Goal: Task Accomplishment & Management: Manage account settings

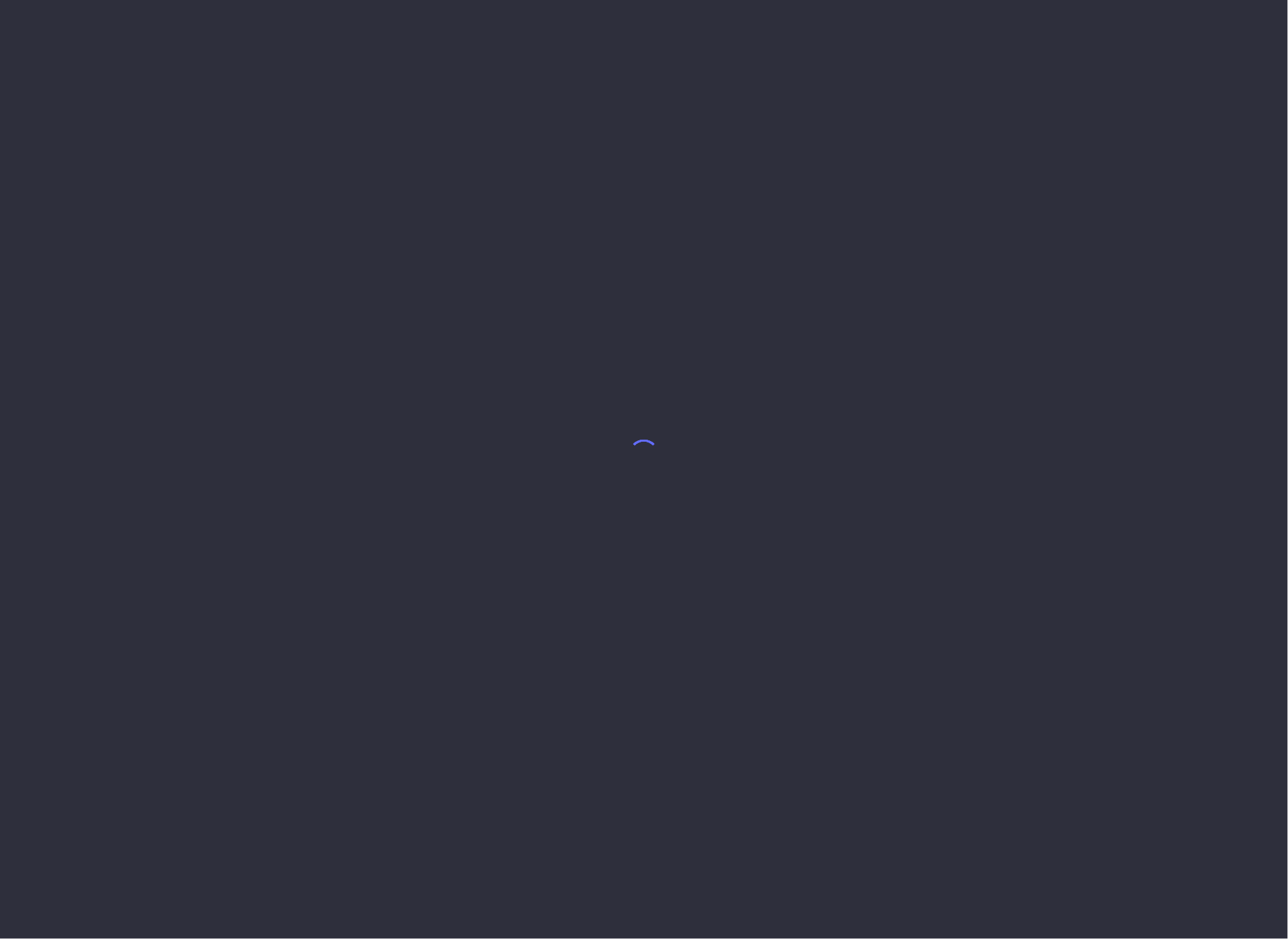
select select "7"
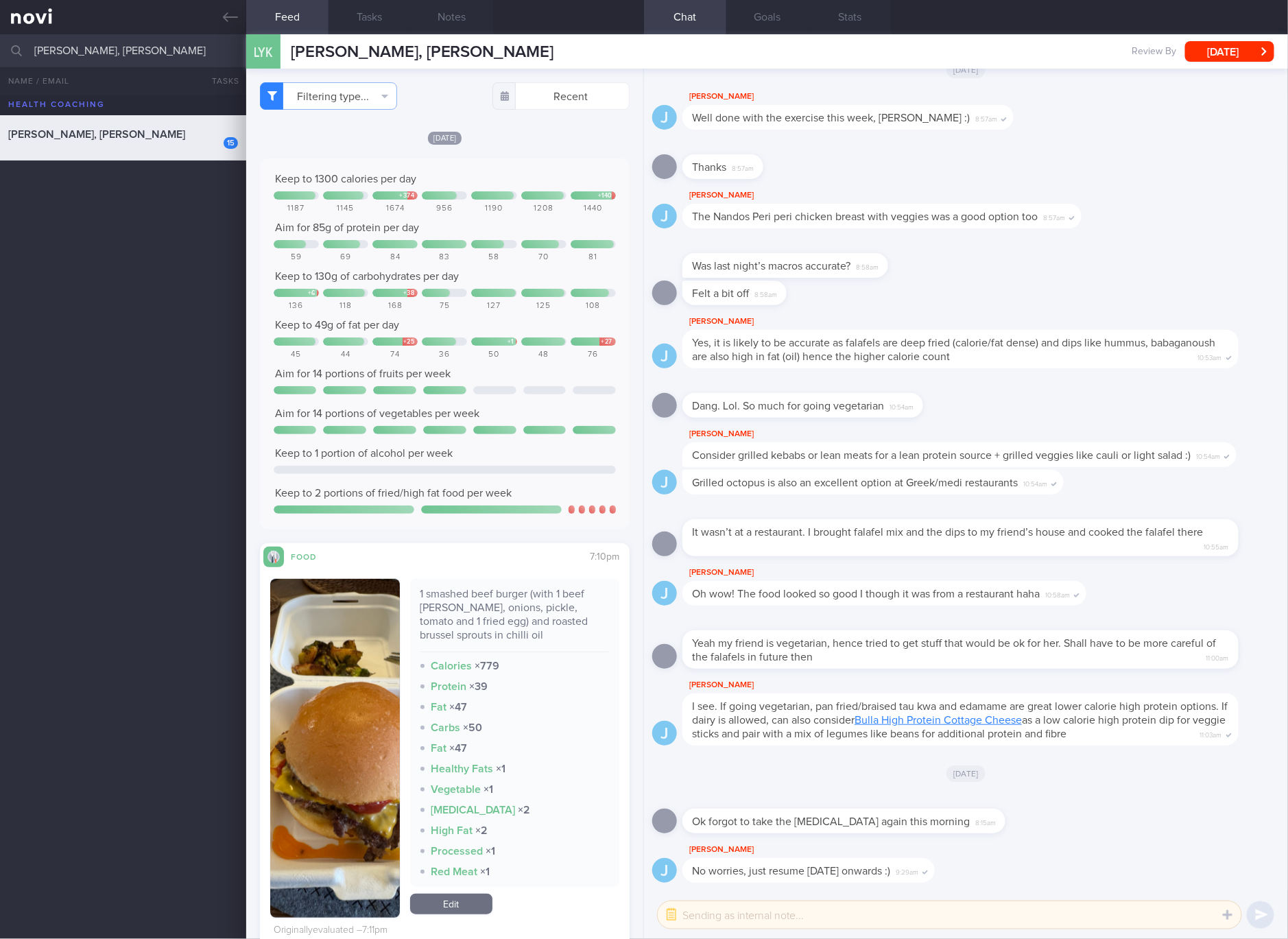
scroll to position [-71, 0]
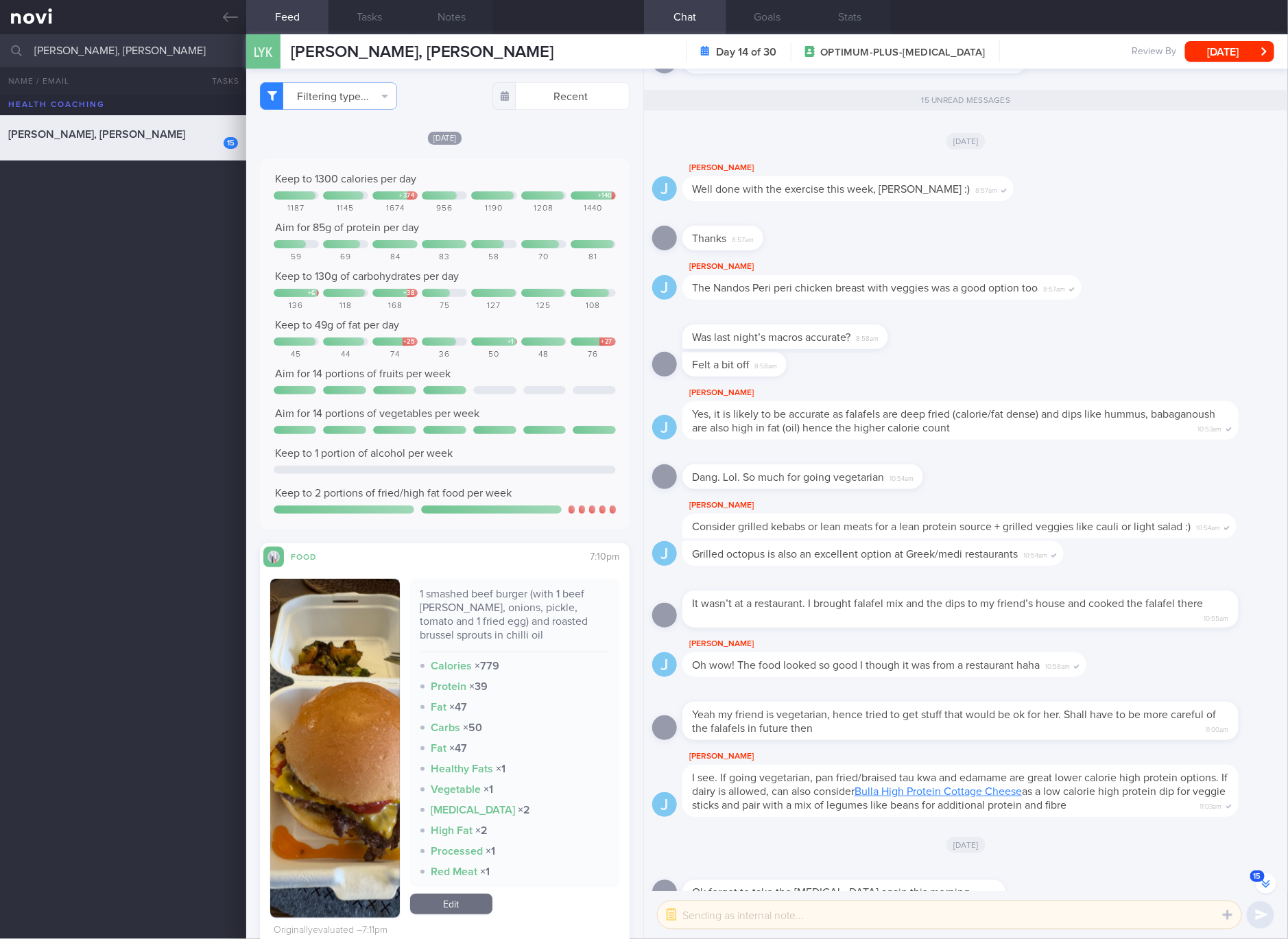
click at [1214, 428] on div "J [PERSON_NAME] Yes, it is likely to be accurate as falafels are deep fried (ca…" at bounding box center [966, 417] width 628 height 63
click at [378, 106] on button "Filtering type..." at bounding box center [328, 96] width 137 height 27
click at [548, 308] on div "125" at bounding box center [544, 306] width 46 height 10
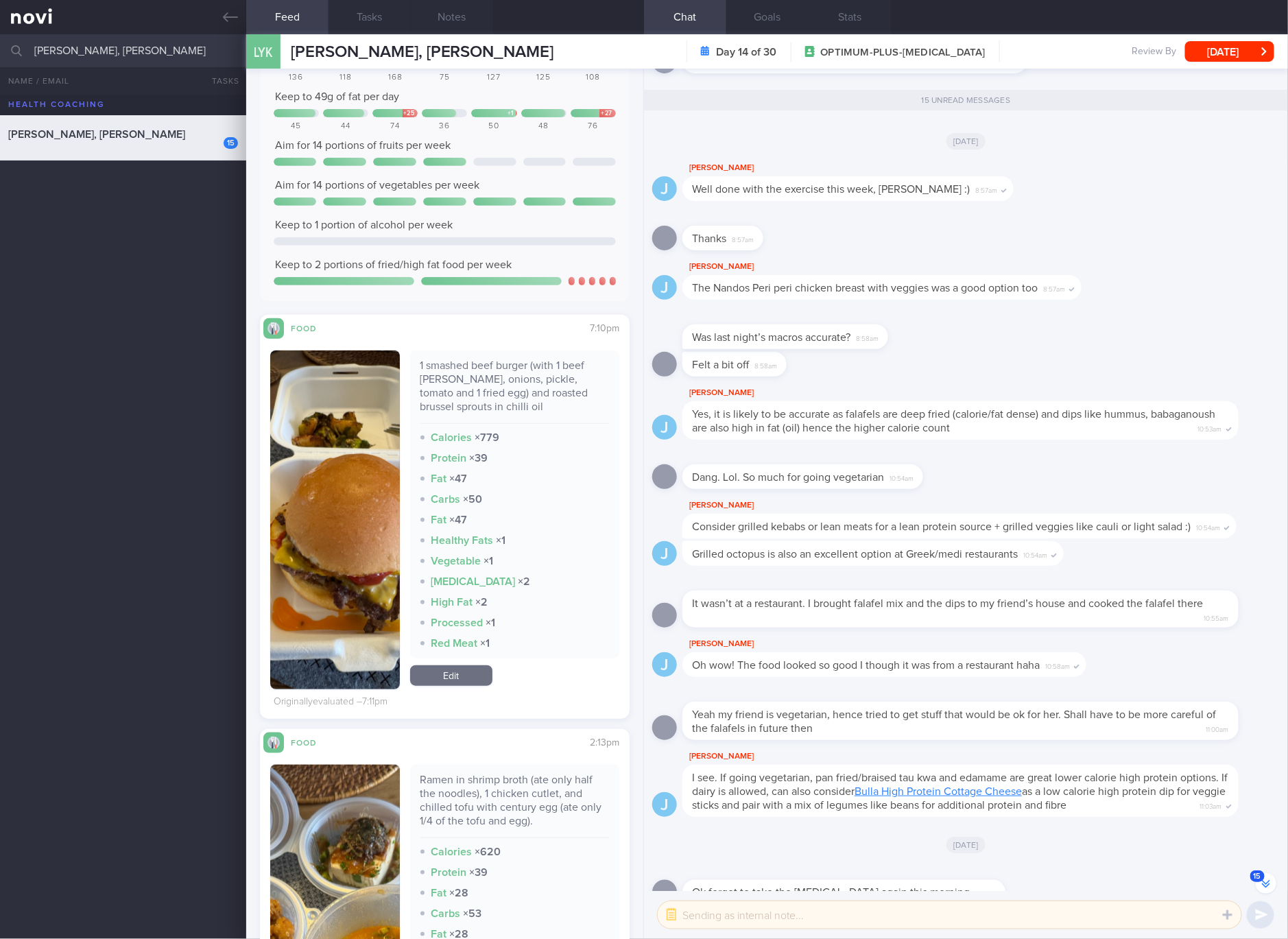
scroll to position [257, 0]
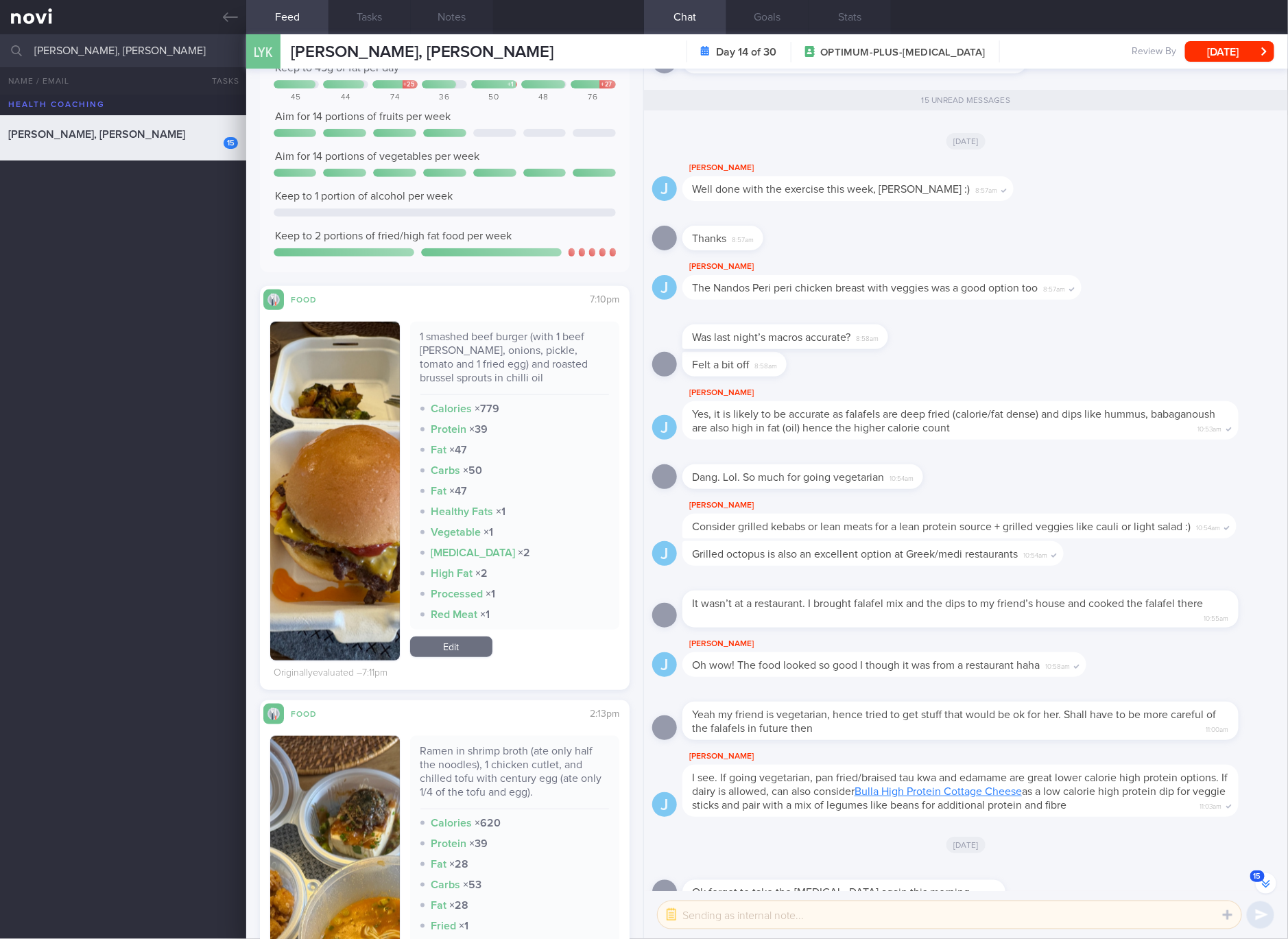
click at [507, 352] on div "1 smashed beef burger (with 1 beef [PERSON_NAME], onions, pickle, tomato and 1 …" at bounding box center [514, 362] width 189 height 65
copy div "1 smashed beef burger (with 1 beef [PERSON_NAME], onions, pickle, tomato and 1 …"
drag, startPoint x: 358, startPoint y: 469, endPoint x: 353, endPoint y: 478, distance: 10.3
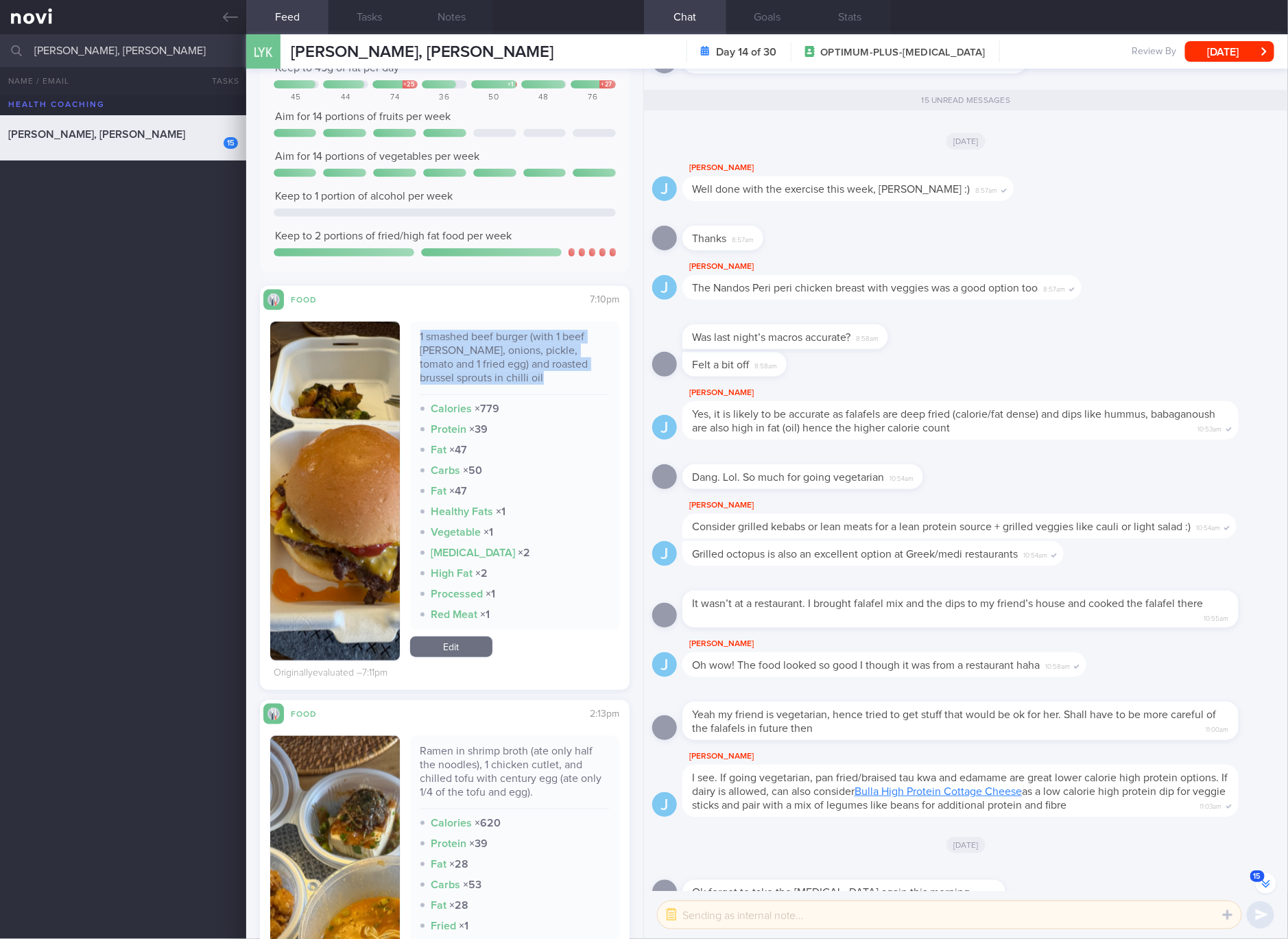
click at [358, 469] on img "button" at bounding box center [335, 491] width 130 height 339
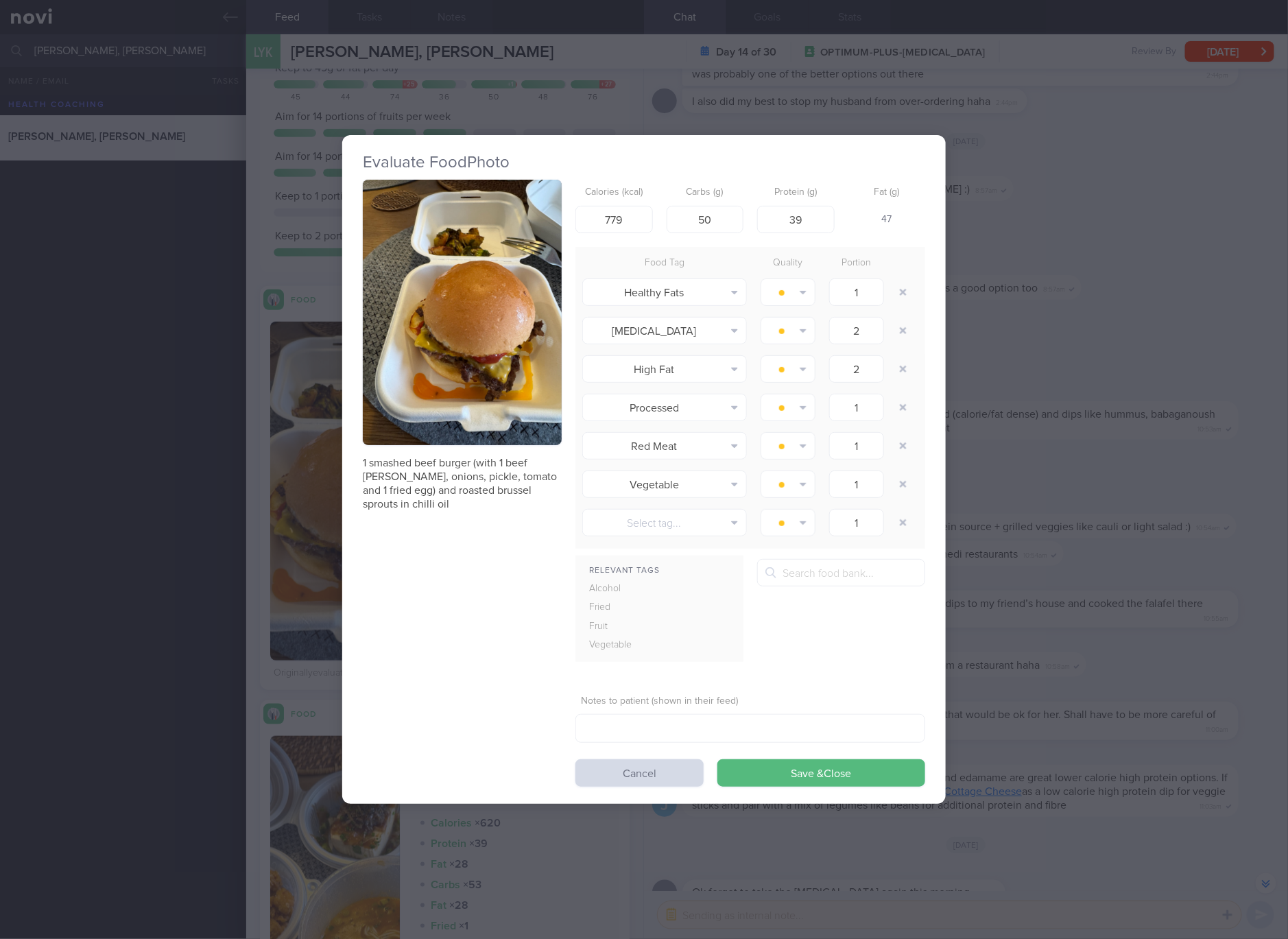
click at [450, 272] on button "button" at bounding box center [462, 312] width 199 height 266
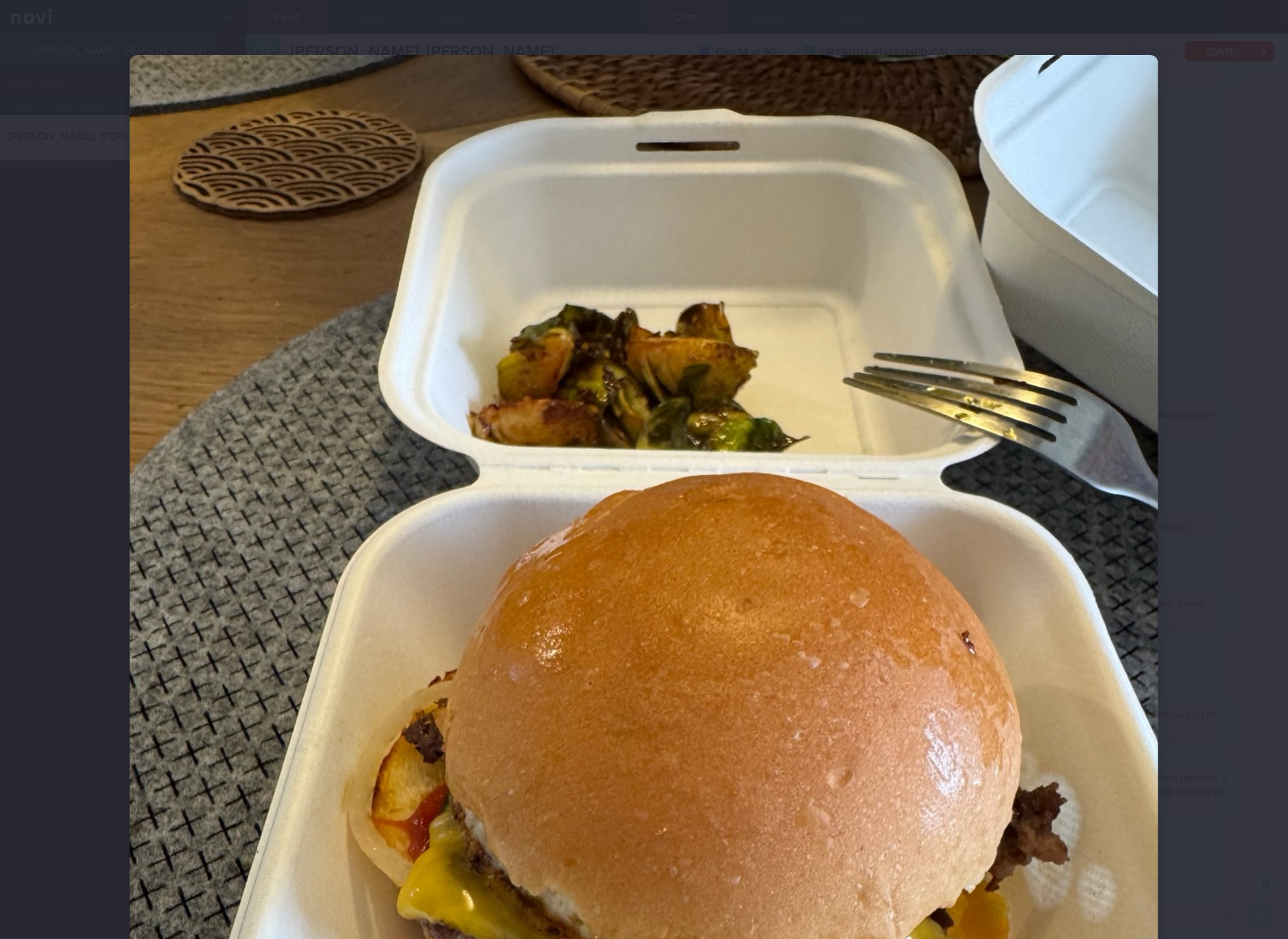
click at [906, 738] on img at bounding box center [644, 741] width 1029 height 1372
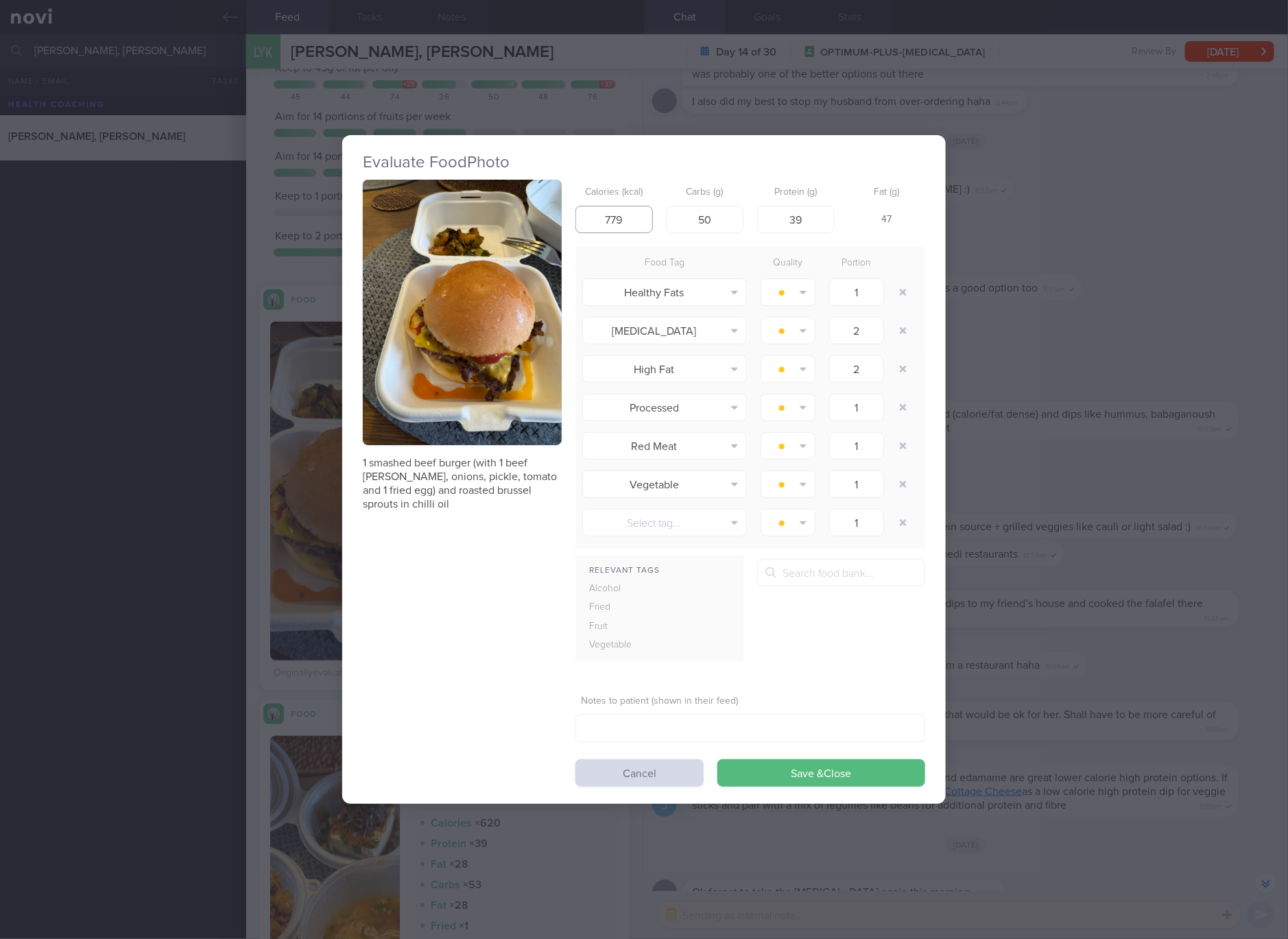
click at [644, 213] on input "779" at bounding box center [614, 219] width 77 height 27
type input "7"
type input "712"
type input "48"
type input "39"
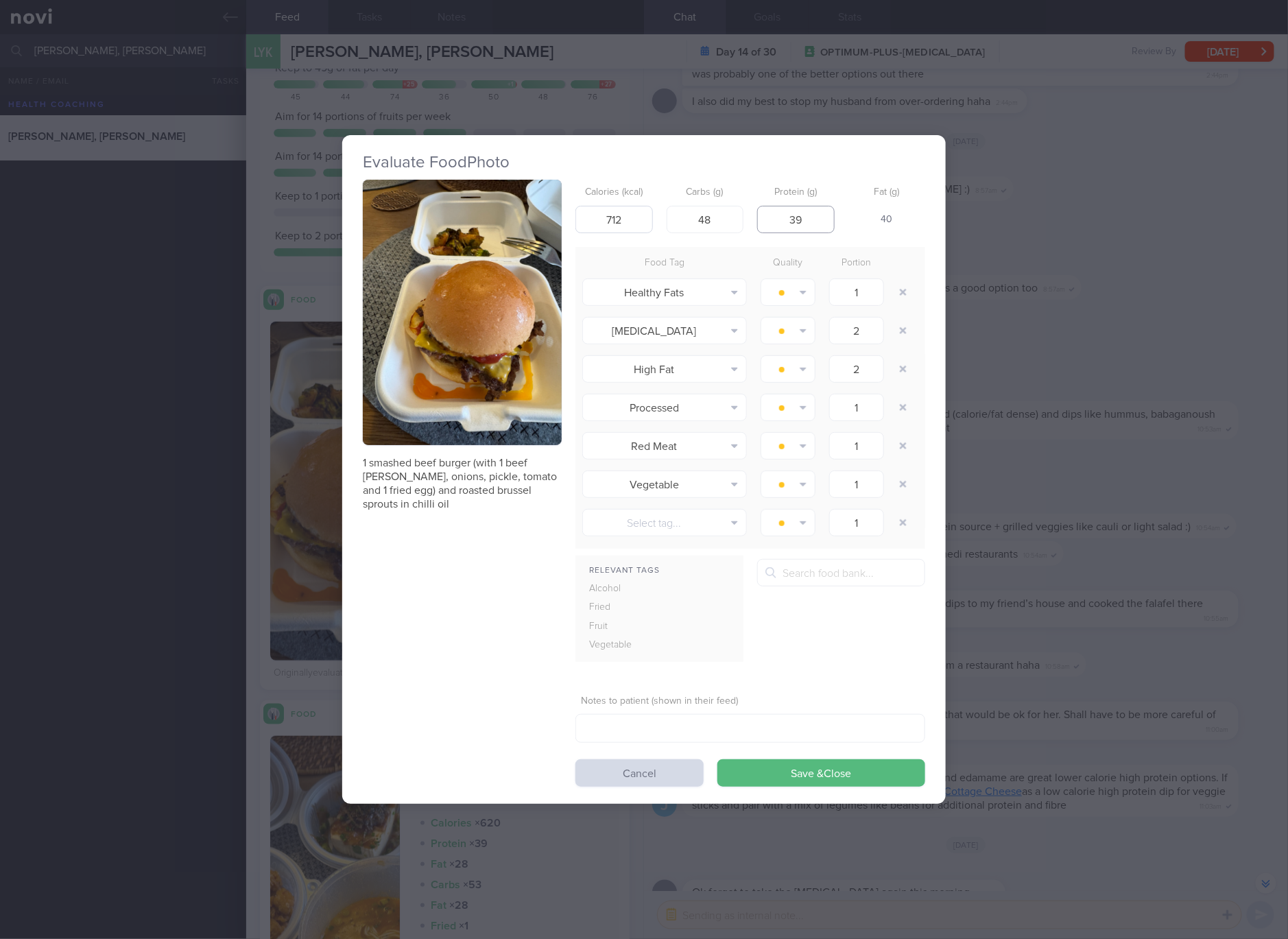
click at [718, 759] on button "Save & Close" at bounding box center [821, 773] width 208 height 27
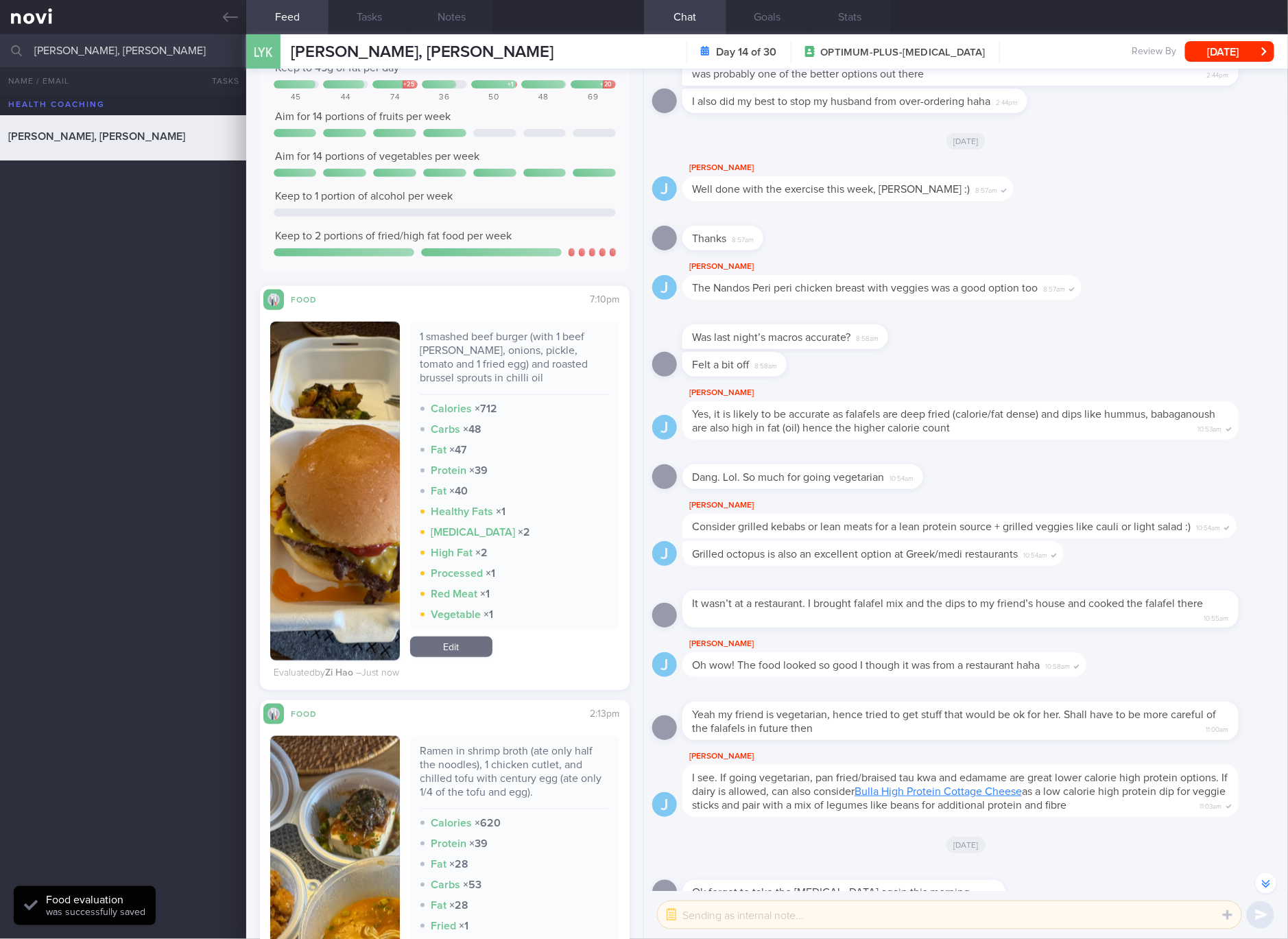
scroll to position [514, 0]
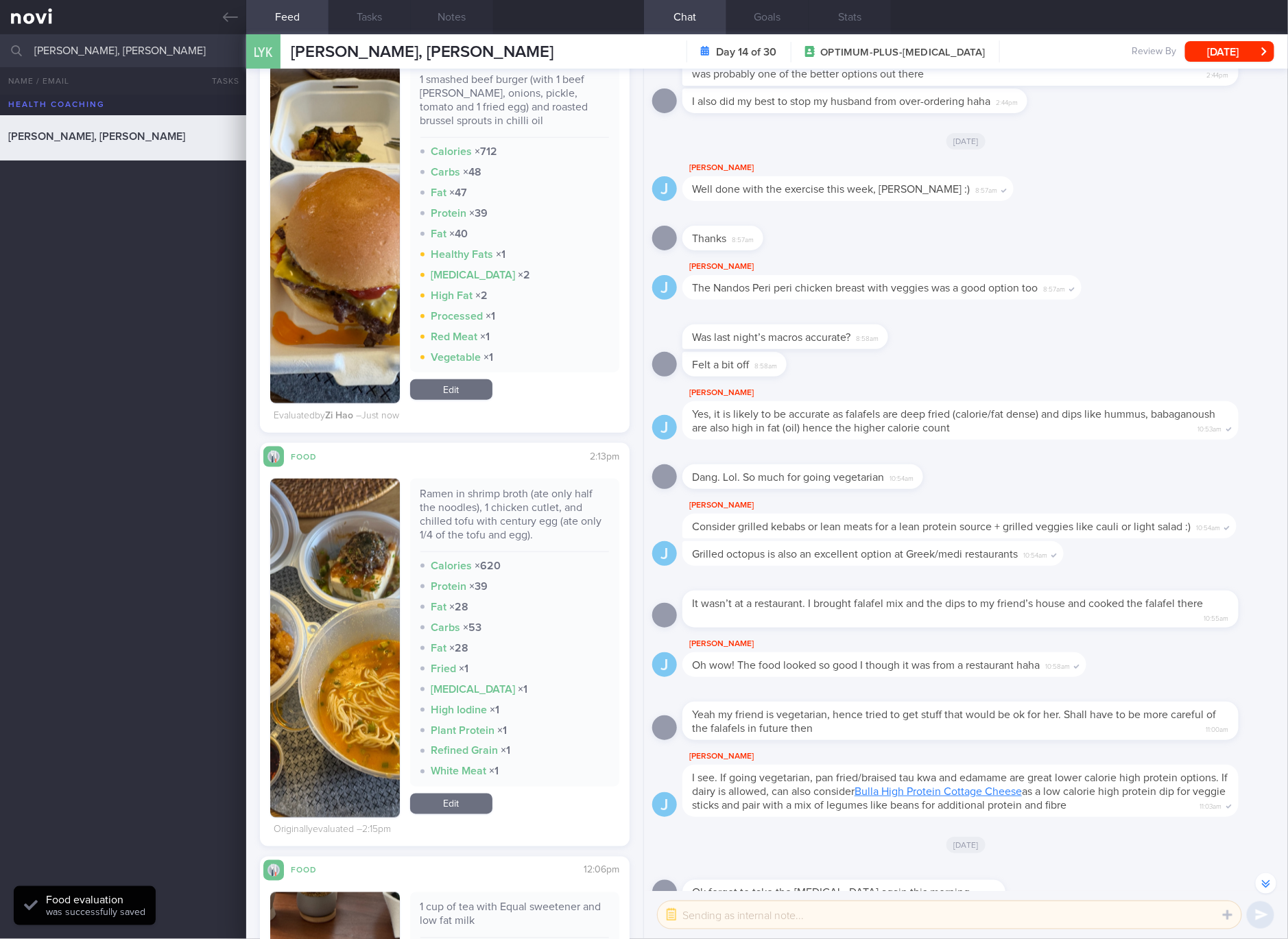
click at [526, 494] on div "Ramen in shrimp broth (ate only half the noodles), 1 chicken cutlet, and chille…" at bounding box center [514, 520] width 189 height 65
copy div "Ramen in shrimp broth (ate only half the noodles), 1 chicken cutlet, and chille…"
click at [317, 559] on img "button" at bounding box center [335, 648] width 130 height 339
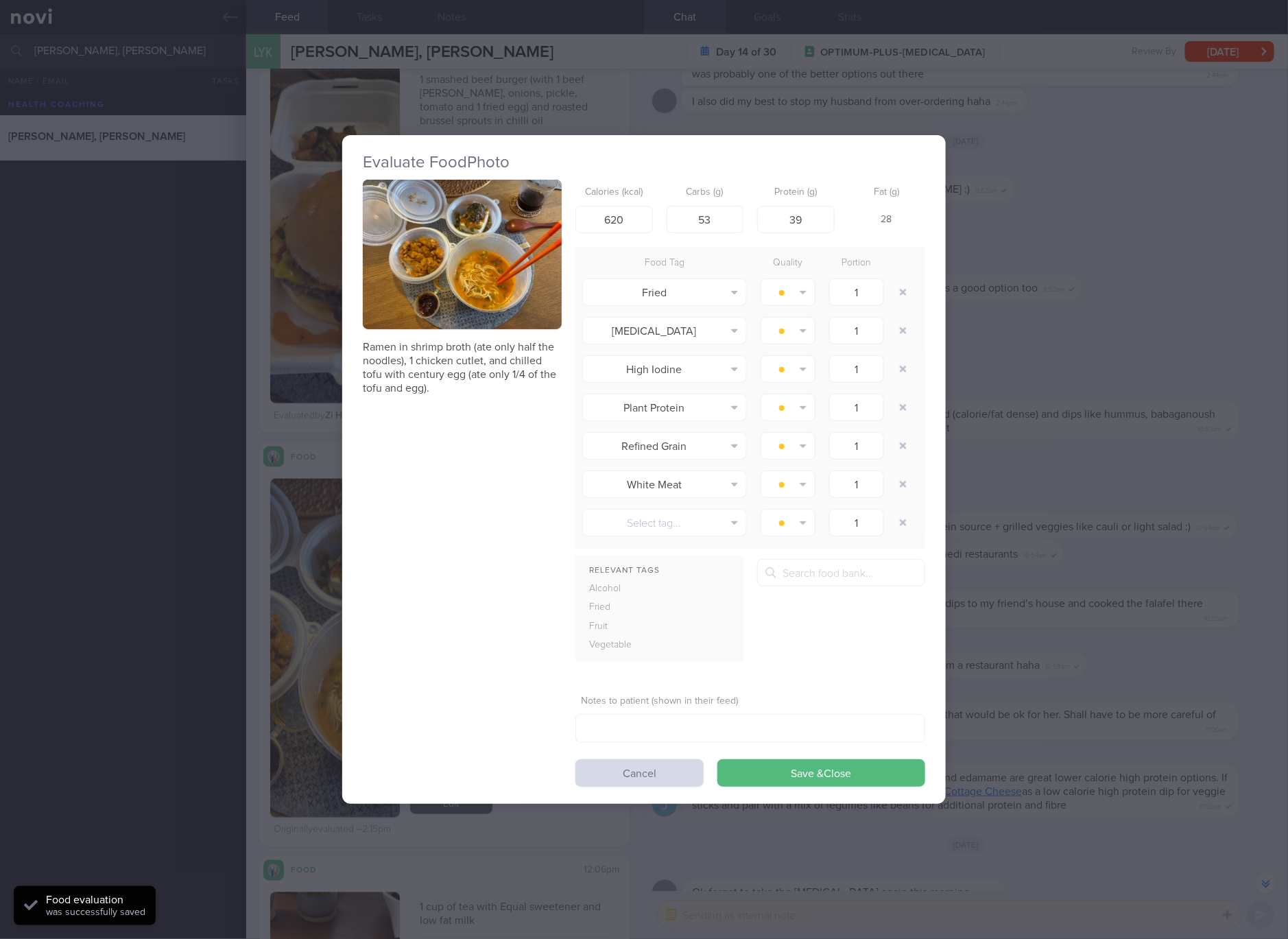
click at [483, 280] on button "button" at bounding box center [462, 254] width 199 height 149
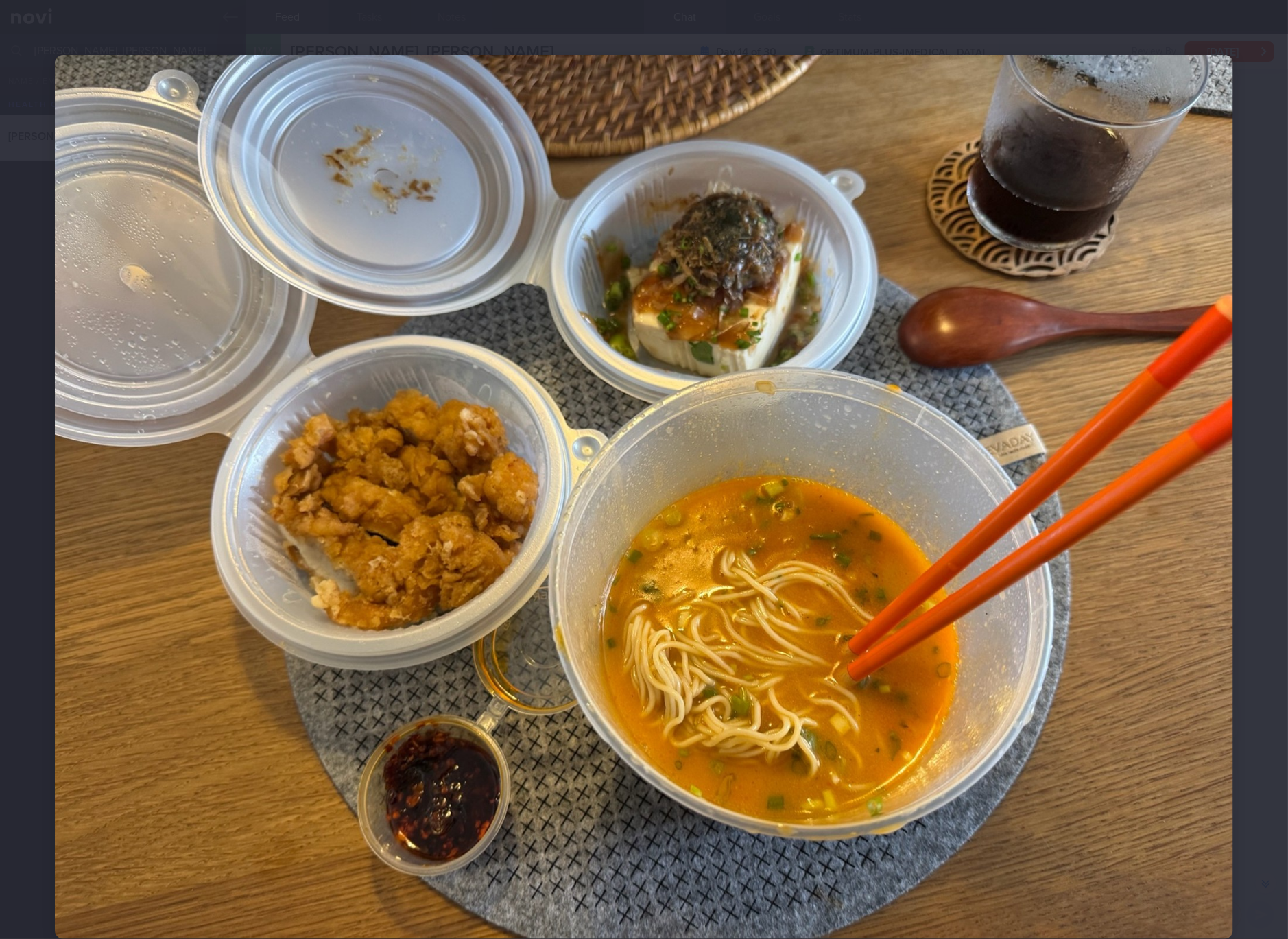
click at [537, 551] on img at bounding box center [644, 497] width 1178 height 884
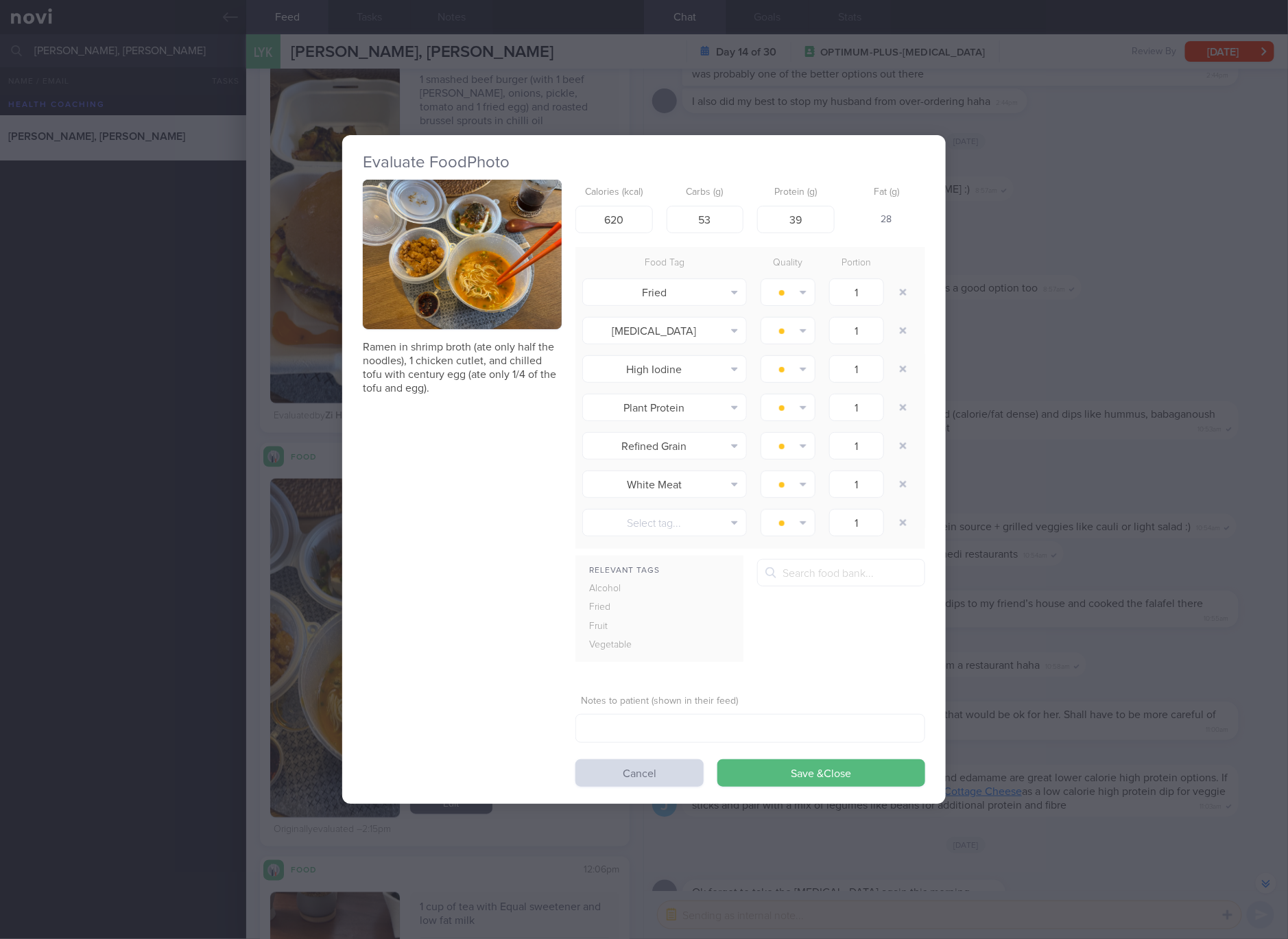
click at [1090, 508] on div "Evaluate Food Photo Ramen in shrimp broth (ate only half the noodles), 1 chicke…" at bounding box center [644, 470] width 1288 height 939
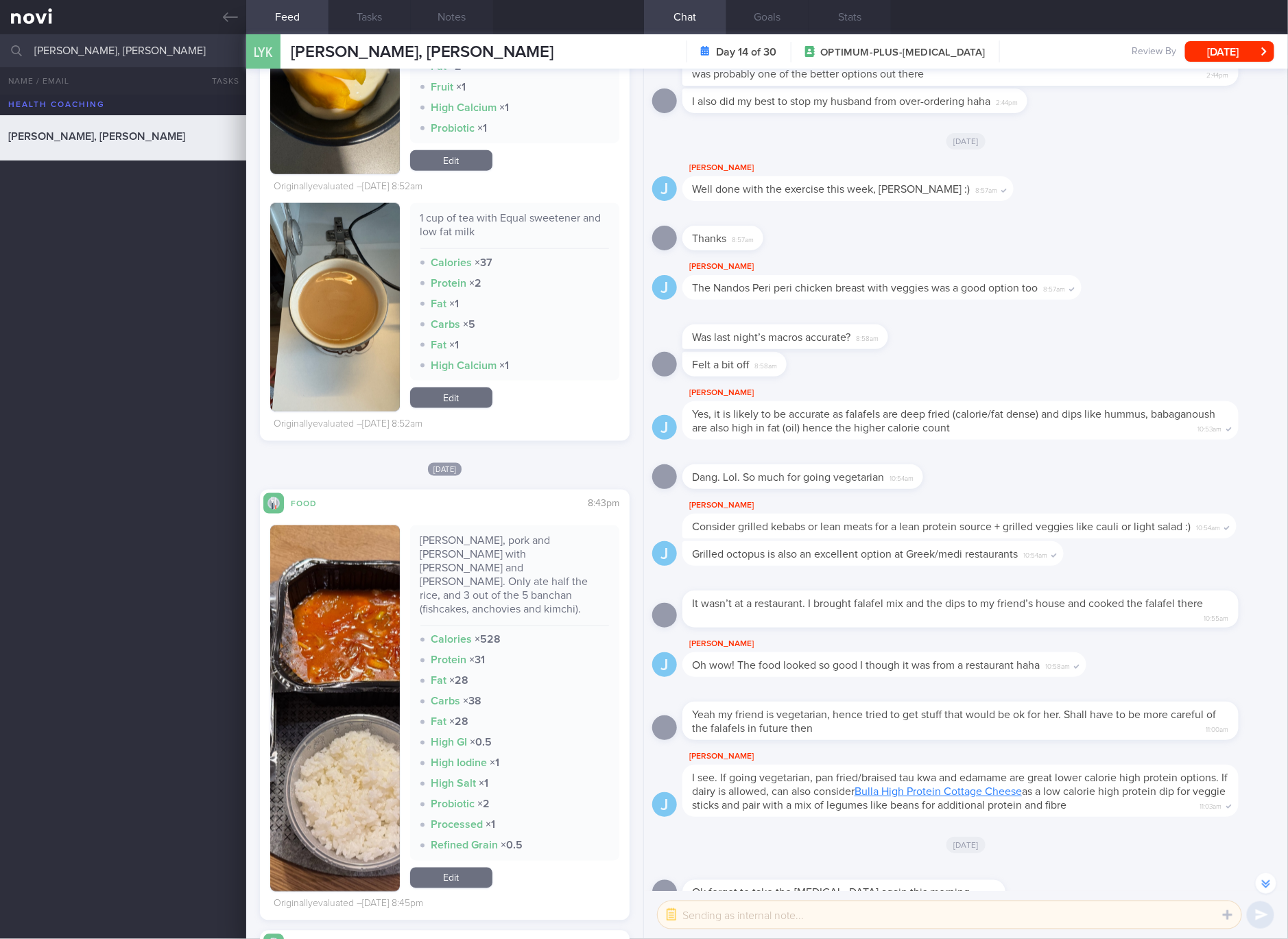
scroll to position [7201, 0]
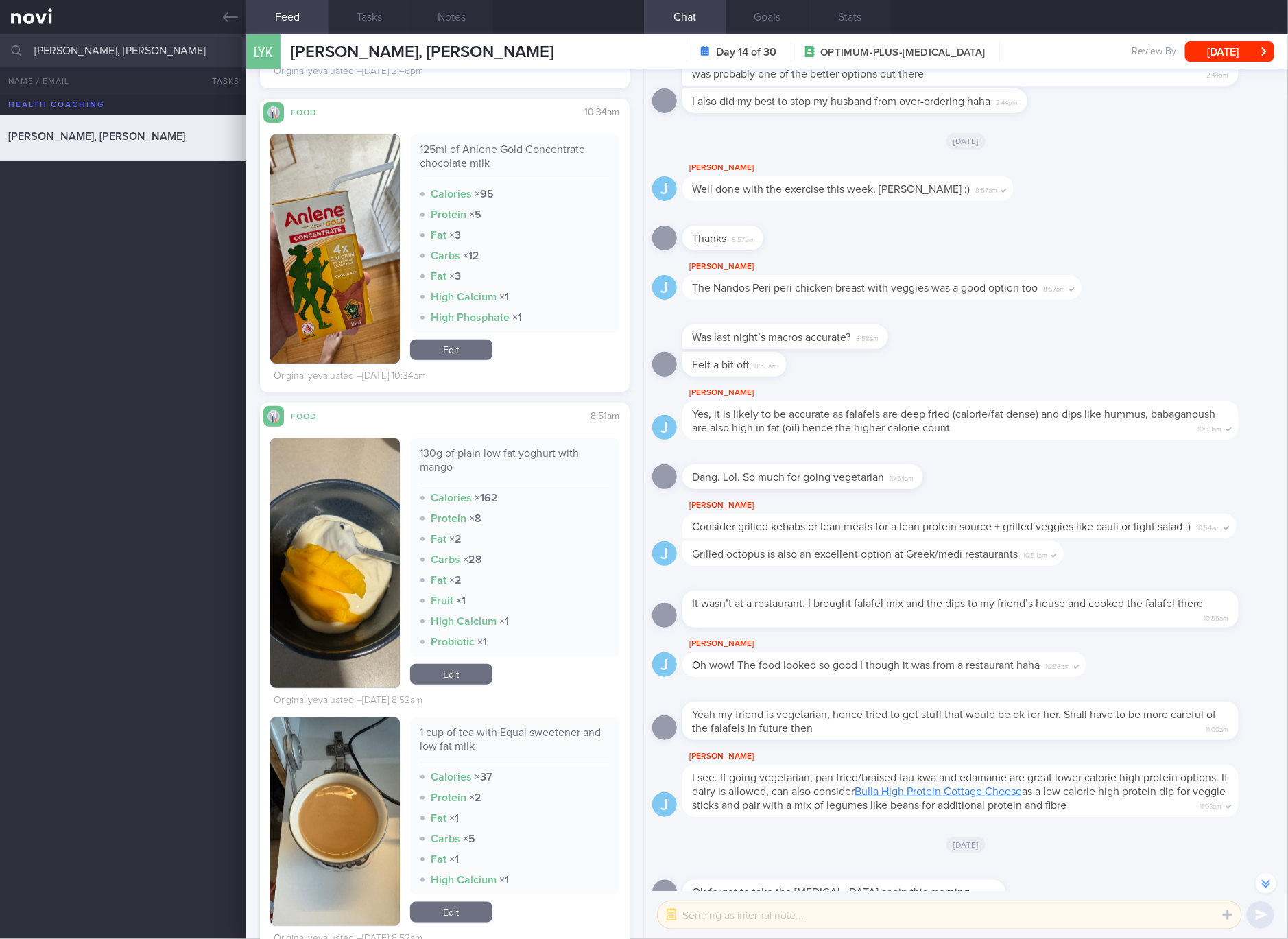
click at [467, 340] on link "Edit" at bounding box center [451, 350] width 82 height 21
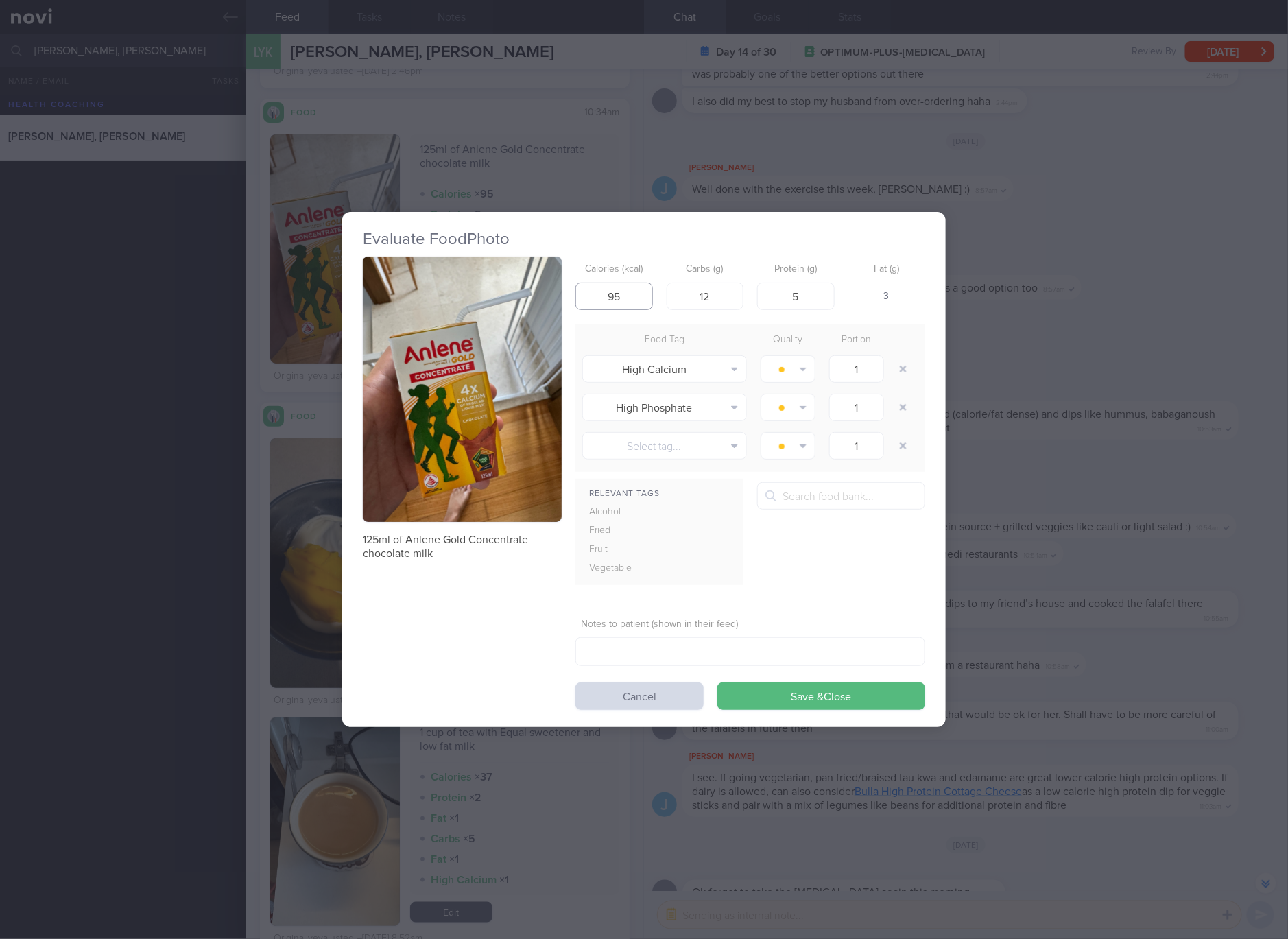
click at [639, 287] on input "95" at bounding box center [614, 296] width 77 height 27
type input "85"
type input "14"
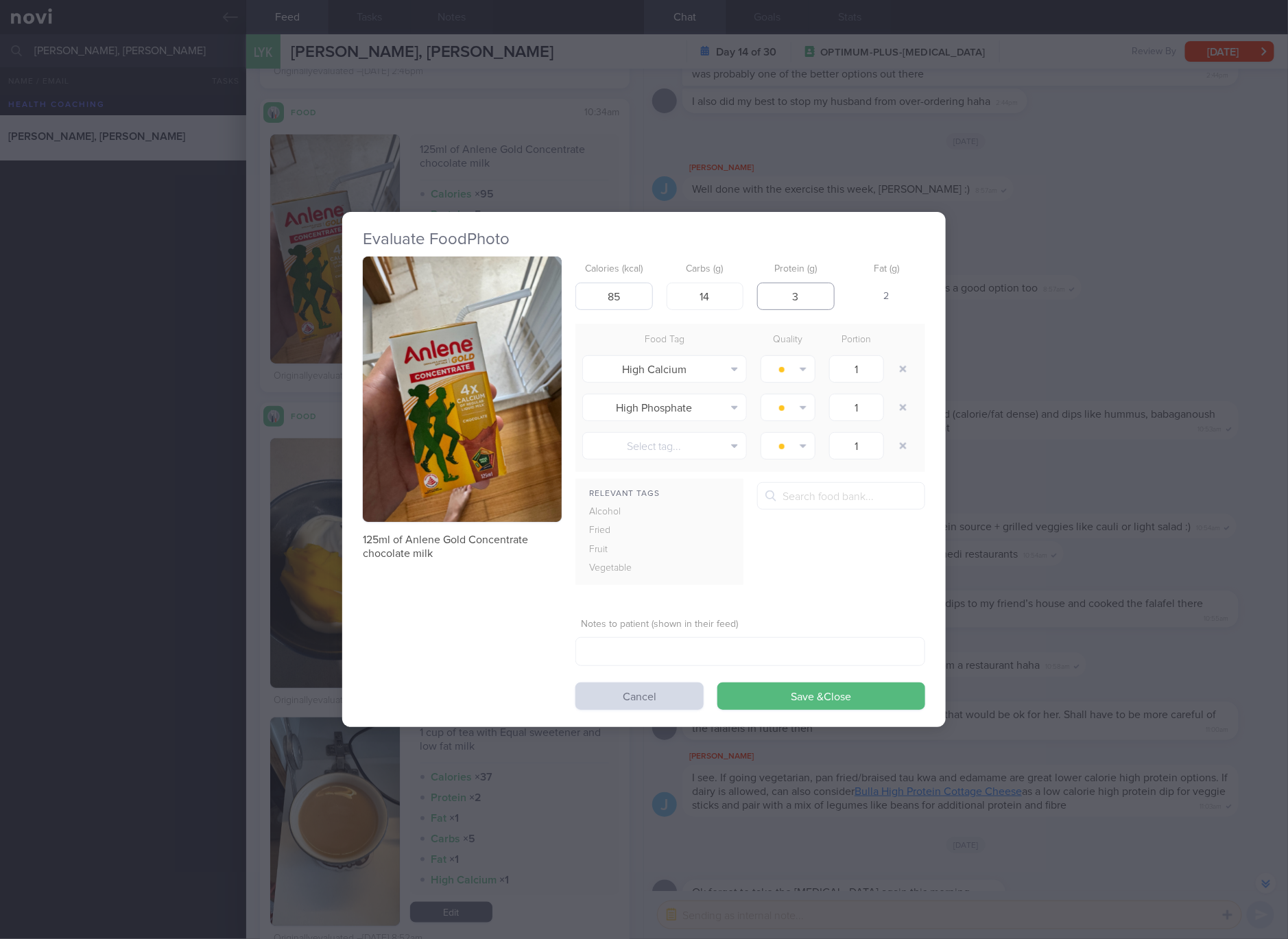
type input "3"
click at [718, 682] on button "Save & Close" at bounding box center [821, 695] width 208 height 27
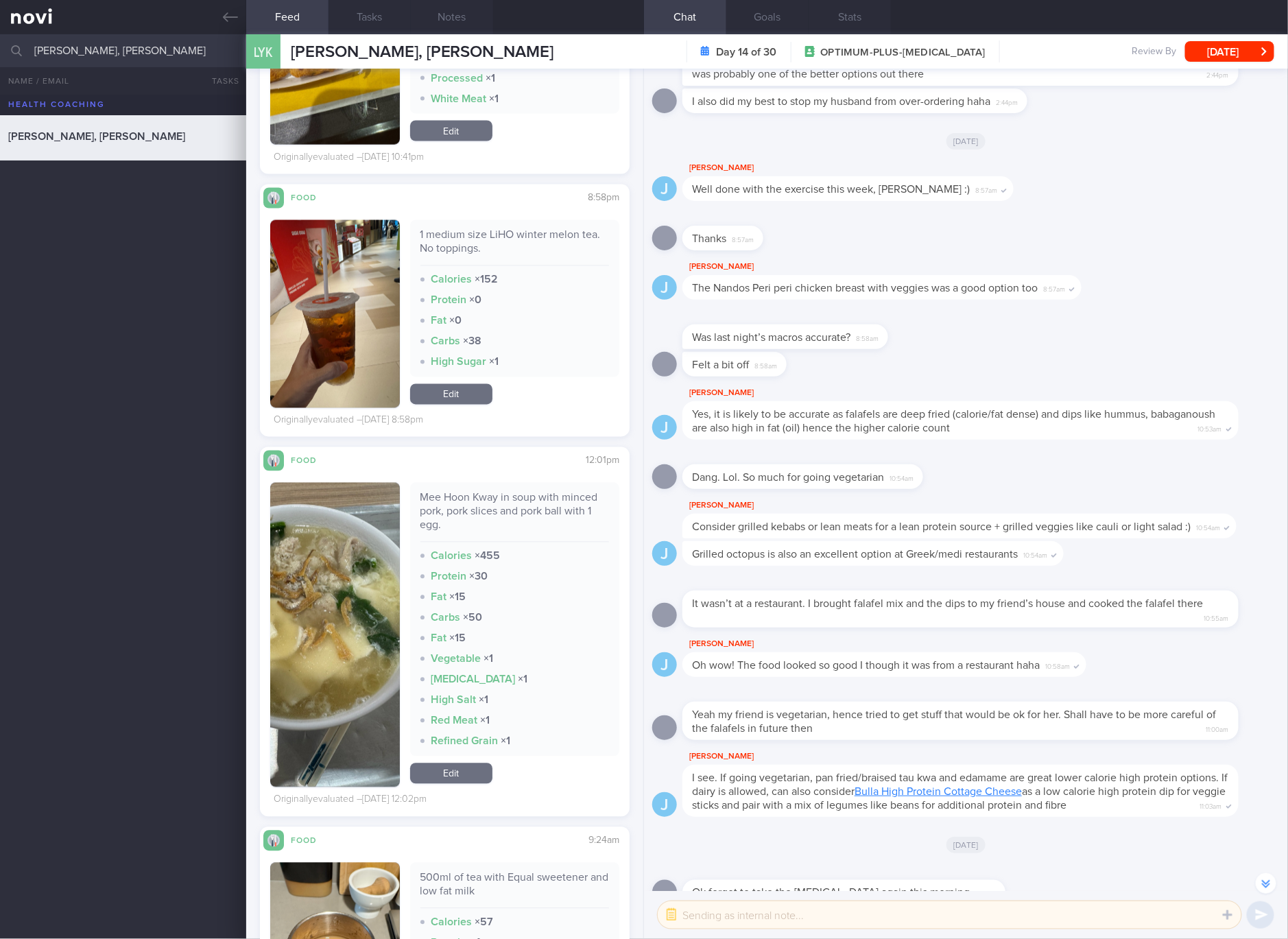
scroll to position [9752, 0]
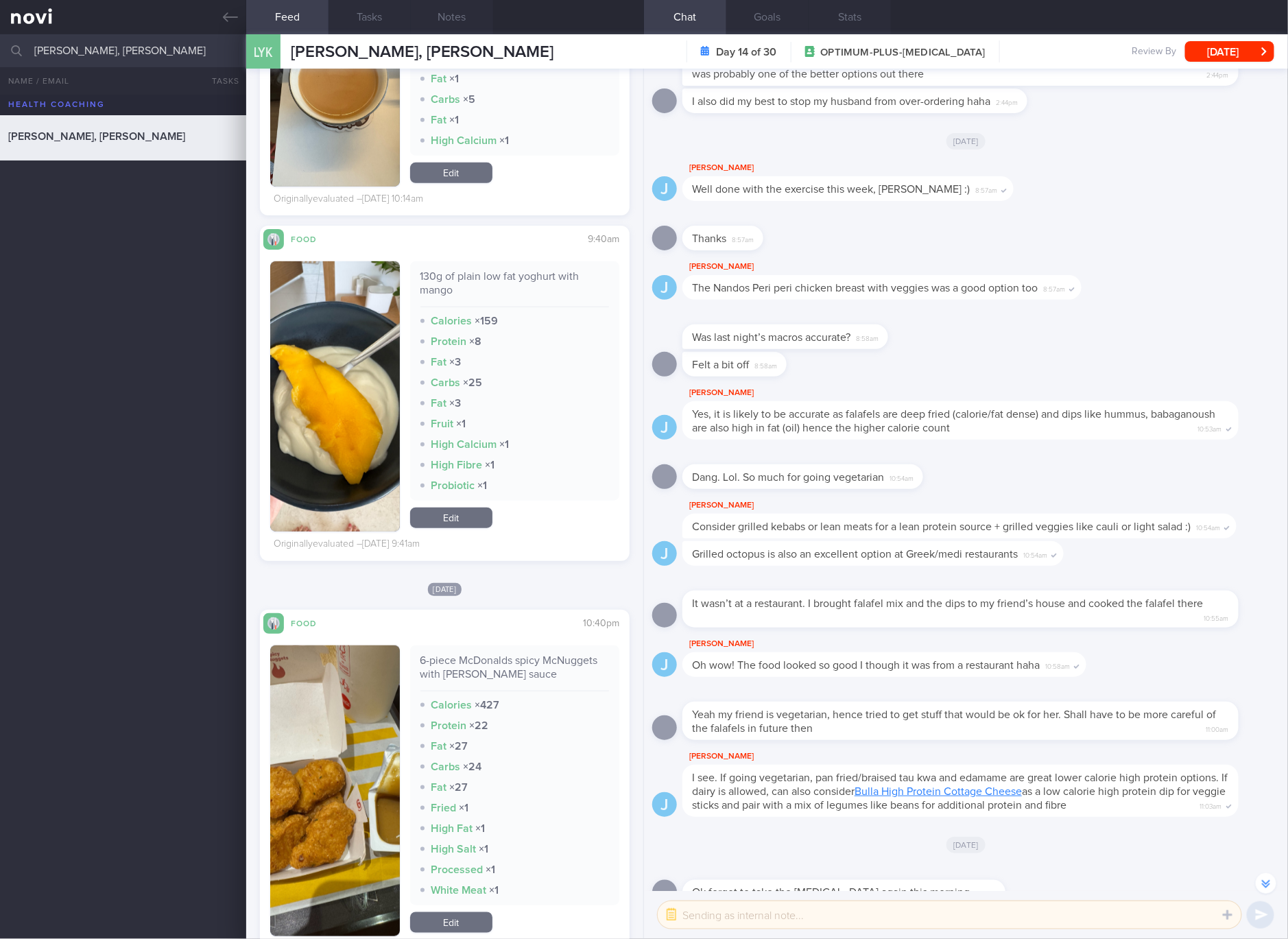
click at [462, 534] on div "130g of plain low fat yoghurt with mango Calories × 159 Protein × 8 Fat × 3 Car…" at bounding box center [445, 402] width 349 height 305
click at [465, 527] on link "Edit" at bounding box center [451, 518] width 82 height 21
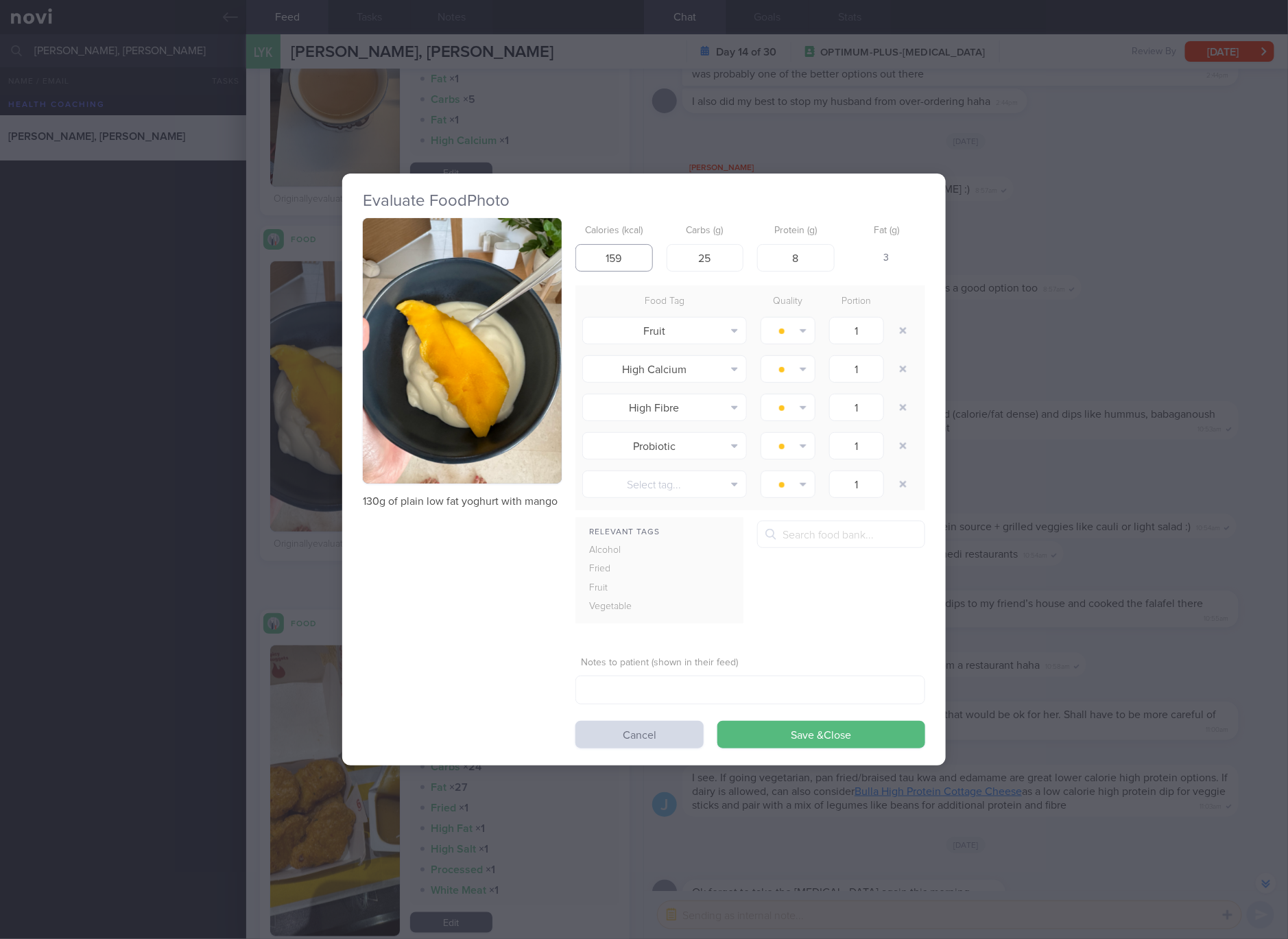
click at [632, 258] on input "159" at bounding box center [614, 258] width 77 height 27
type input "96"
type input "16"
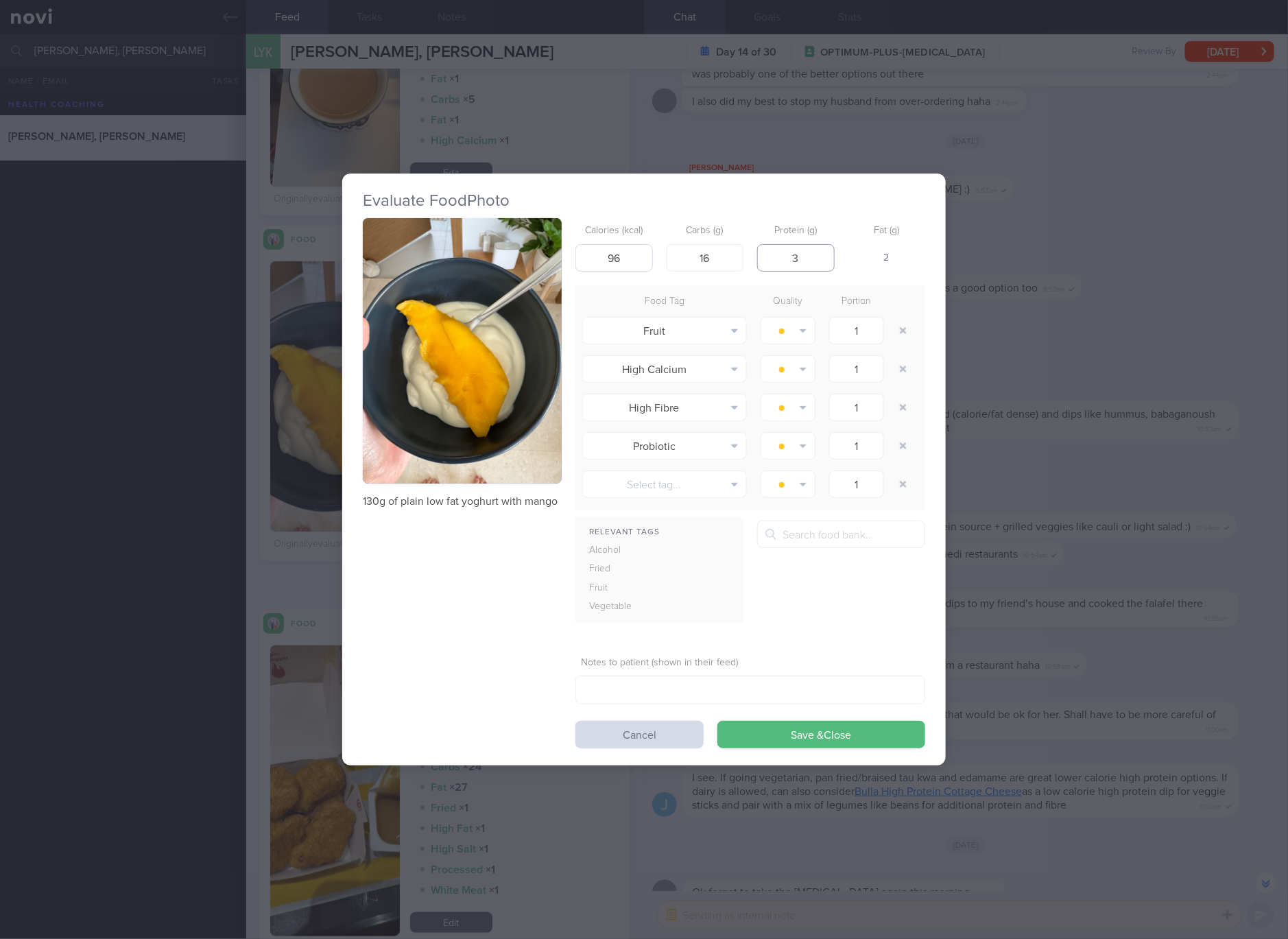
type input "3"
click at [718, 720] on button "Save & Close" at bounding box center [821, 734] width 208 height 27
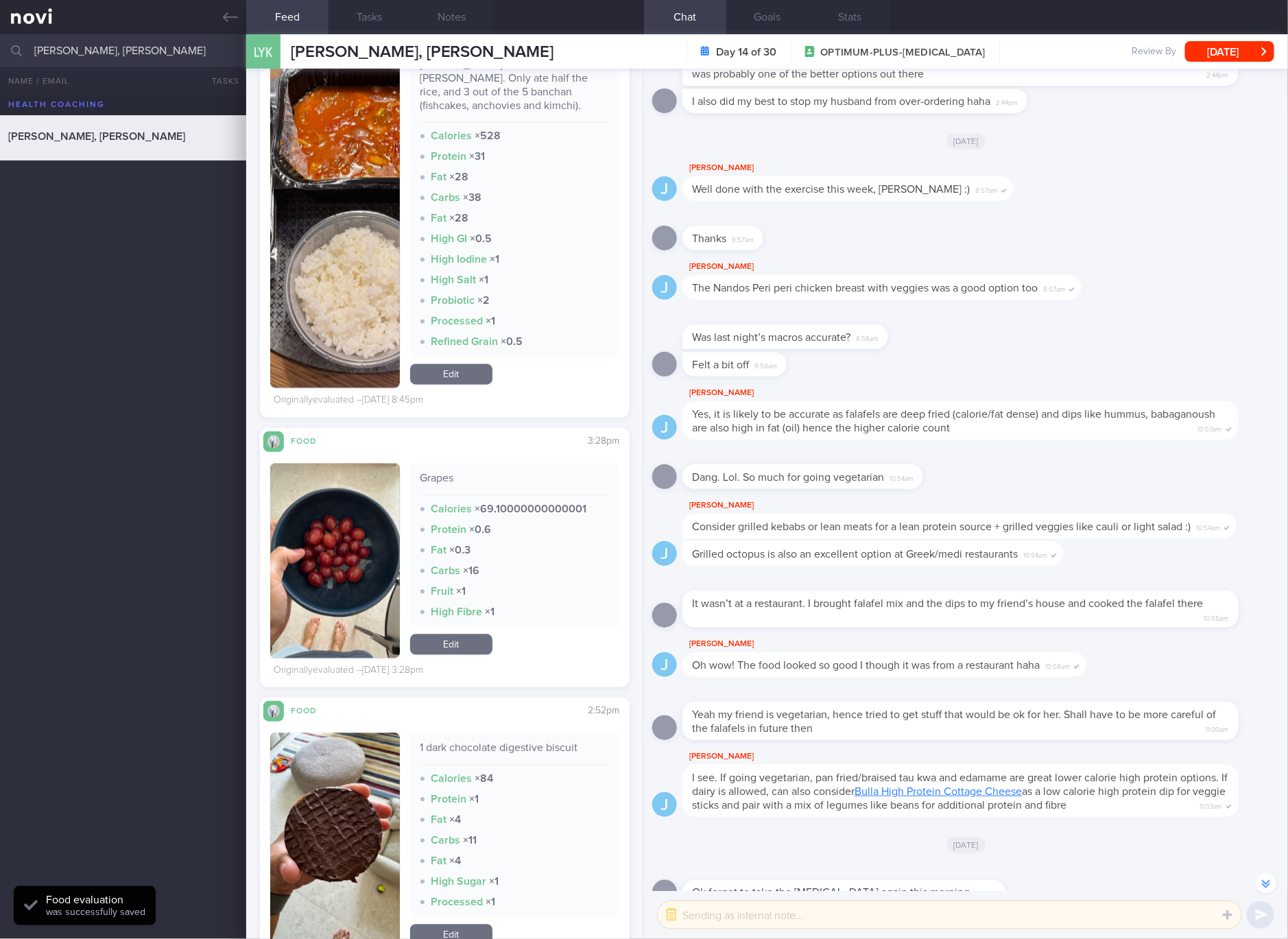
scroll to position [7179, 0]
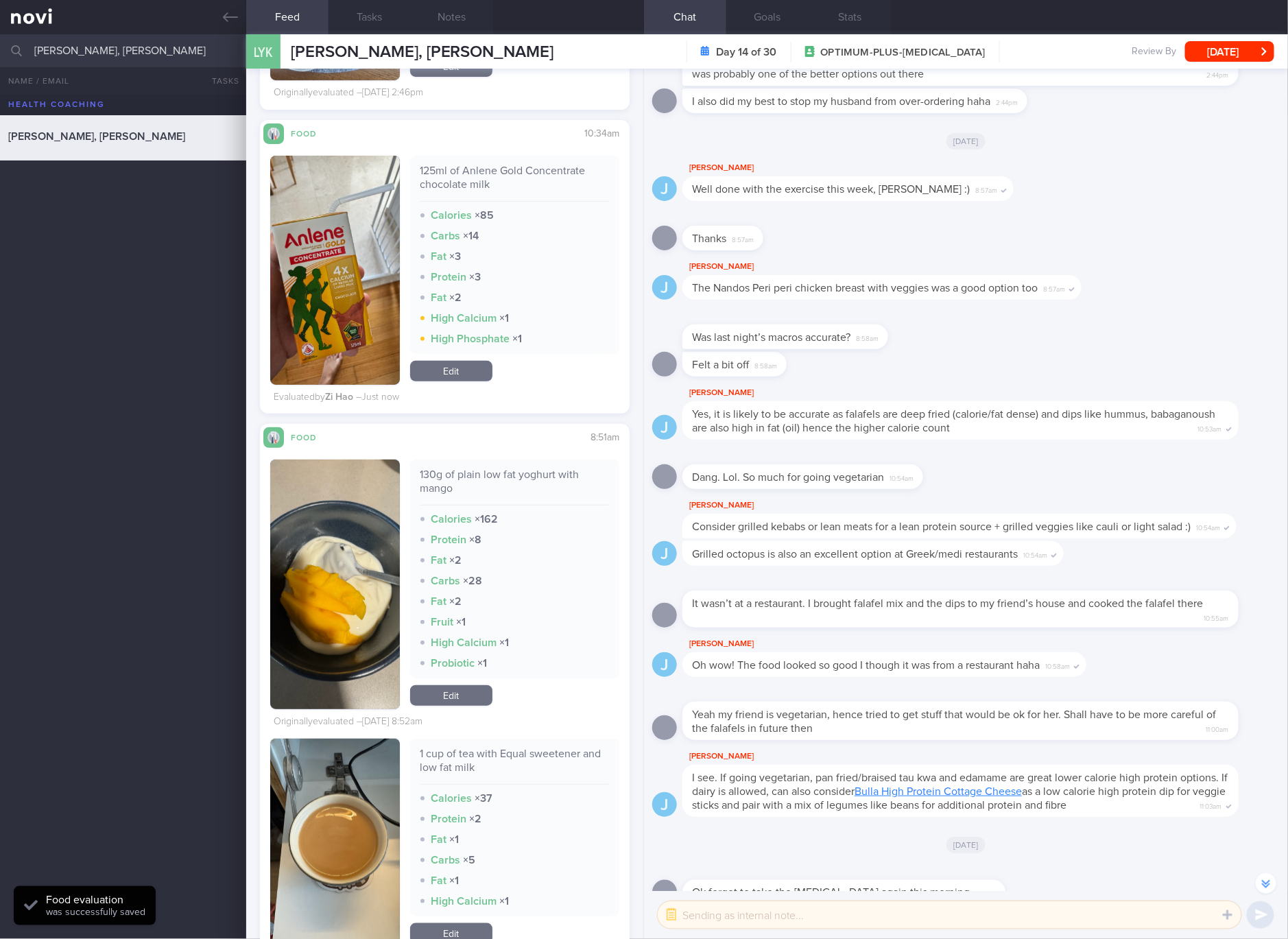
click at [453, 693] on link "Edit" at bounding box center [451, 695] width 82 height 21
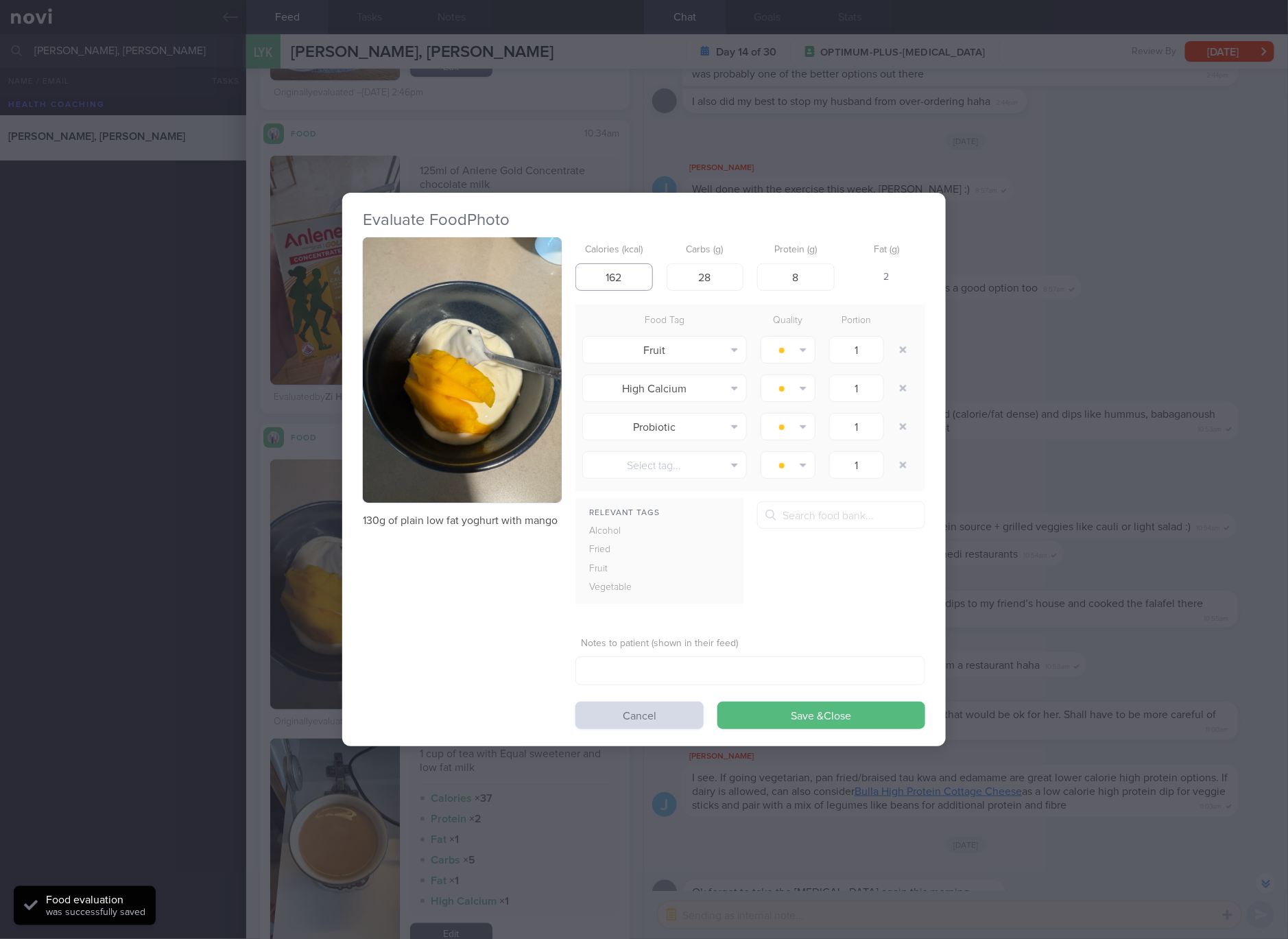
click at [638, 280] on input "162" at bounding box center [614, 277] width 77 height 27
type input "96"
type input "16"
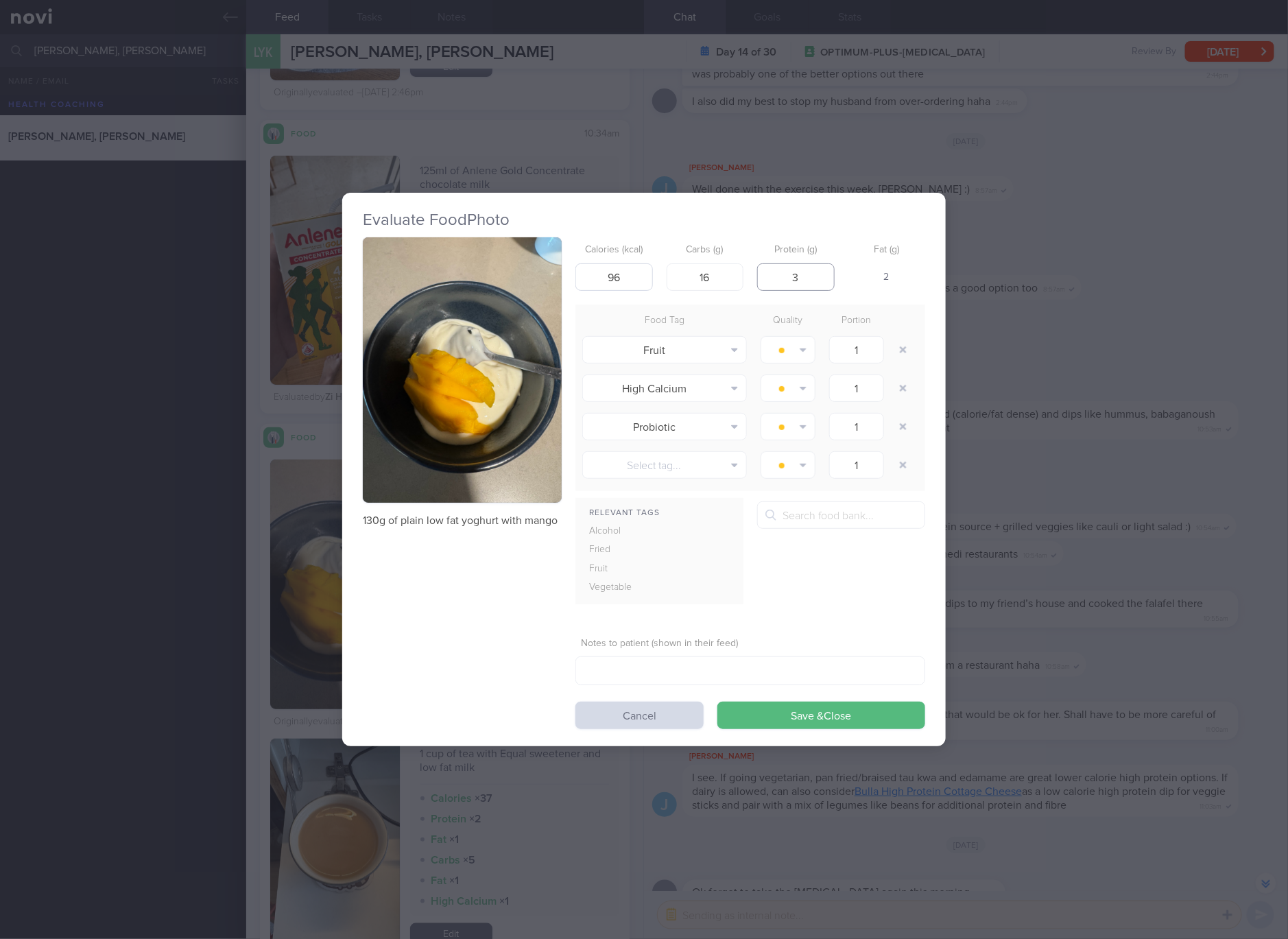
type input "3"
click at [718, 701] on button "Save & Close" at bounding box center [821, 715] width 208 height 27
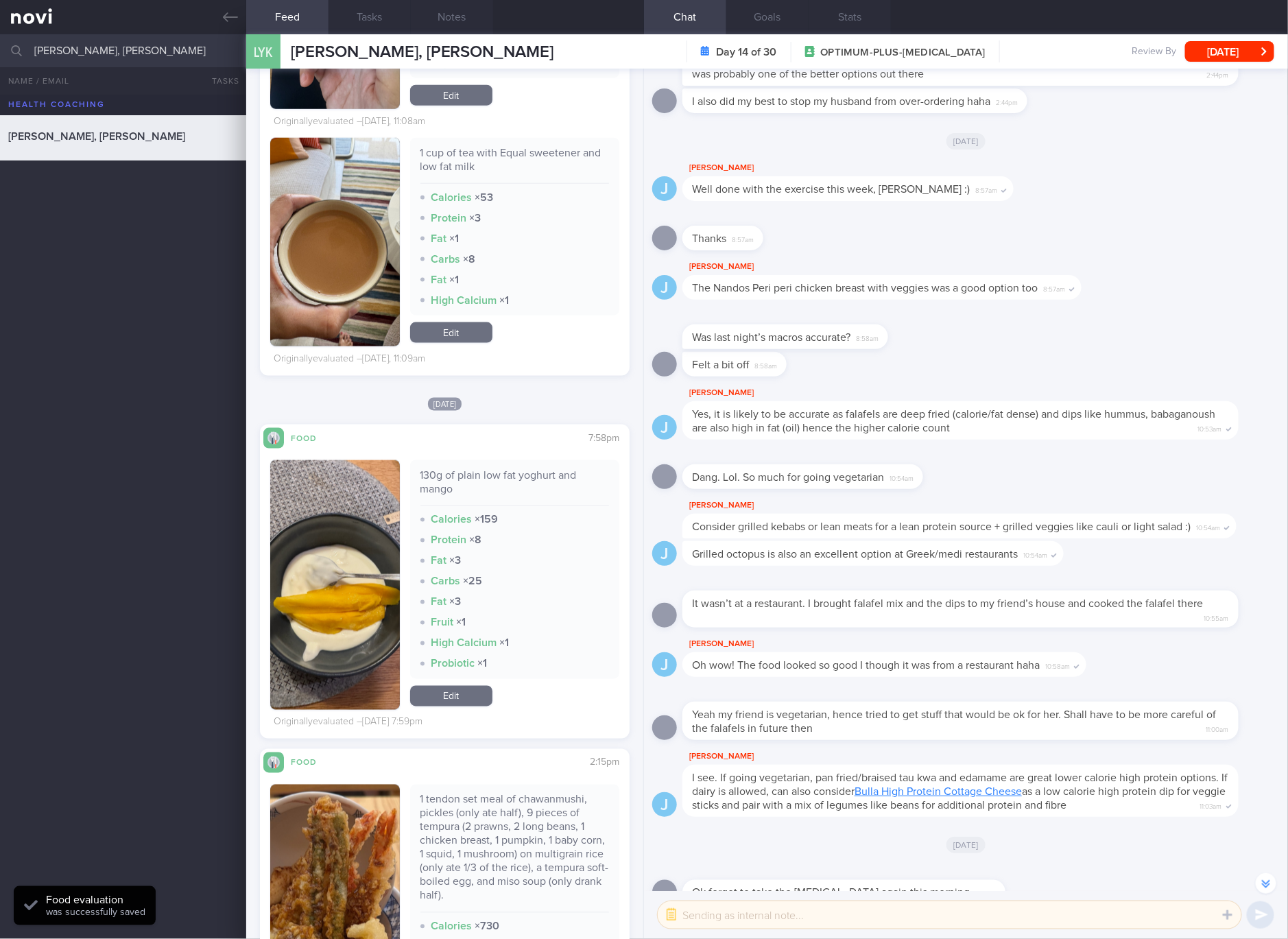
scroll to position [3065, 0]
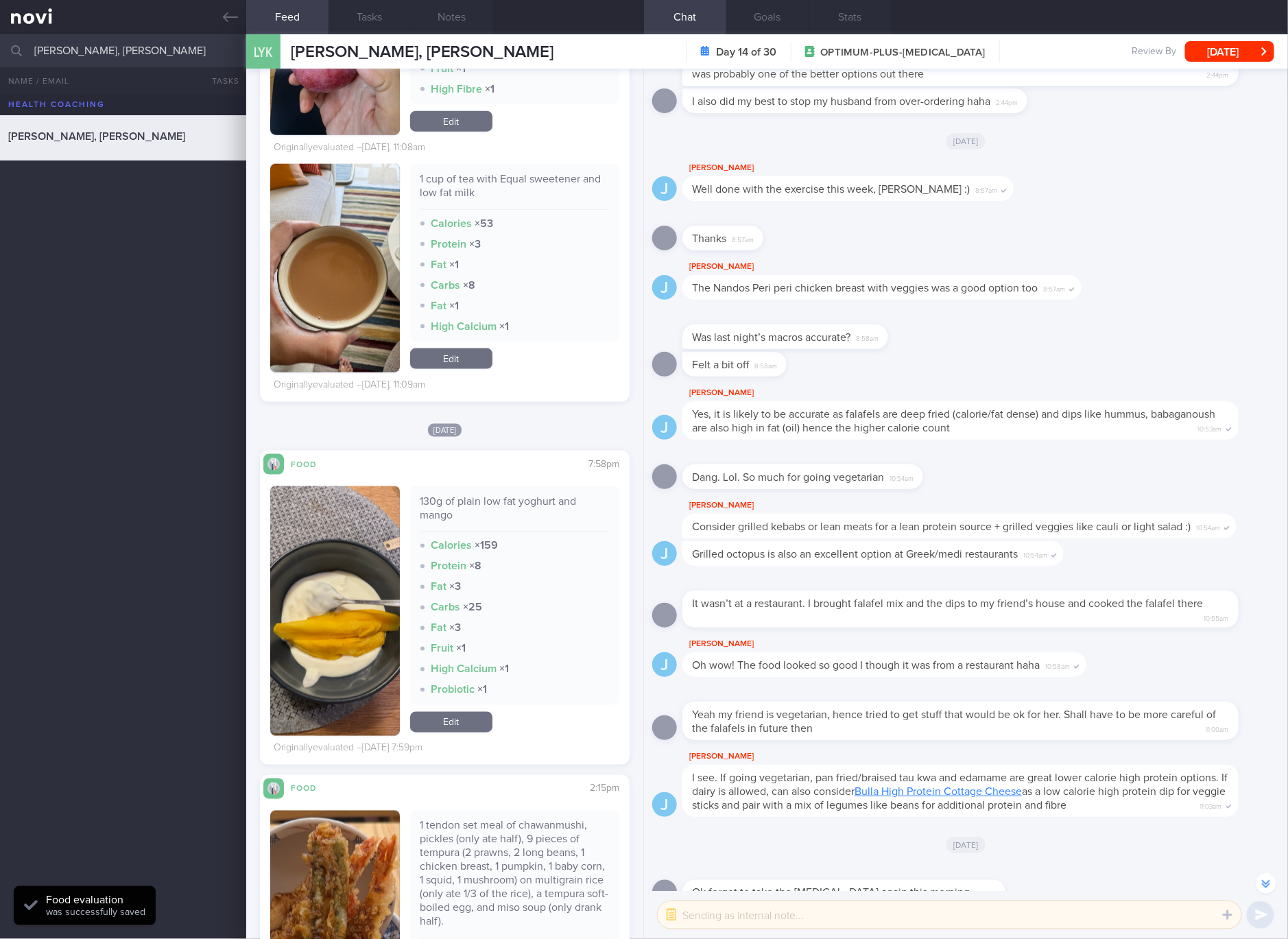
click at [450, 726] on link "Edit" at bounding box center [451, 722] width 82 height 21
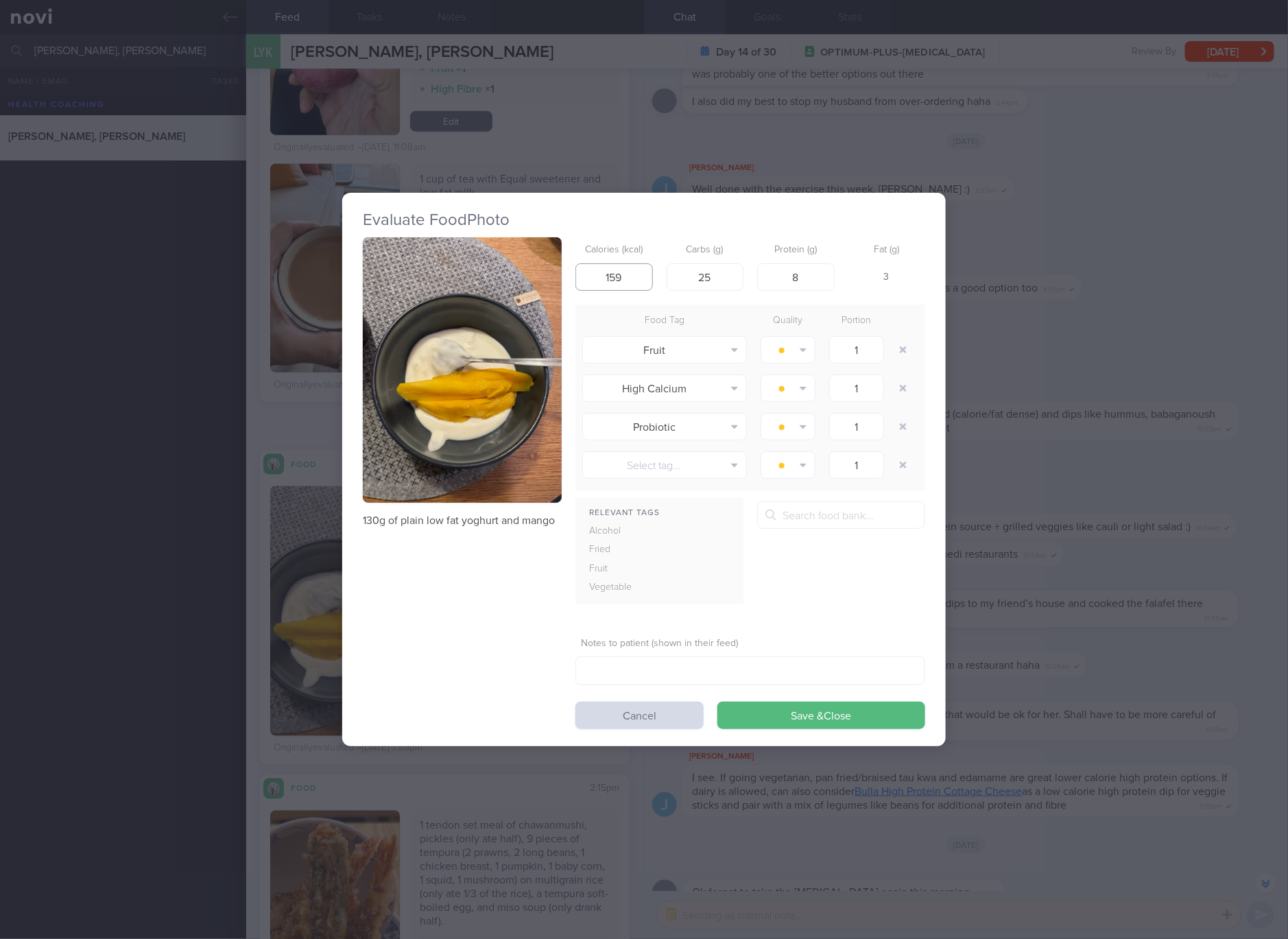
click at [631, 274] on input "159" at bounding box center [614, 277] width 77 height 27
type input "96"
type input "16"
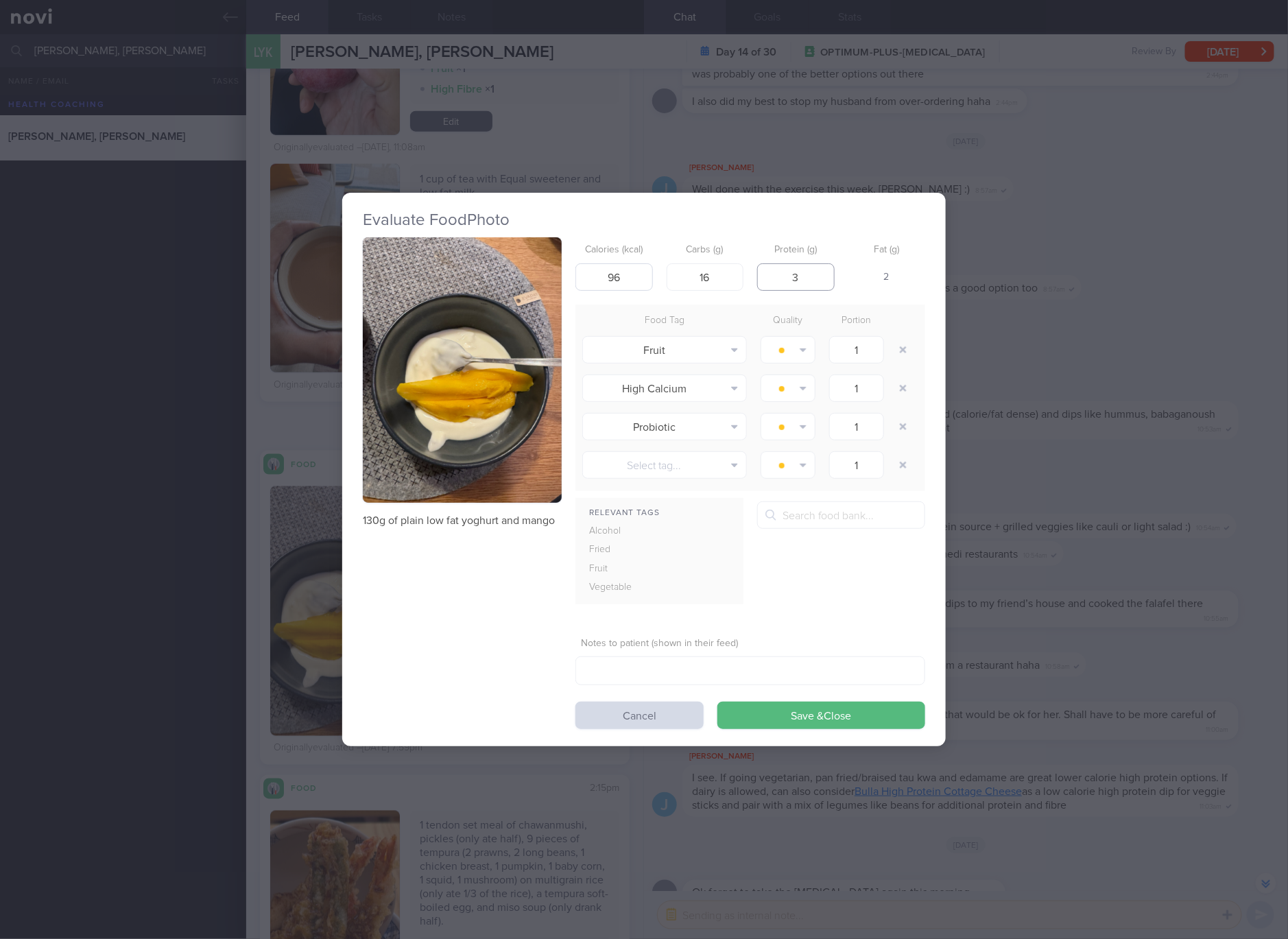
type input "3"
click at [718, 701] on button "Save & Close" at bounding box center [821, 715] width 208 height 27
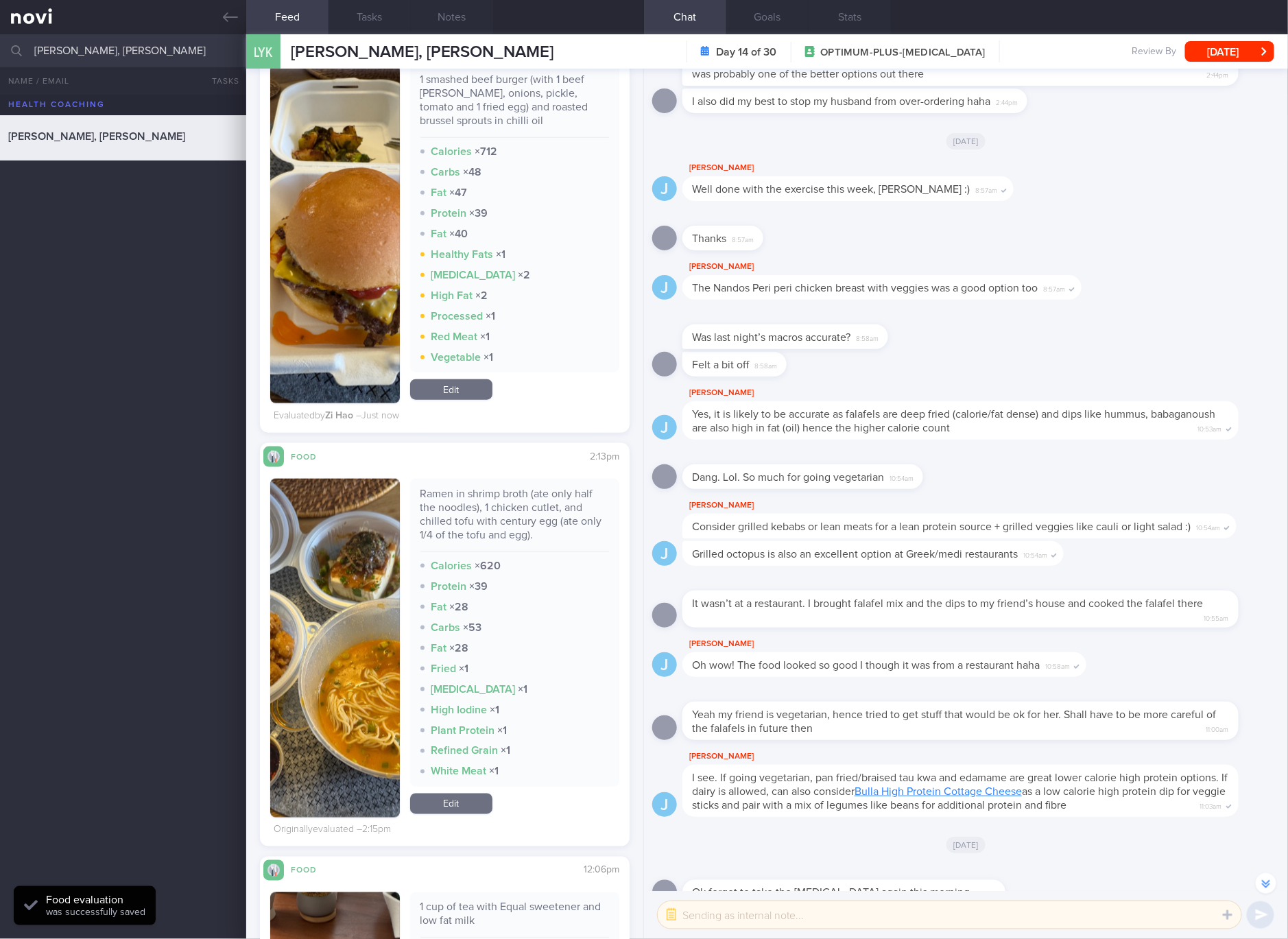
scroll to position [770, 0]
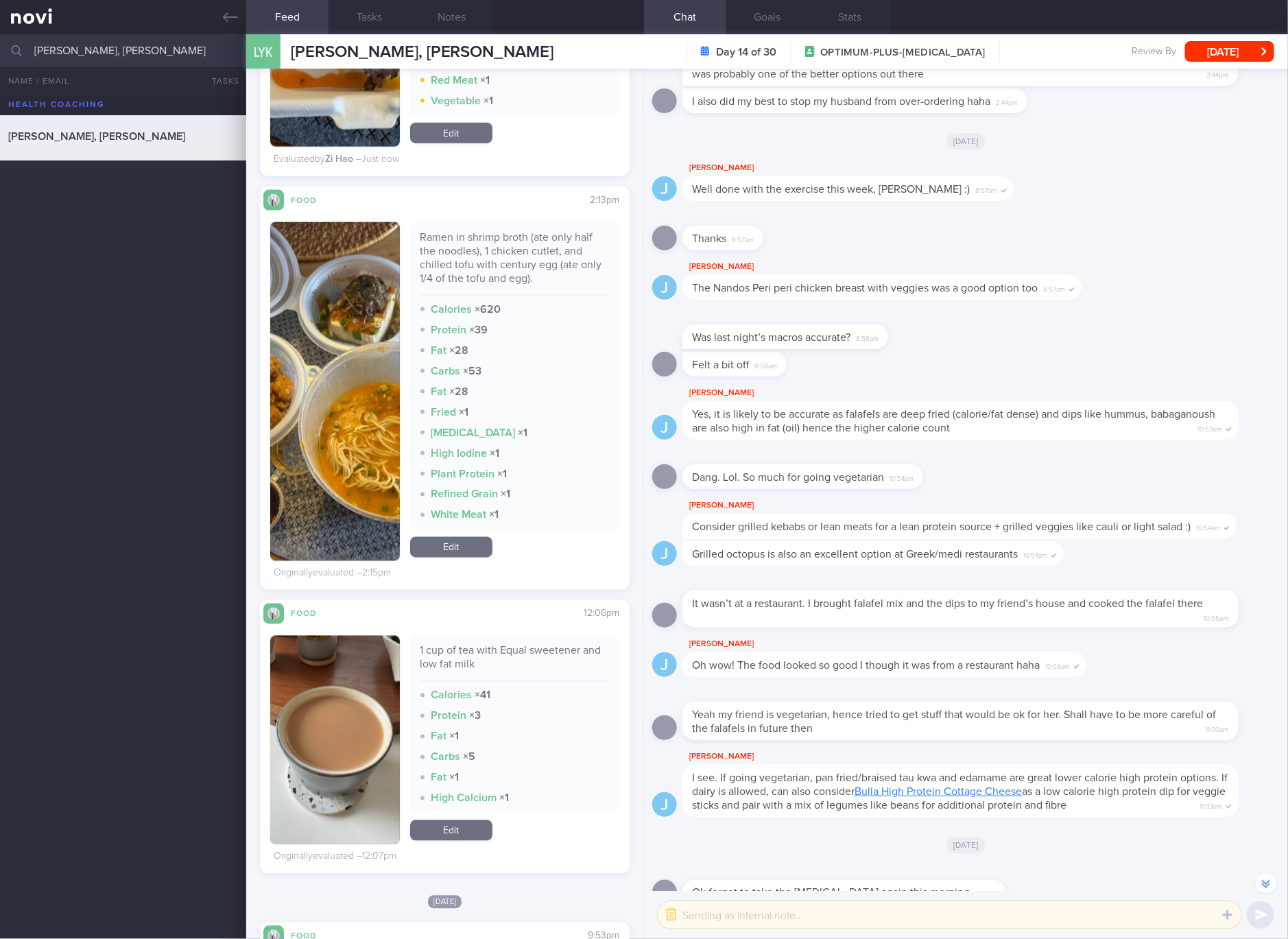
click at [355, 381] on button "button" at bounding box center [335, 391] width 130 height 339
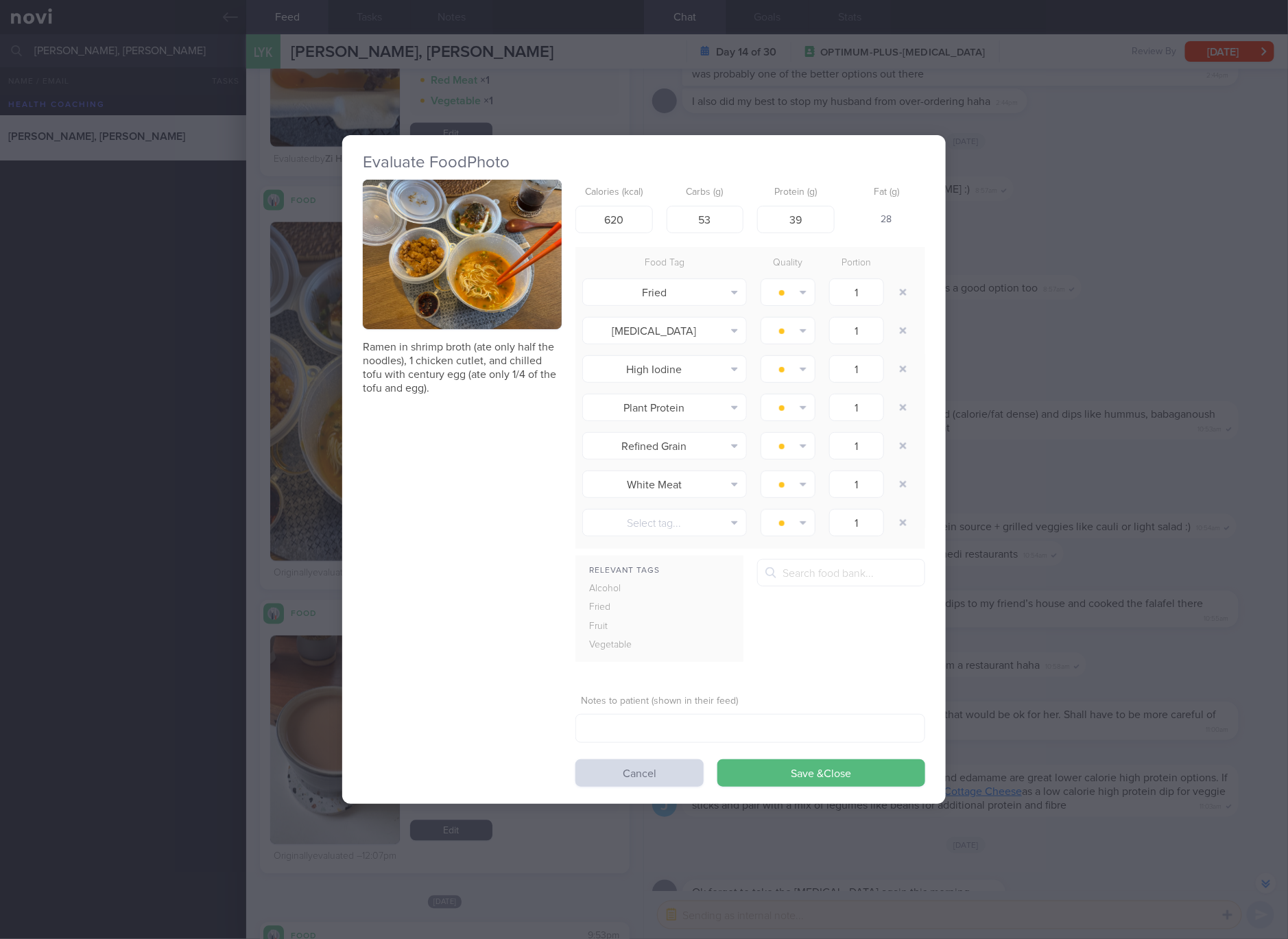
click at [506, 333] on div "Ramen in shrimp broth (ate only half the noodles), 1 chicken cutlet, and chille…" at bounding box center [462, 287] width 199 height 216
click at [509, 307] on button "button" at bounding box center [462, 254] width 199 height 149
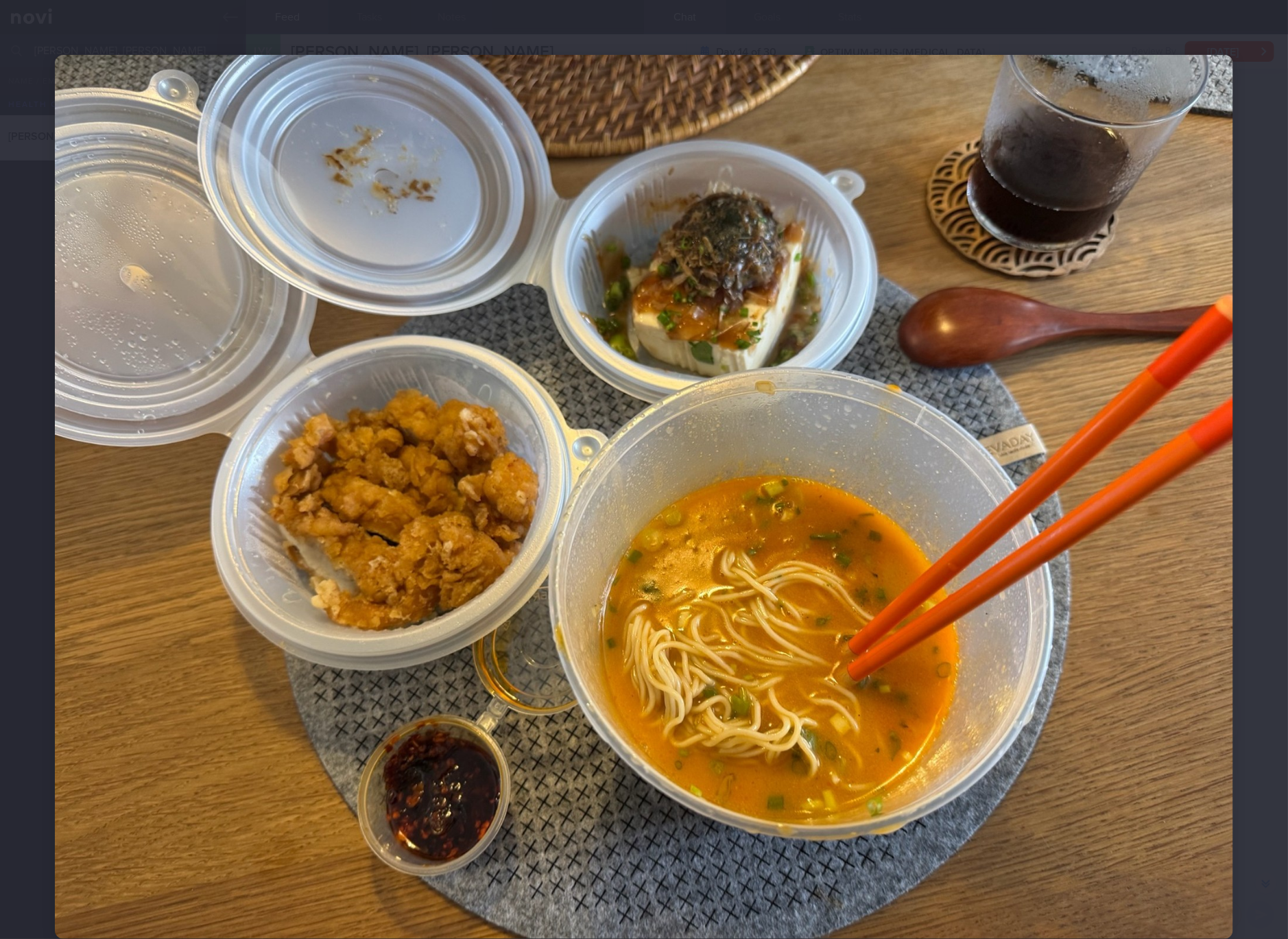
click at [600, 308] on img at bounding box center [644, 497] width 1178 height 884
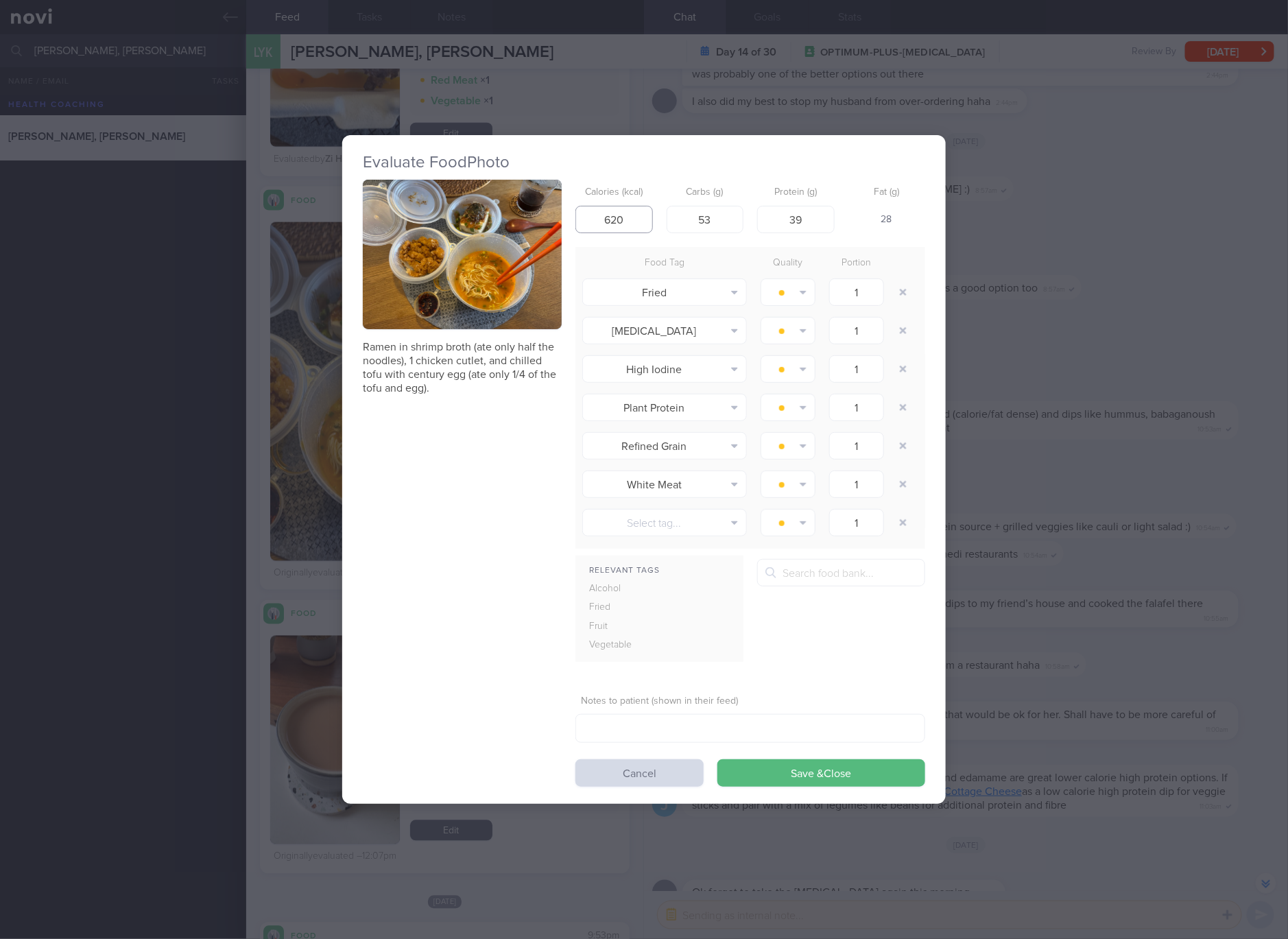
click at [626, 217] on input "620" at bounding box center [614, 219] width 77 height 27
type input "373"
type input "3"
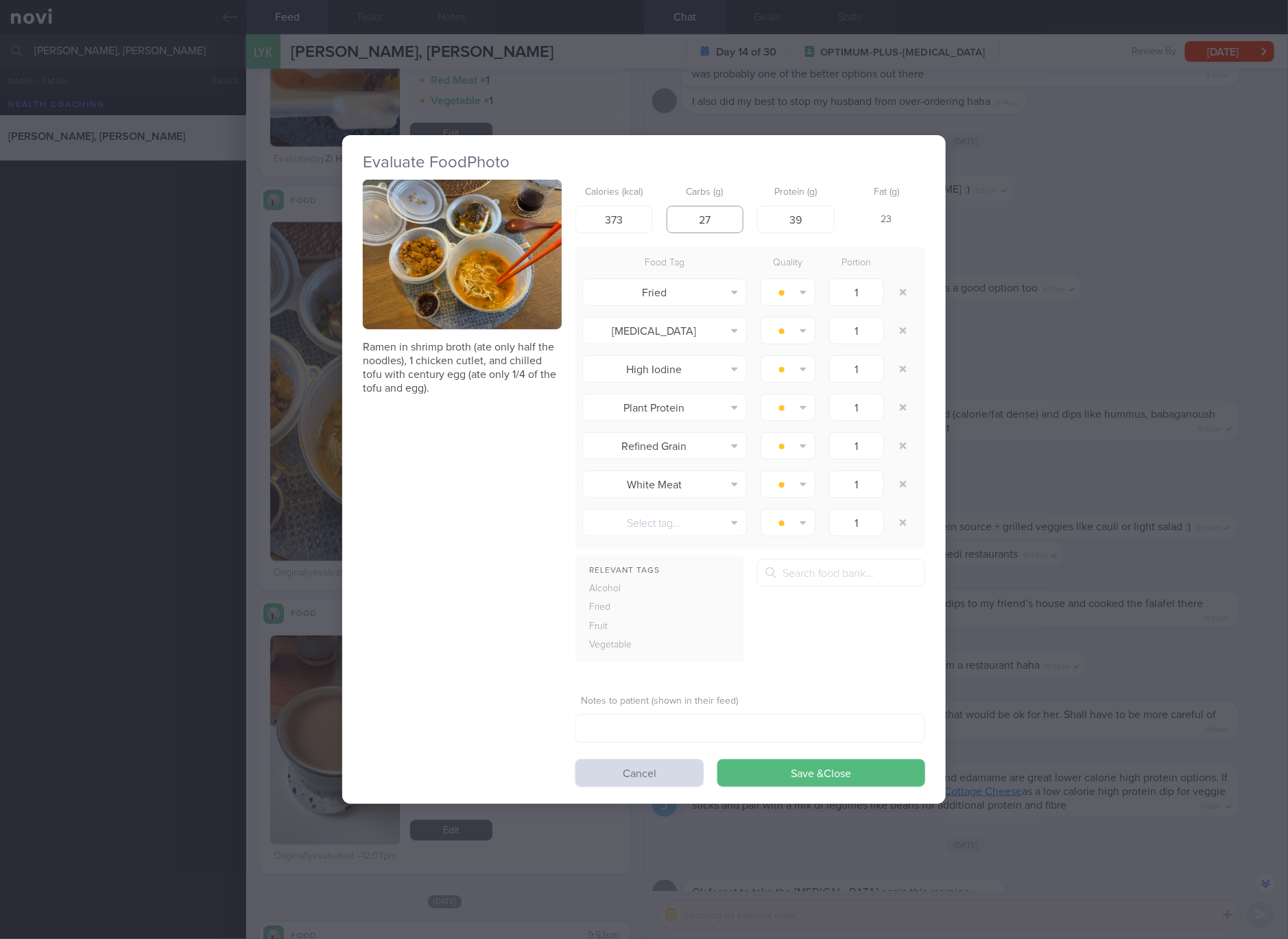
type input "27"
type input "33"
click at [718, 759] on button "Save & Close" at bounding box center [821, 773] width 208 height 27
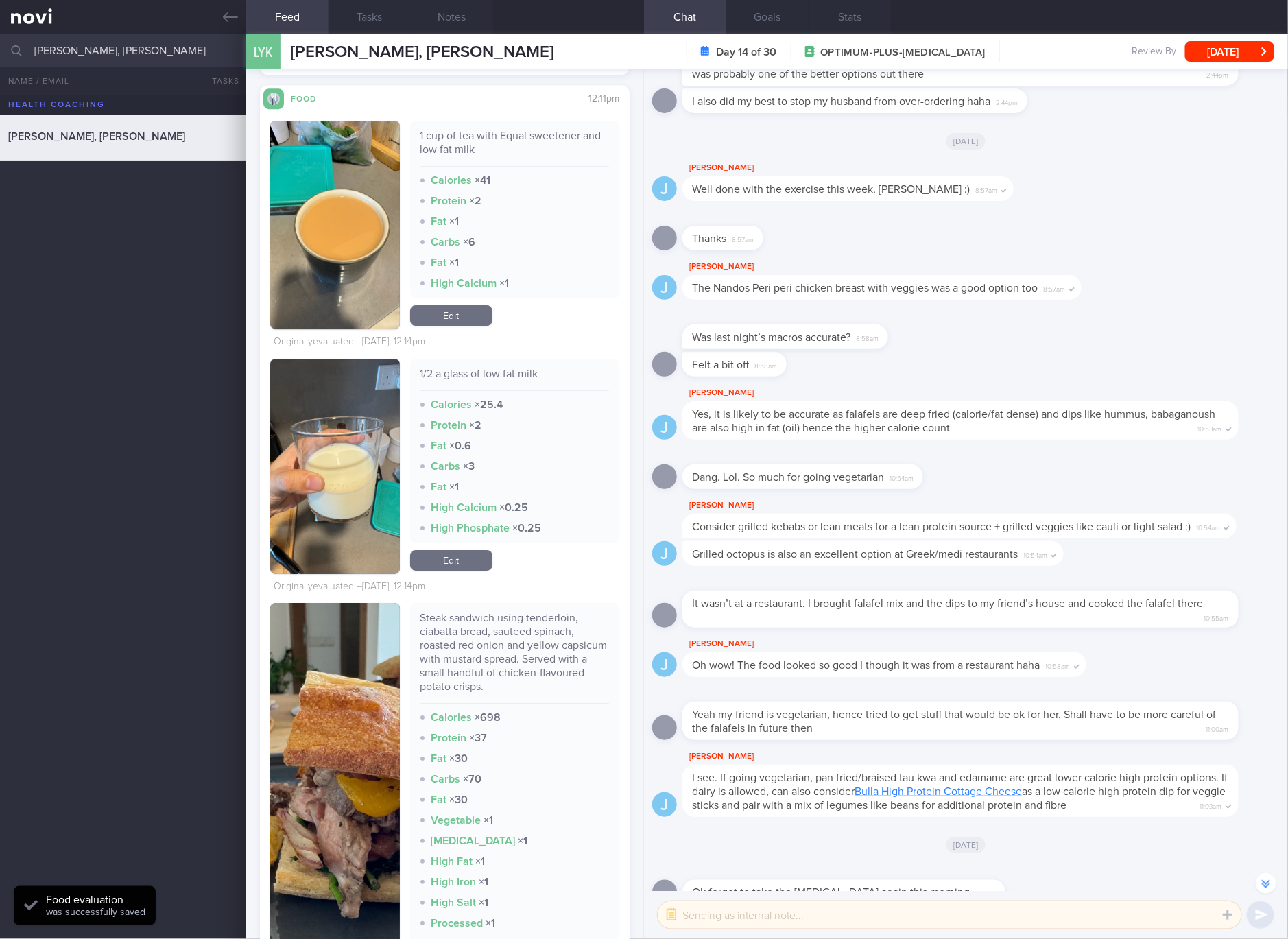
scroll to position [2058, 0]
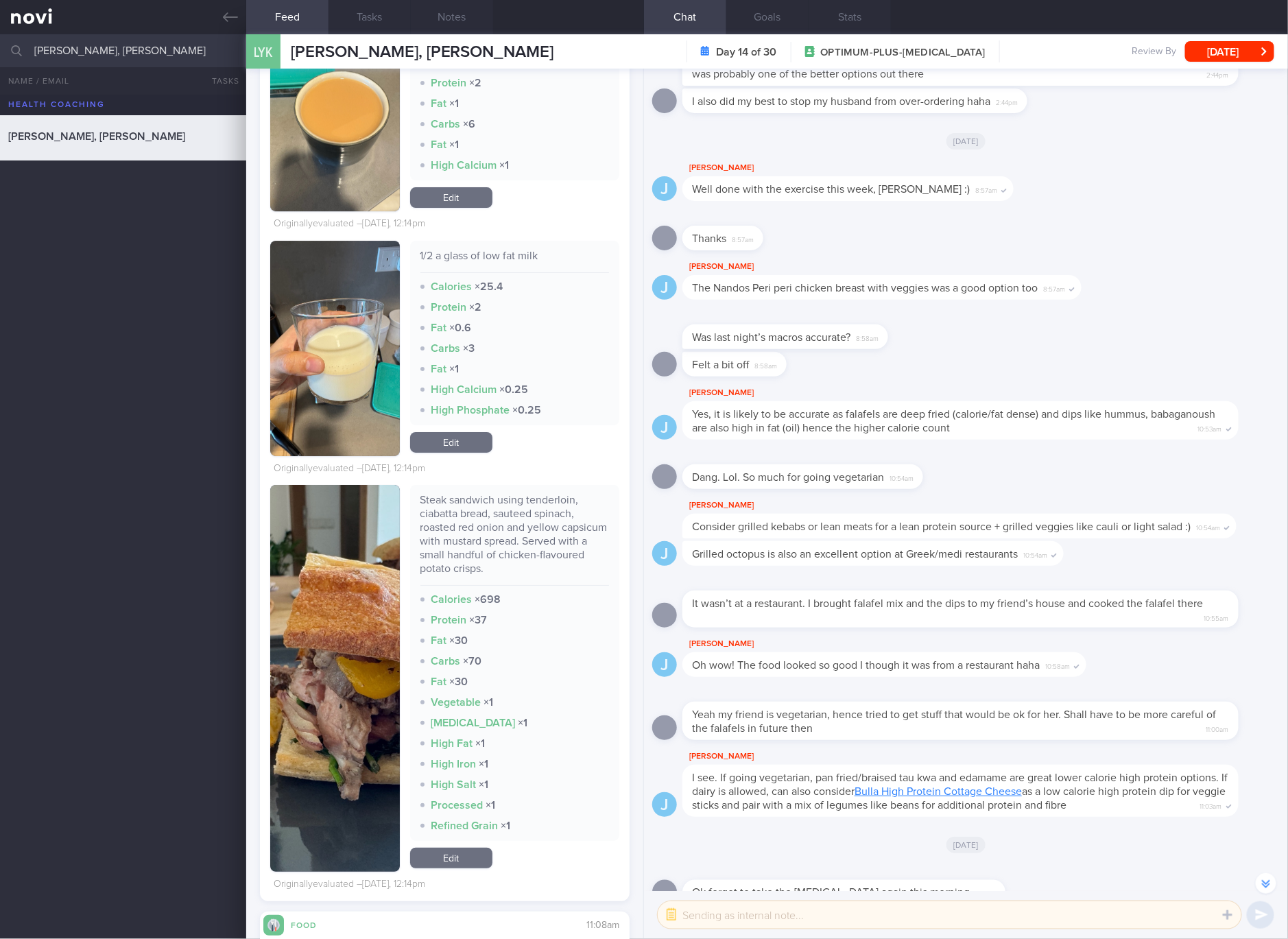
click at [508, 506] on div "Steak sandwich using tenderloin, ciabatta bread, sauteed spinach, roasted red o…" at bounding box center [514, 539] width 189 height 93
copy div "Steak sandwich using tenderloin, ciabatta bread, sauteed spinach, roasted red o…"
click at [375, 658] on button "button" at bounding box center [335, 678] width 130 height 387
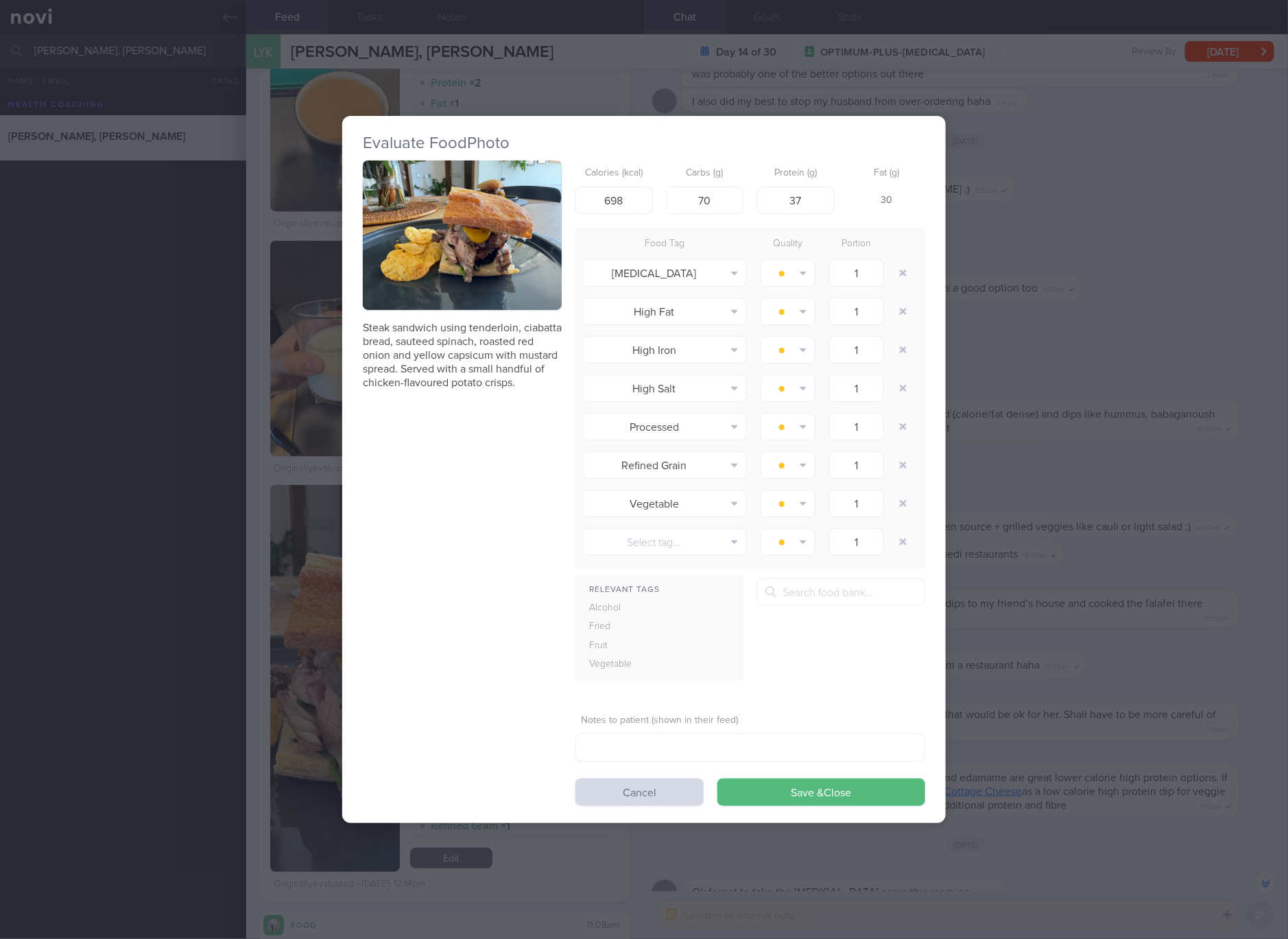
click at [456, 252] on button "button" at bounding box center [462, 235] width 199 height 149
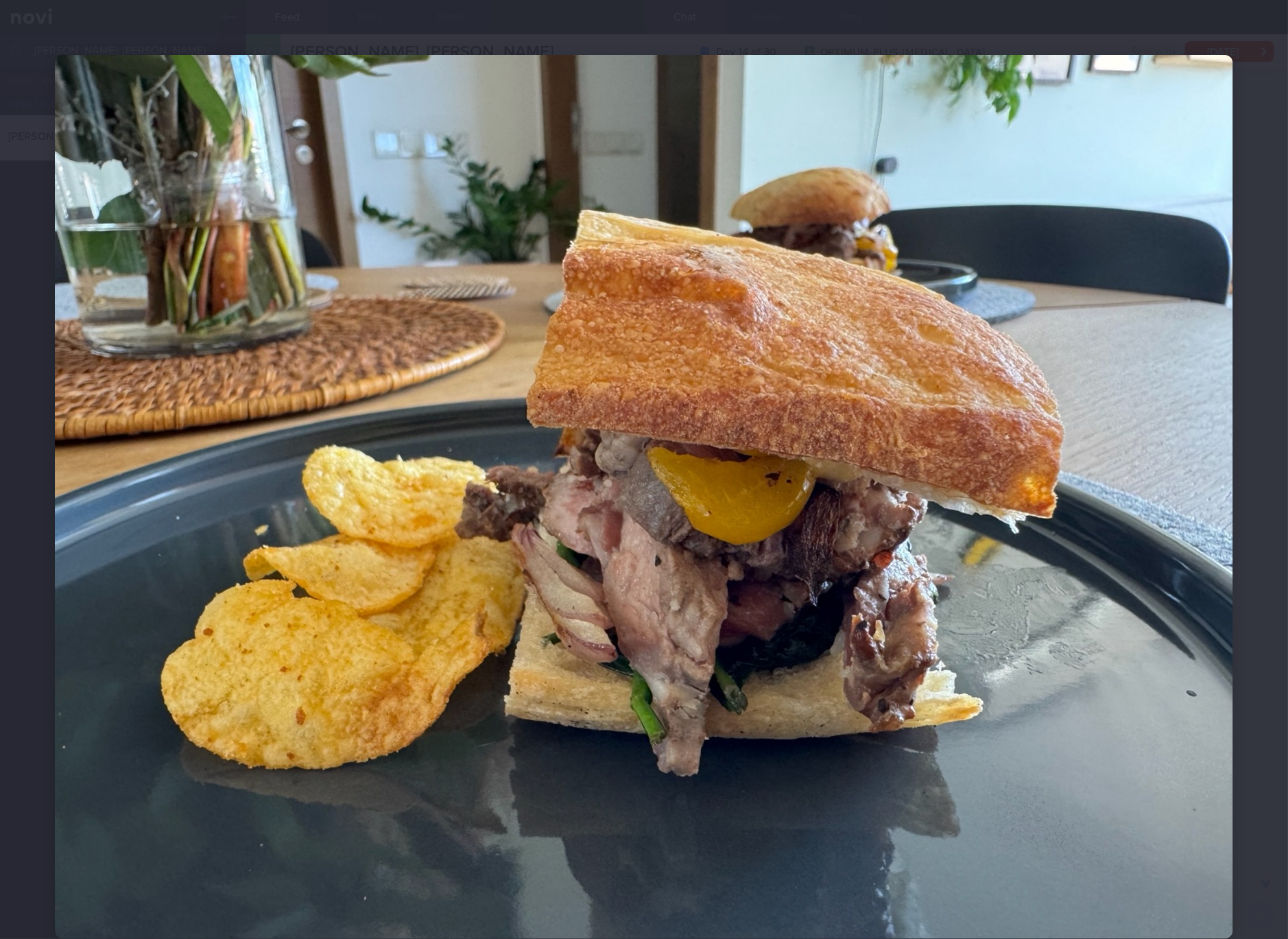
click at [885, 405] on img at bounding box center [644, 497] width 1178 height 884
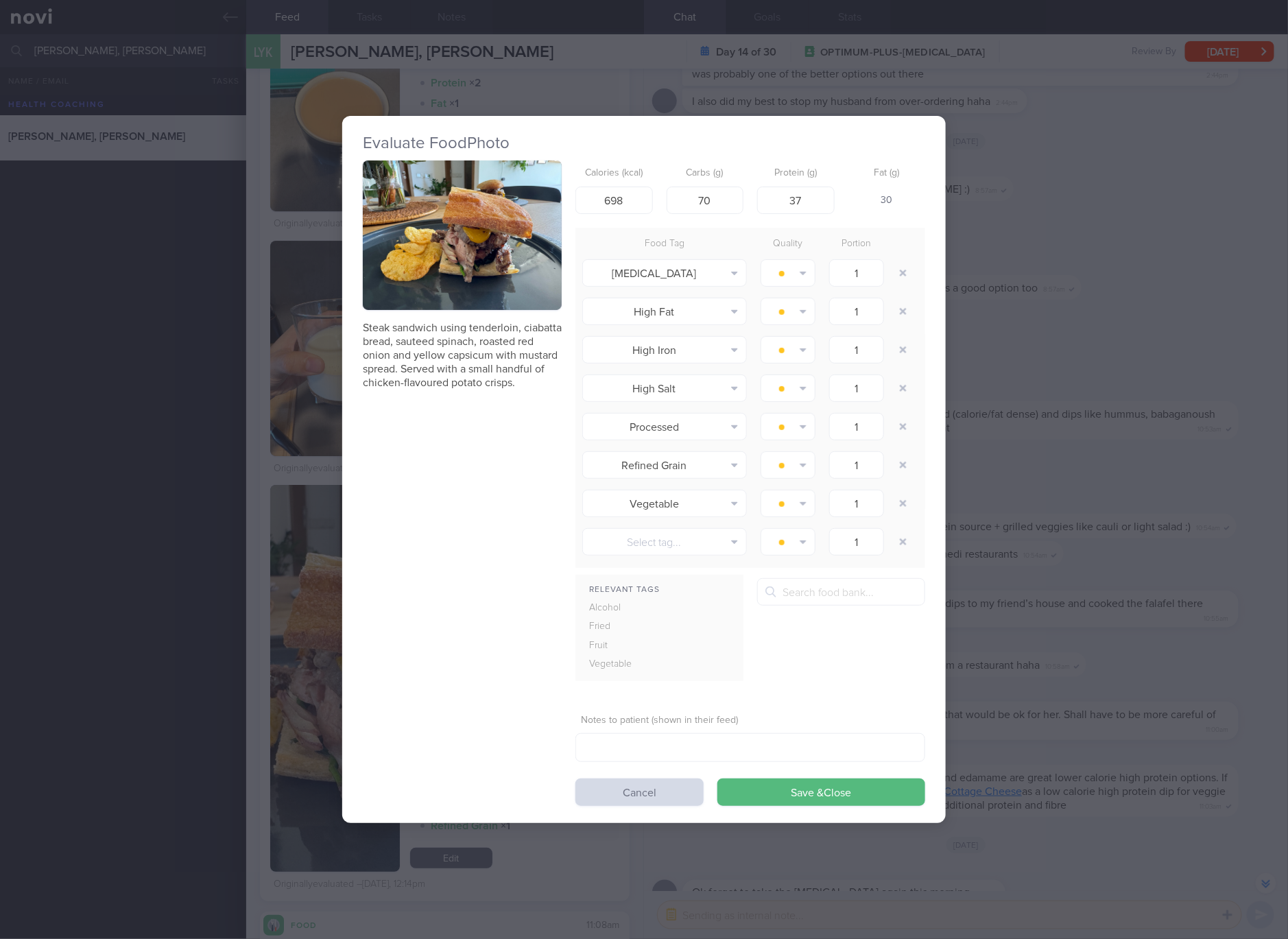
click at [1137, 123] on div "Evaluate Food Photo Steak sandwich using tenderloin, ciabatta bread, sauteed sp…" at bounding box center [644, 470] width 1288 height 939
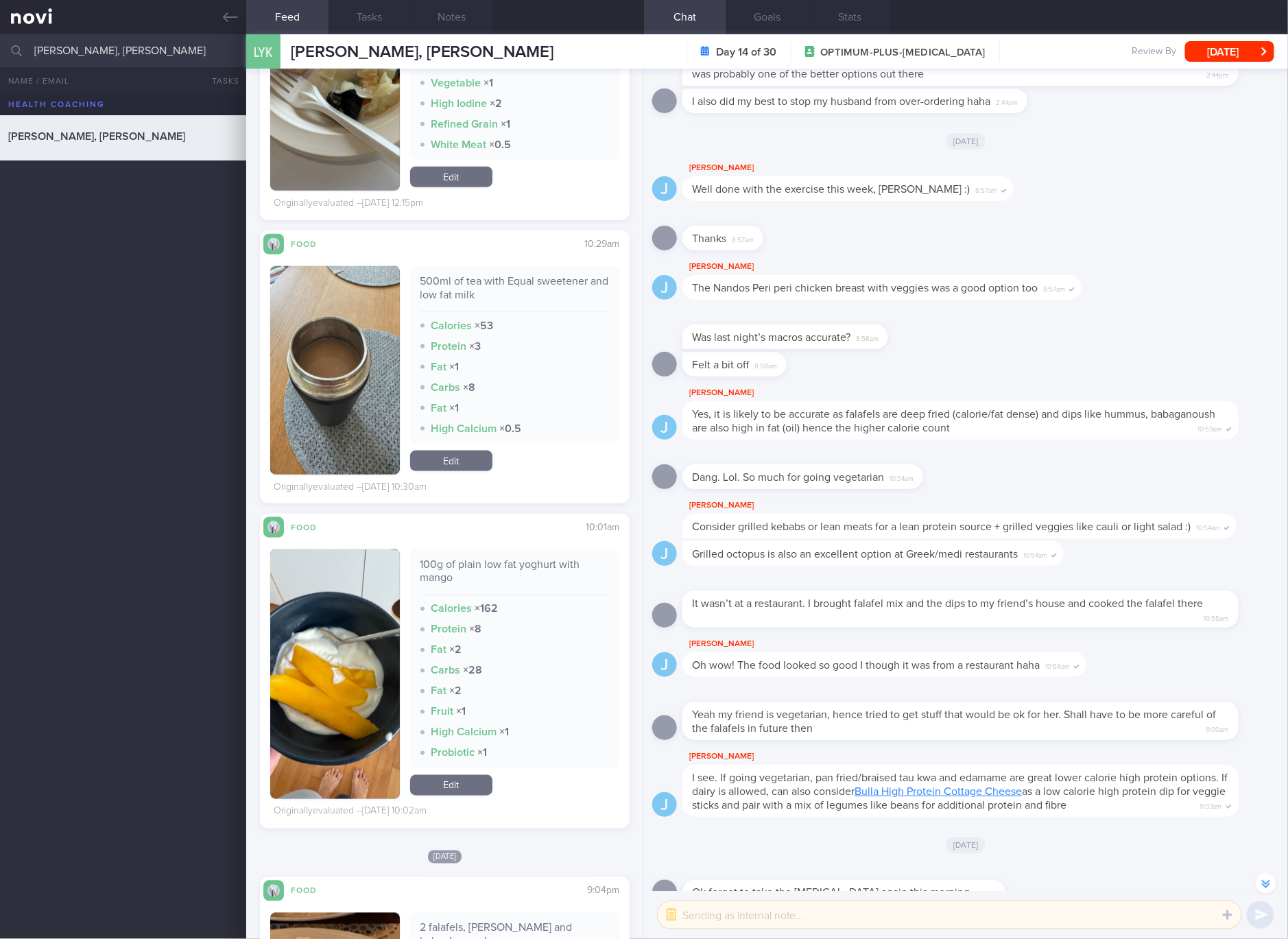
scroll to position [5390, 0]
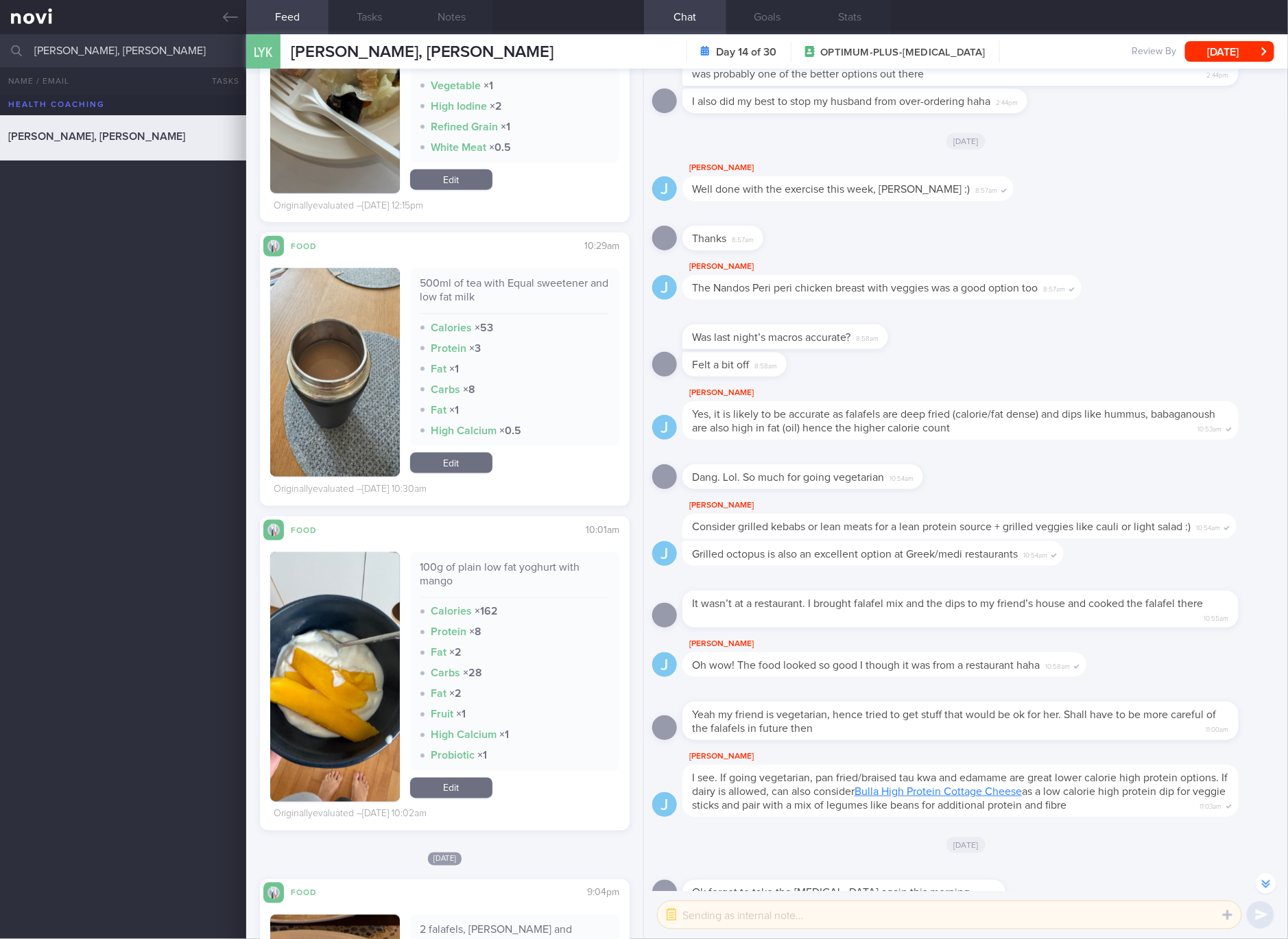
click at [463, 790] on link "Edit" at bounding box center [451, 788] width 82 height 21
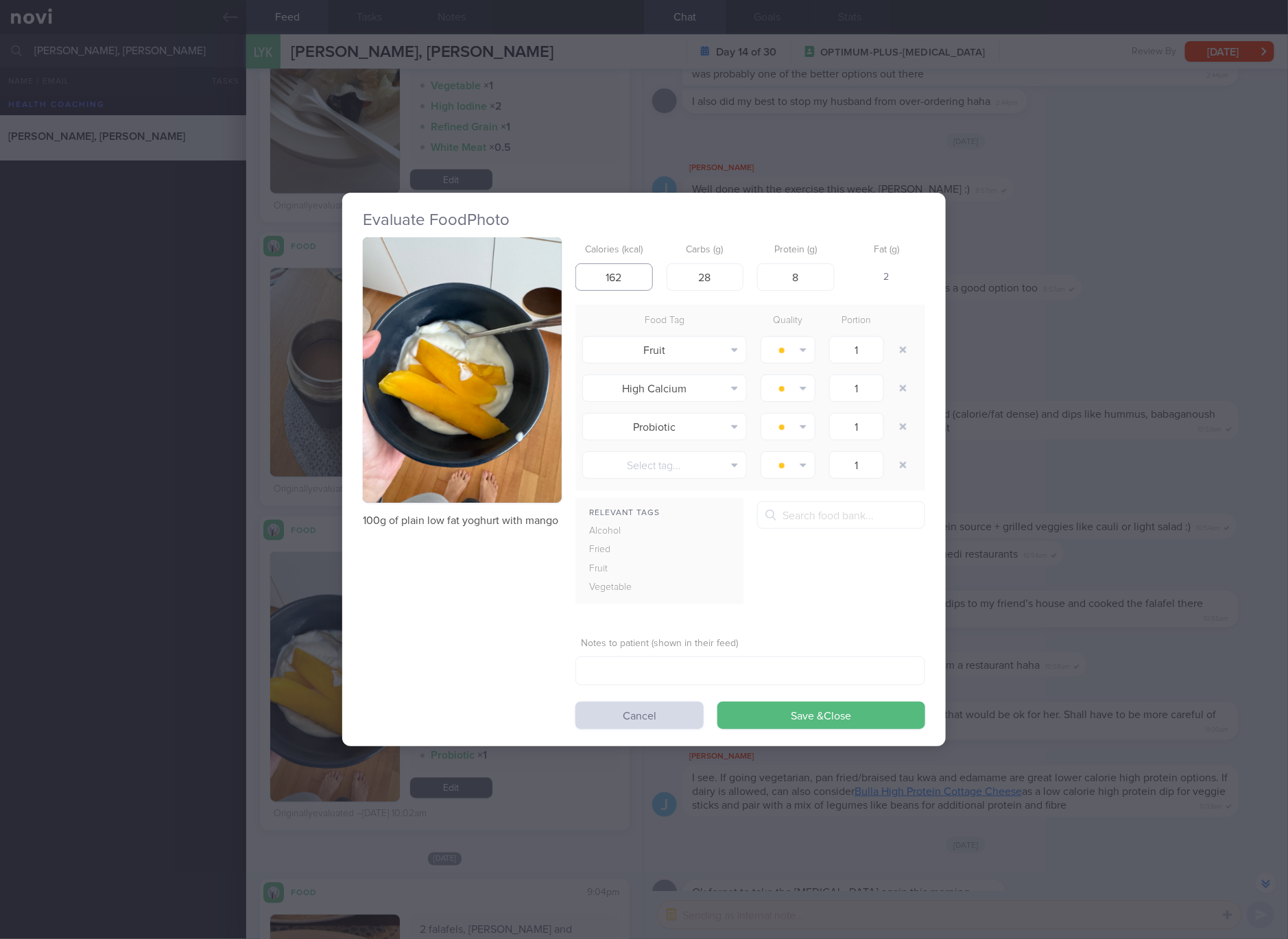
click at [624, 267] on input "162" at bounding box center [614, 277] width 77 height 27
type input "96"
type input "16"
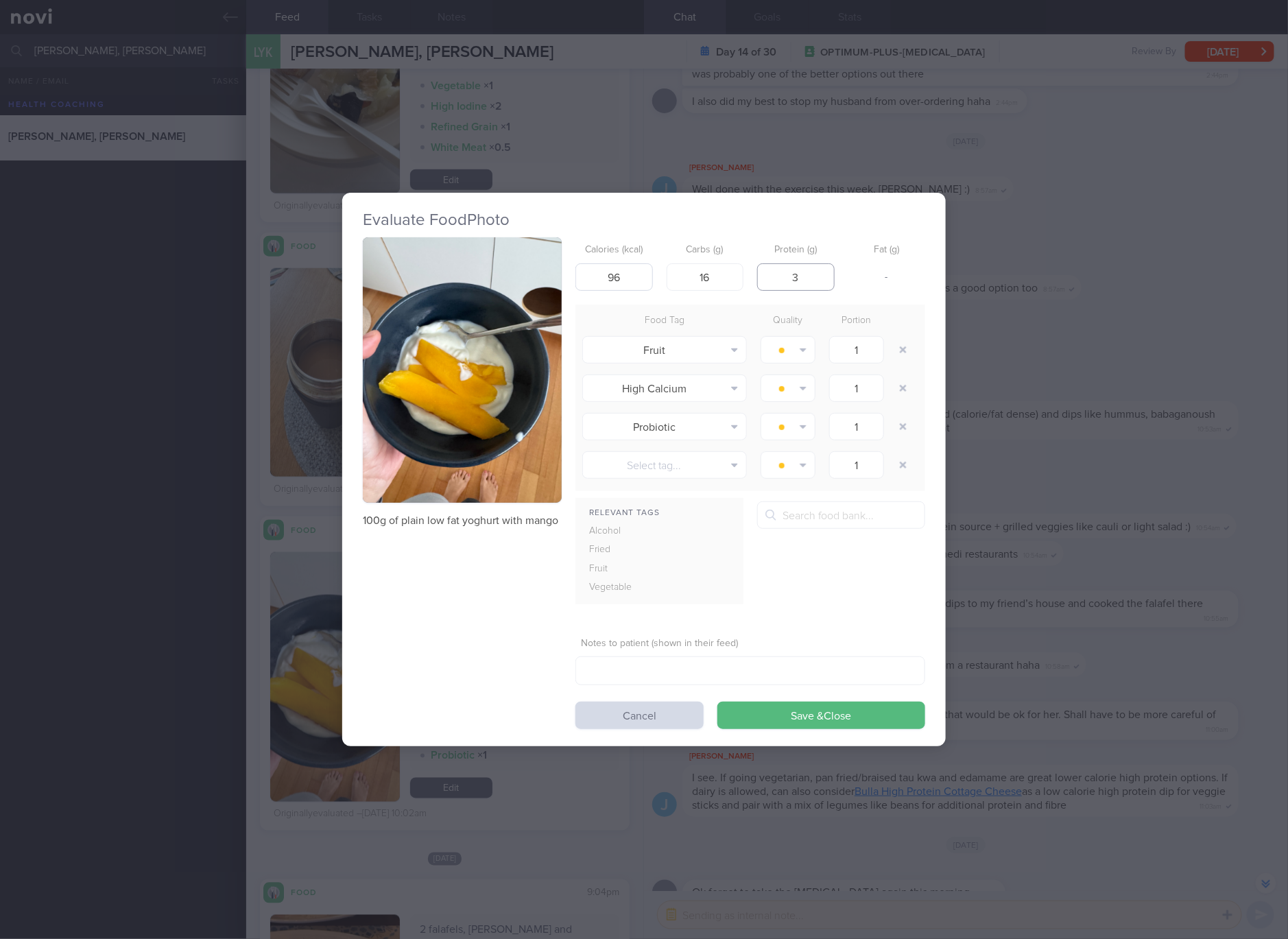
type input "3"
click at [718, 701] on button "Save & Close" at bounding box center [821, 715] width 208 height 27
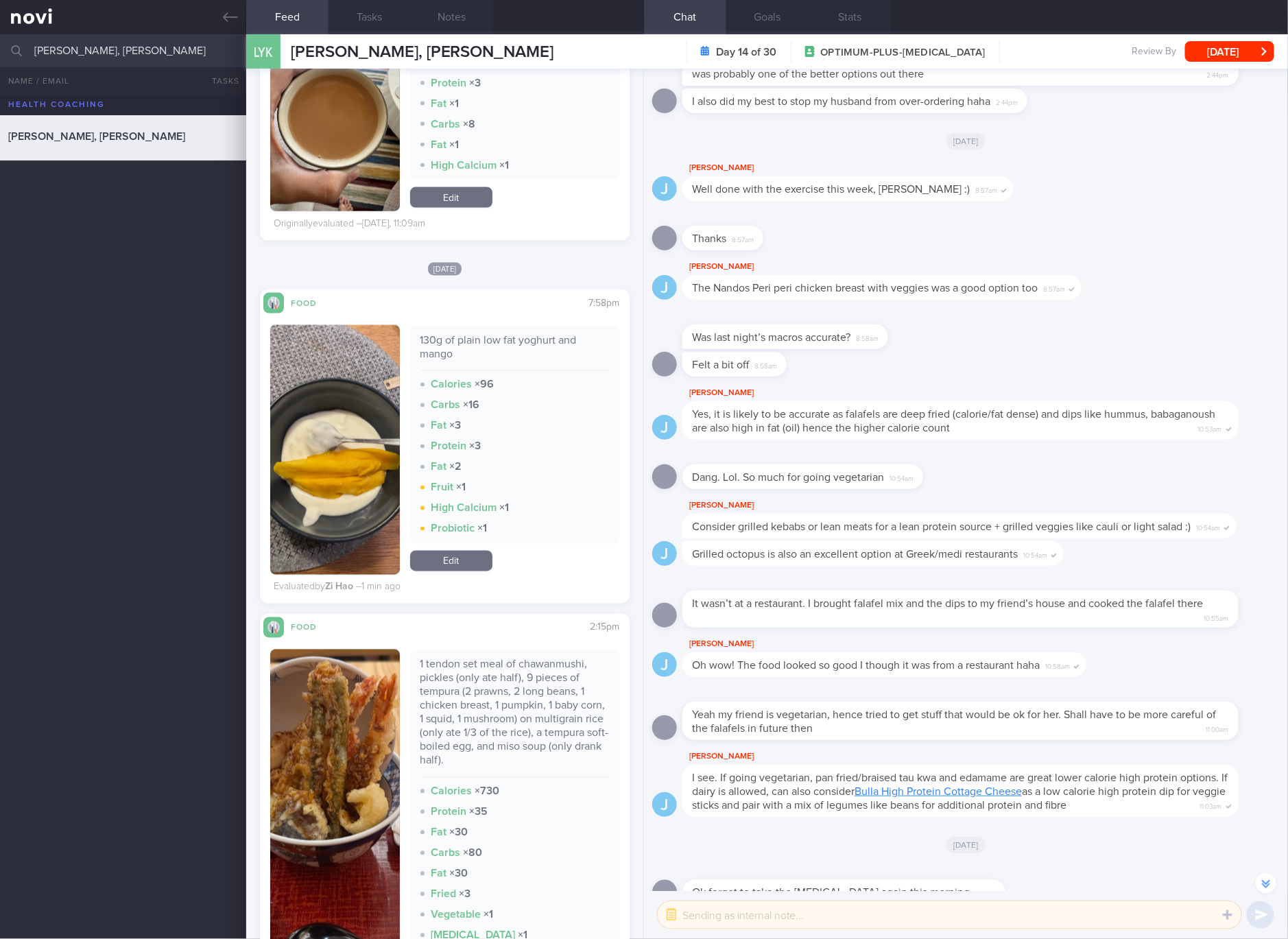
scroll to position [3343, 0]
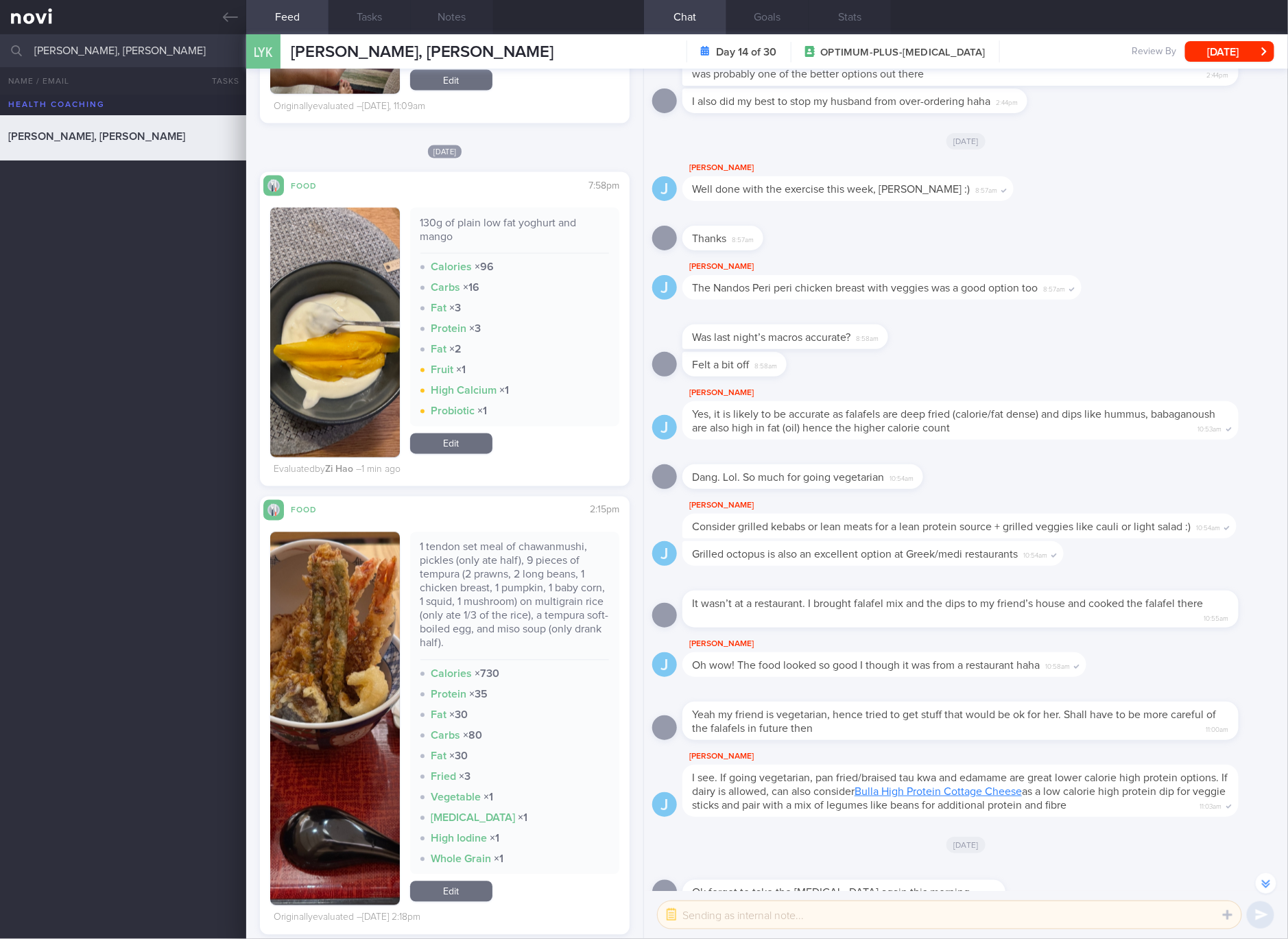
click at [528, 567] on div "1 tendon set meal of chawanmushi, pickles (only ate half), 9 pieces of tempura …" at bounding box center [514, 600] width 189 height 120
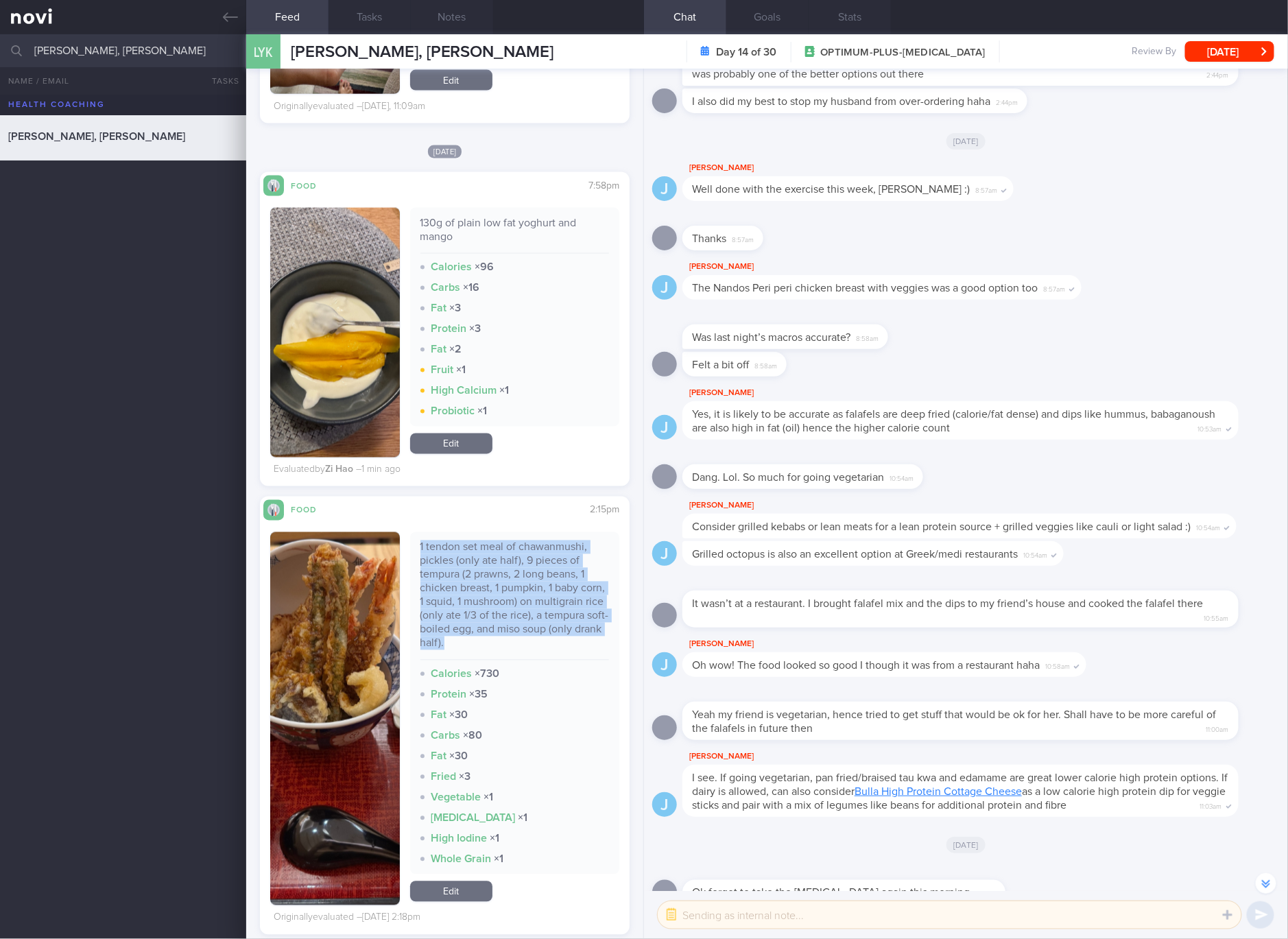
click at [528, 567] on div "1 tendon set meal of chawanmushi, pickles (only ate half), 9 pieces of tempura …" at bounding box center [514, 600] width 189 height 120
copy div "1 tendon set meal of chawanmushi, pickles (only ate half), 9 pieces of tempura …"
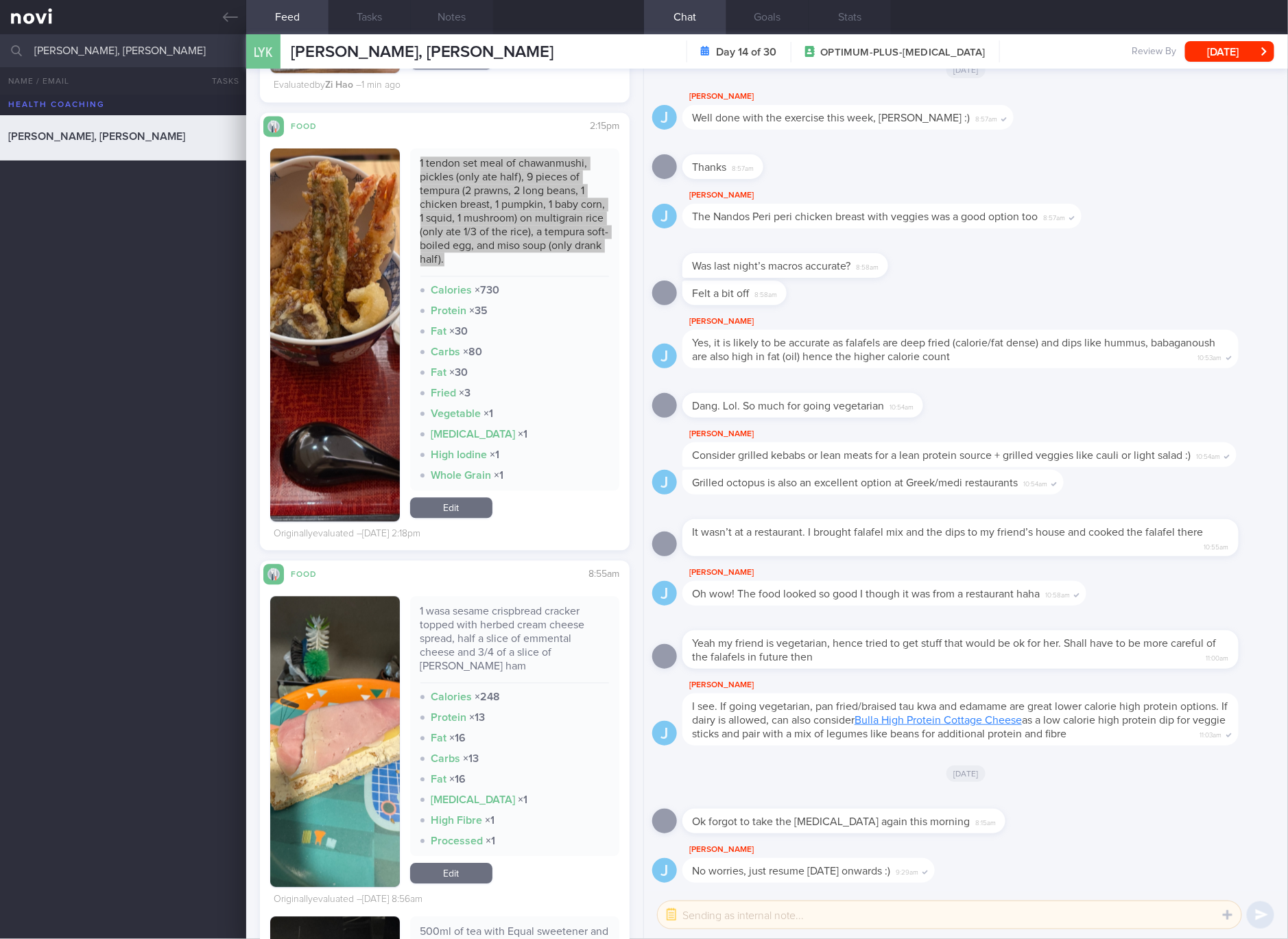
scroll to position [3857, 0]
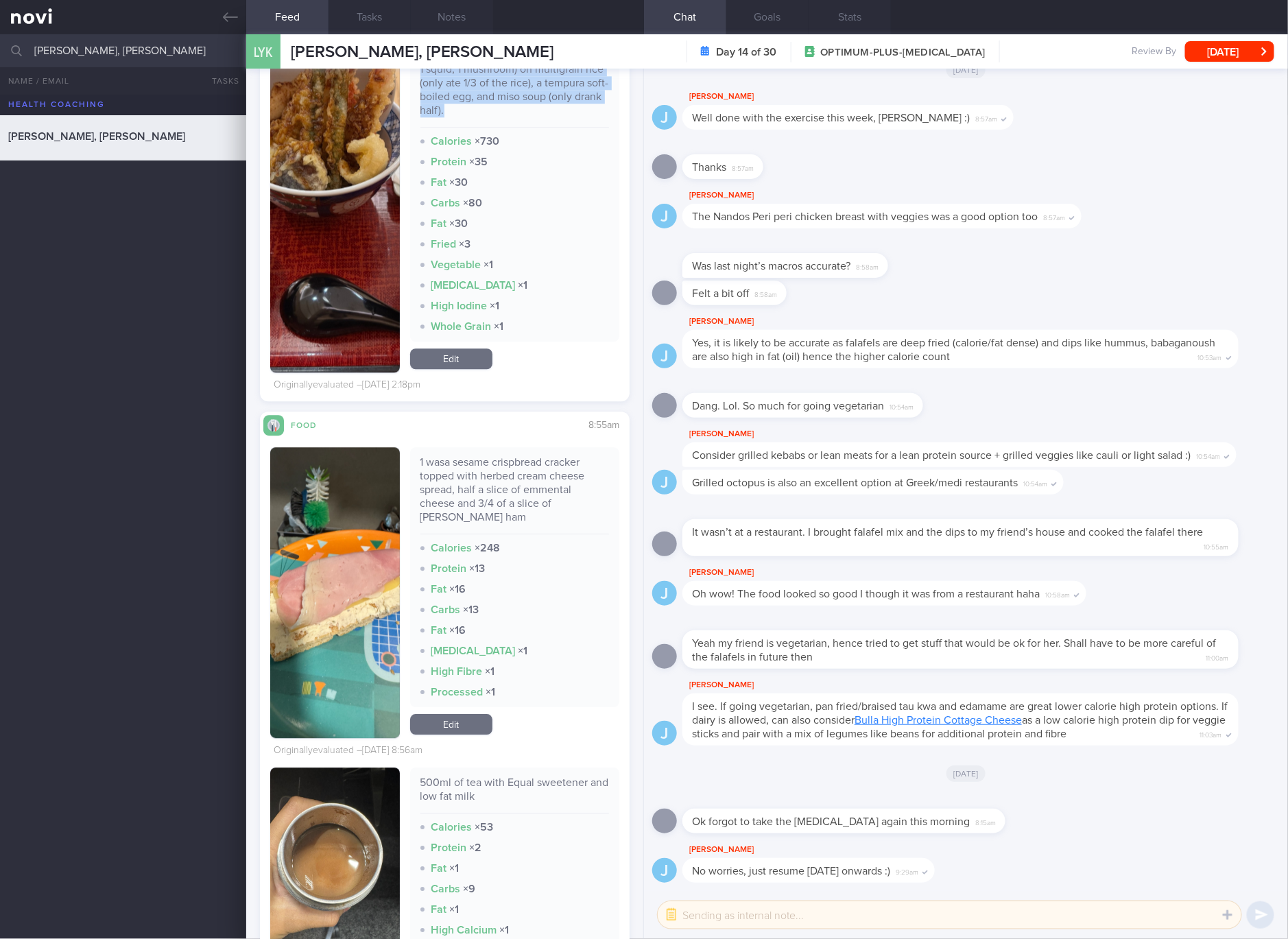
click at [378, 329] on img "button" at bounding box center [335, 185] width 130 height 373
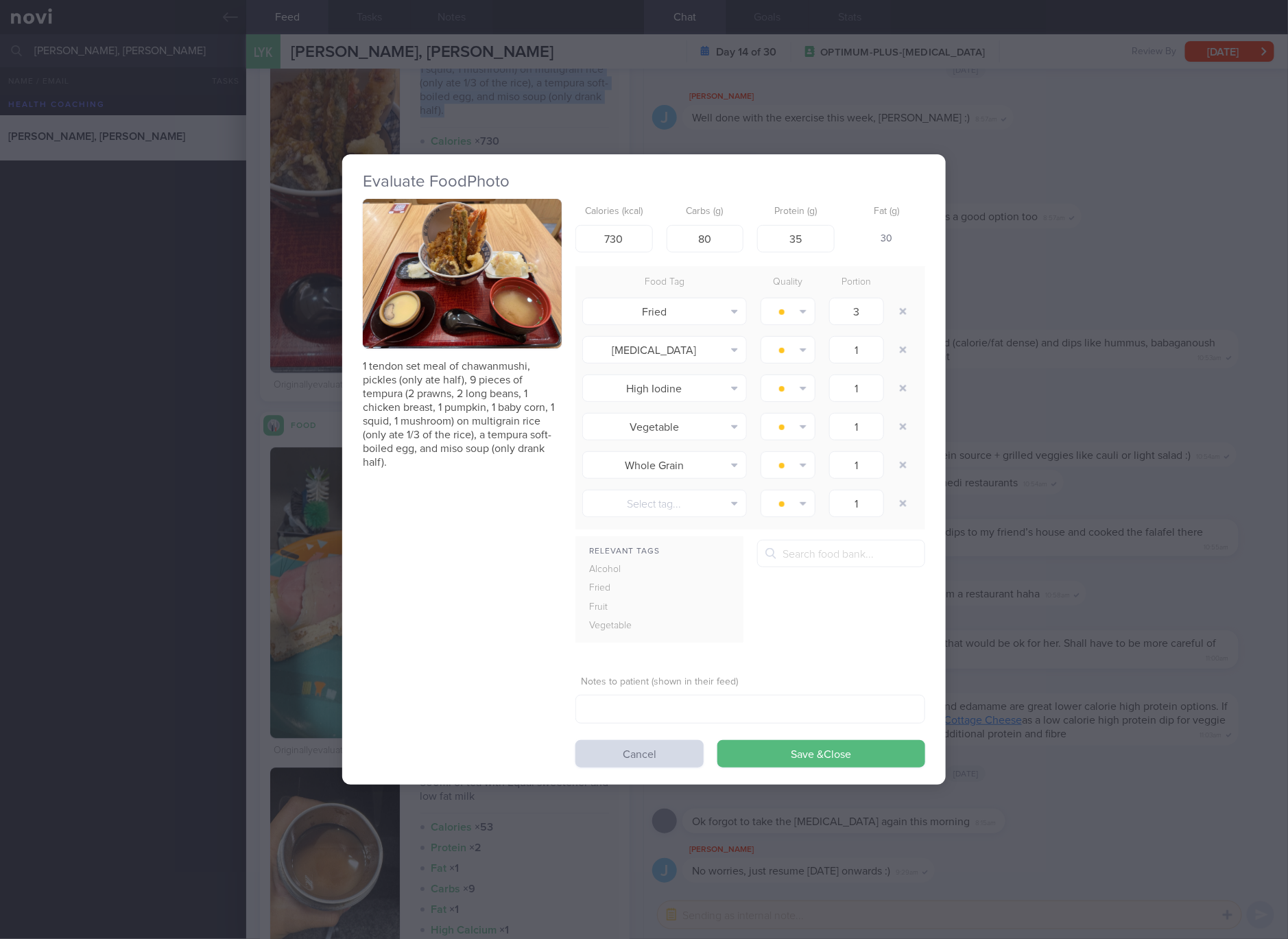
click at [422, 311] on img "button" at bounding box center [462, 273] width 199 height 149
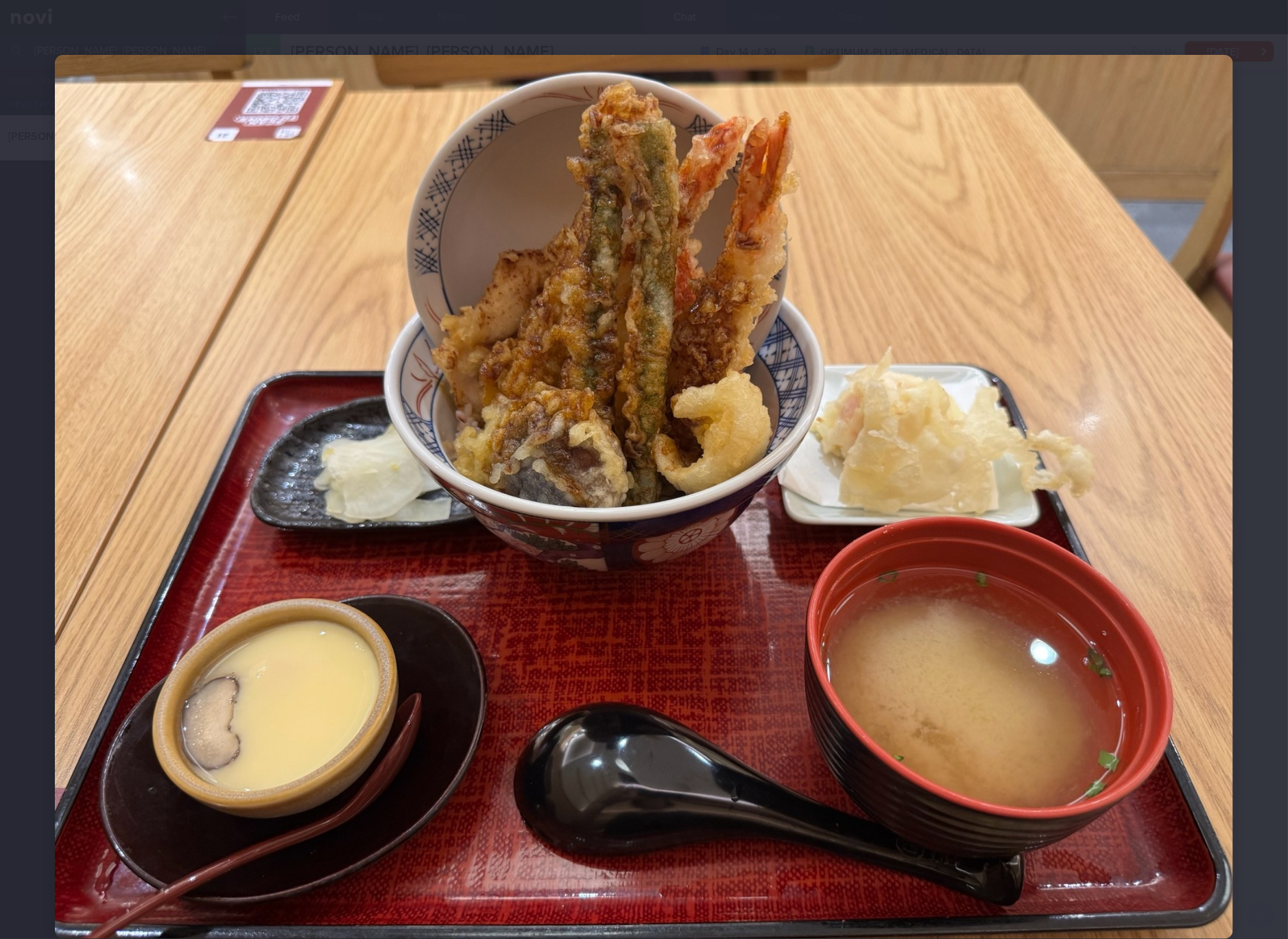
click at [850, 504] on img at bounding box center [644, 497] width 1178 height 884
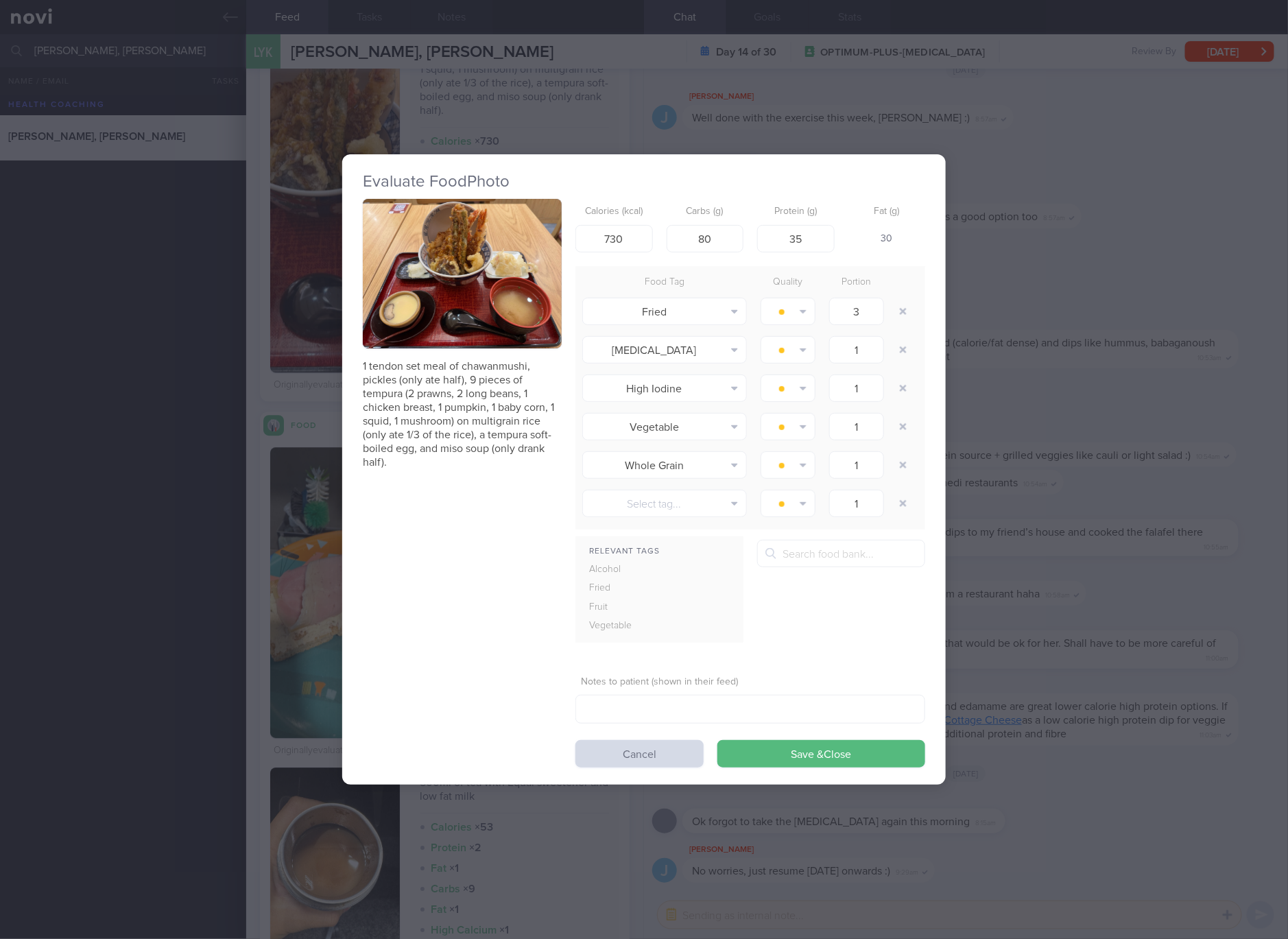
click at [1097, 433] on div "Evaluate Food Photo 1 tendon set meal of chawanmushi, pickles (only ate half), …" at bounding box center [644, 470] width 1288 height 939
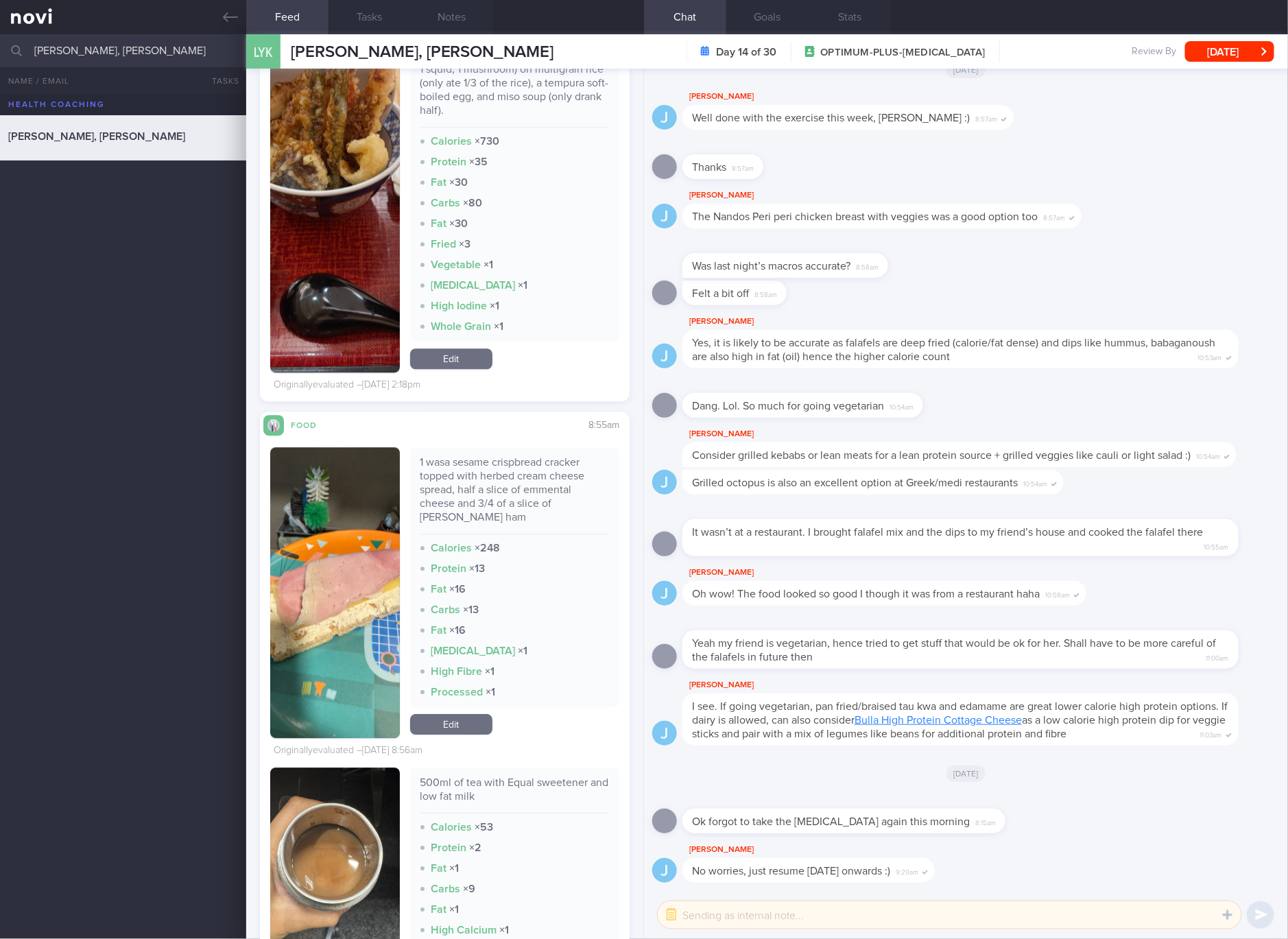
scroll to position [4115, 0]
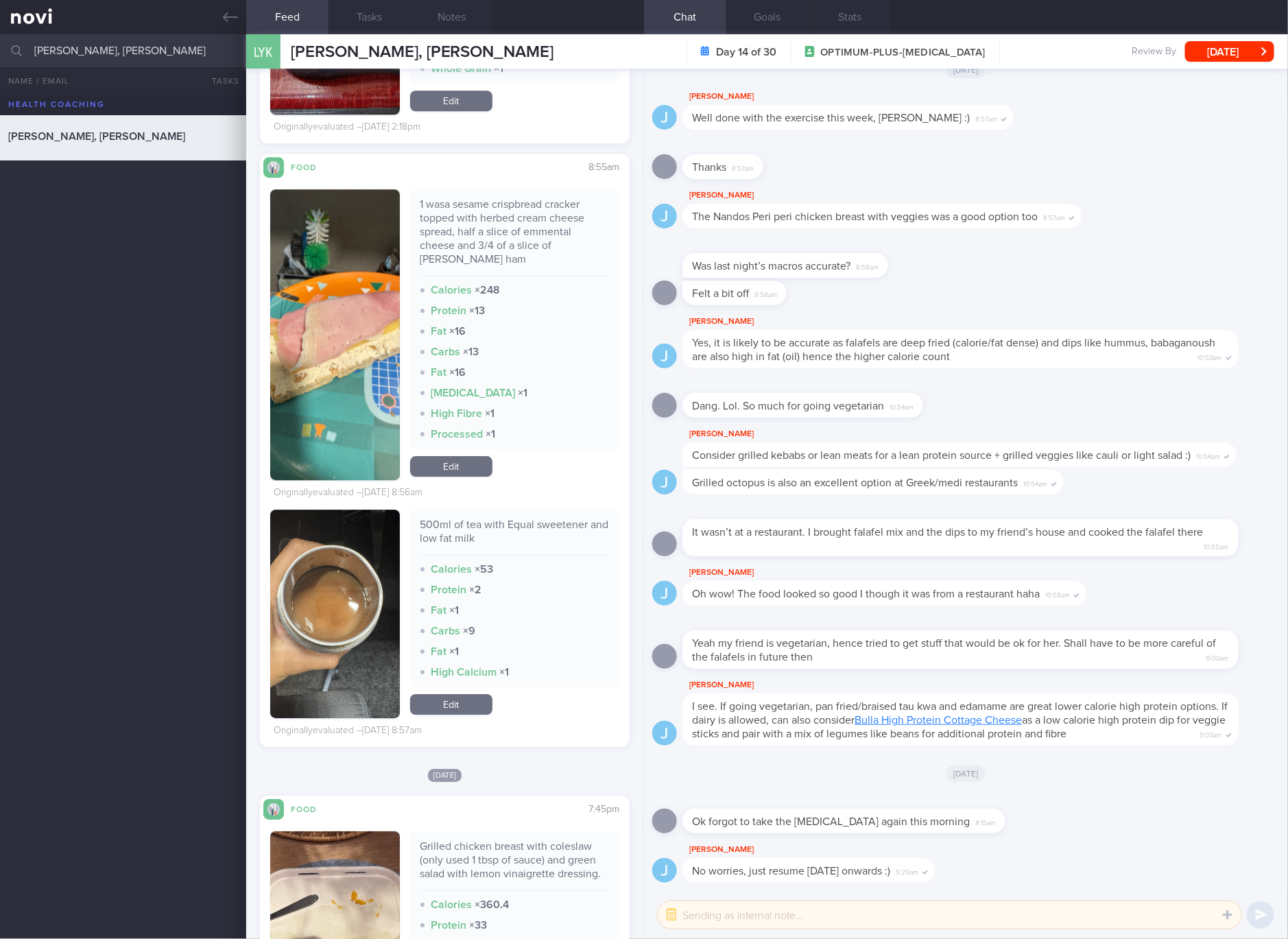
click at [347, 338] on button "button" at bounding box center [335, 334] width 130 height 291
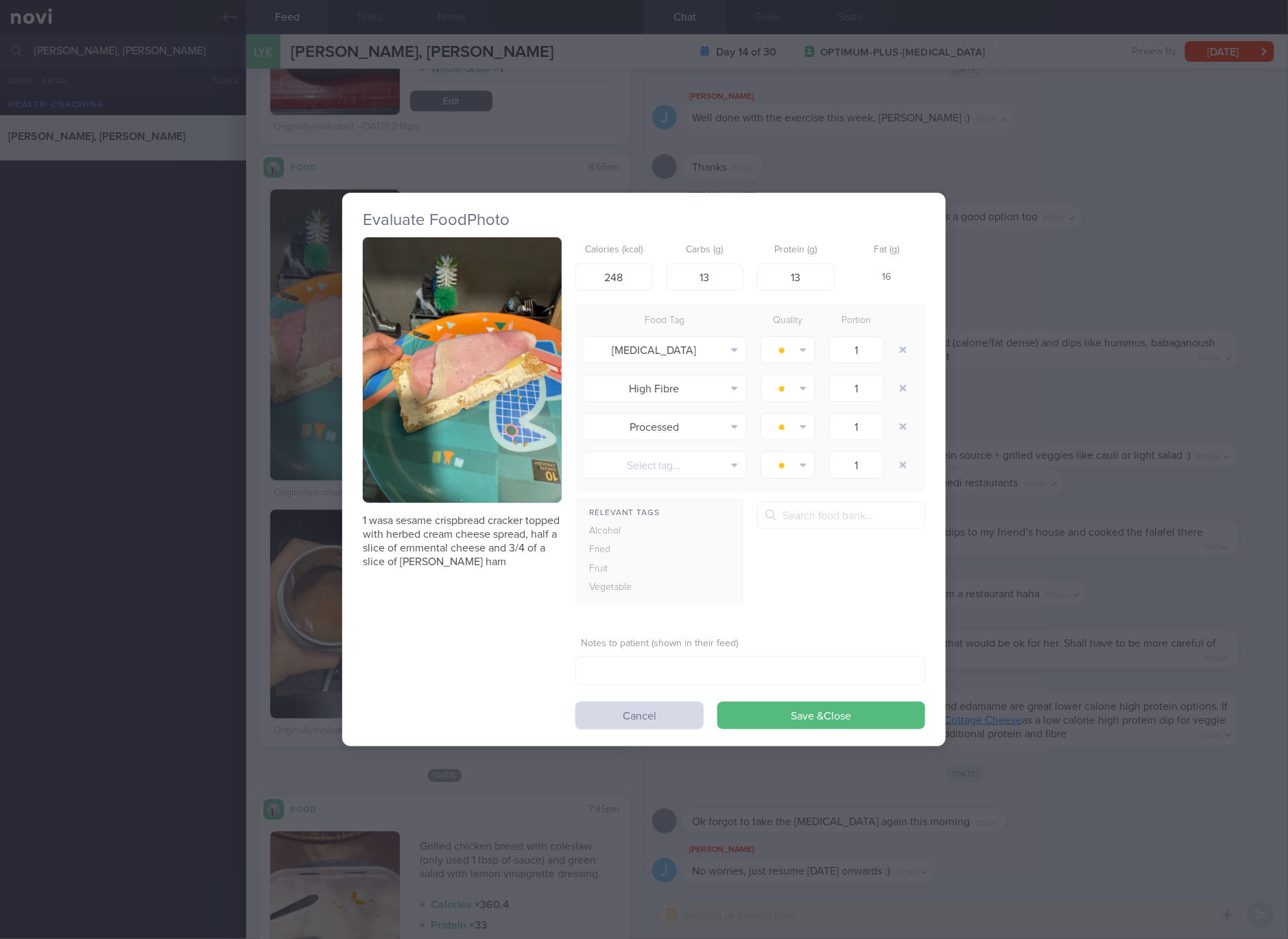
click at [439, 323] on img "button" at bounding box center [462, 369] width 199 height 266
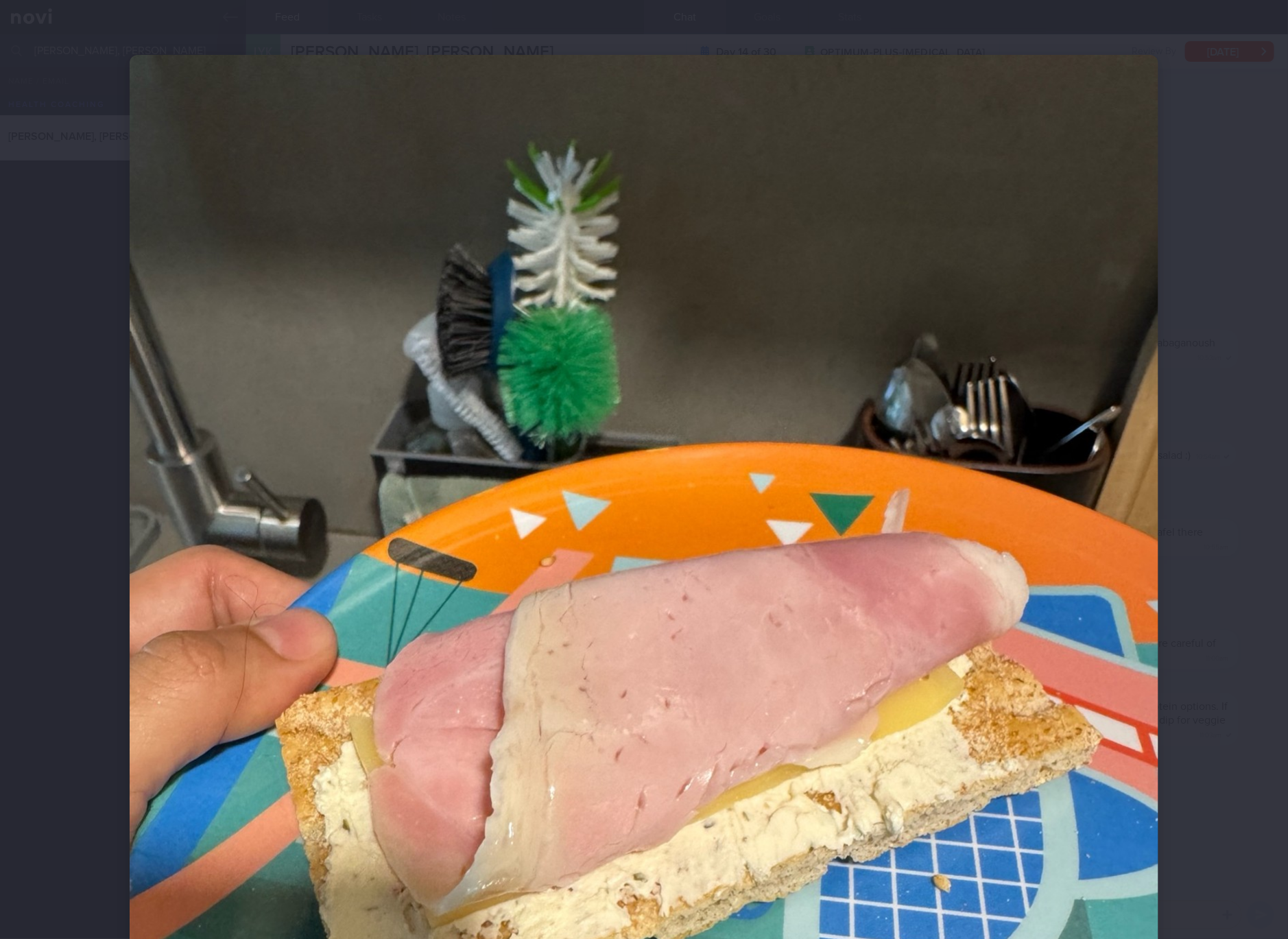
scroll to position [257, 0]
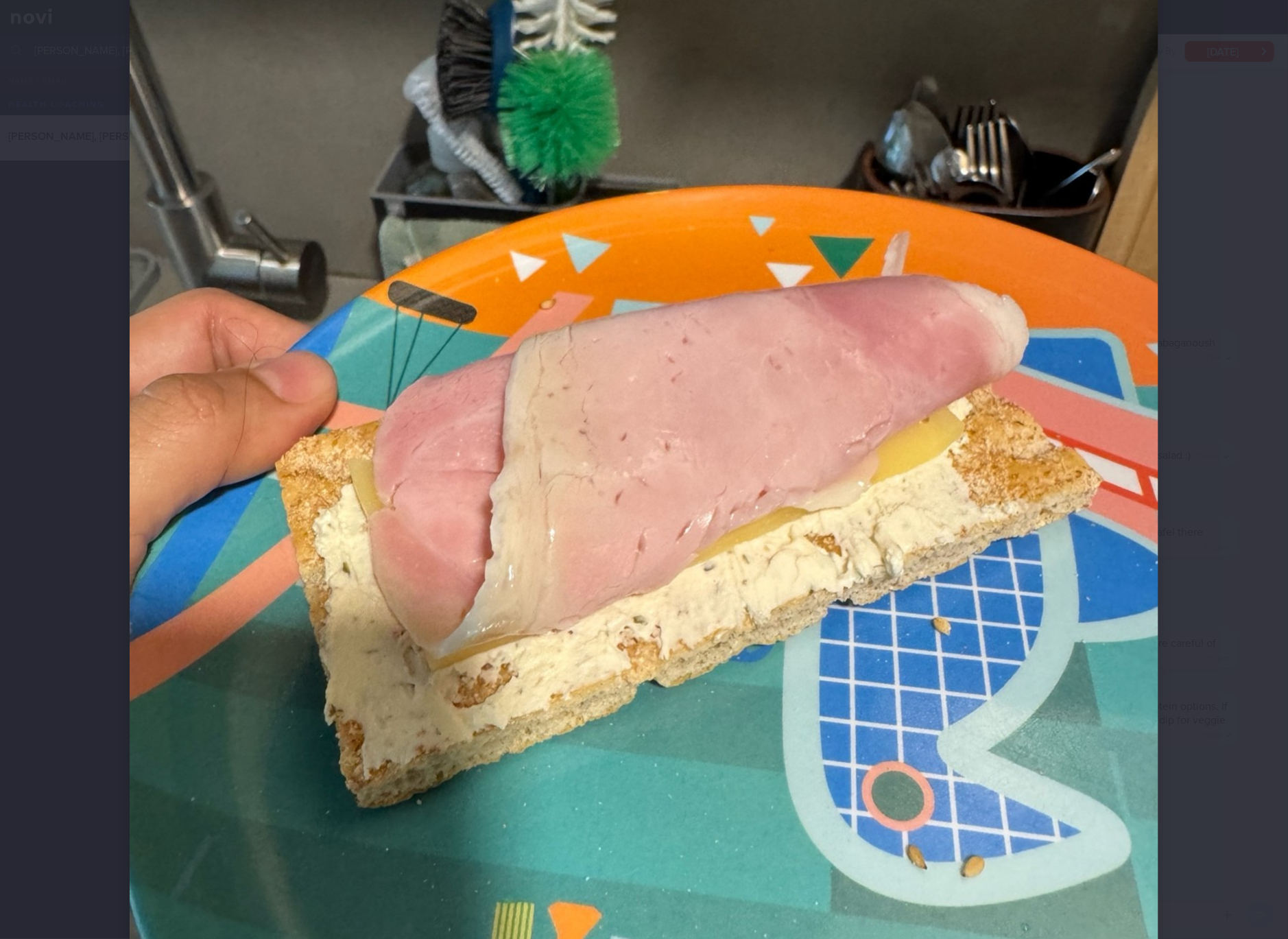
click at [994, 425] on img at bounding box center [644, 483] width 1029 height 1372
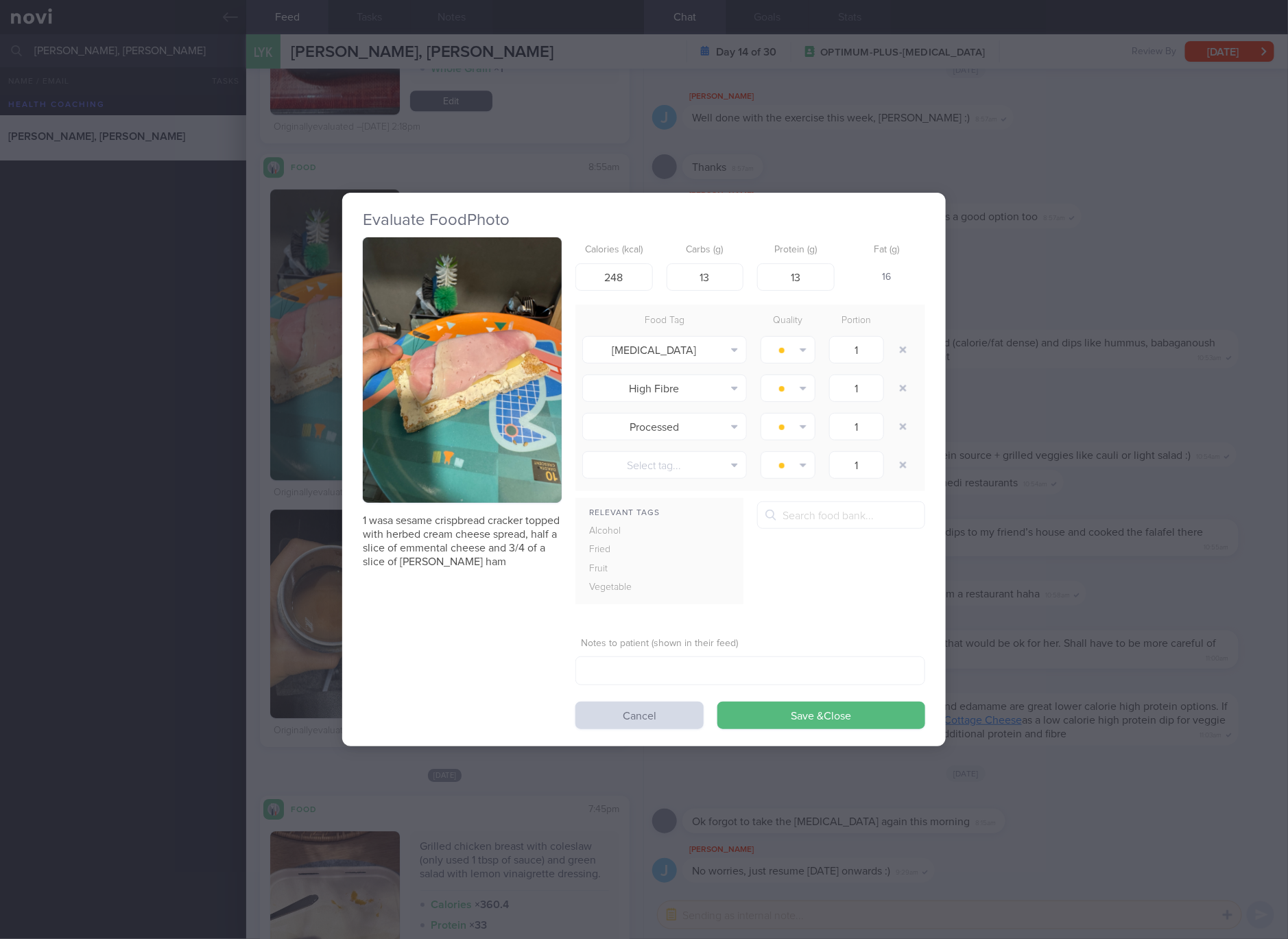
click at [1103, 511] on div "Evaluate Food Photo 1 wasa sesame crispbread cracker topped with herbed cream c…" at bounding box center [644, 470] width 1288 height 939
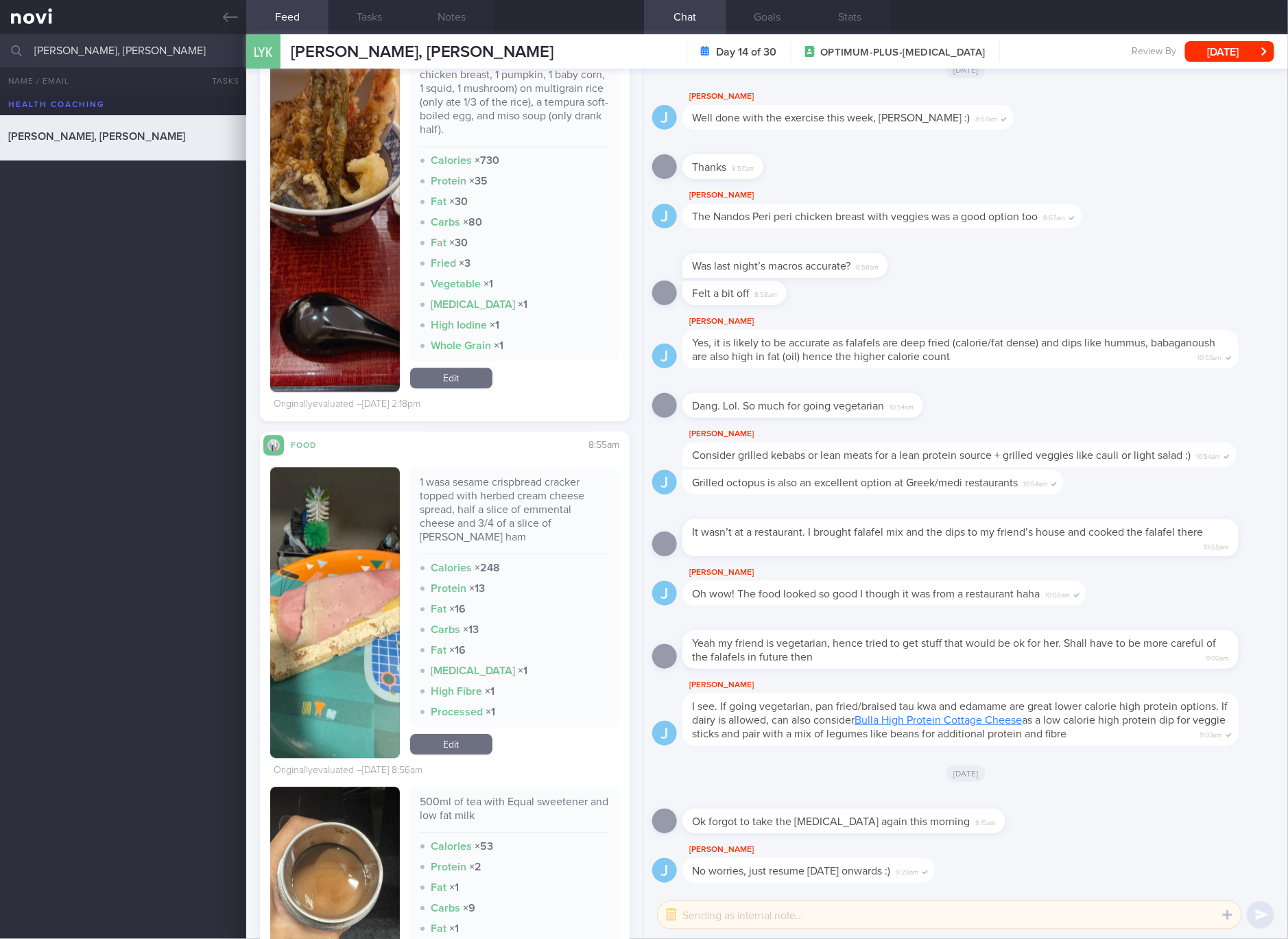
scroll to position [3343, 0]
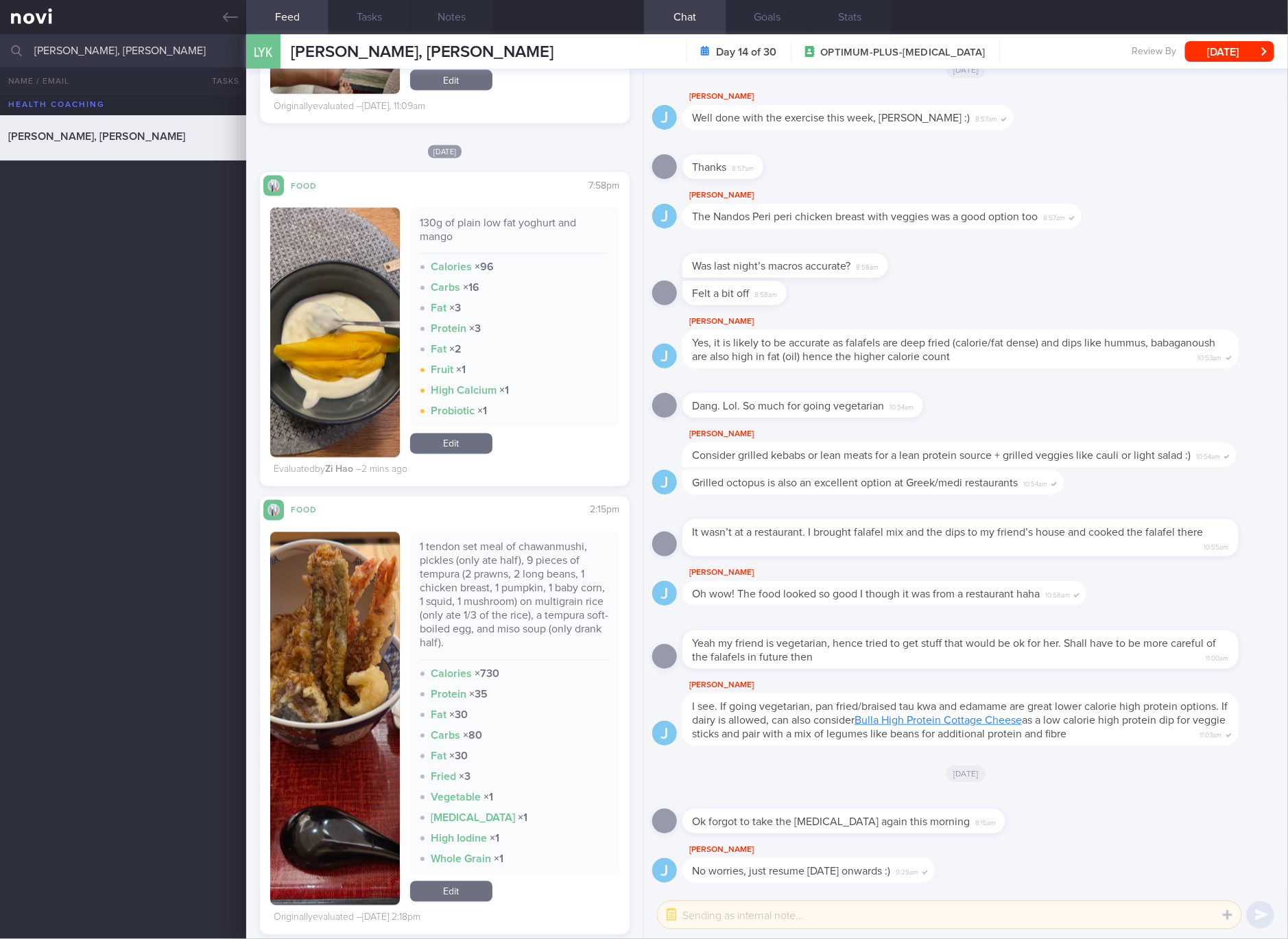
click at [521, 569] on div "1 tendon set meal of chawanmushi, pickles (only ate half), 9 pieces of tempura …" at bounding box center [514, 600] width 189 height 120
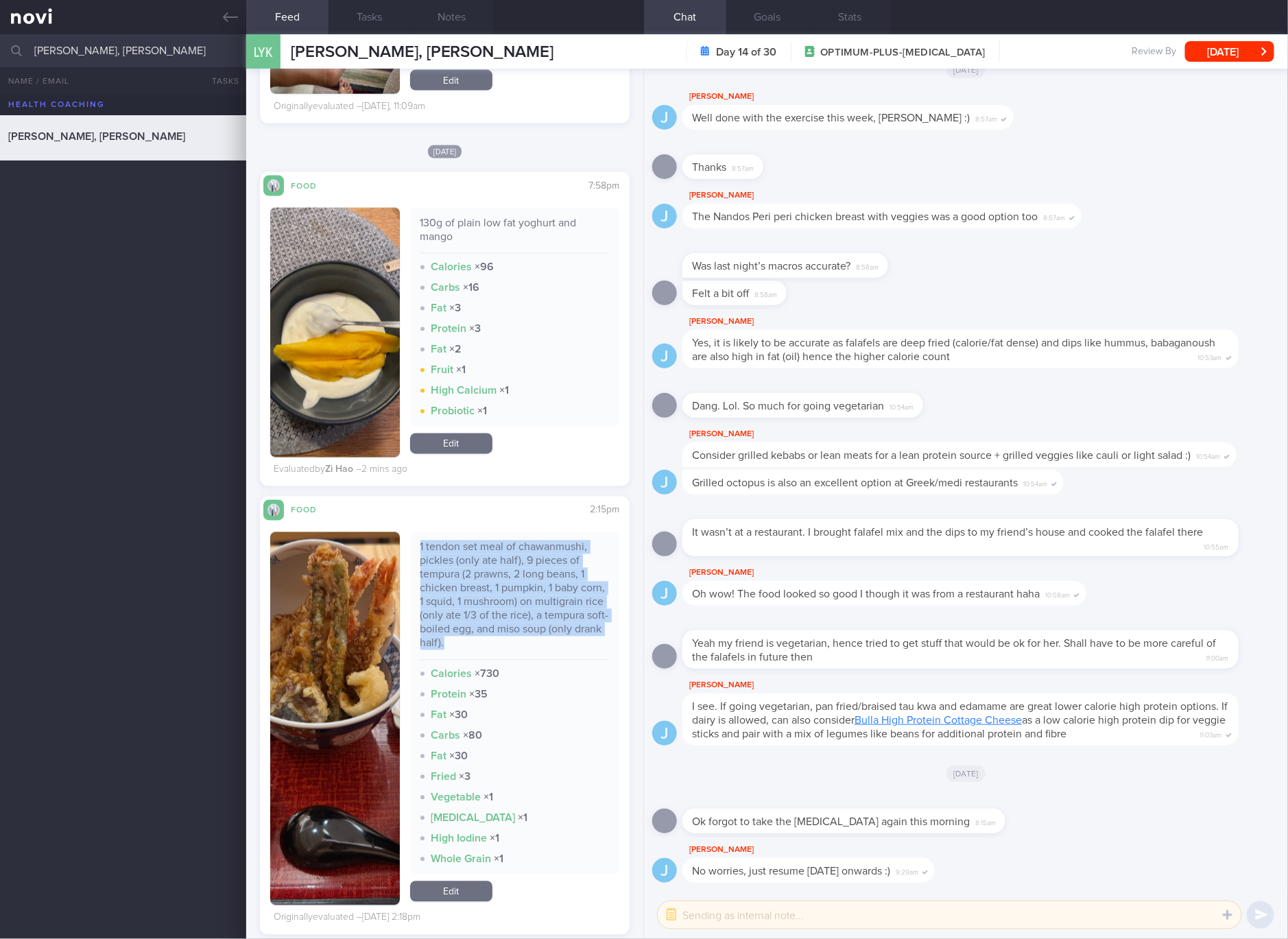
click at [521, 569] on div "1 tendon set meal of chawanmushi, pickles (only ate half), 9 pieces of tempura …" at bounding box center [514, 600] width 189 height 120
copy div "1 tendon set meal of chawanmushi, pickles (only ate half), 9 pieces of tempura …"
click at [492, 620] on div "1 tendon set meal of chawanmushi, pickles (only ate half), 9 pieces of tempura …" at bounding box center [514, 600] width 189 height 120
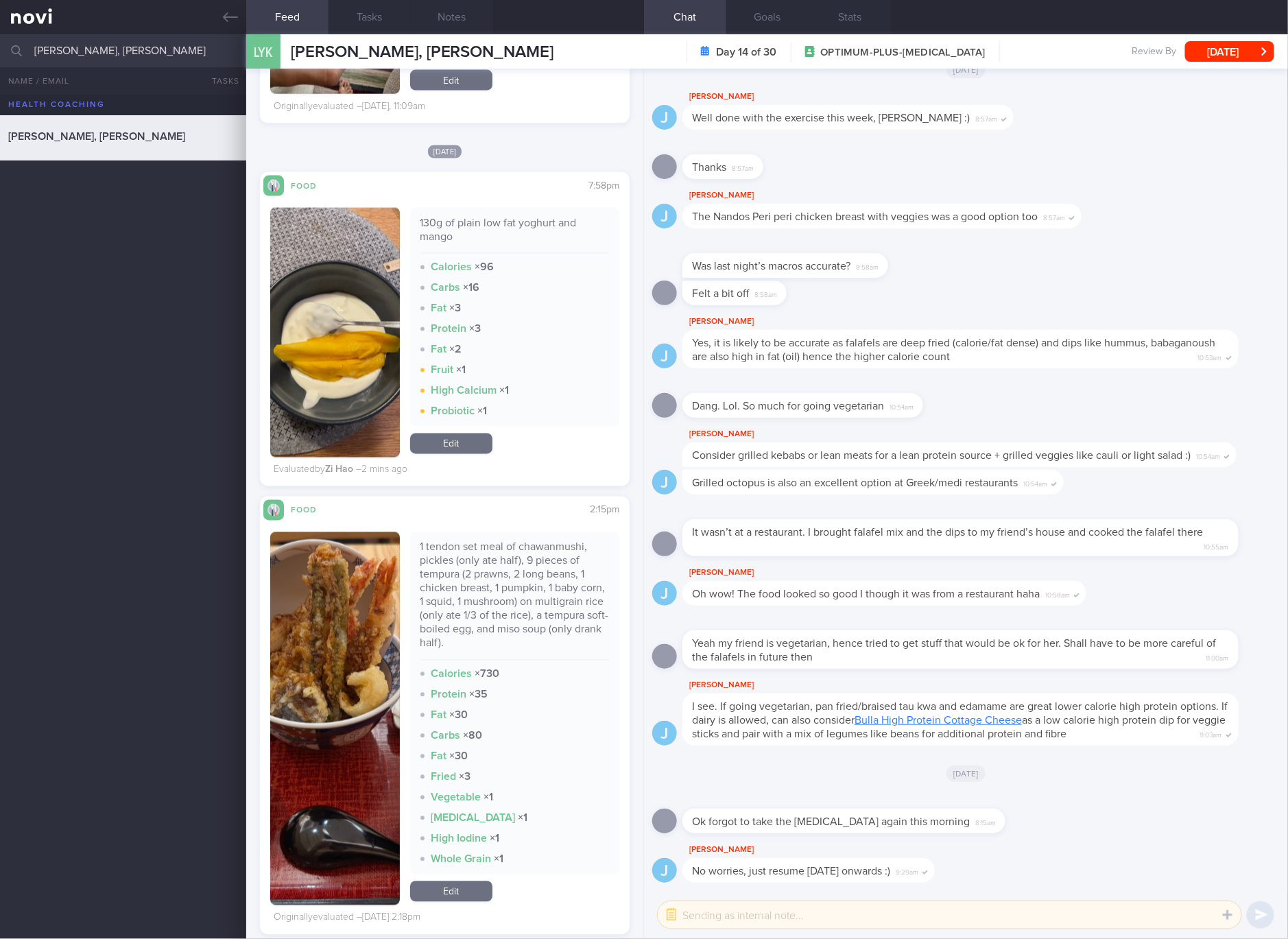
click at [476, 601] on div "1 tendon set meal of chawanmushi, pickles (only ate half), 9 pieces of tempura …" at bounding box center [514, 600] width 189 height 120
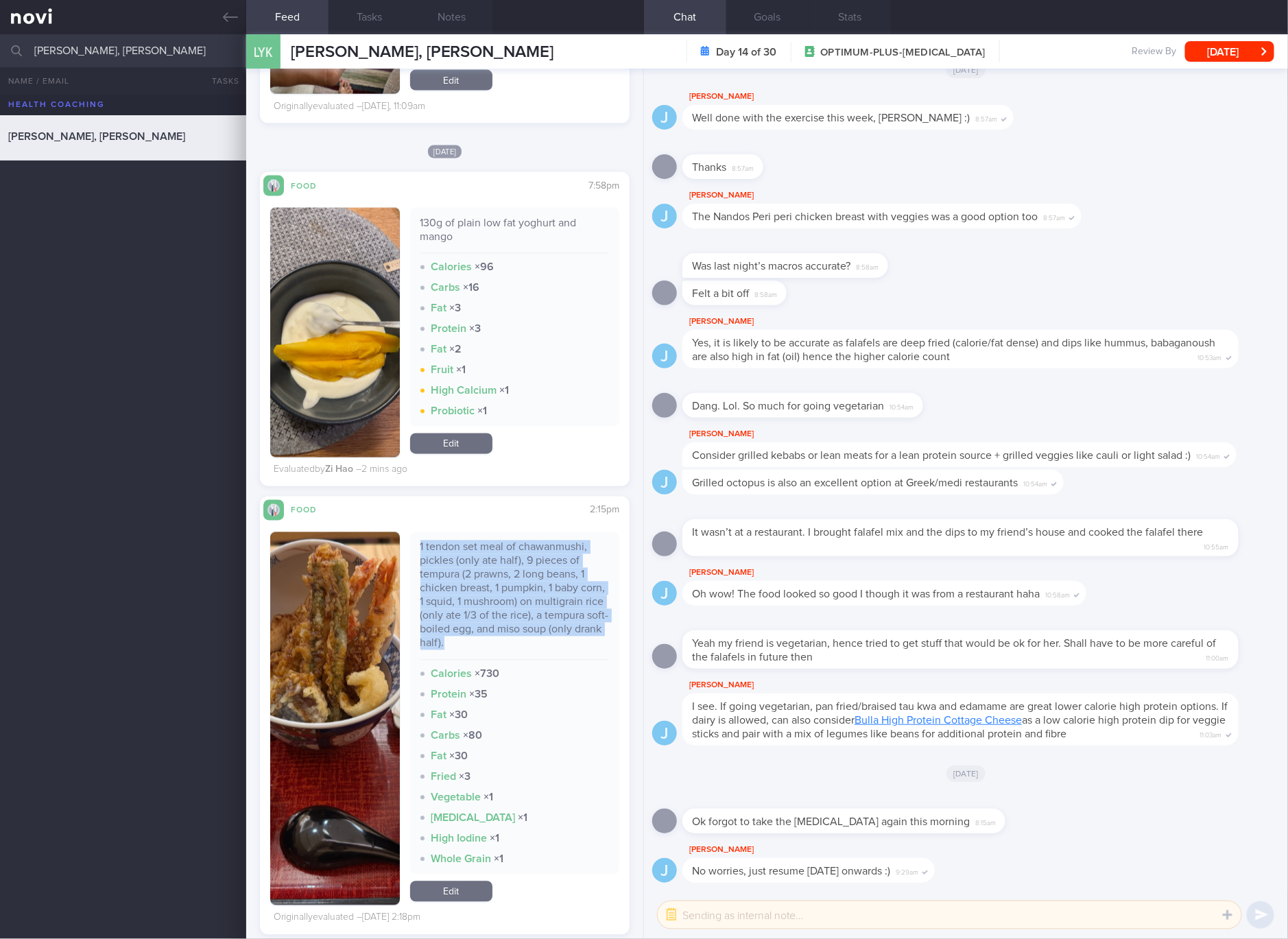
click at [476, 601] on div "1 tendon set meal of chawanmushi, pickles (only ate half), 9 pieces of tempura …" at bounding box center [514, 600] width 189 height 120
copy div "1 tendon set meal of chawanmushi, pickles (only ate half), 9 pieces of tempura …"
drag, startPoint x: 355, startPoint y: 678, endPoint x: 448, endPoint y: 522, distance: 181.6
click at [355, 678] on button "button" at bounding box center [335, 718] width 130 height 373
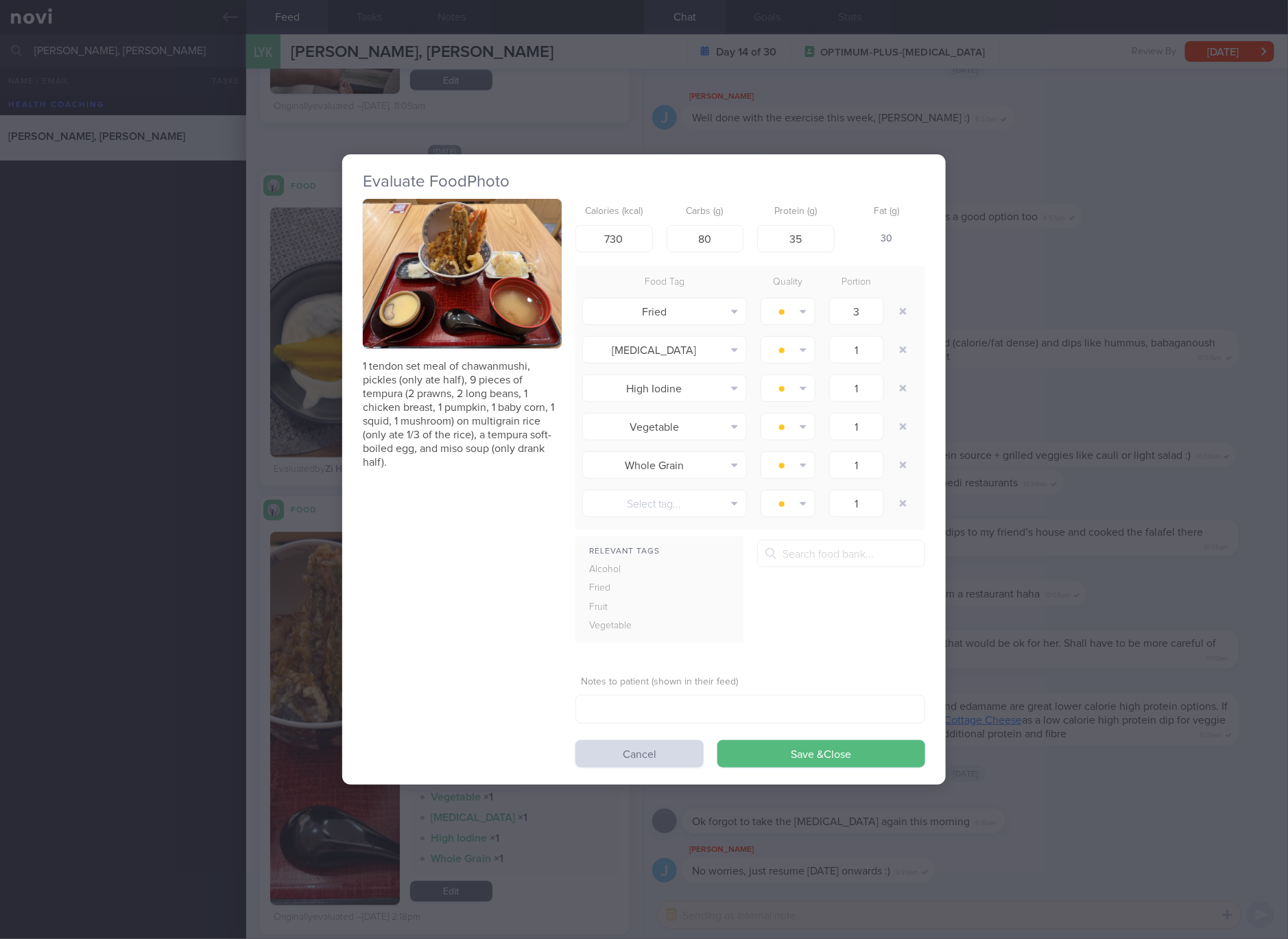
click at [466, 433] on p "1 tendon set meal of chawanmushi, pickles (only ate half), 9 pieces of tempura …" at bounding box center [462, 414] width 199 height 110
click at [463, 373] on p "1 tendon set meal of chawanmushi, pickles (only ate half), 9 pieces of tempura …" at bounding box center [462, 414] width 199 height 110
click at [470, 279] on button "button" at bounding box center [462, 273] width 199 height 149
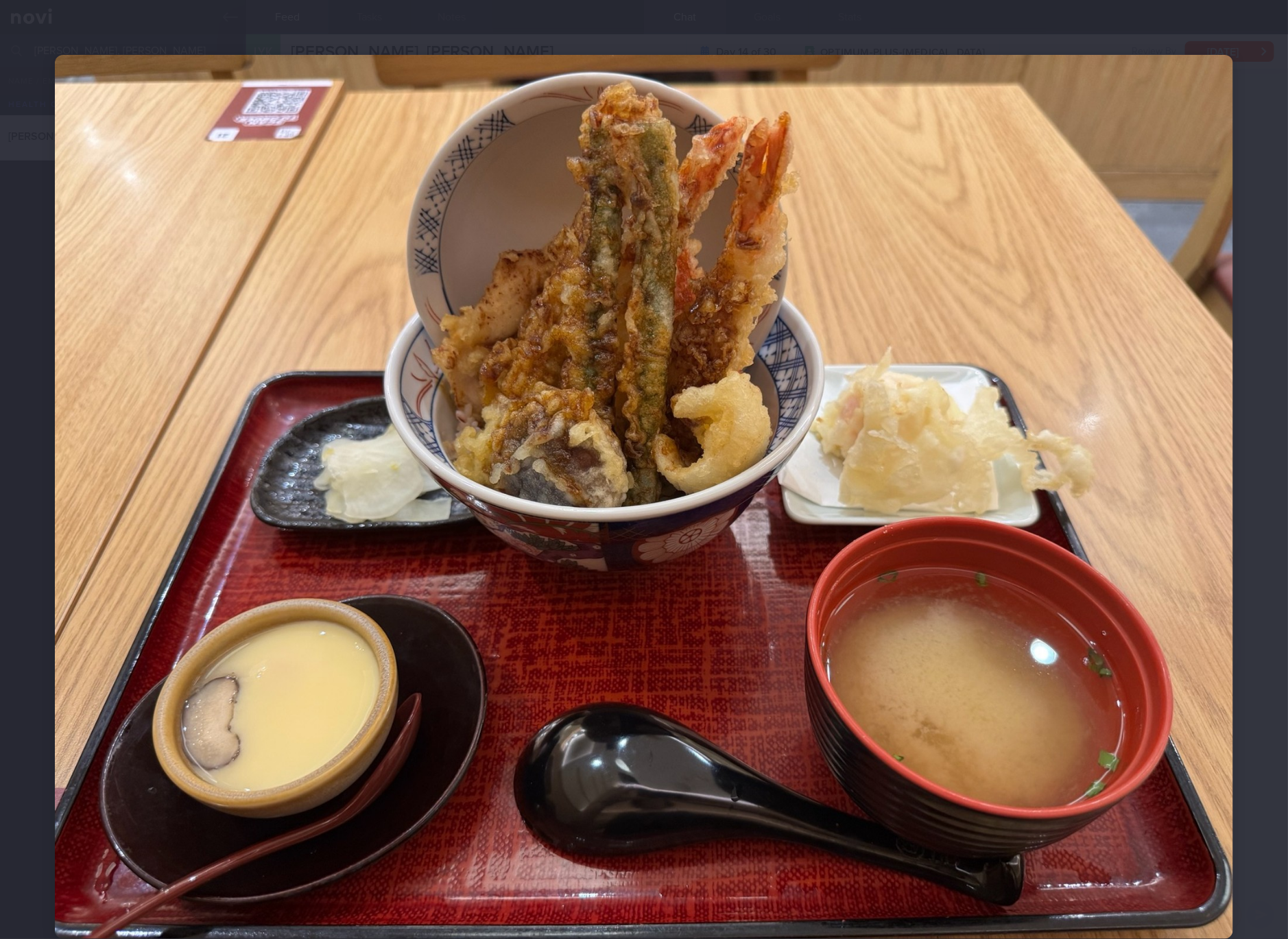
click at [899, 521] on img at bounding box center [644, 497] width 1178 height 884
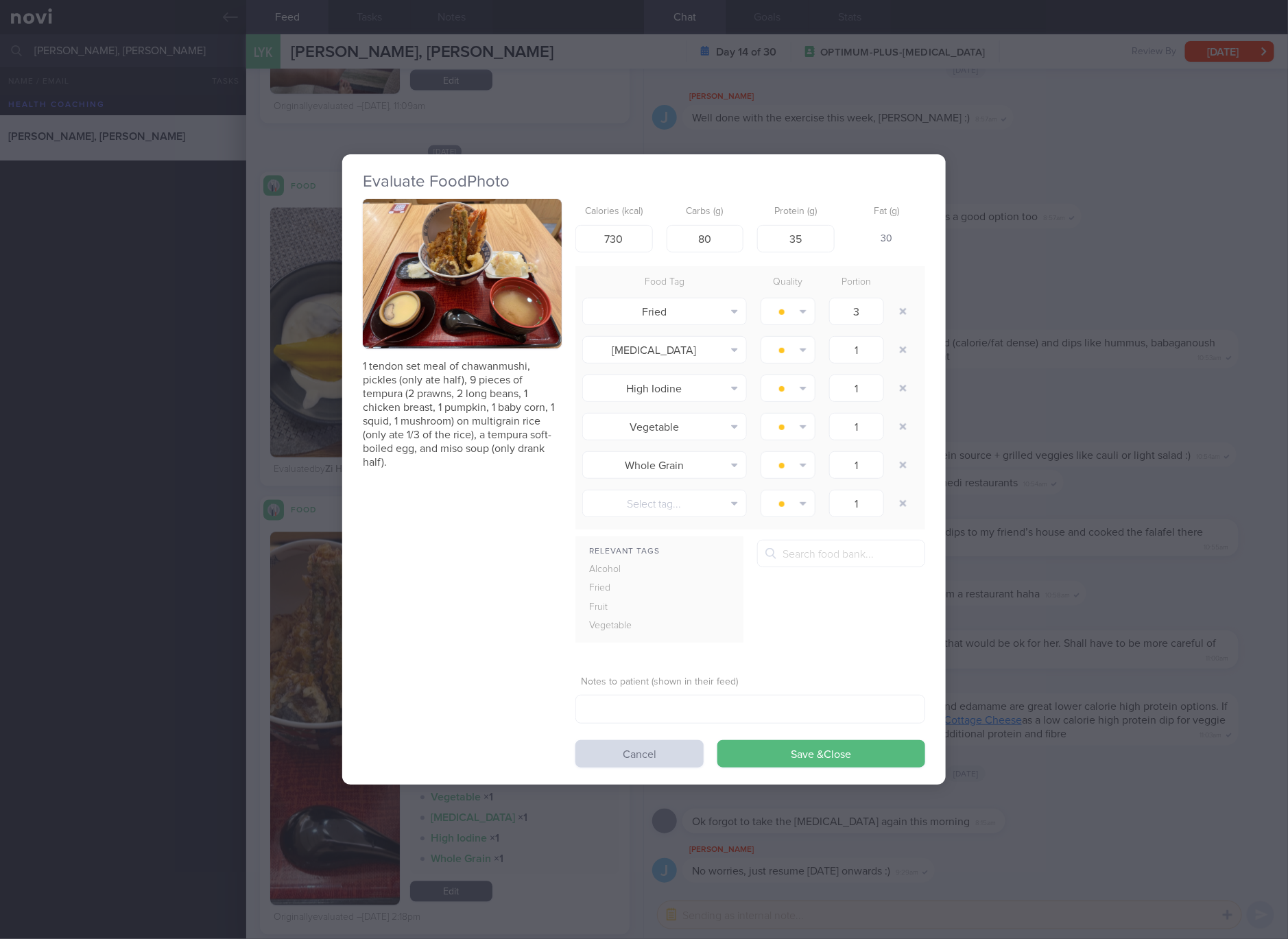
click at [1066, 525] on div "Evaluate Food Photo 1 tendon set meal of chawanmushi, pickles (only ate half), …" at bounding box center [644, 470] width 1288 height 939
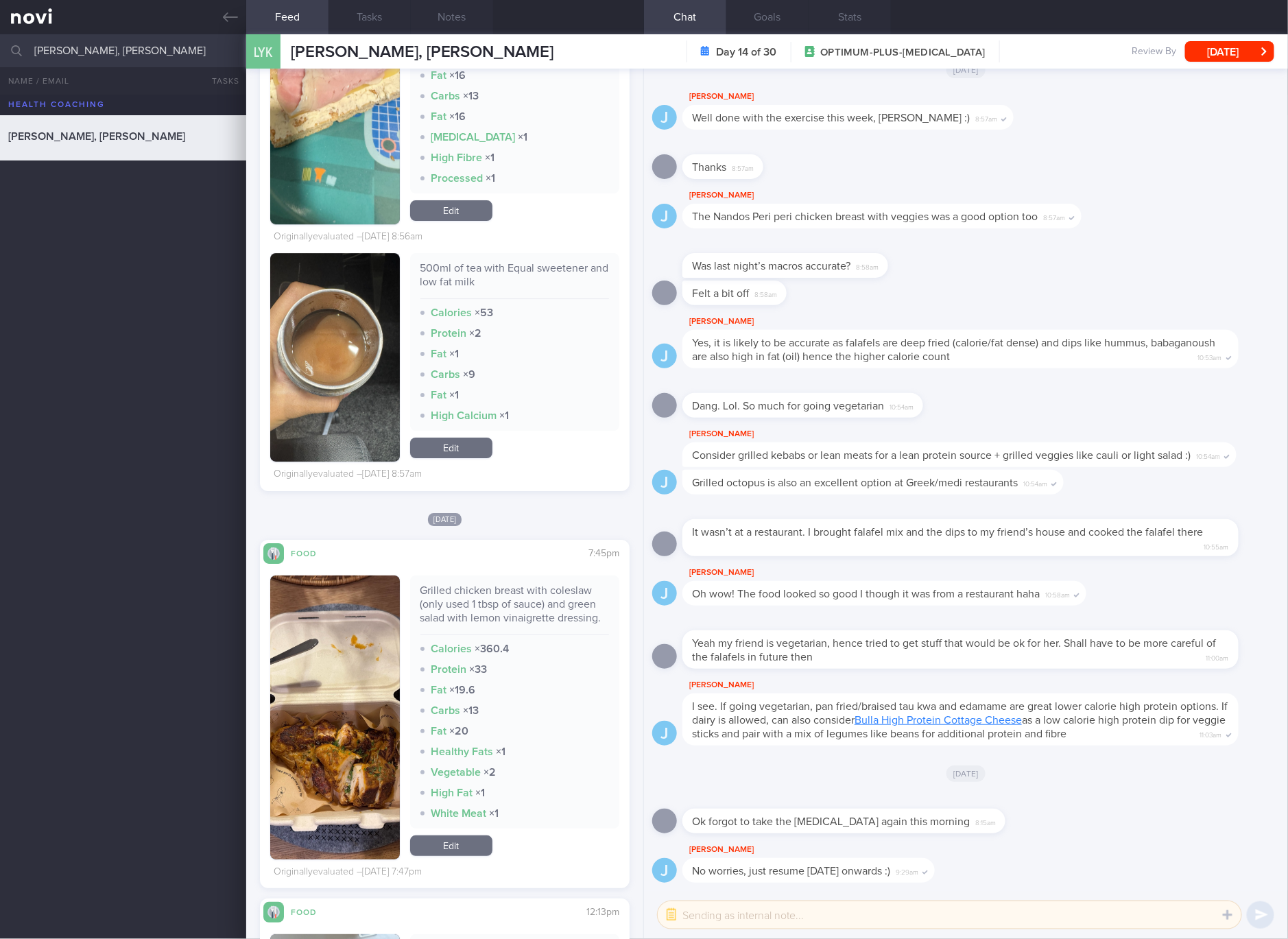
scroll to position [4630, 0]
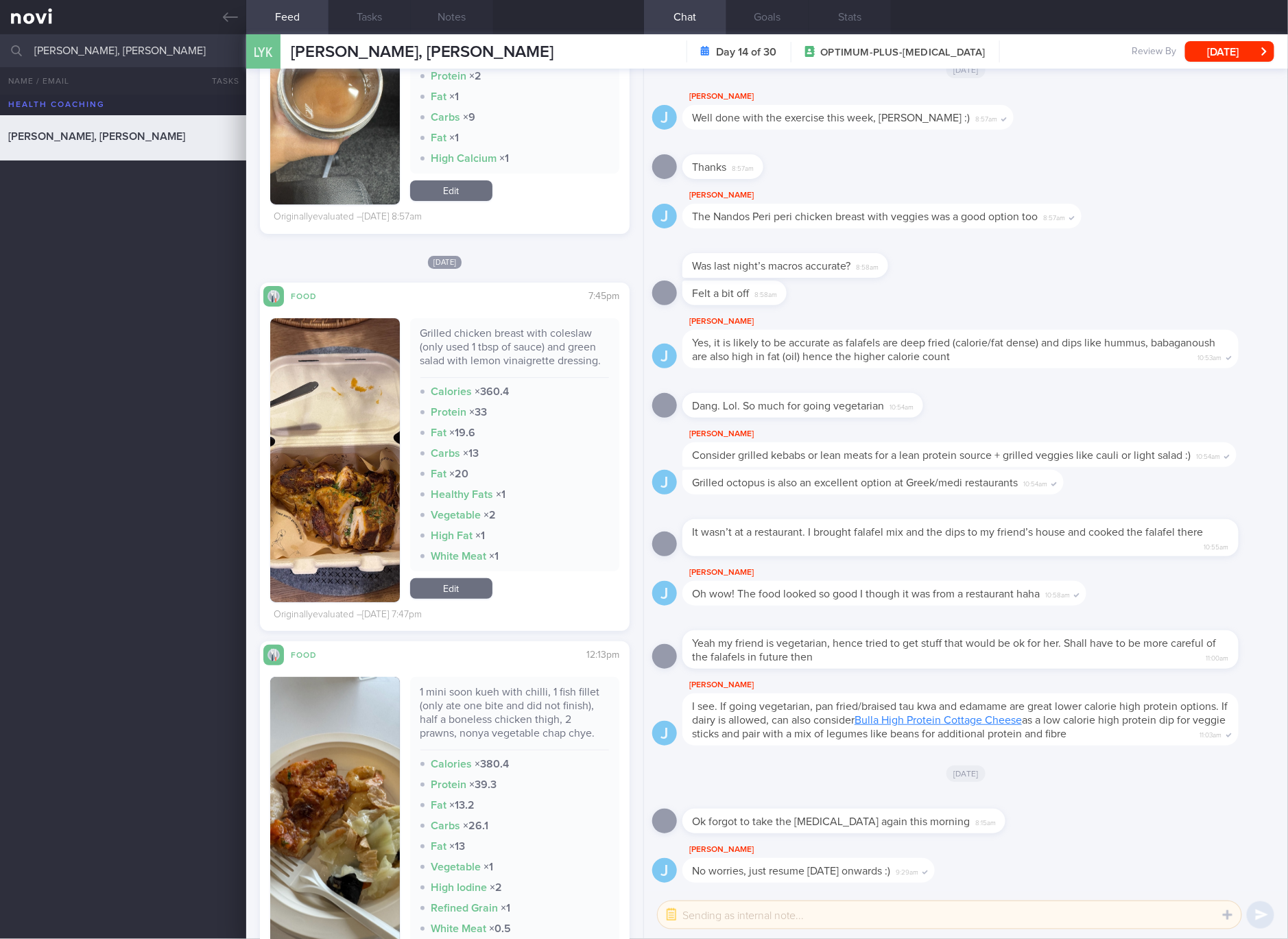
click at [483, 319] on div "Grilled chicken breast with coleslaw (only used 1 tbsp of sauce) and green sala…" at bounding box center [514, 444] width 210 height 253
click at [509, 344] on div "Grilled chicken breast with coleslaw (only used 1 tbsp of sauce) and green sala…" at bounding box center [514, 352] width 189 height 52
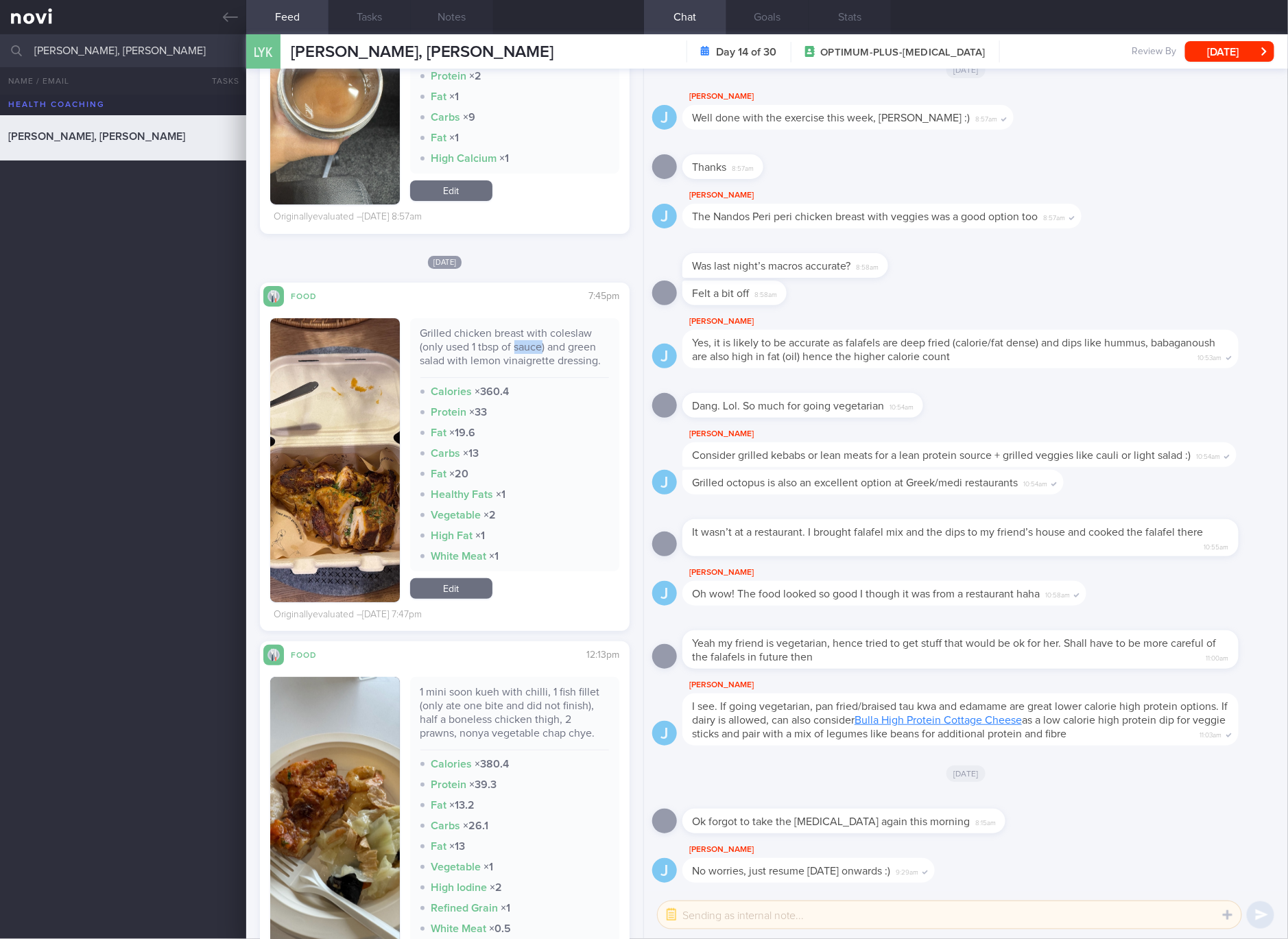
click at [509, 344] on div "Grilled chicken breast with coleslaw (only used 1 tbsp of sauce) and green sala…" at bounding box center [514, 352] width 189 height 52
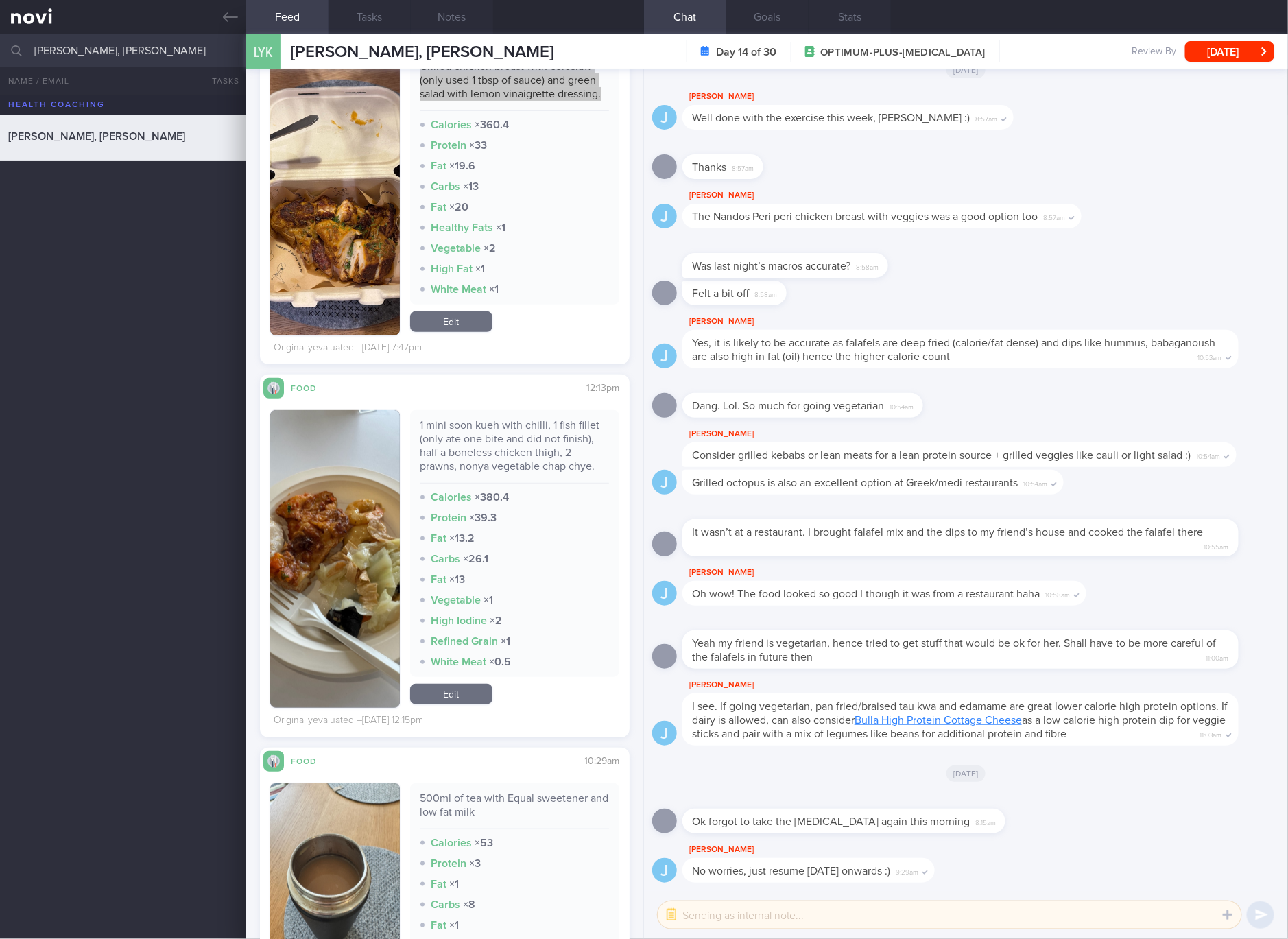
scroll to position [5143, 0]
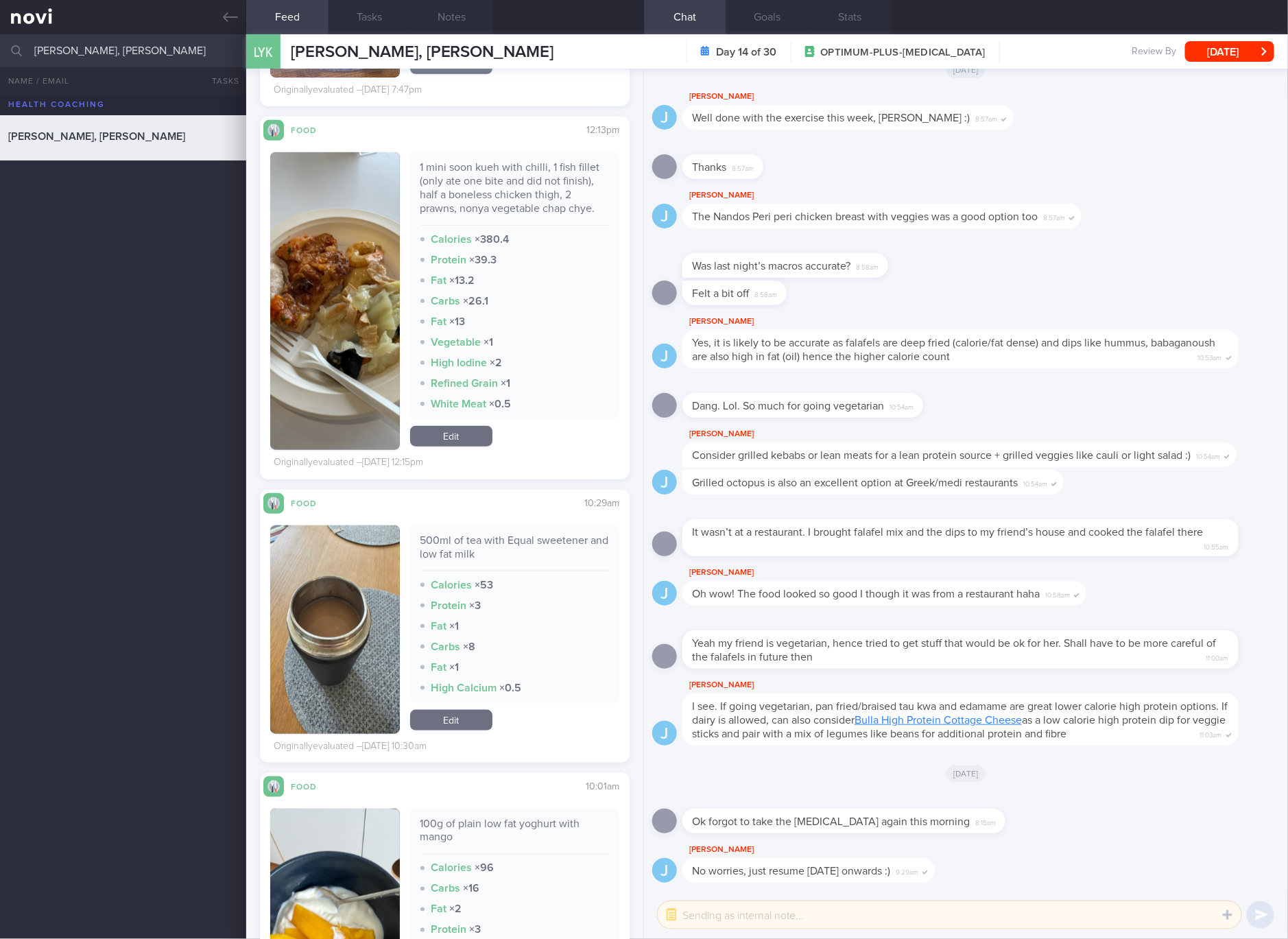
click at [466, 188] on div "1 mini soon kueh with chilli, 1 fish fillet (only ate one bite and did not fini…" at bounding box center [514, 193] width 189 height 65
copy div "1 mini soon kueh with chilli, 1 fish fillet (only ate one bite and did not fini…"
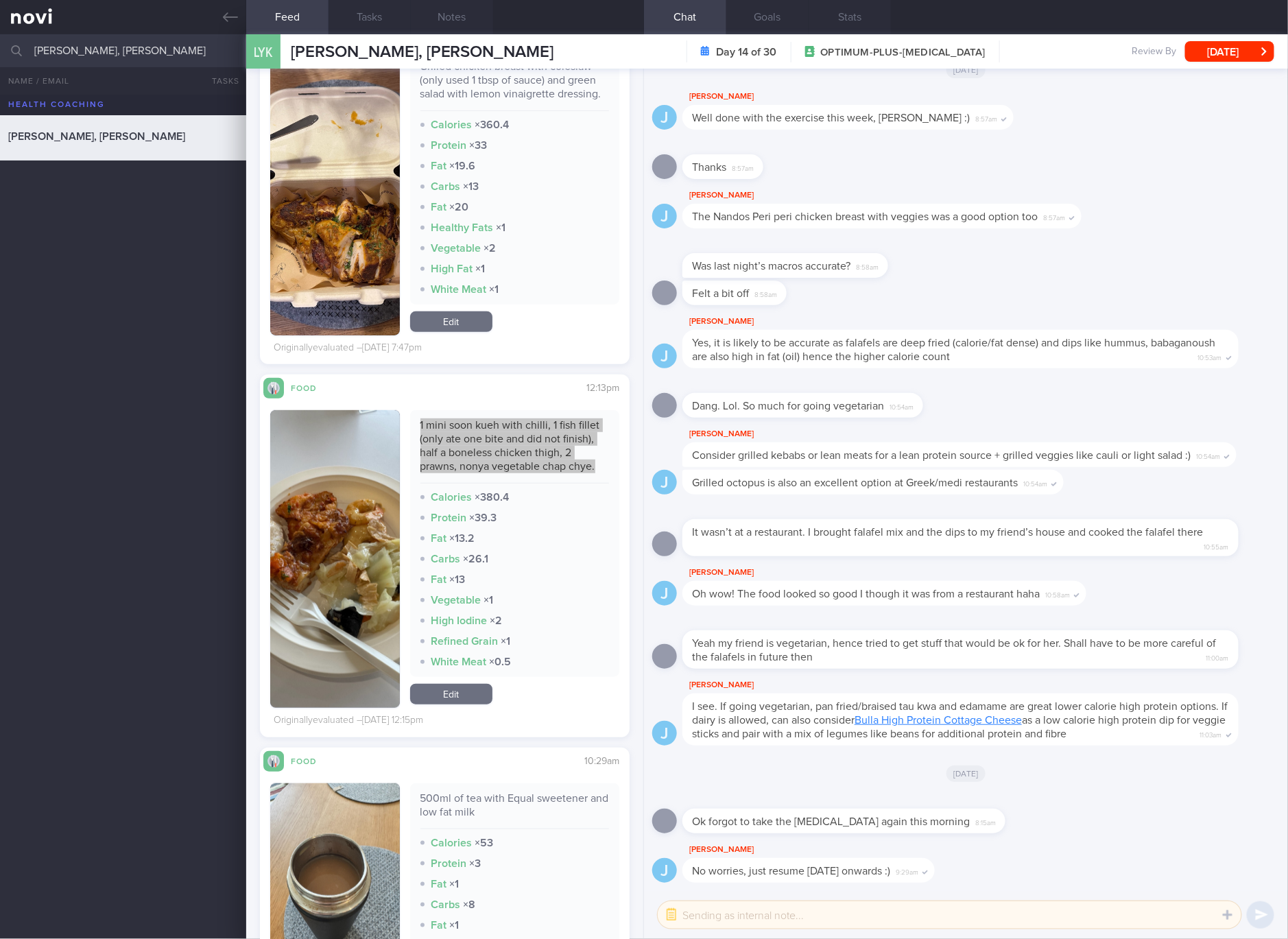
scroll to position [4630, 0]
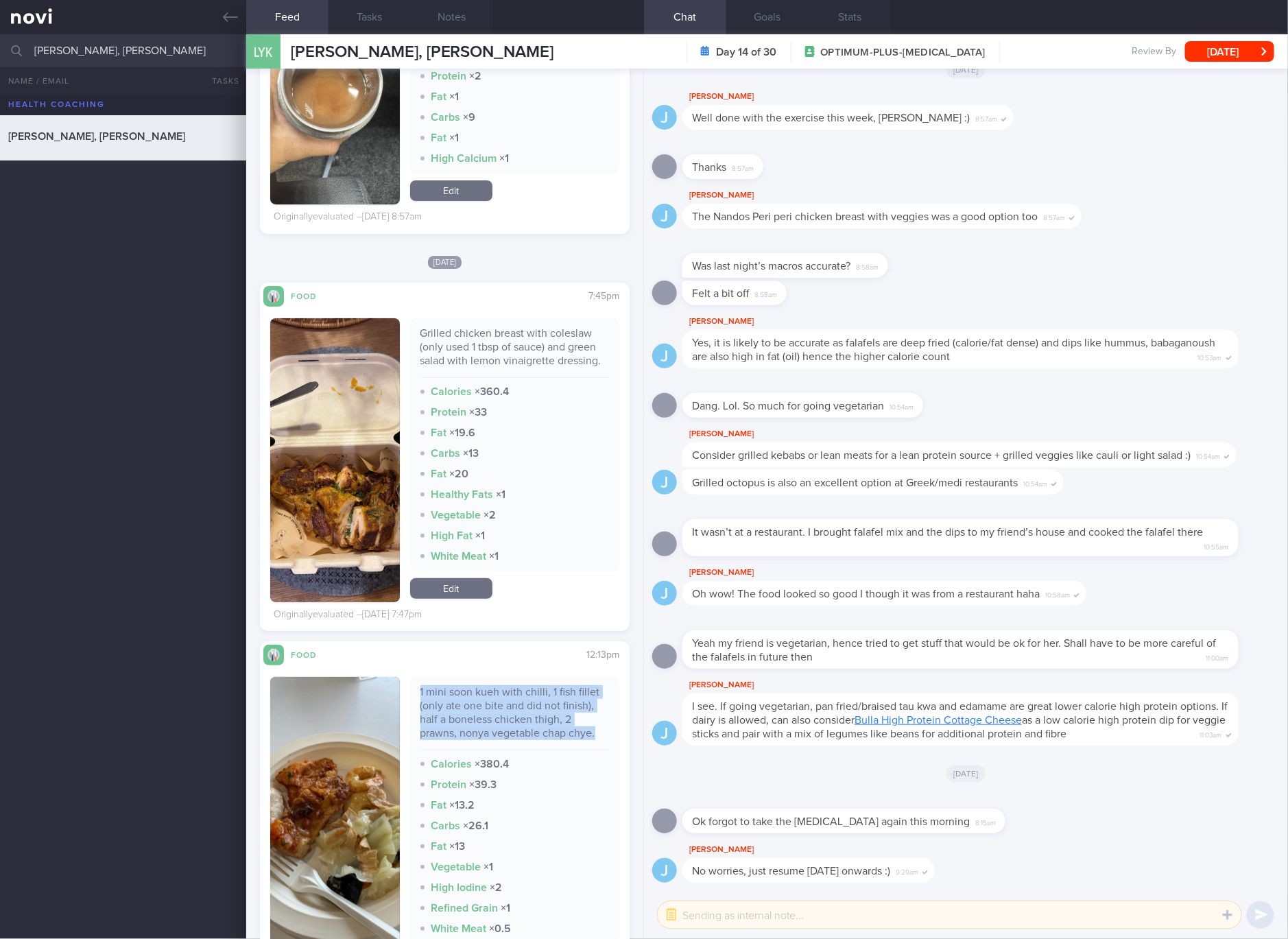
click at [458, 595] on link "Edit" at bounding box center [451, 589] width 82 height 21
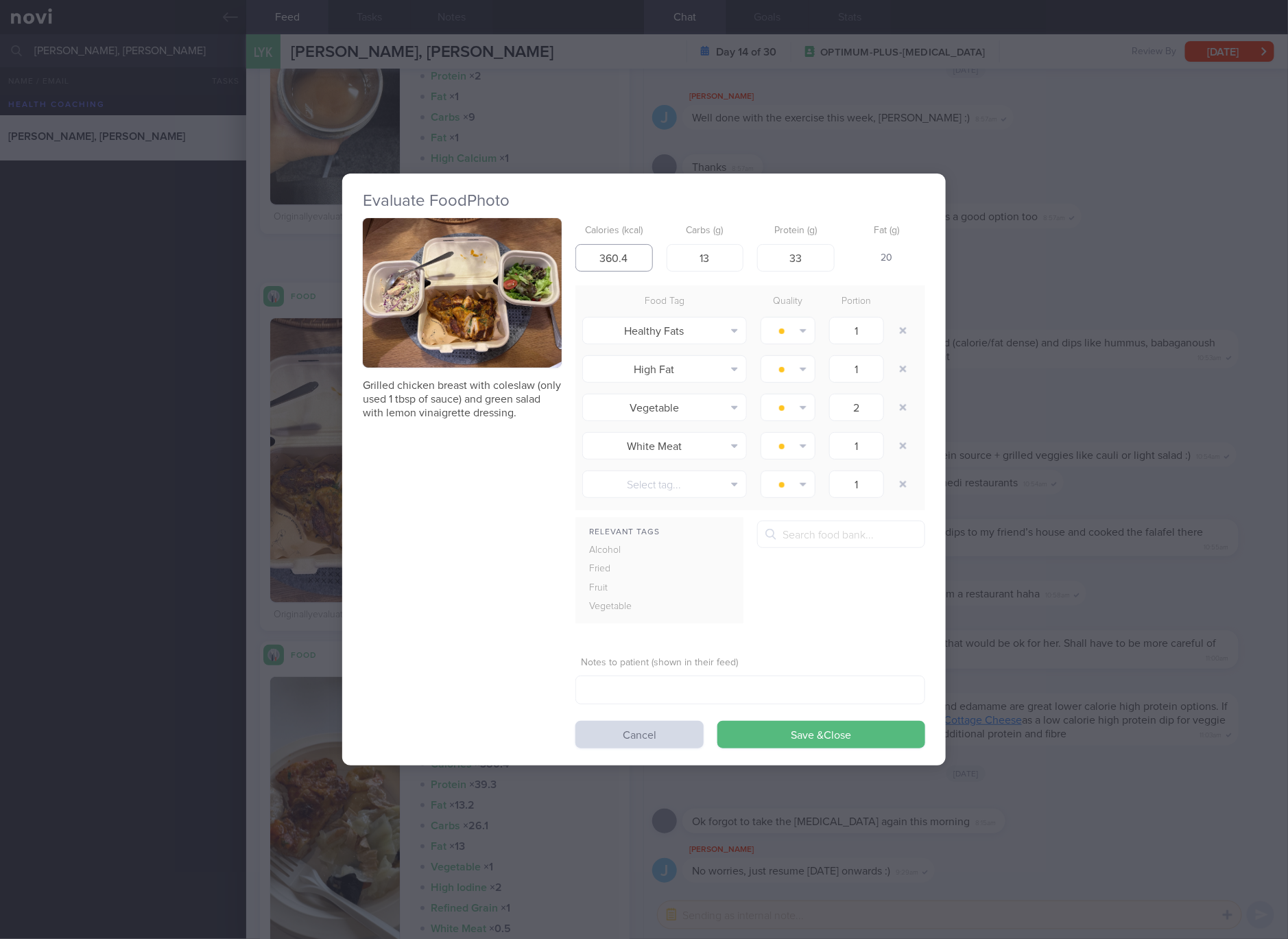
click at [631, 257] on input "360.4" at bounding box center [614, 258] width 77 height 27
type input "391"
type input "18"
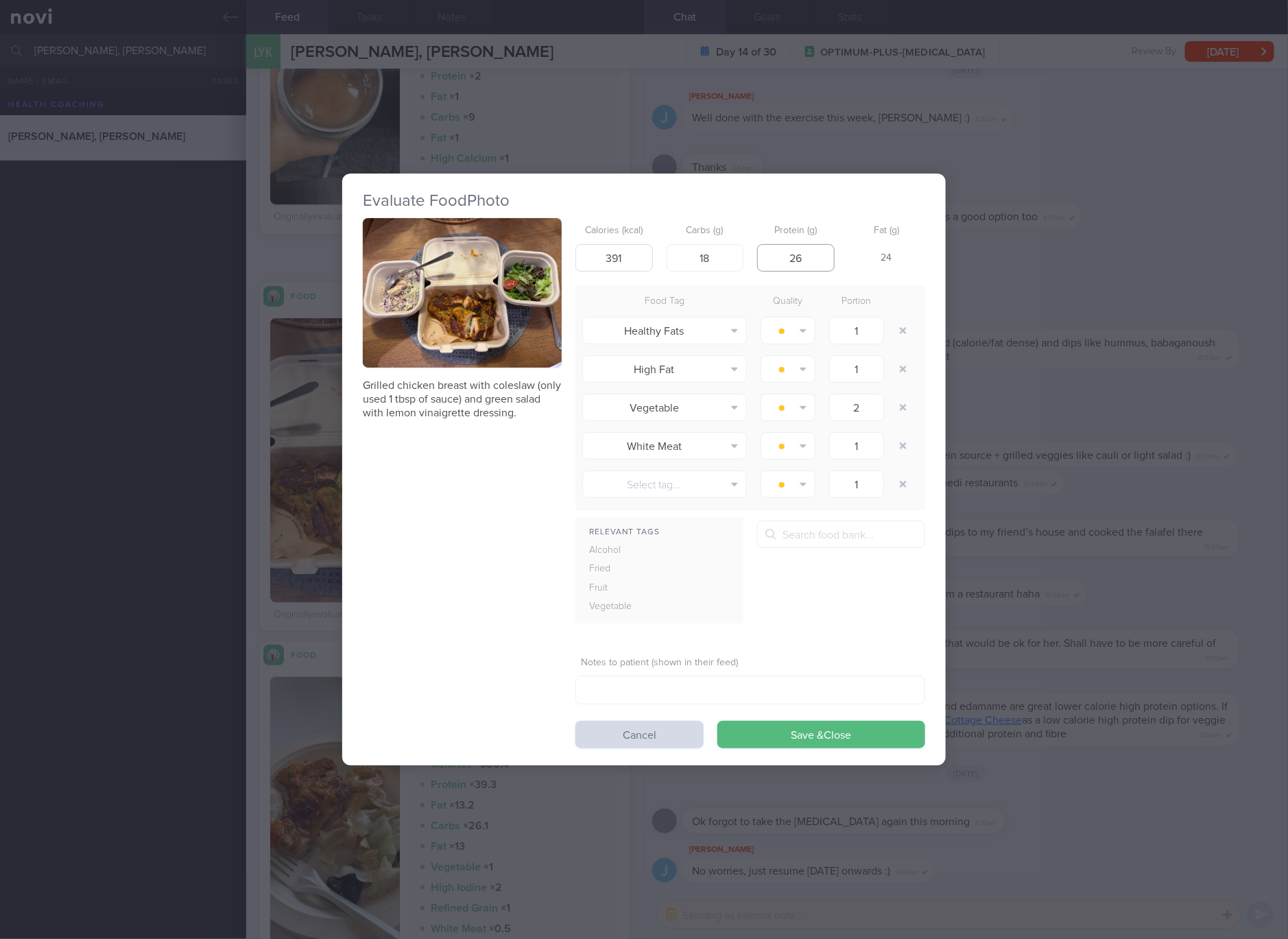
type input "26"
click at [718, 720] on button "Save & Close" at bounding box center [821, 734] width 208 height 27
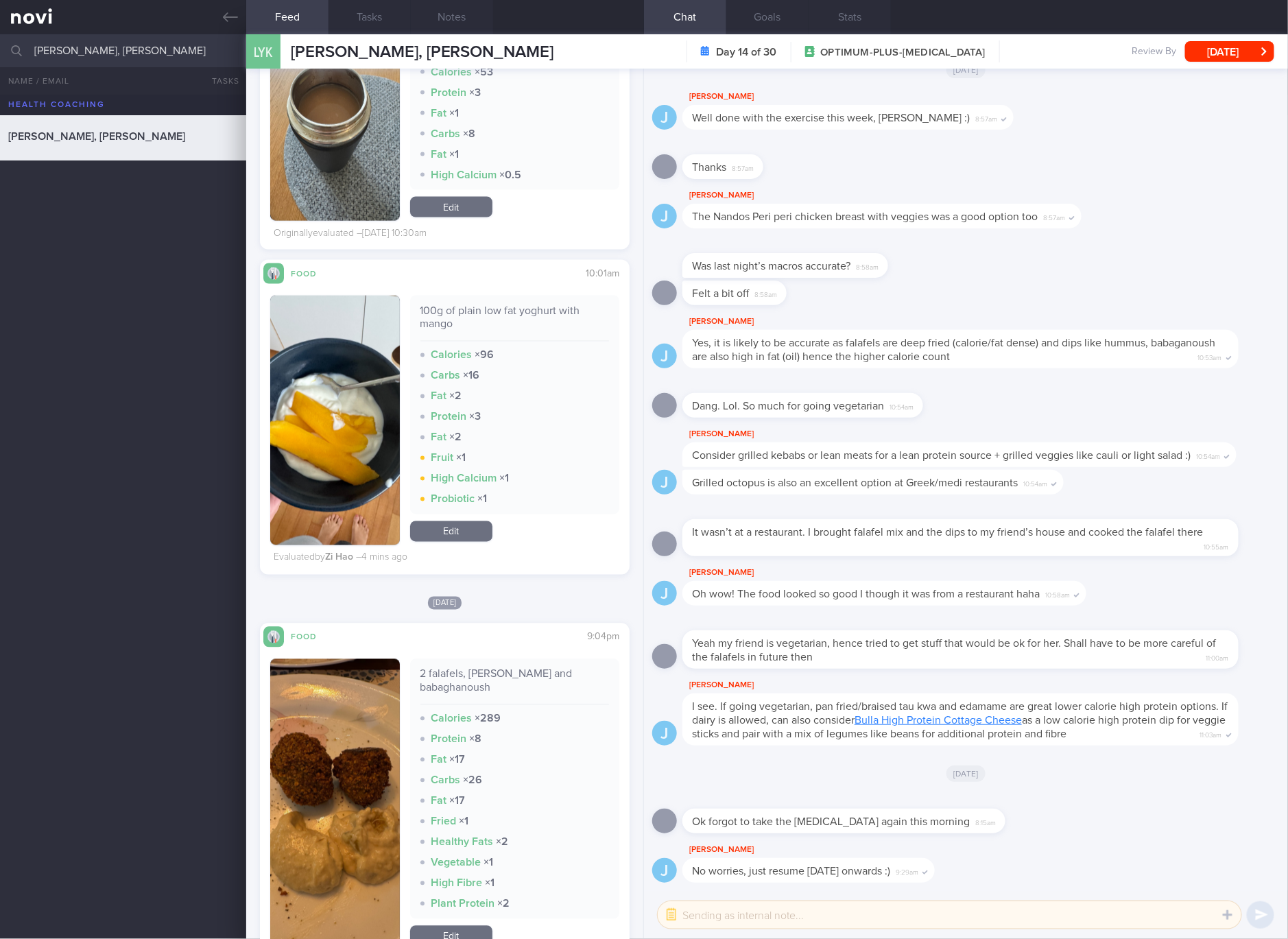
scroll to position [5914, 0]
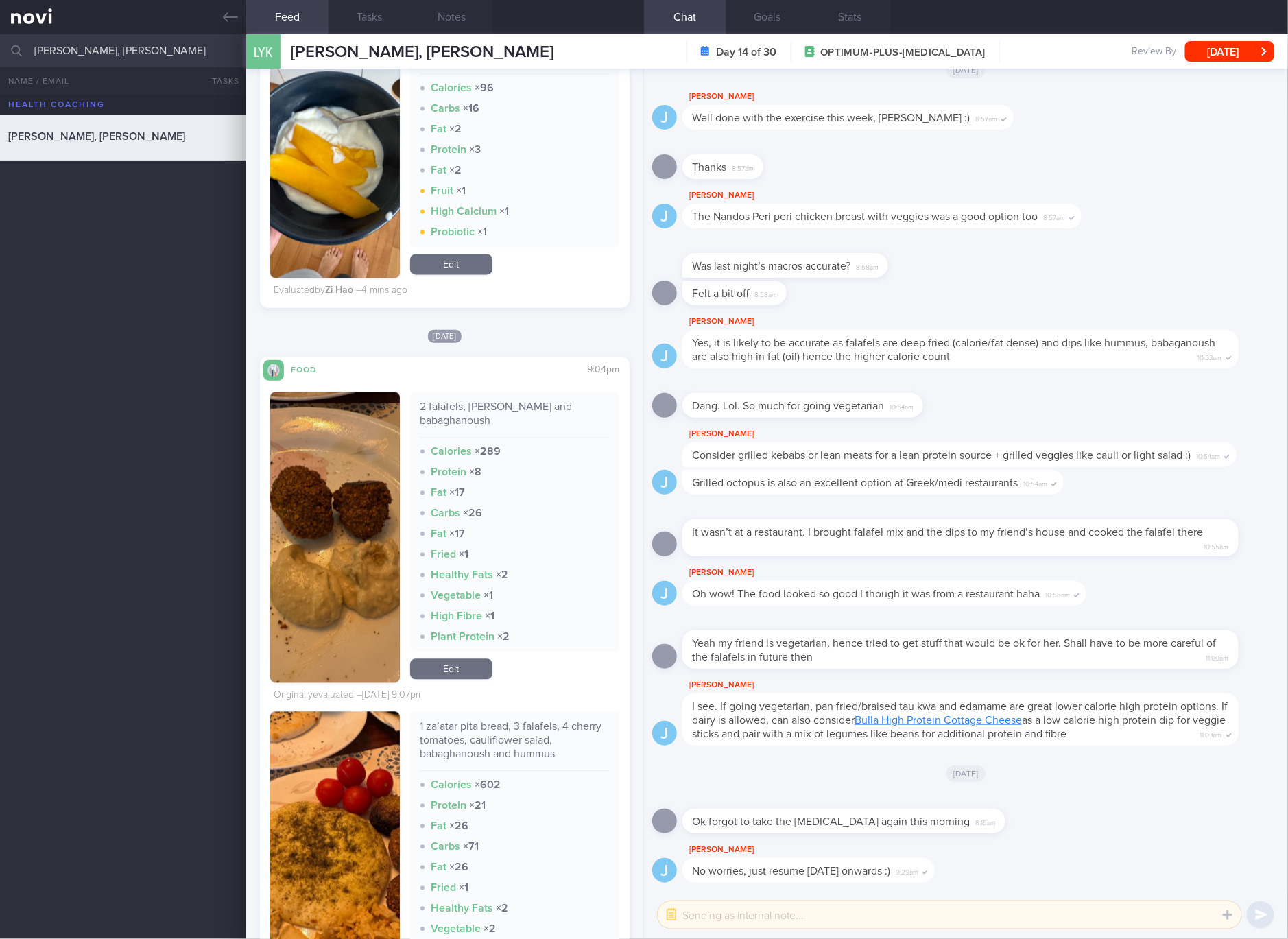
click at [450, 402] on div "2 falafels, [PERSON_NAME] and babaghanoush" at bounding box center [514, 419] width 189 height 38
copy div "2 falafels, [PERSON_NAME] and babaghanoush"
click at [451, 670] on link "Edit" at bounding box center [451, 670] width 82 height 21
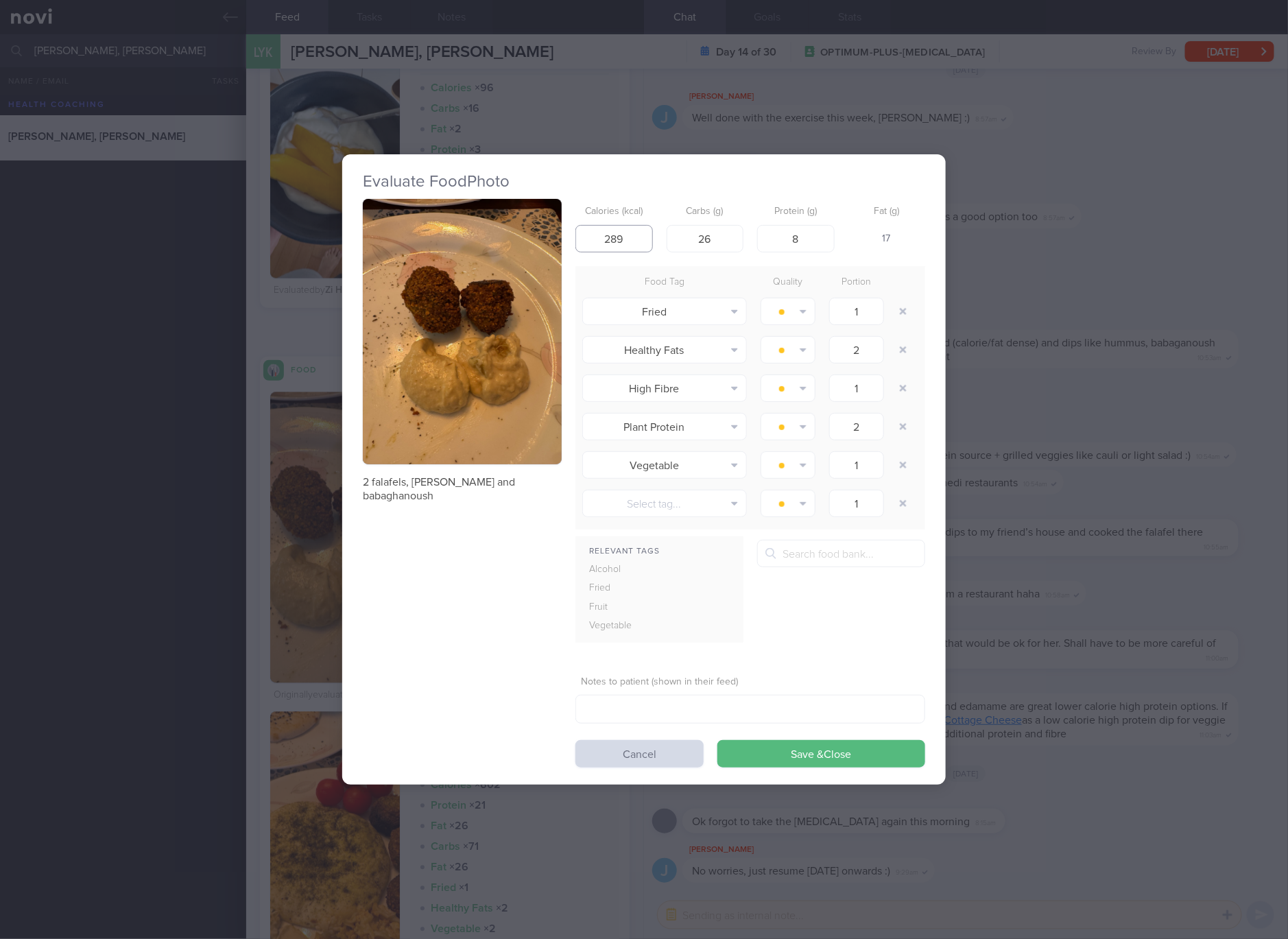
click at [611, 234] on input "289" at bounding box center [614, 238] width 77 height 27
type input "194"
type input "17"
type input "7"
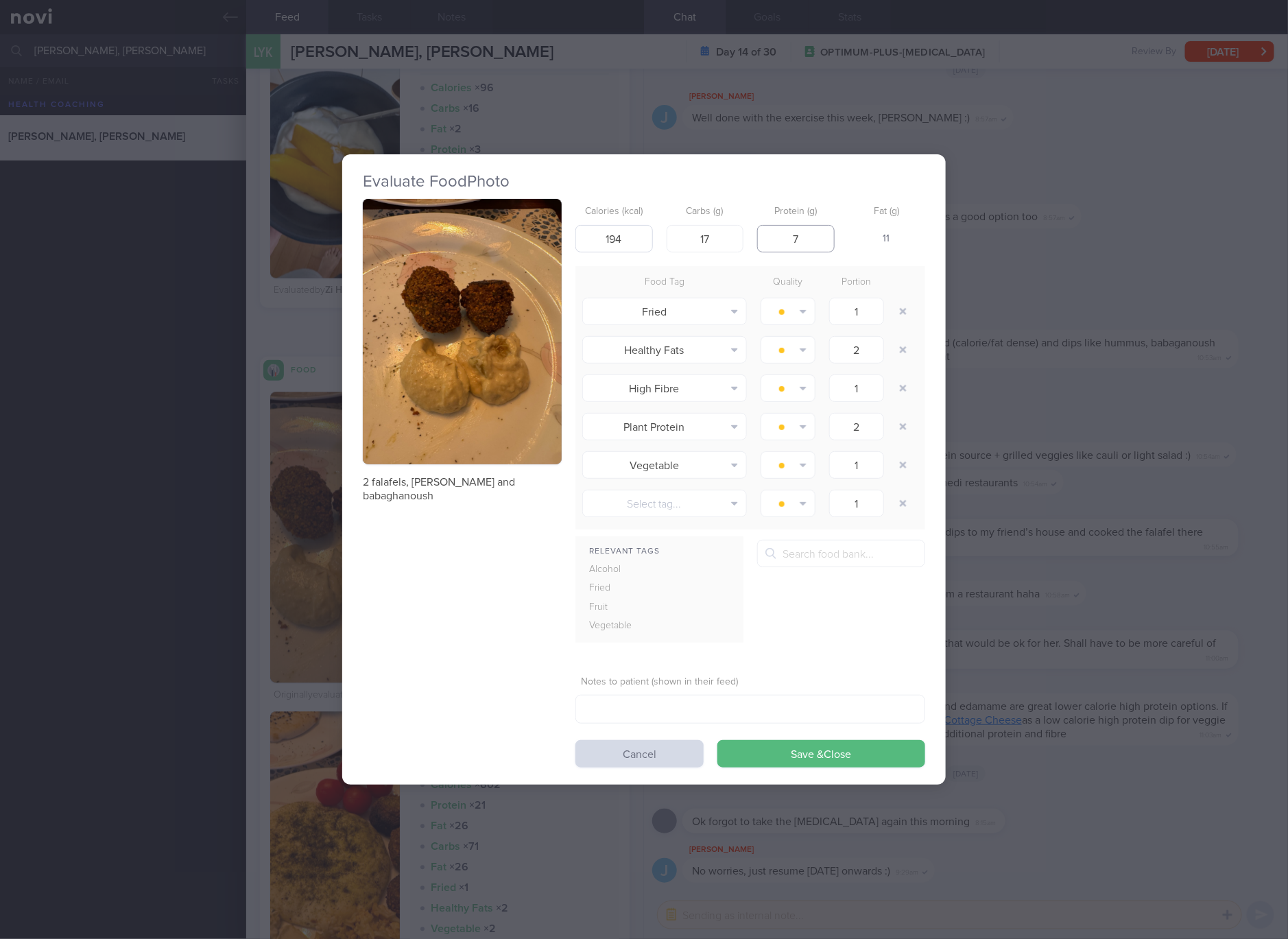
click at [718, 740] on button "Save & Close" at bounding box center [821, 754] width 208 height 27
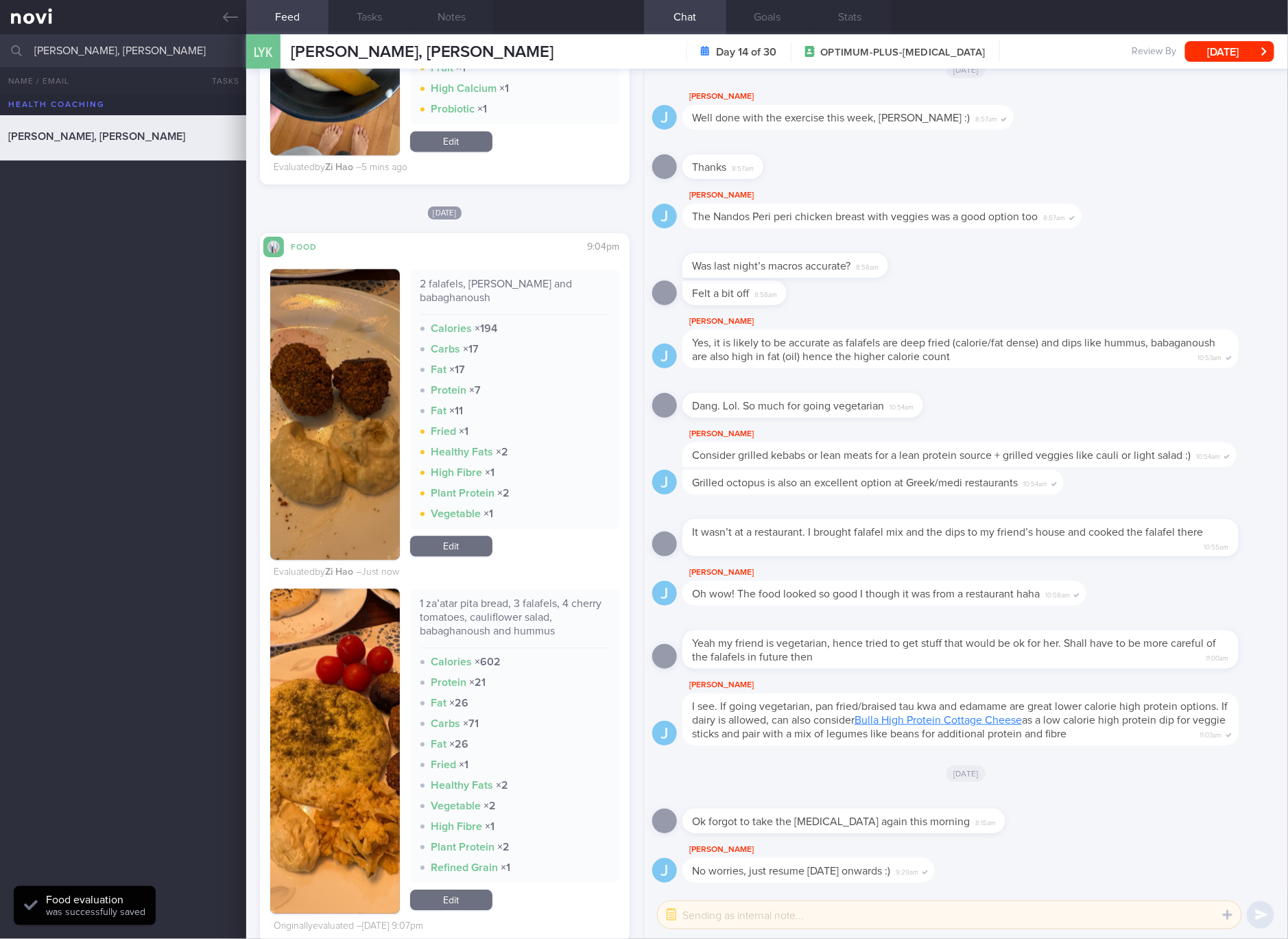
scroll to position [6172, 0]
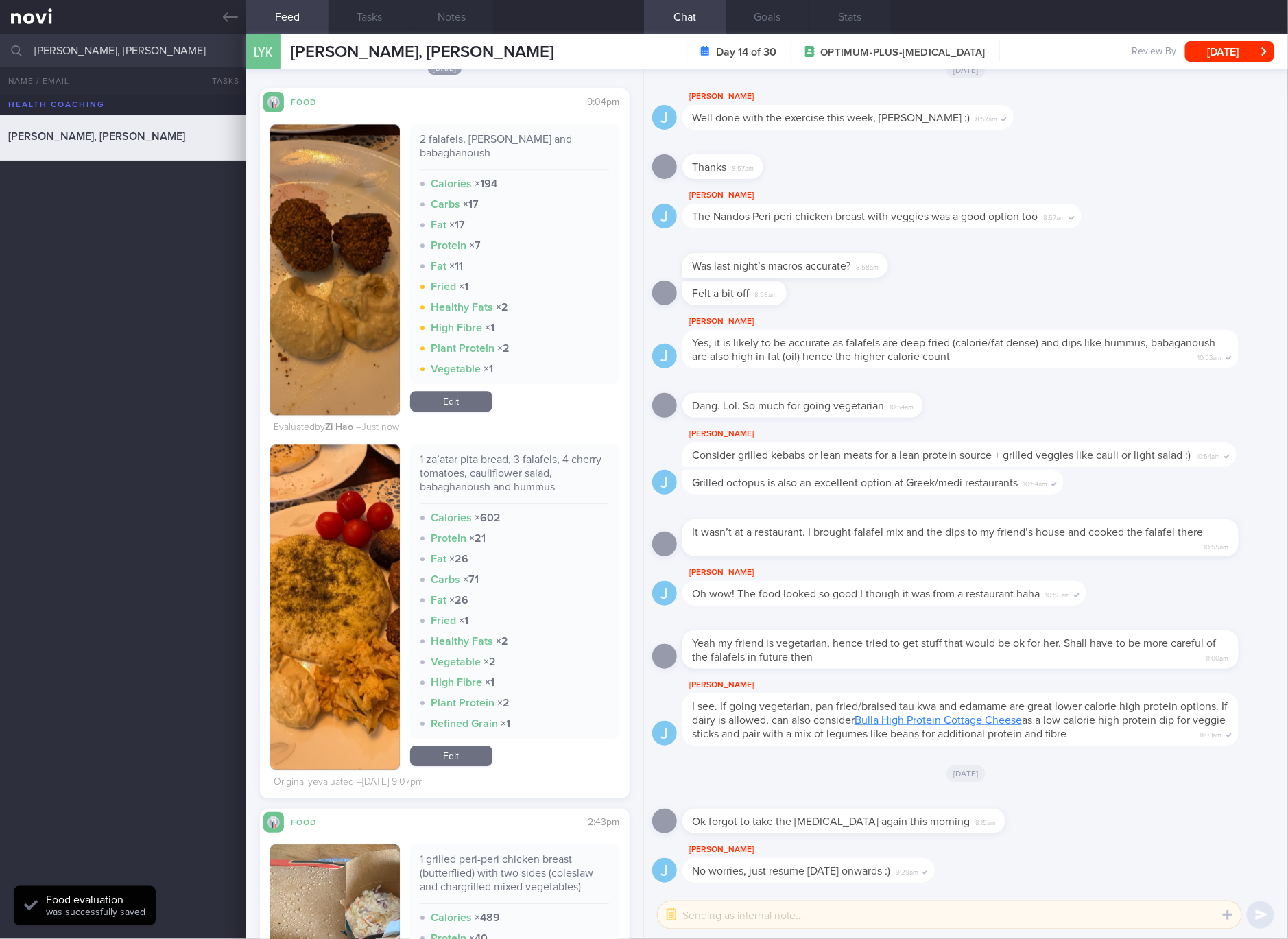
click at [495, 457] on div "1 za’atar pita bread, 3 falafels, 4 cherry tomatoes, cauliflower salad, babagha…" at bounding box center [514, 478] width 189 height 52
copy div "1 za’atar pita bread, 3 falafels, 4 cherry tomatoes, cauliflower salad, babagha…"
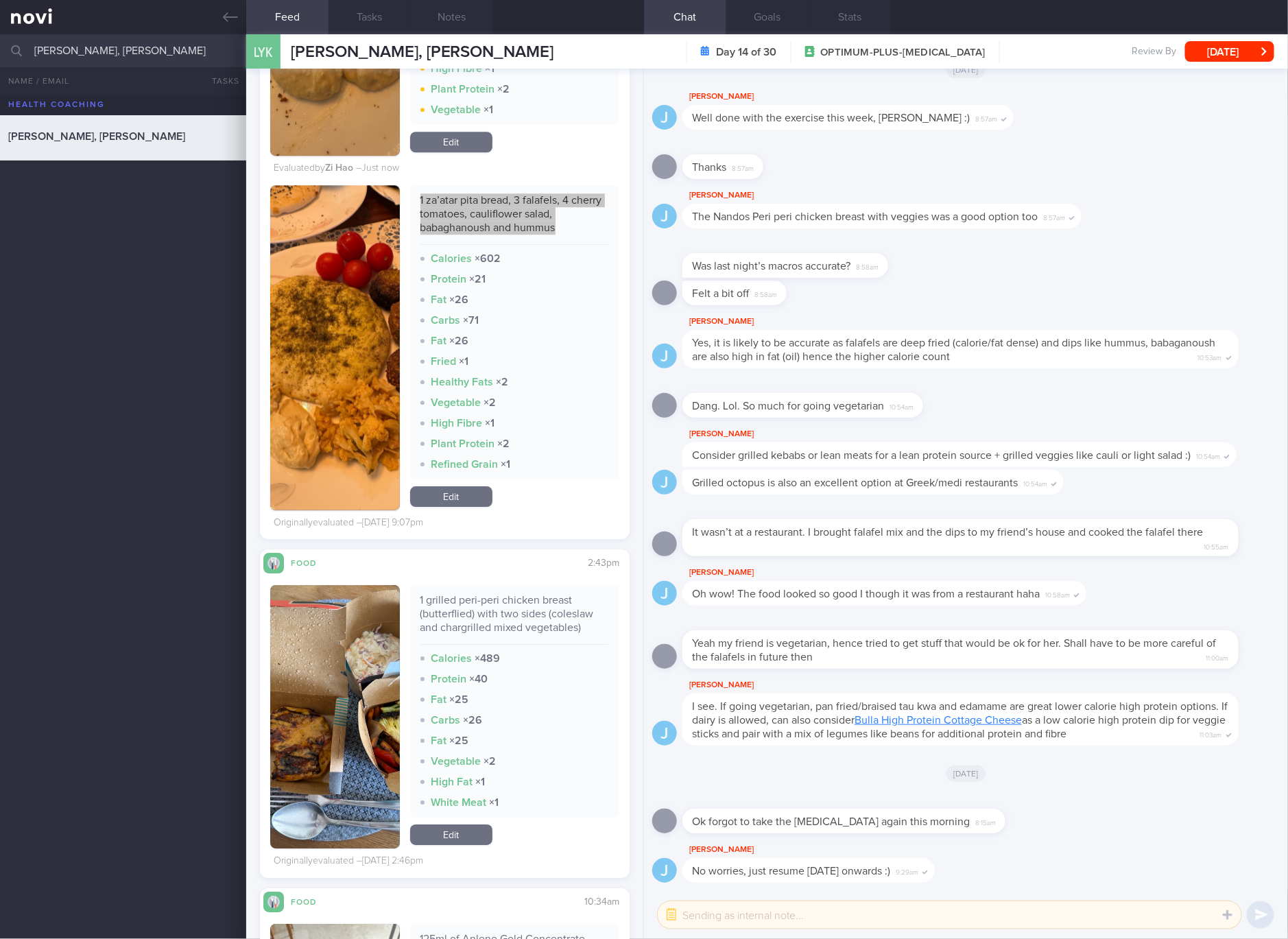
scroll to position [6430, 0]
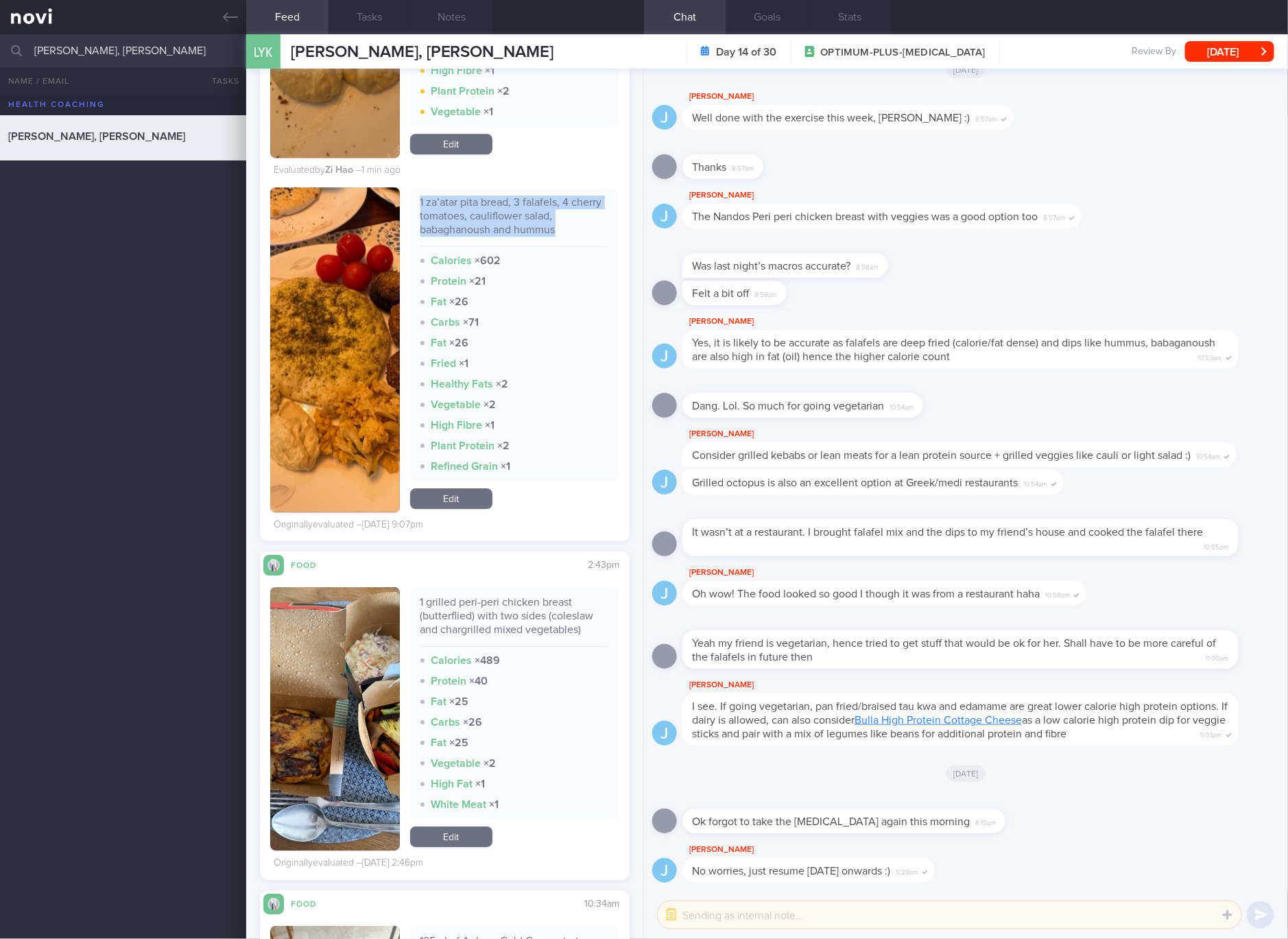
drag, startPoint x: 462, startPoint y: 491, endPoint x: 495, endPoint y: 411, distance: 86.5
click at [462, 491] on link "Edit" at bounding box center [451, 499] width 82 height 21
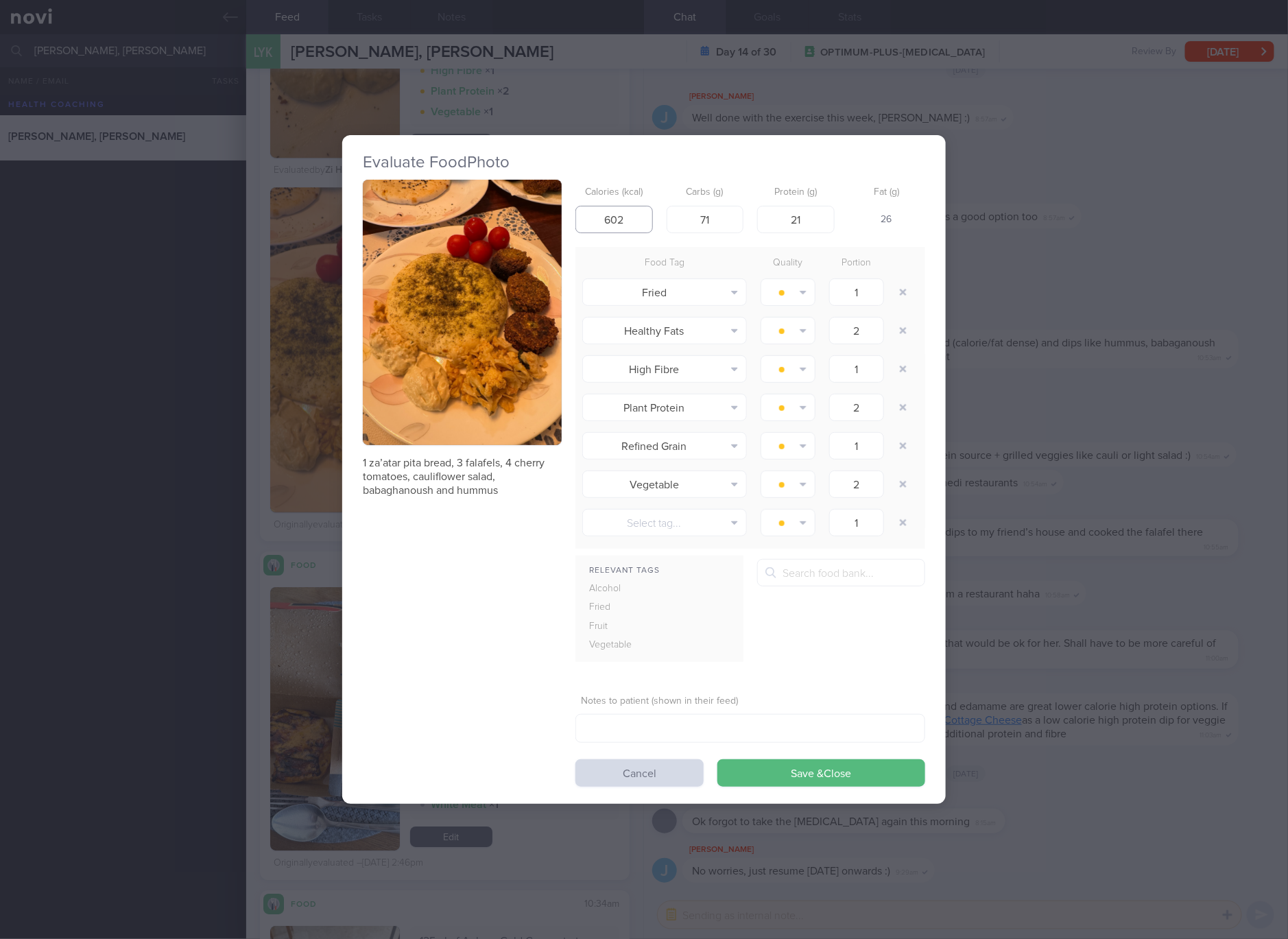
click at [620, 213] on input "602" at bounding box center [614, 219] width 77 height 27
type input "5166819"
click at [718, 759] on button "Save & Close" at bounding box center [821, 773] width 208 height 27
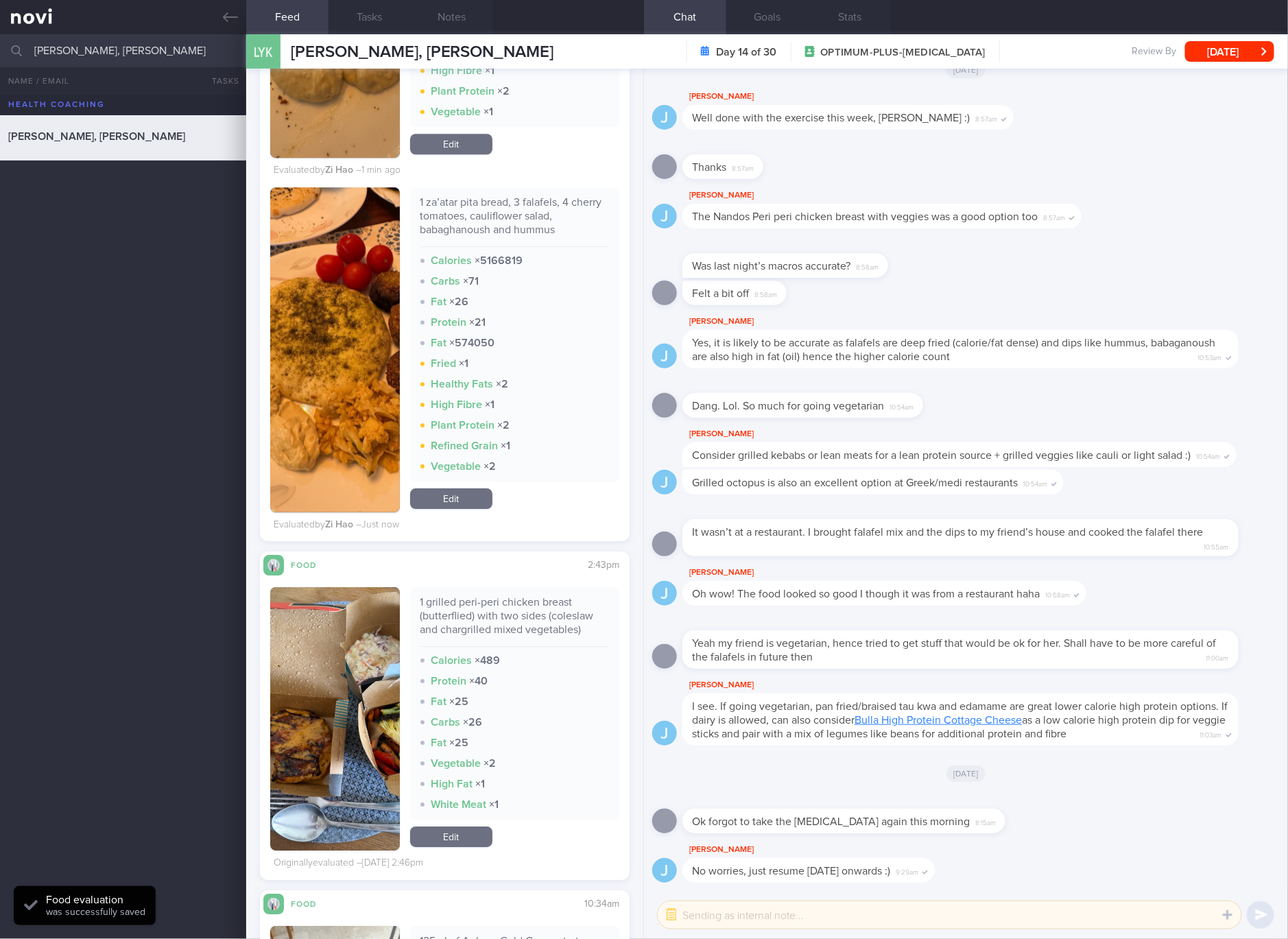
click at [474, 495] on link "Edit" at bounding box center [451, 499] width 82 height 21
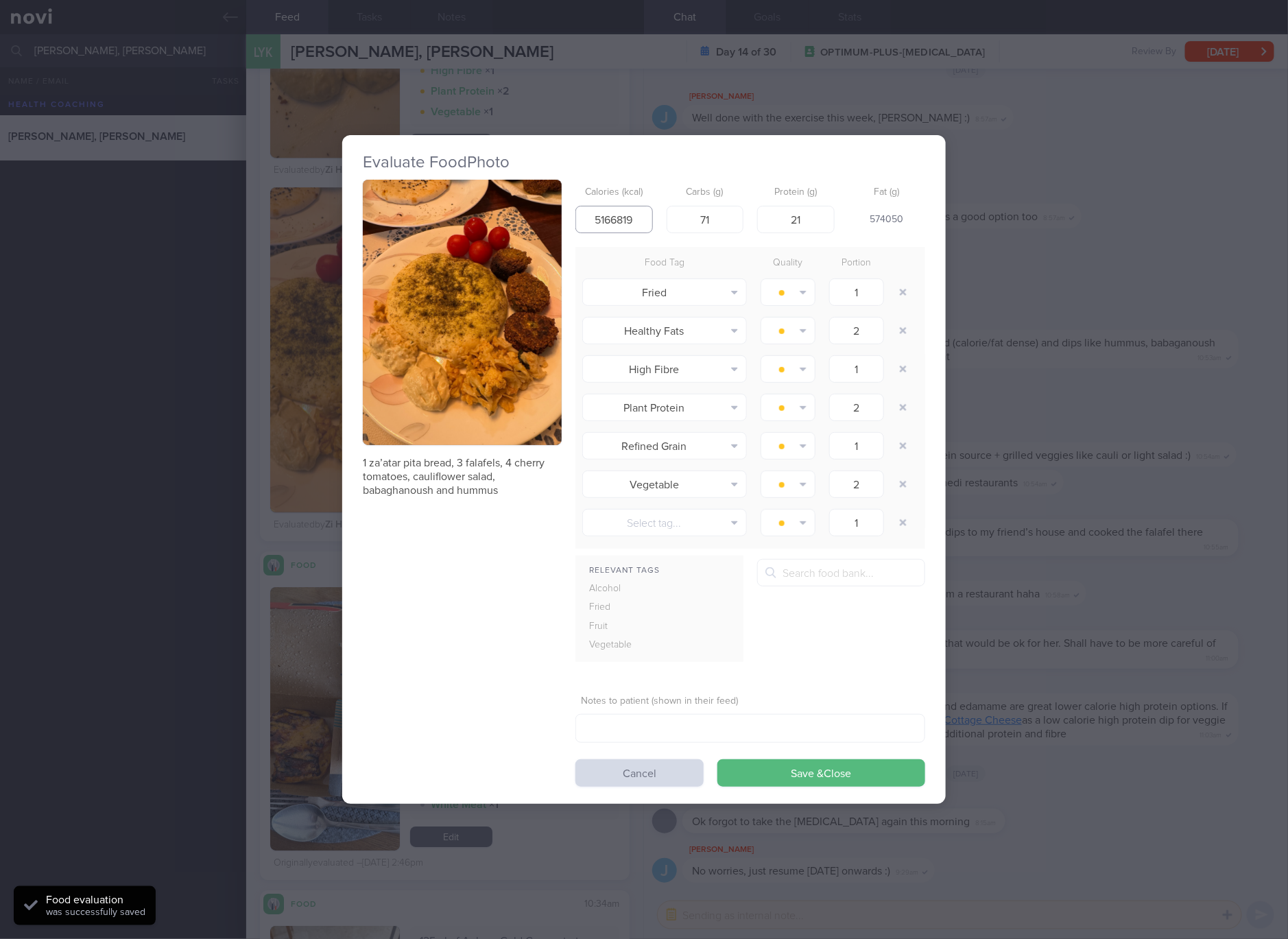
click at [627, 220] on input "5166819" at bounding box center [614, 219] width 77 height 27
type input "516"
type input "68"
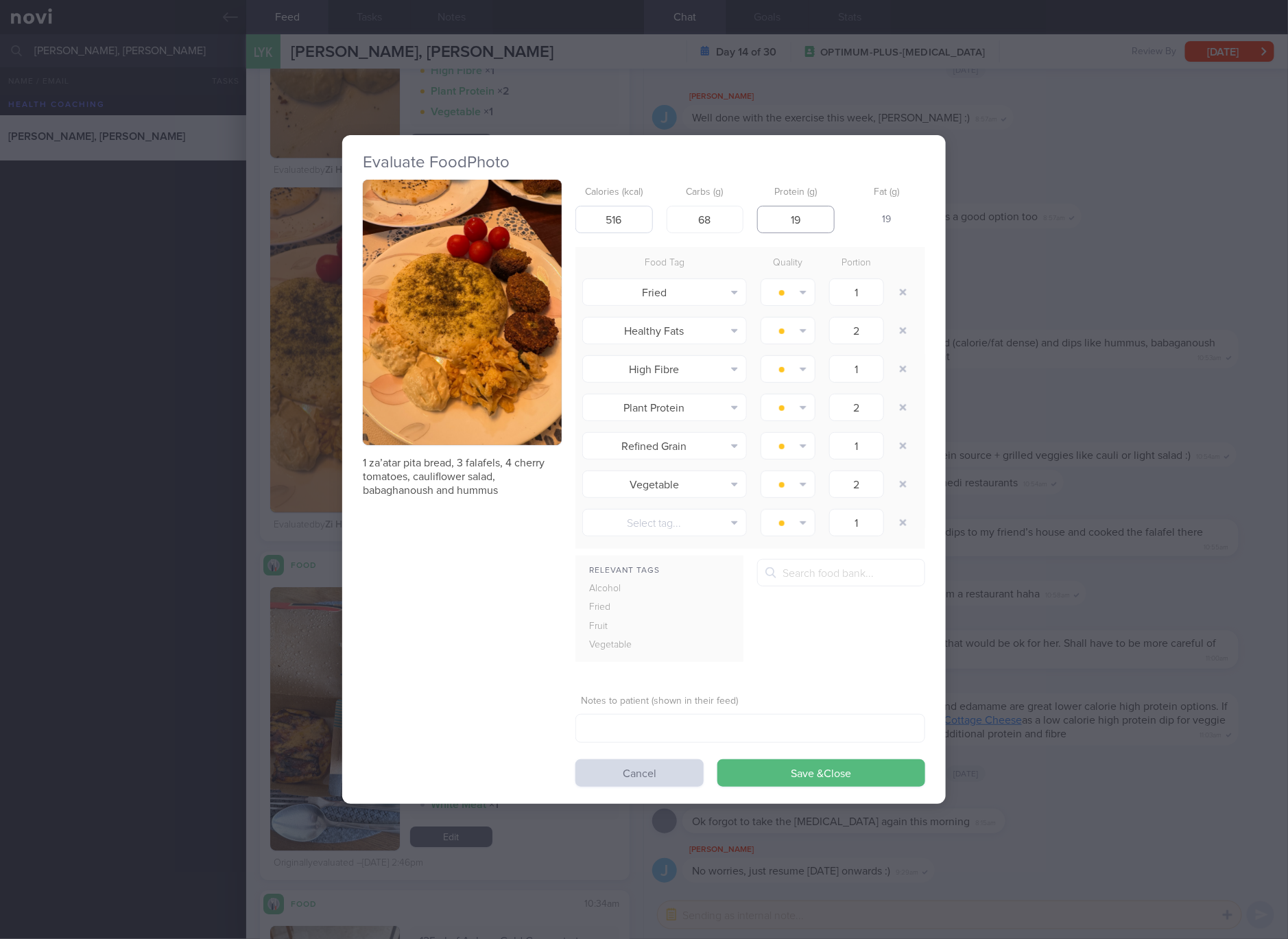
type input "19"
click at [718, 759] on button "Save & Close" at bounding box center [821, 773] width 208 height 27
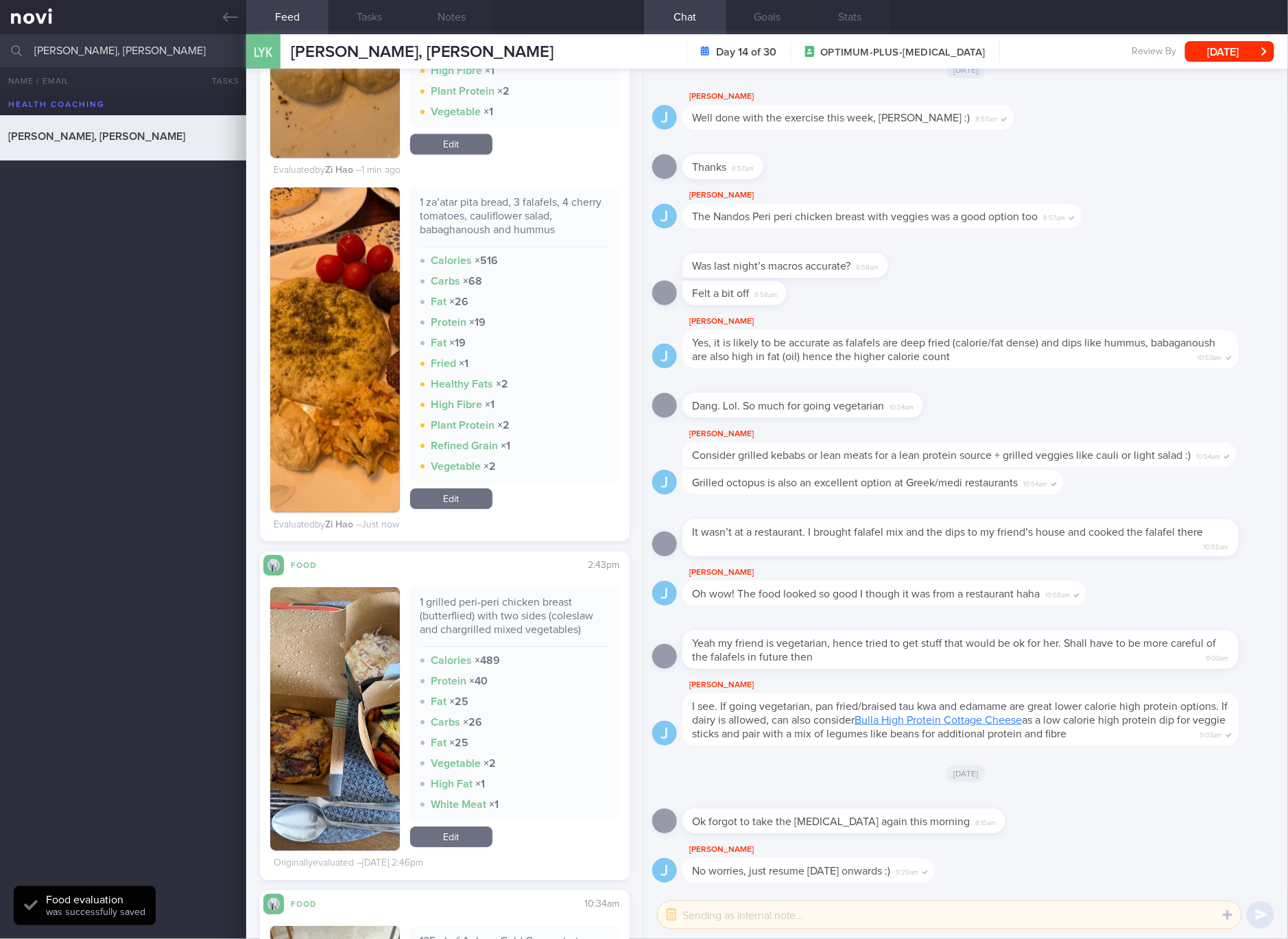
click at [521, 628] on div "1 grilled peri-peri chicken breast (butterflied) with two sides (coleslaw and c…" at bounding box center [514, 621] width 189 height 52
copy div "1 grilled peri-peri chicken breast (butterflied) with two sides (coleslaw and c…"
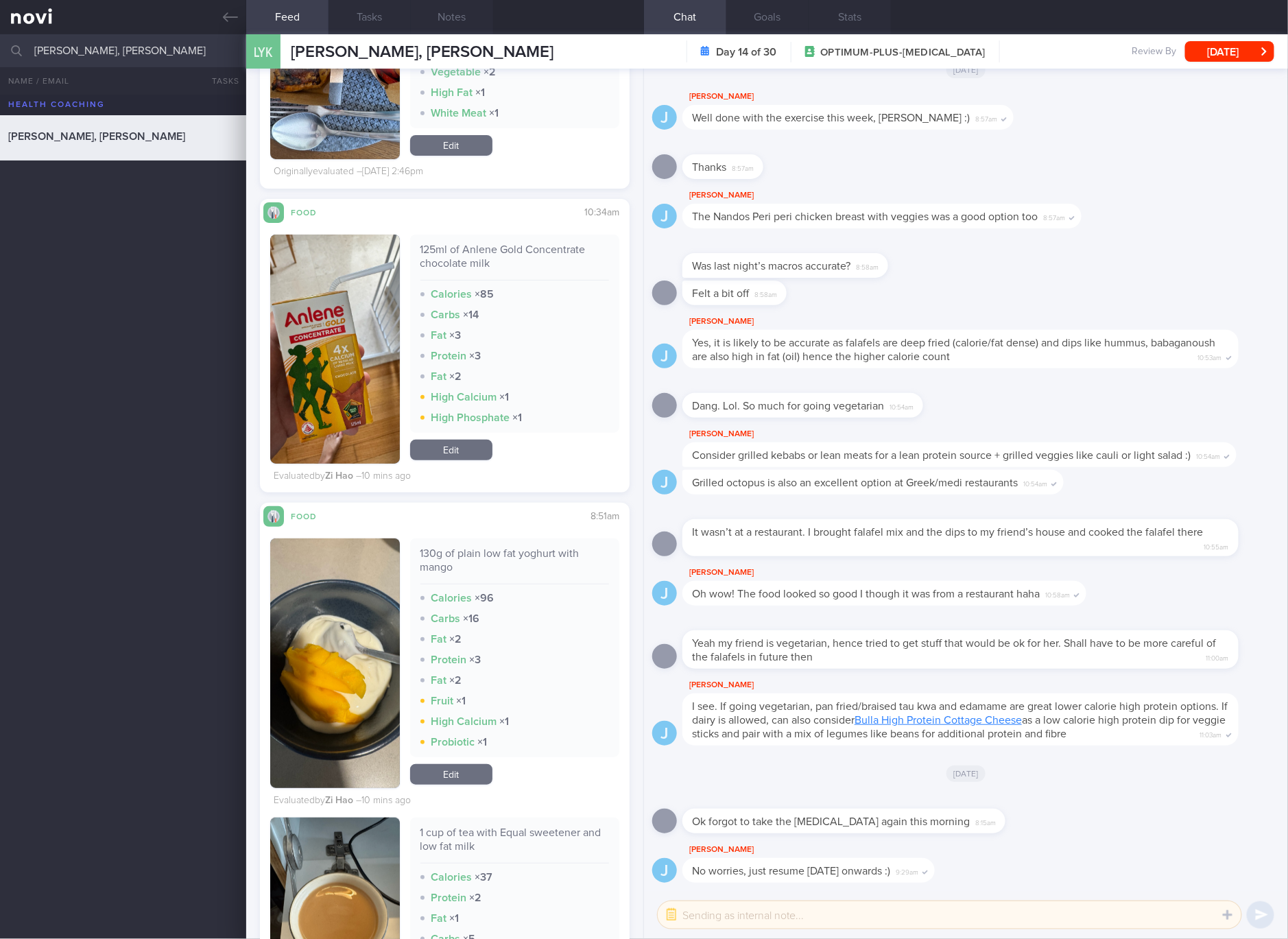
scroll to position [7211, 0]
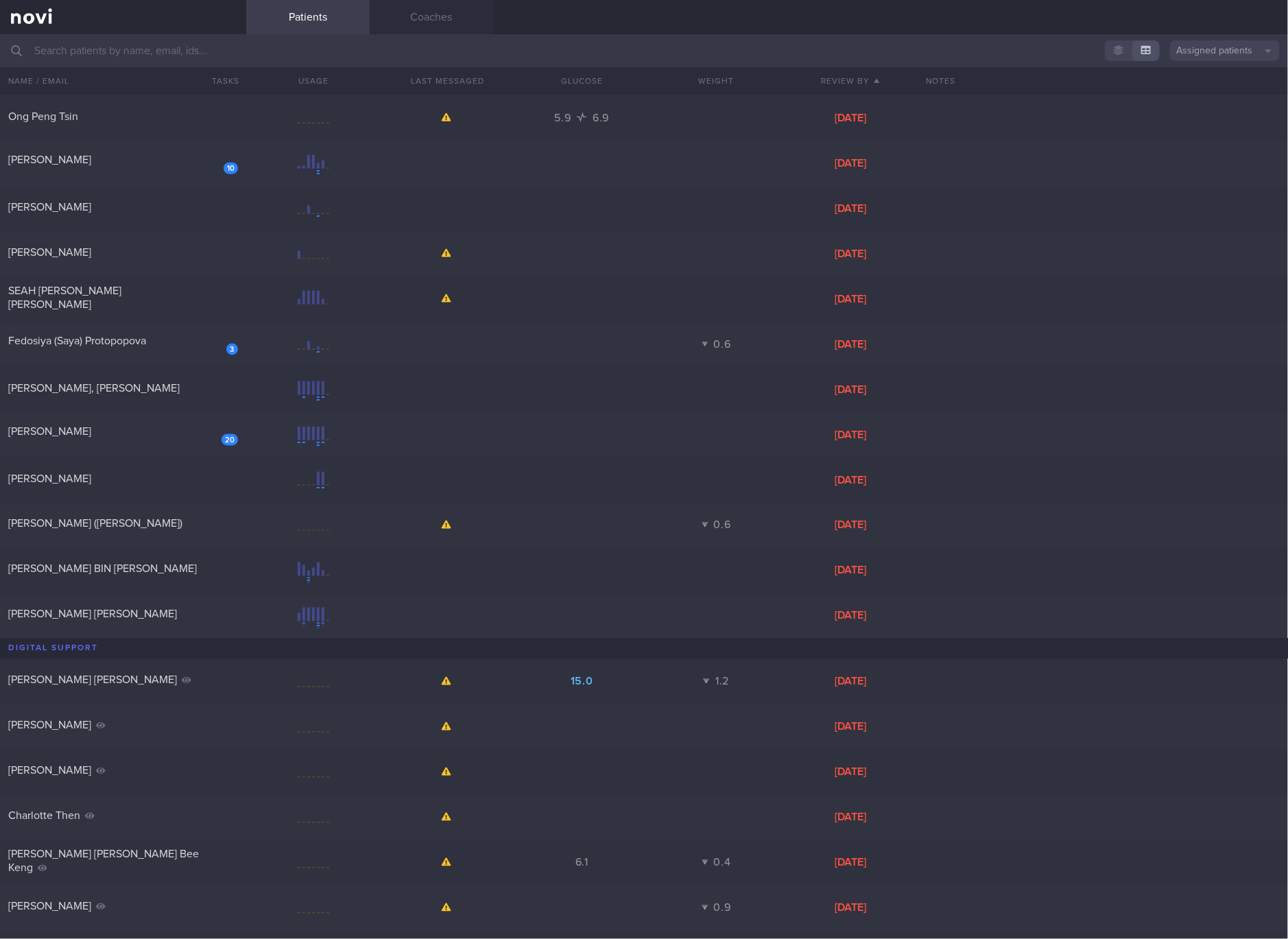
scroll to position [770, 0]
click at [133, 611] on span "[PERSON_NAME] [PERSON_NAME]" at bounding box center [92, 612] width 169 height 11
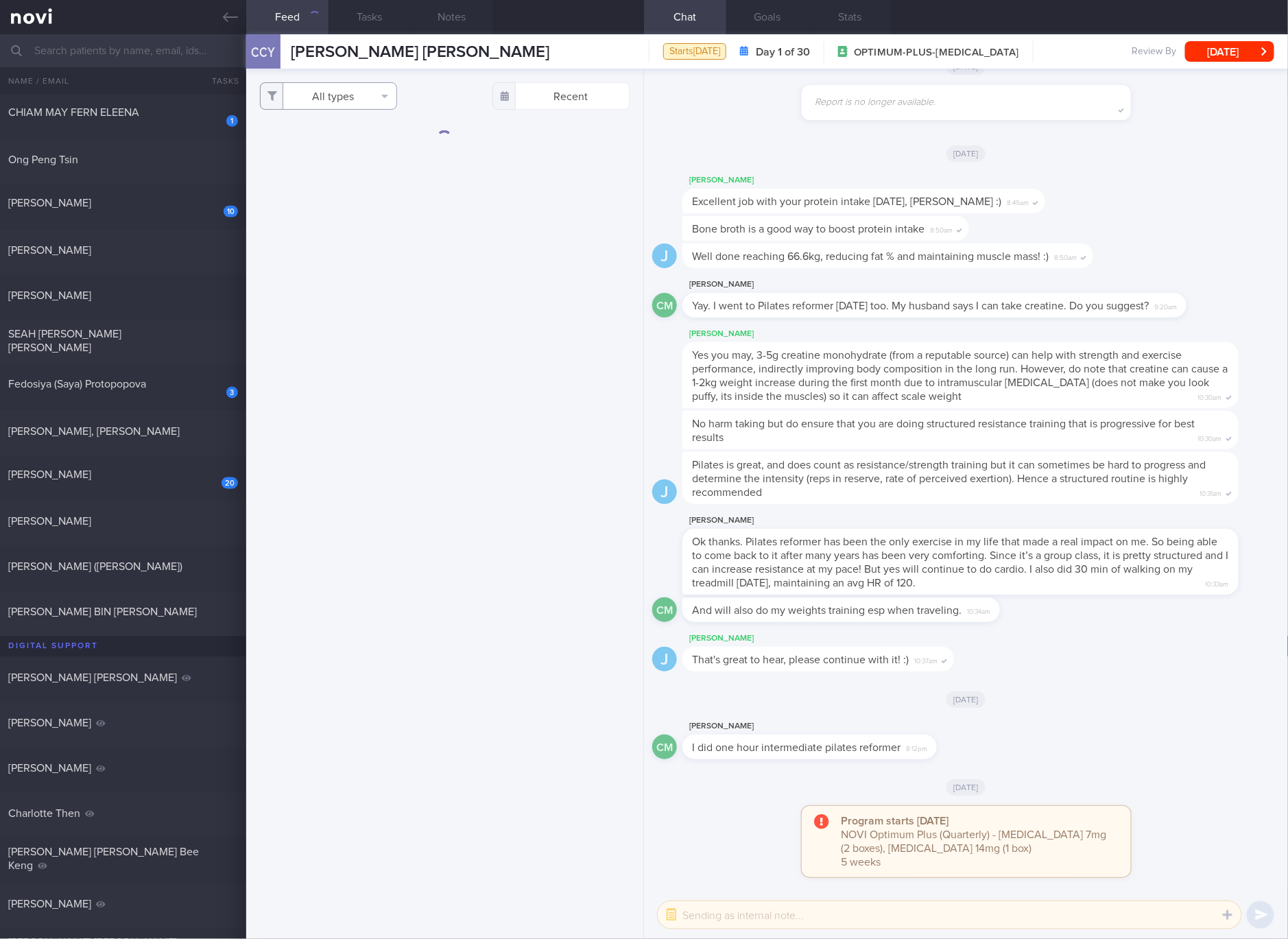
click at [344, 93] on button "All types" at bounding box center [328, 96] width 137 height 27
click at [330, 134] on button "Activity" at bounding box center [328, 143] width 136 height 21
checkbox input "false"
click at [320, 166] on button "Glucose" at bounding box center [328, 164] width 136 height 21
checkbox input "false"
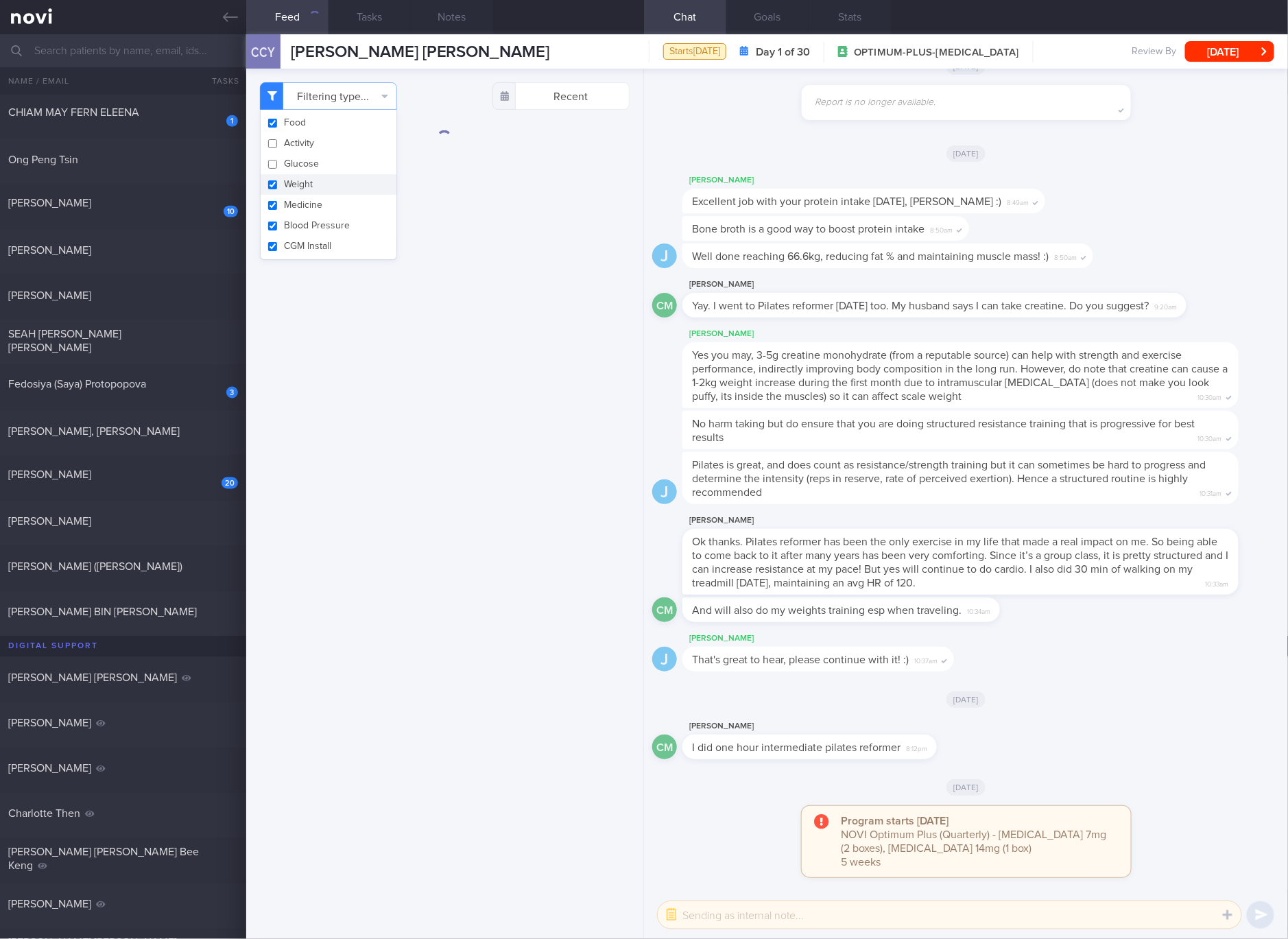
click at [308, 185] on button "Weight" at bounding box center [328, 185] width 136 height 21
checkbox input "false"
click at [307, 196] on button "Medicine" at bounding box center [328, 205] width 136 height 21
checkbox input "false"
click at [307, 227] on button "Blood Pressure" at bounding box center [328, 226] width 136 height 21
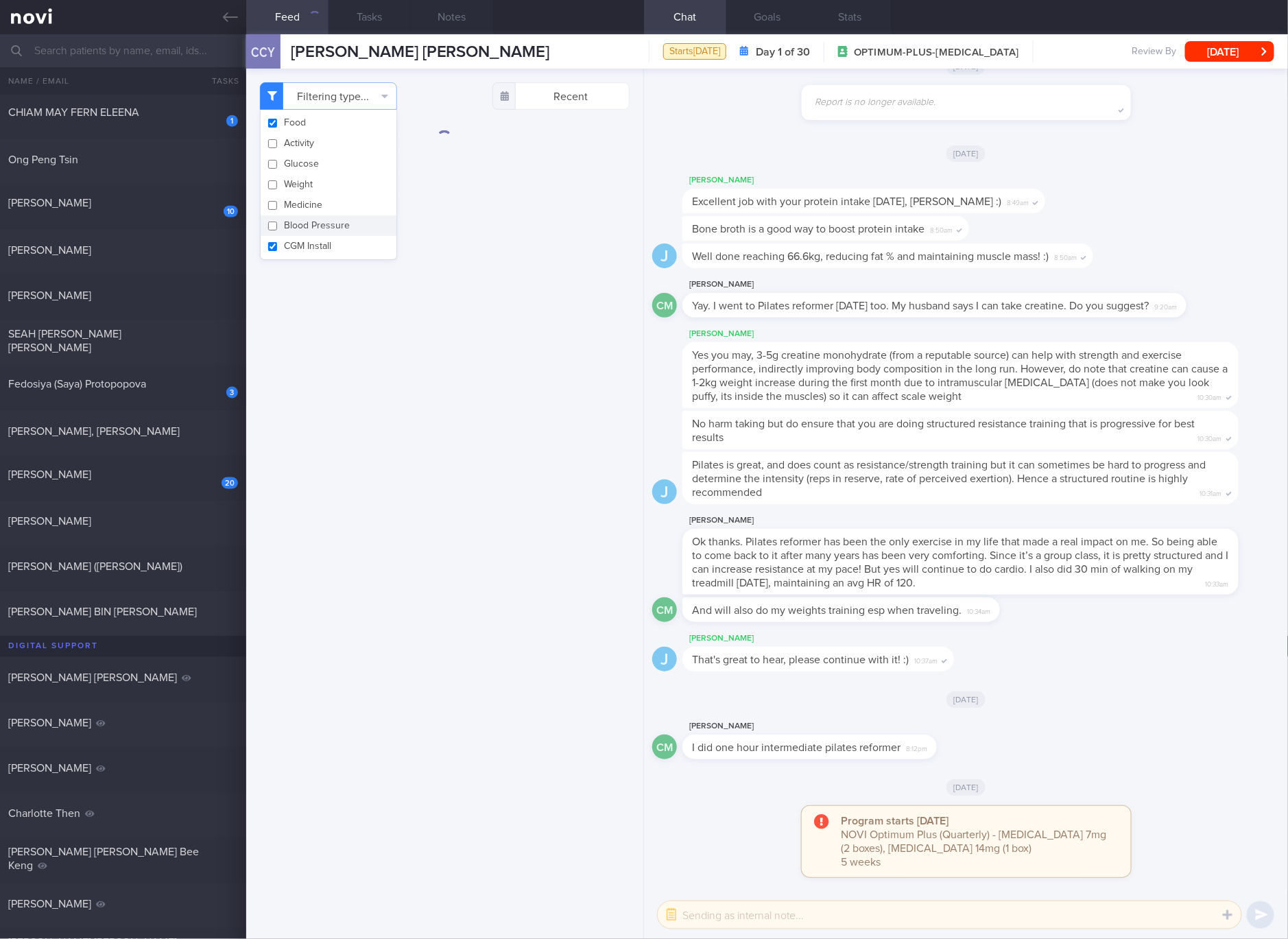
checkbox input "false"
click at [310, 250] on button "CGM Install" at bounding box center [328, 247] width 136 height 21
checkbox input "false"
click at [532, 264] on div "Filtering type... Food Activity Glucose Weight Medicine Blood Pressure CGM Inst…" at bounding box center [445, 503] width 397 height 871
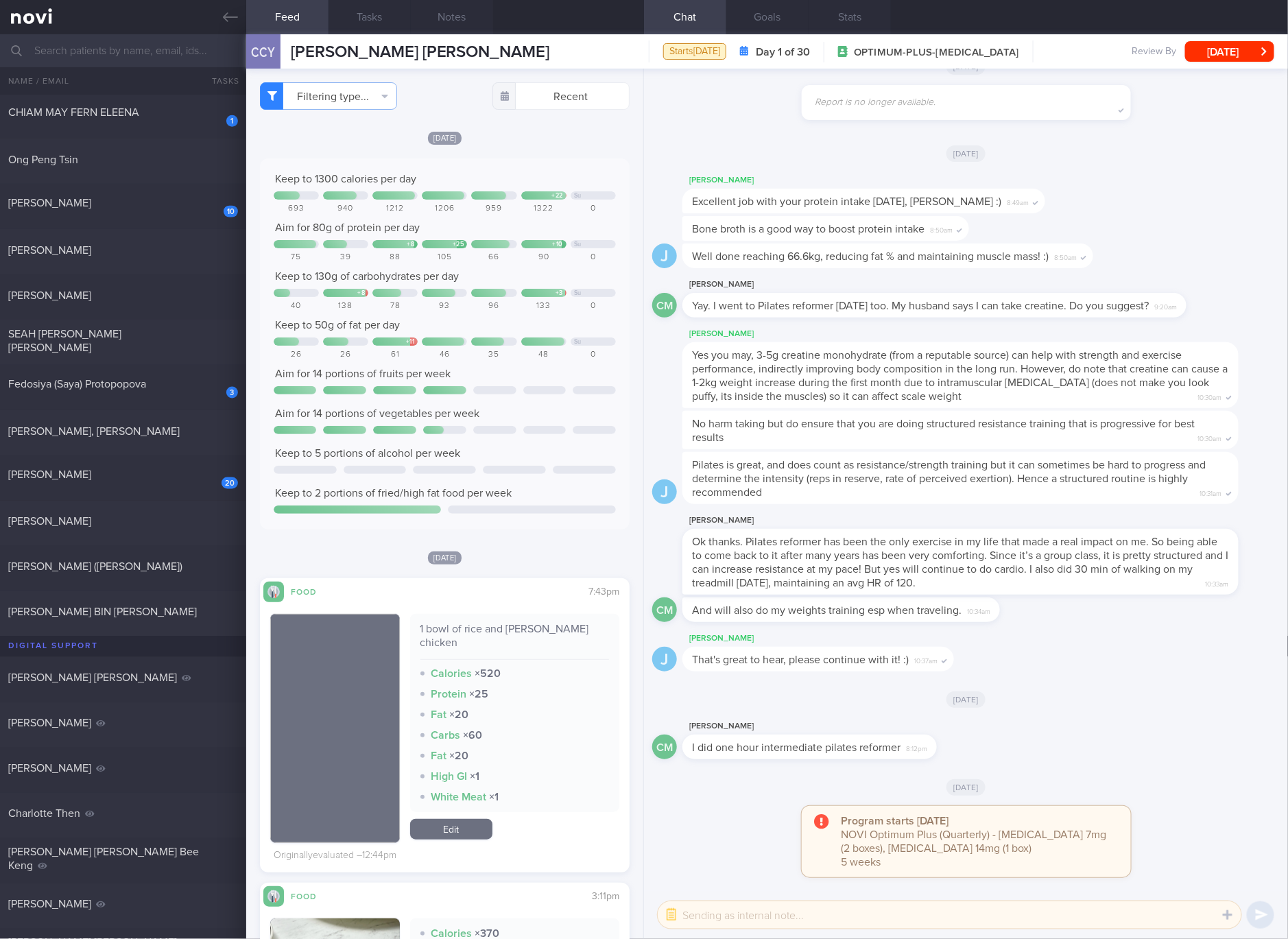
scroll to position [257, 0]
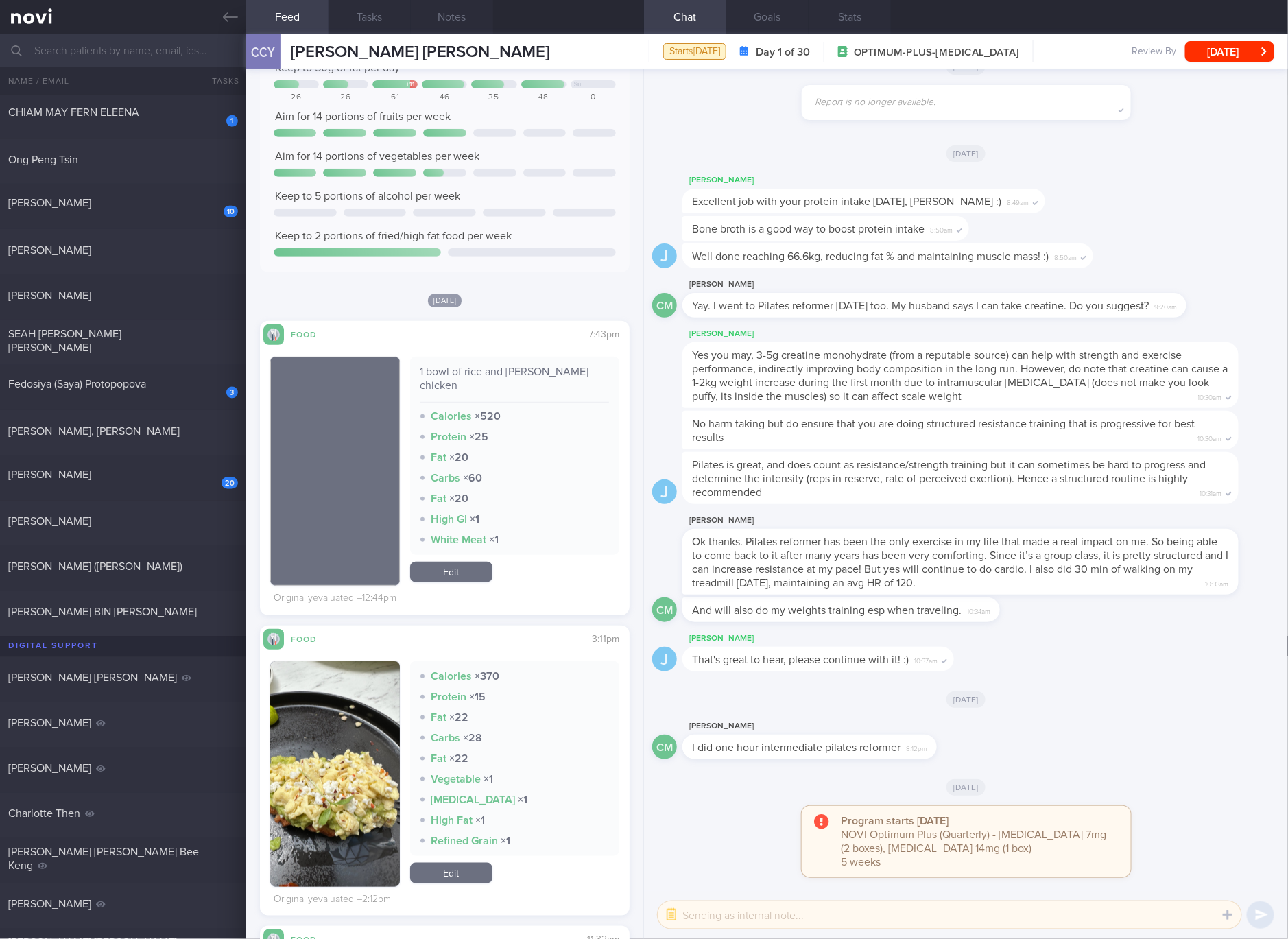
click at [527, 371] on div "1 bowl of rice and curry chicken" at bounding box center [514, 383] width 189 height 38
copy div "1 bowl of rice and curry chicken"
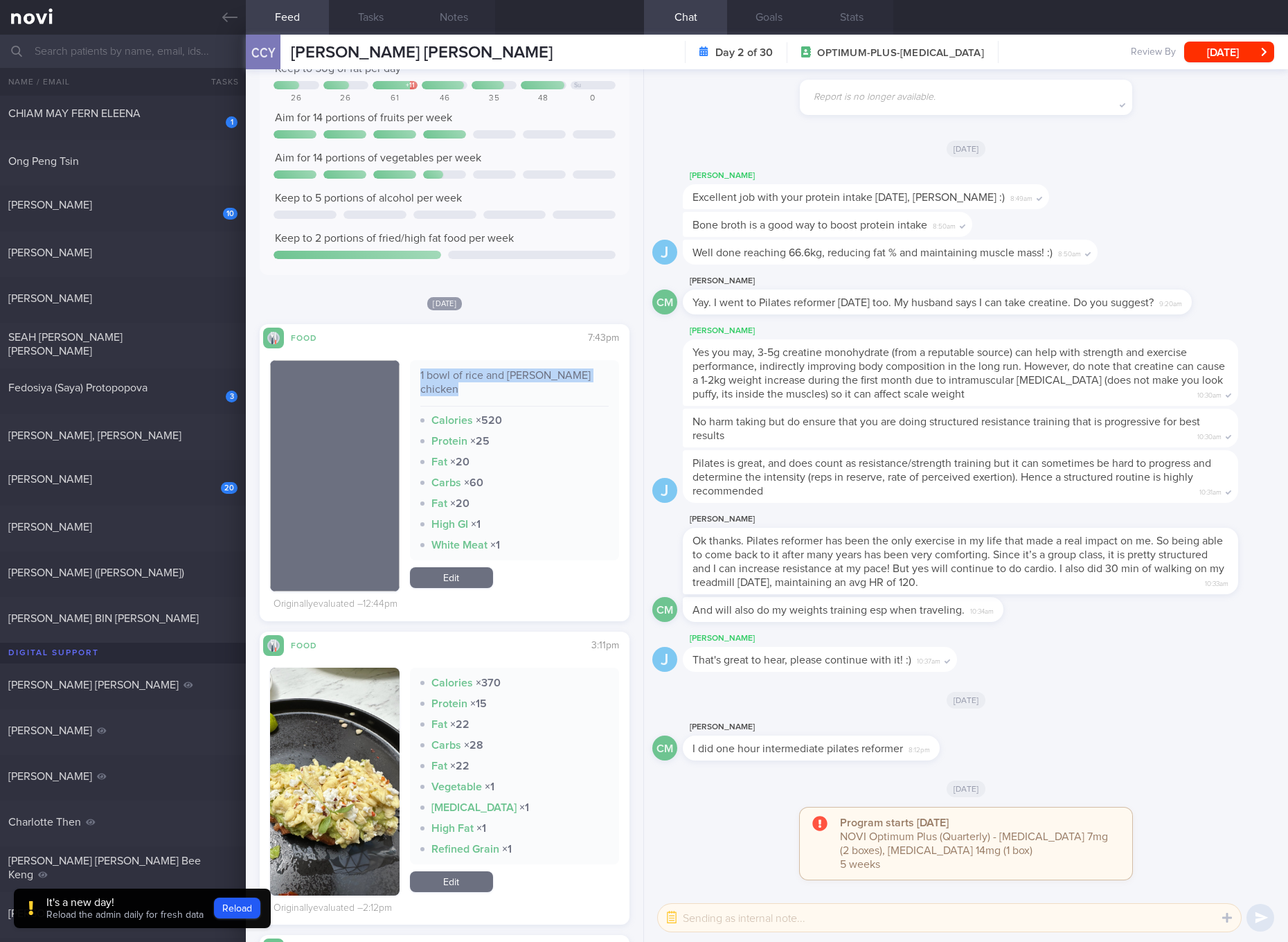
click at [507, 374] on div "1 bowl of rice and curry chicken" at bounding box center [514, 387] width 188 height 38
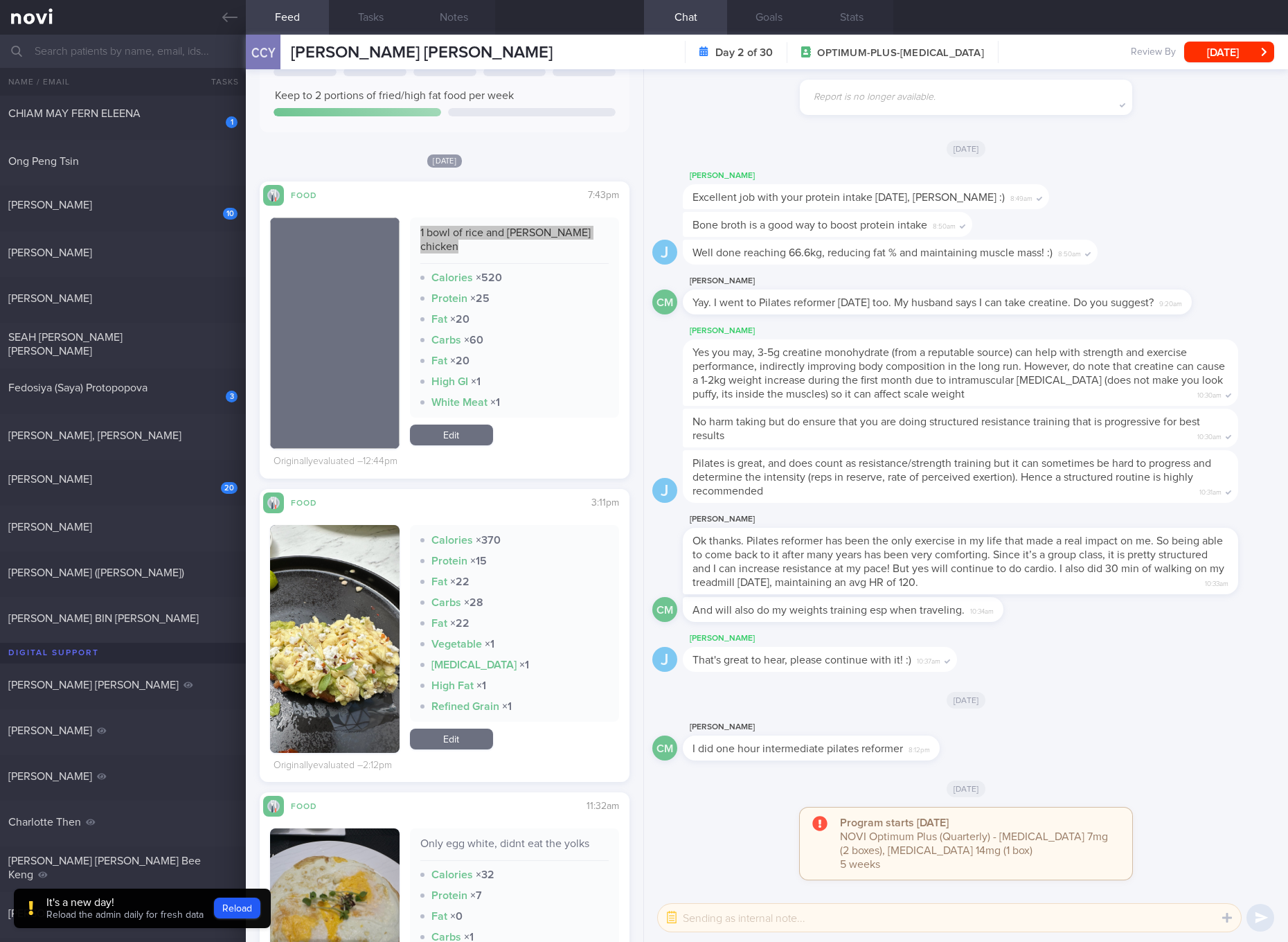
scroll to position [520, 0]
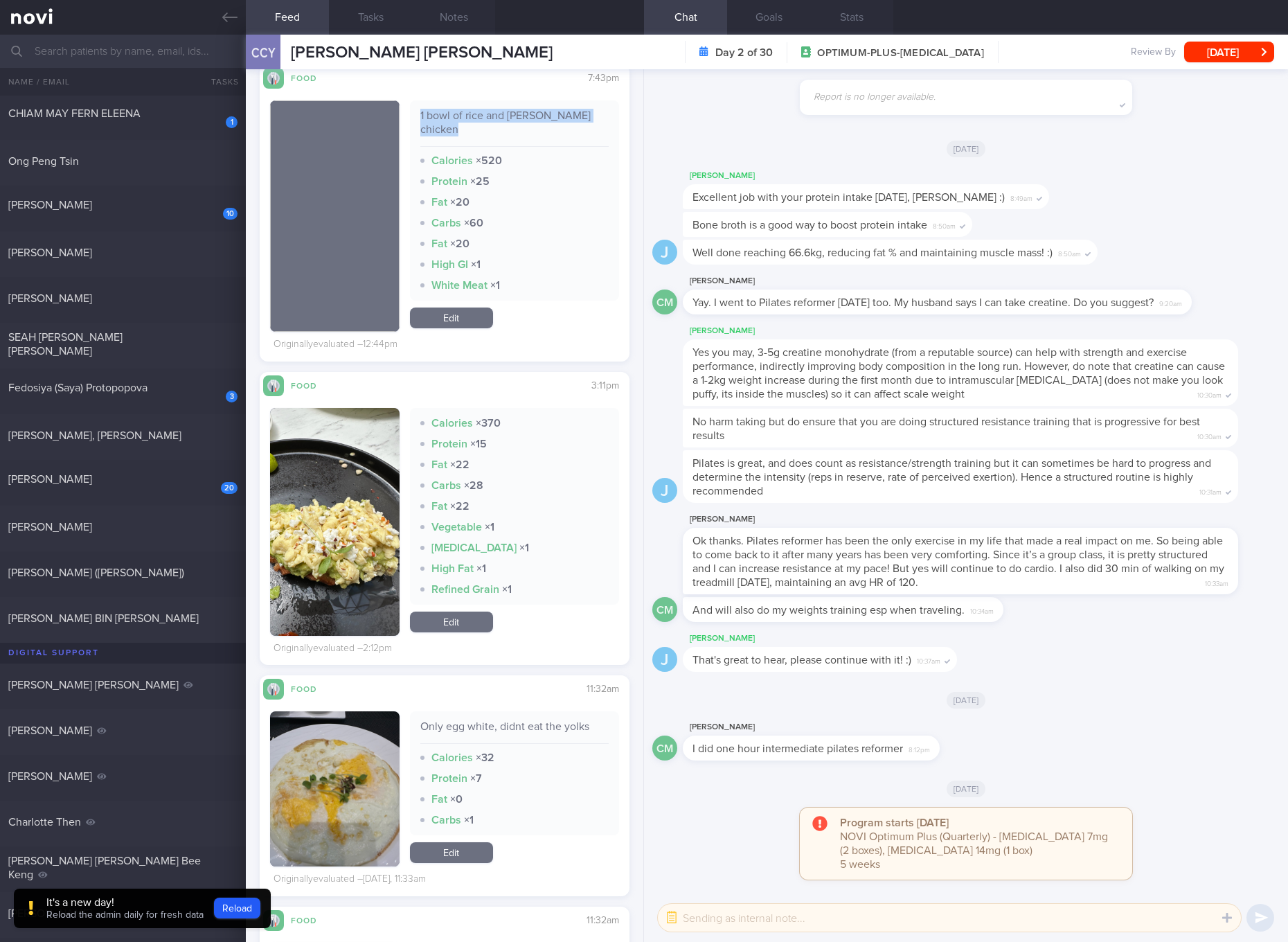
click at [337, 518] on button "button" at bounding box center [334, 522] width 129 height 228
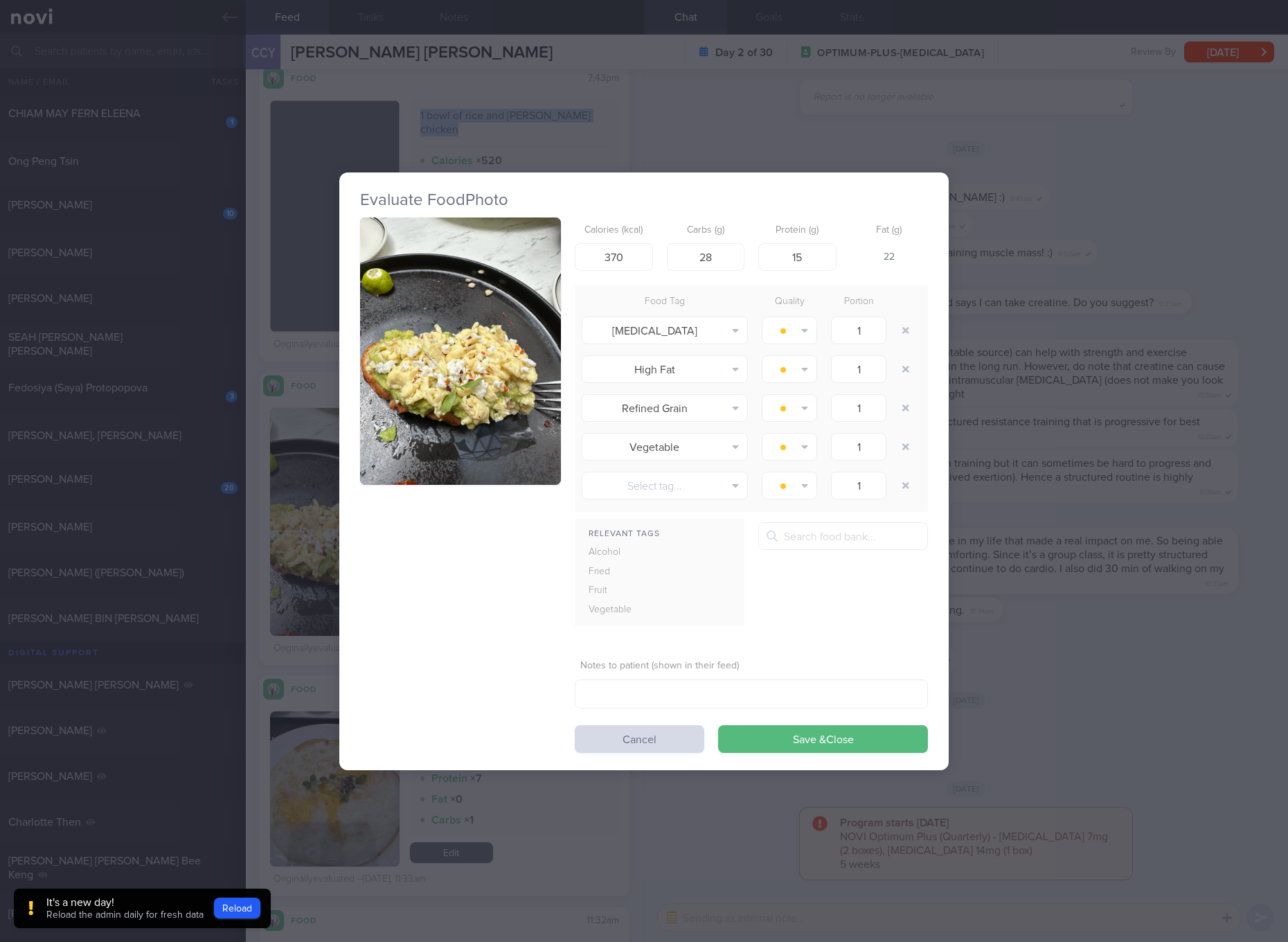
click at [467, 428] on img "button" at bounding box center [461, 352] width 201 height 268
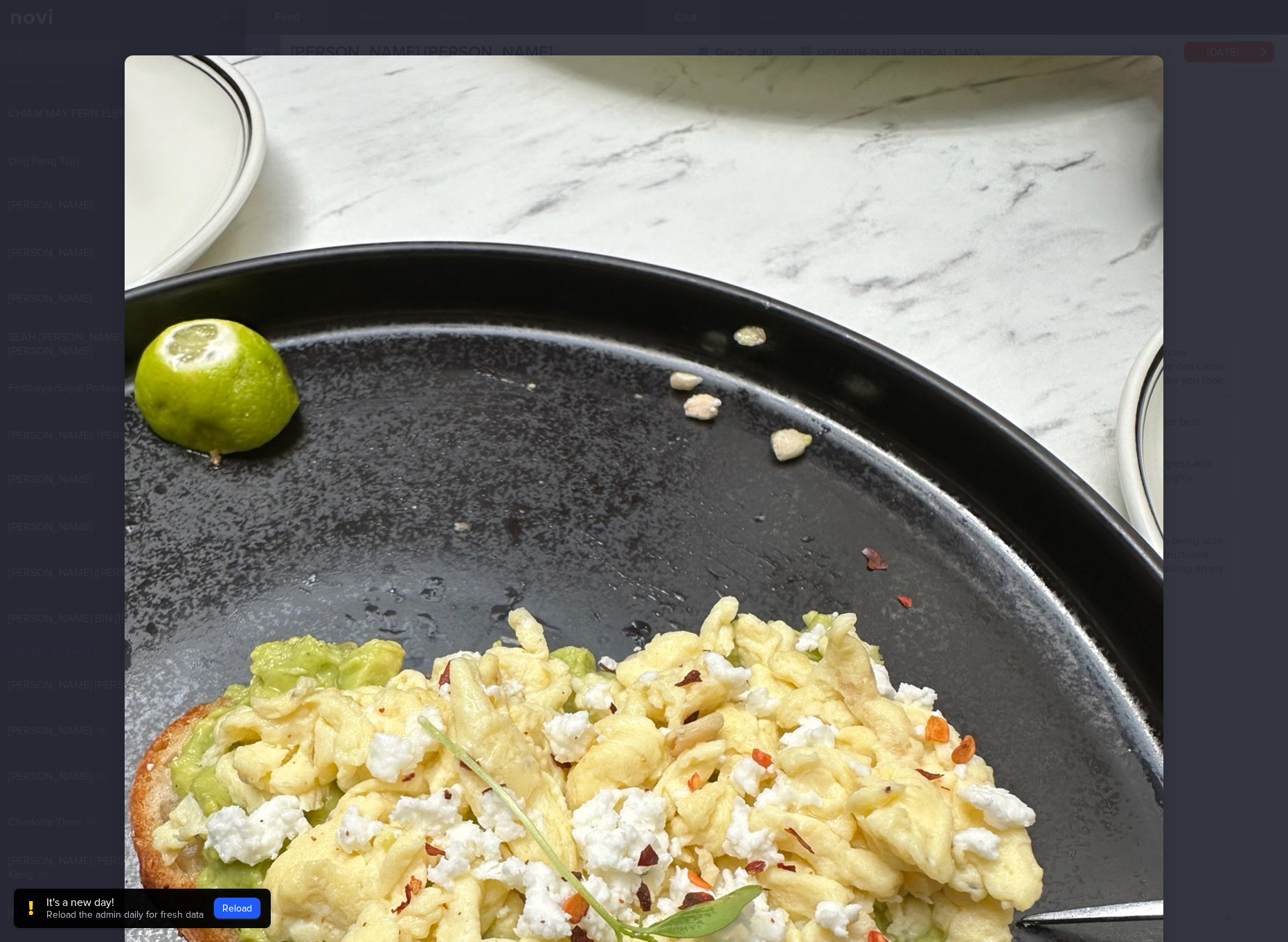
scroll to position [259, 0]
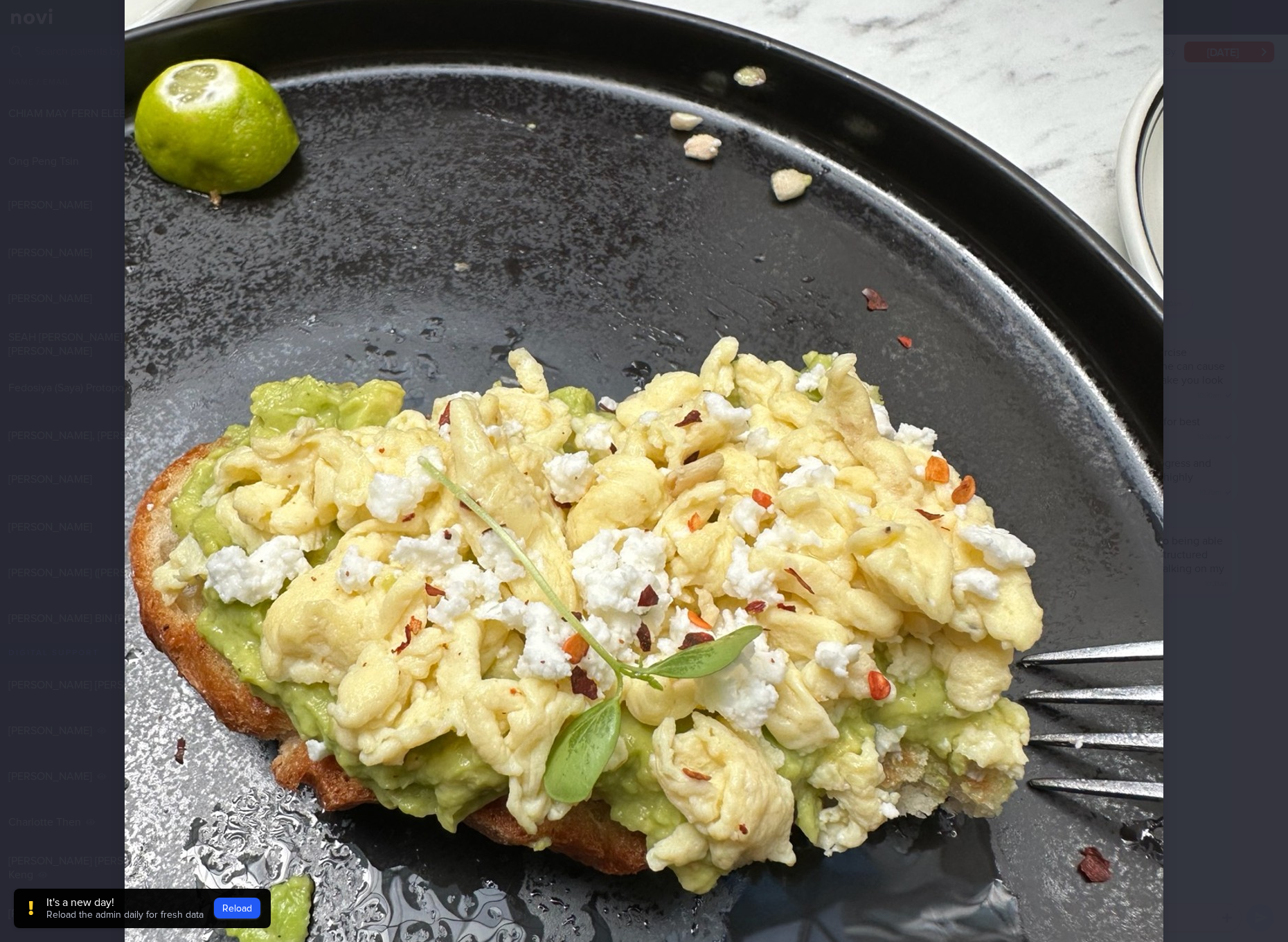
click at [664, 433] on img at bounding box center [644, 488] width 1039 height 1386
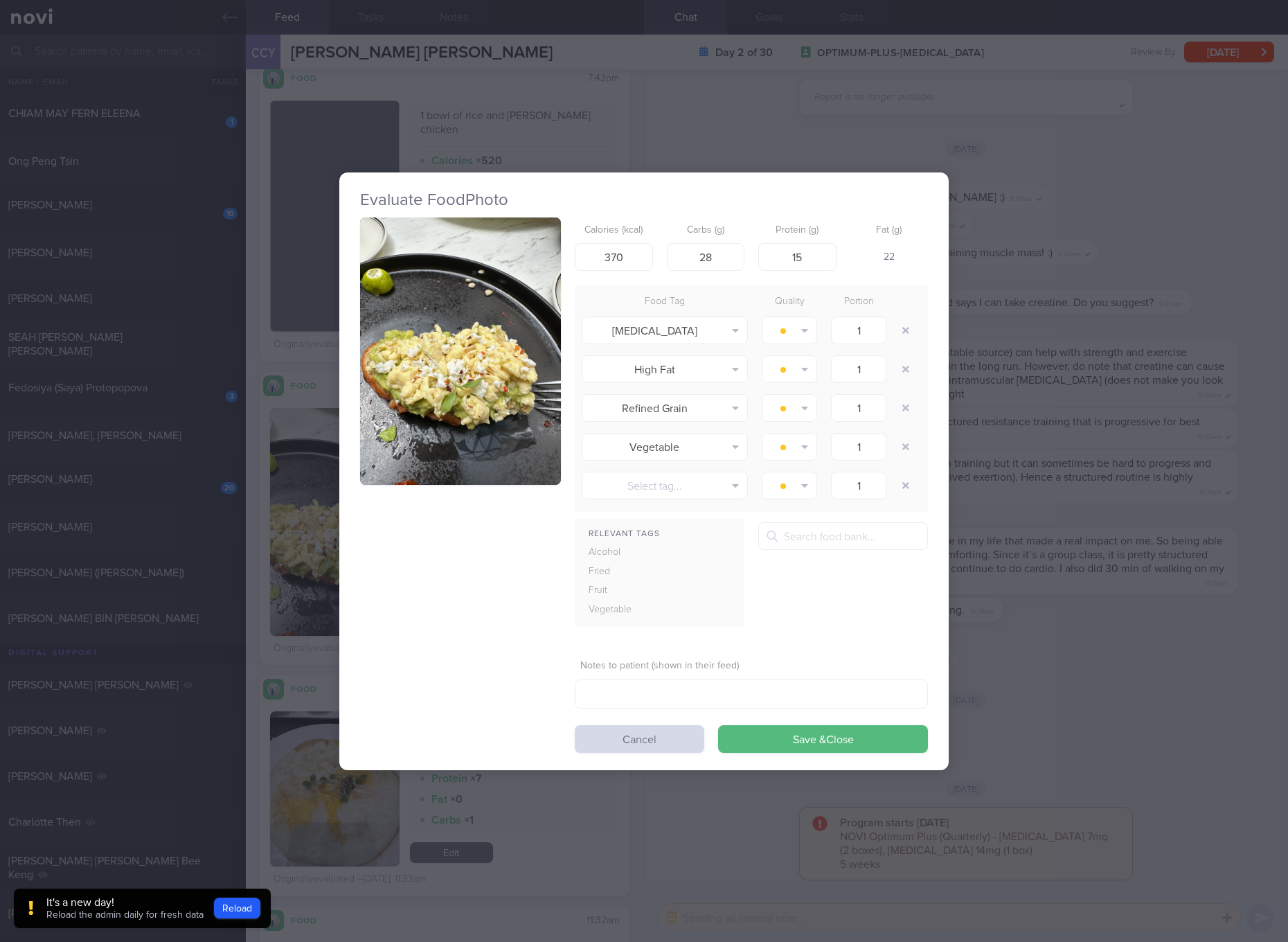
click at [1047, 456] on div "Evaluate Food Photo Calories (kcal) 370 Carbs (g) 28 Protein (g) 15 Fat (g) 22 …" at bounding box center [644, 471] width 1288 height 942
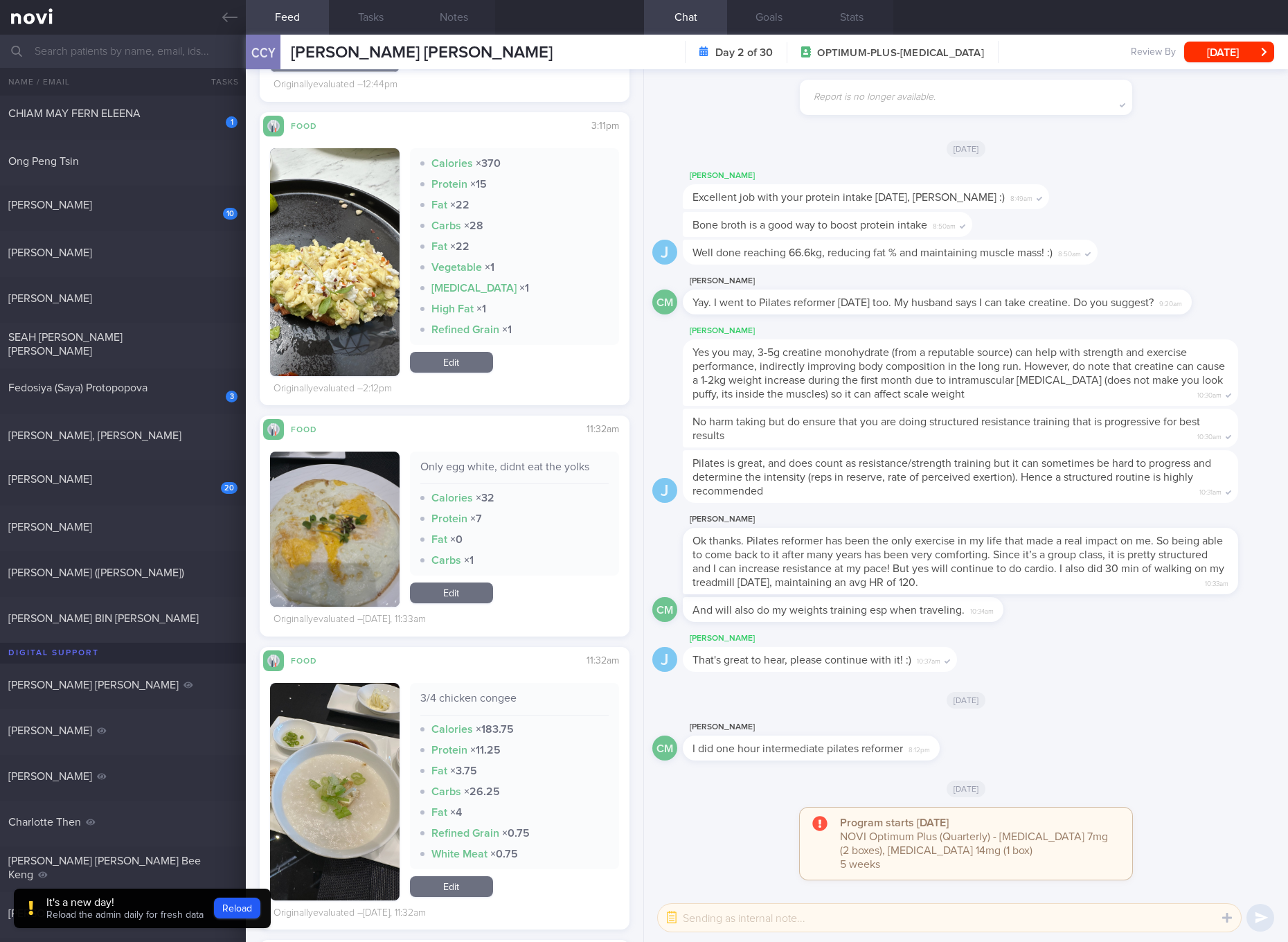
scroll to position [1299, 0]
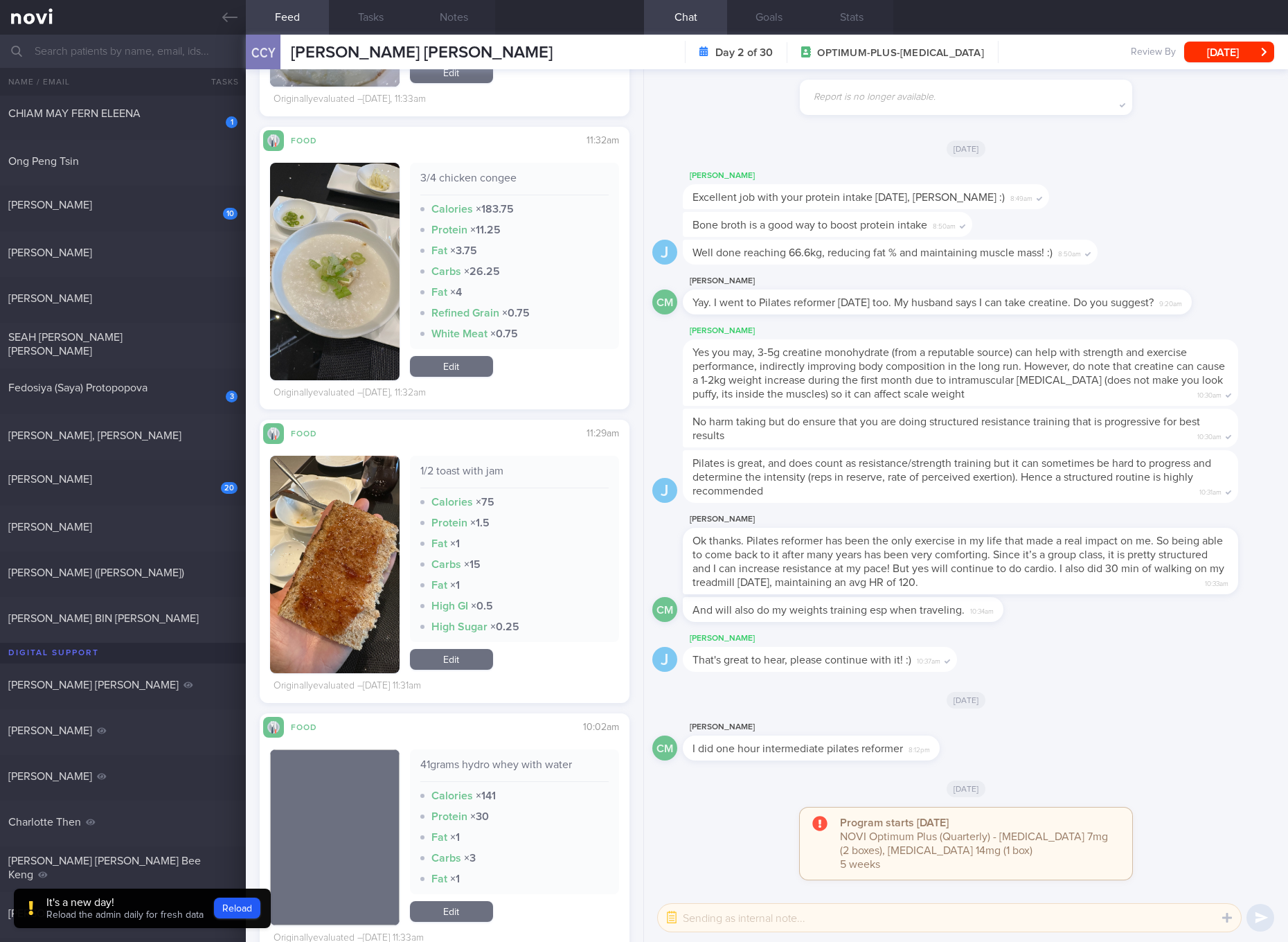
click at [470, 163] on div "3/4 chicken congee Calories × 183.75 Protein × 11.25 Fat × 3.75 Carbs × 26.25 F…" at bounding box center [514, 256] width 209 height 187
click at [463, 163] on div "3/4 chicken congee Calories × 183.75 Protein × 11.25 Fat × 3.75 Carbs × 26.25 F…" at bounding box center [514, 256] width 209 height 187
copy div "3/4 chicken congee"
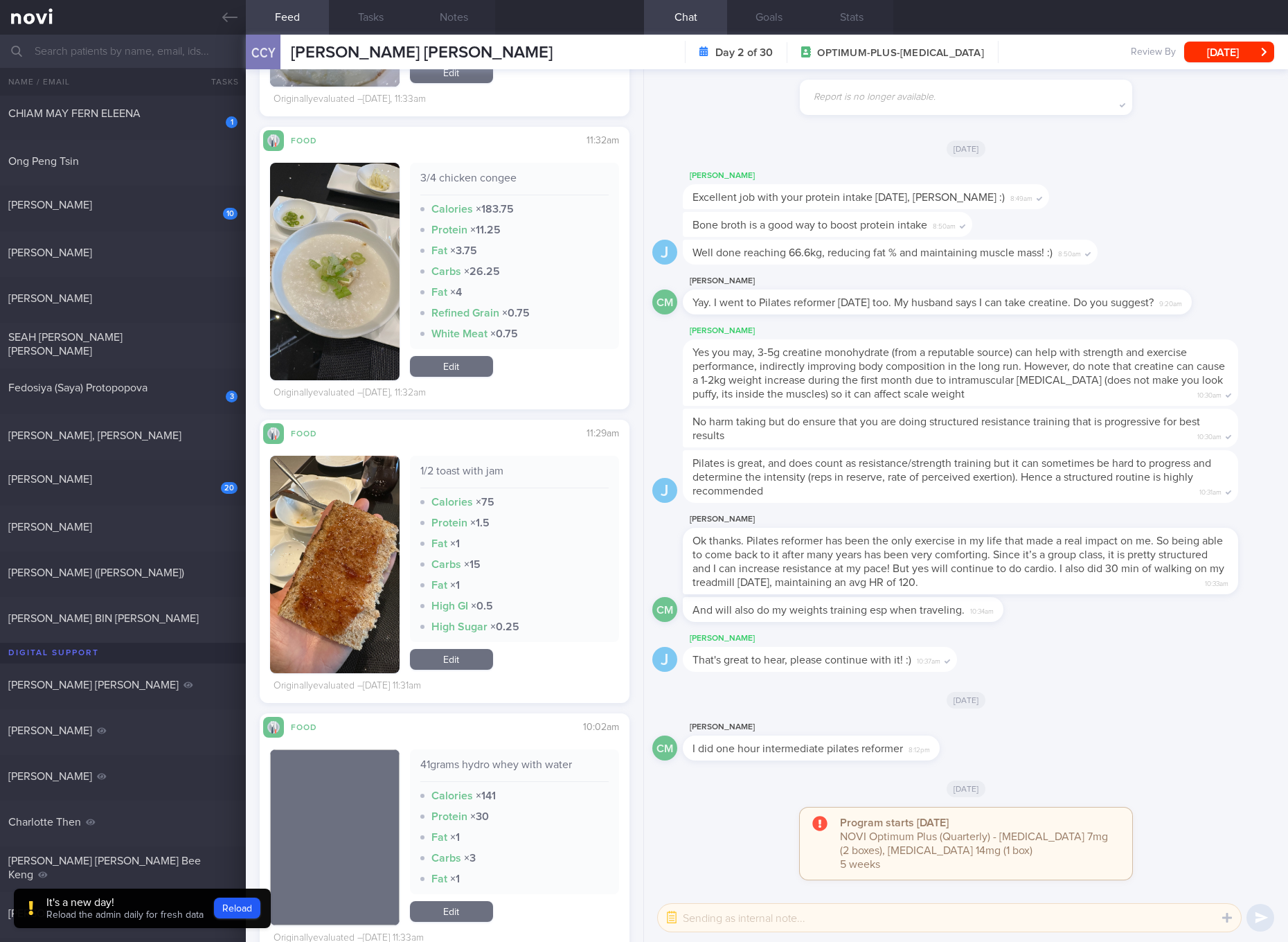
click at [1027, 494] on div "Pilates is great, and does count as resistance/strength training but it can som…" at bounding box center [960, 477] width 555 height 53
click at [455, 361] on link "Edit" at bounding box center [452, 367] width 83 height 21
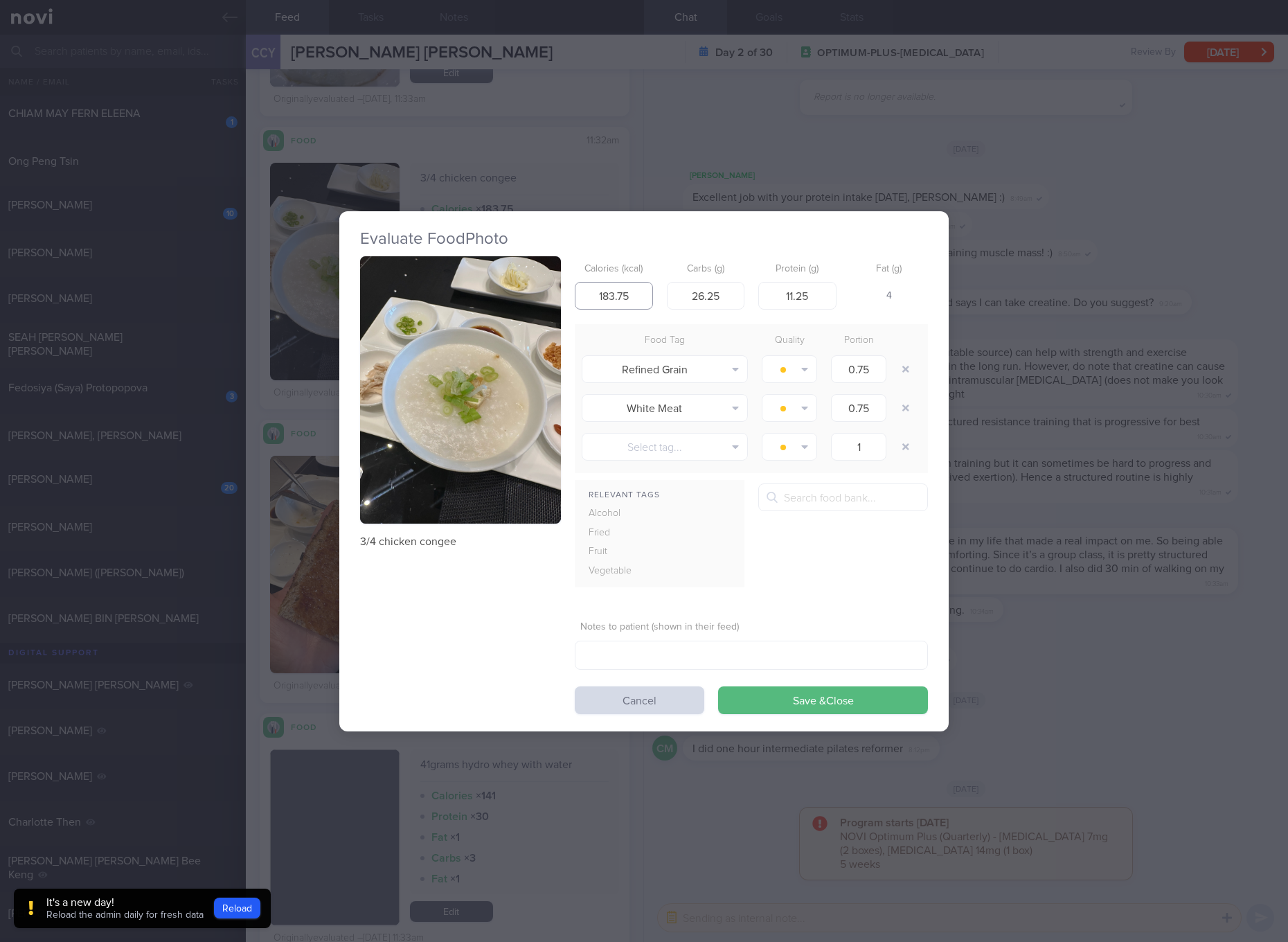
click at [622, 300] on input "183.75" at bounding box center [614, 295] width 78 height 28
type input "142"
type input "21"
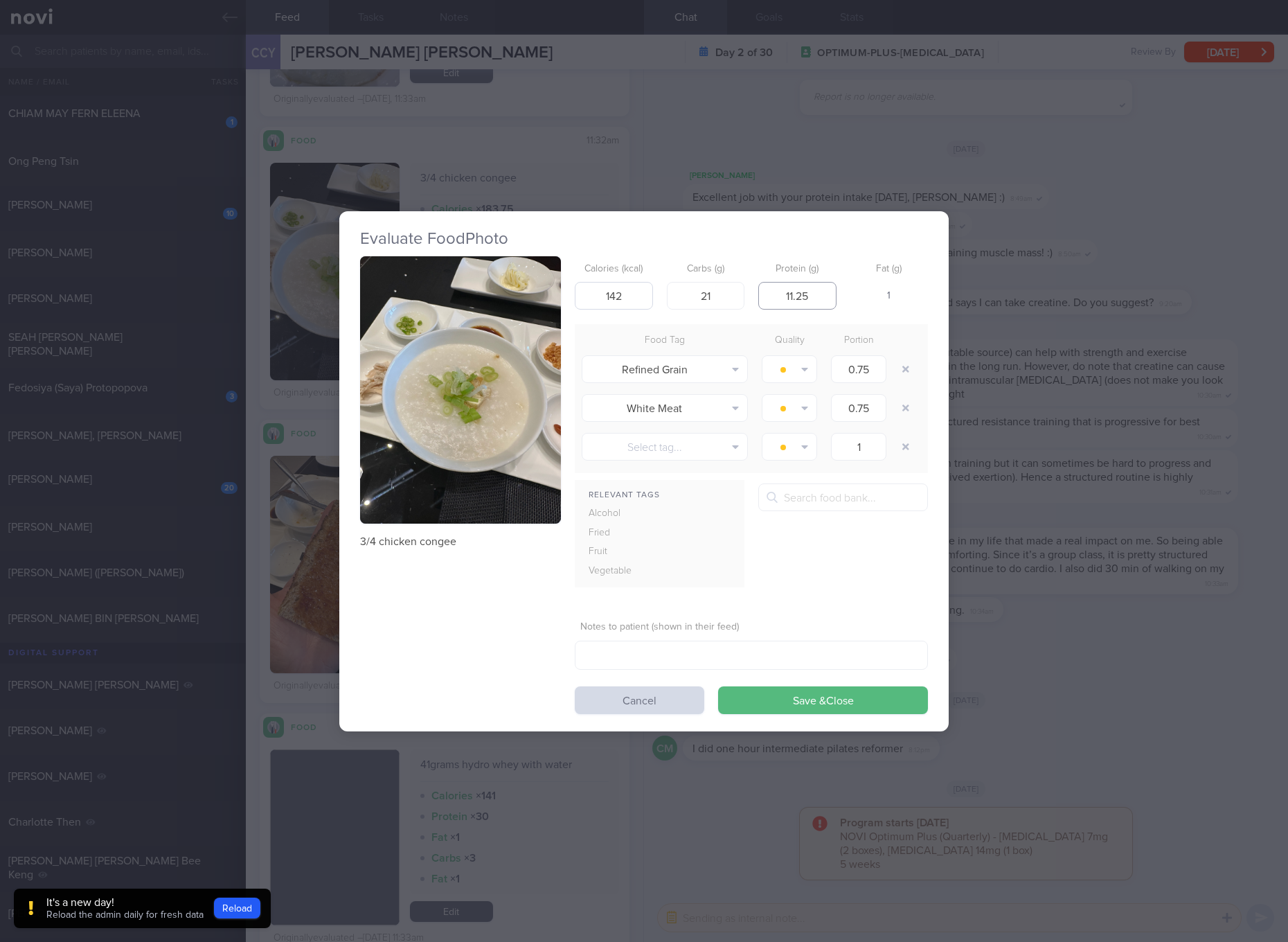
type input "2"
type input "10"
click at [718, 687] on button "Save & Close" at bounding box center [823, 700] width 210 height 28
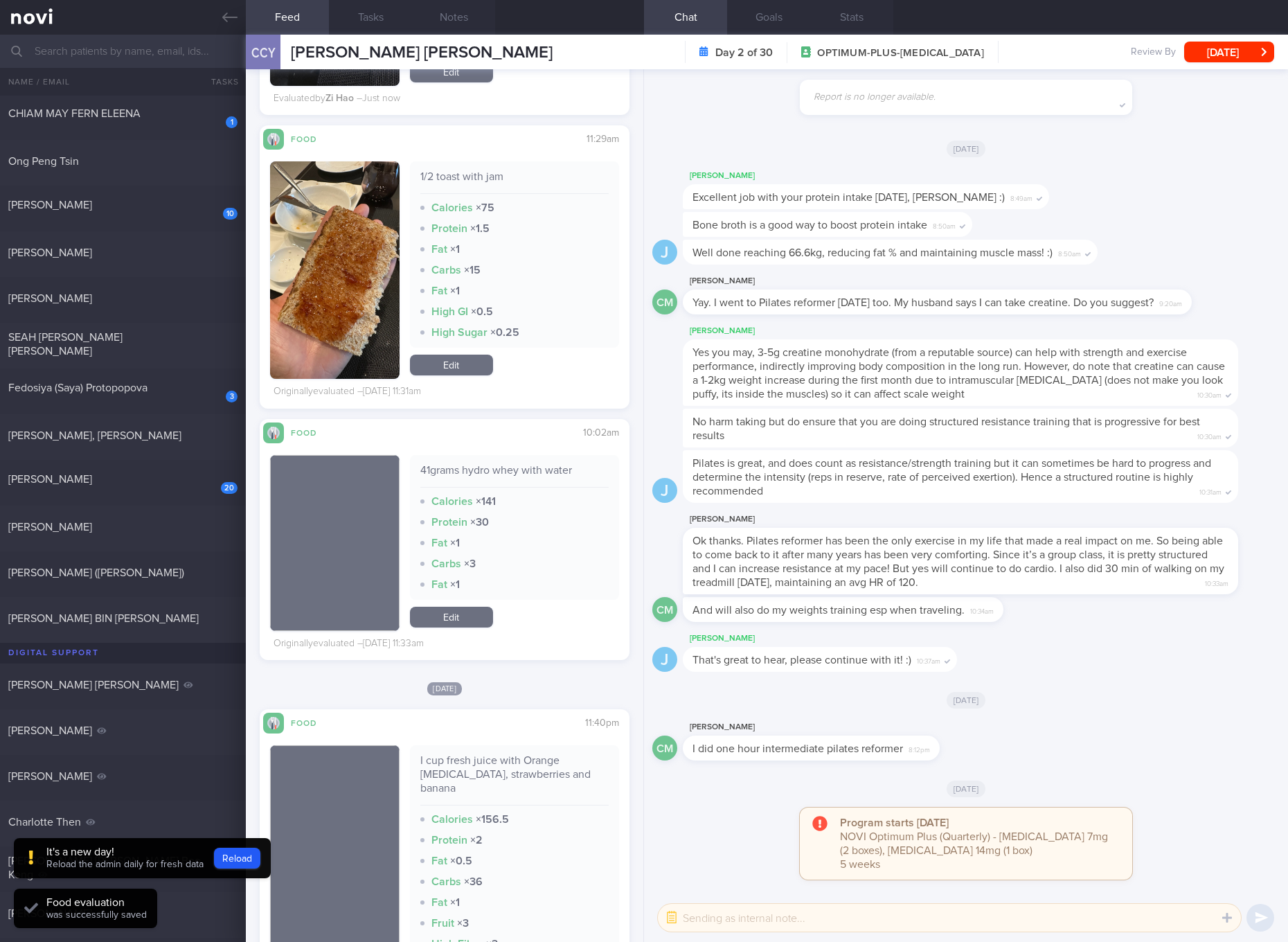
scroll to position [1818, 0]
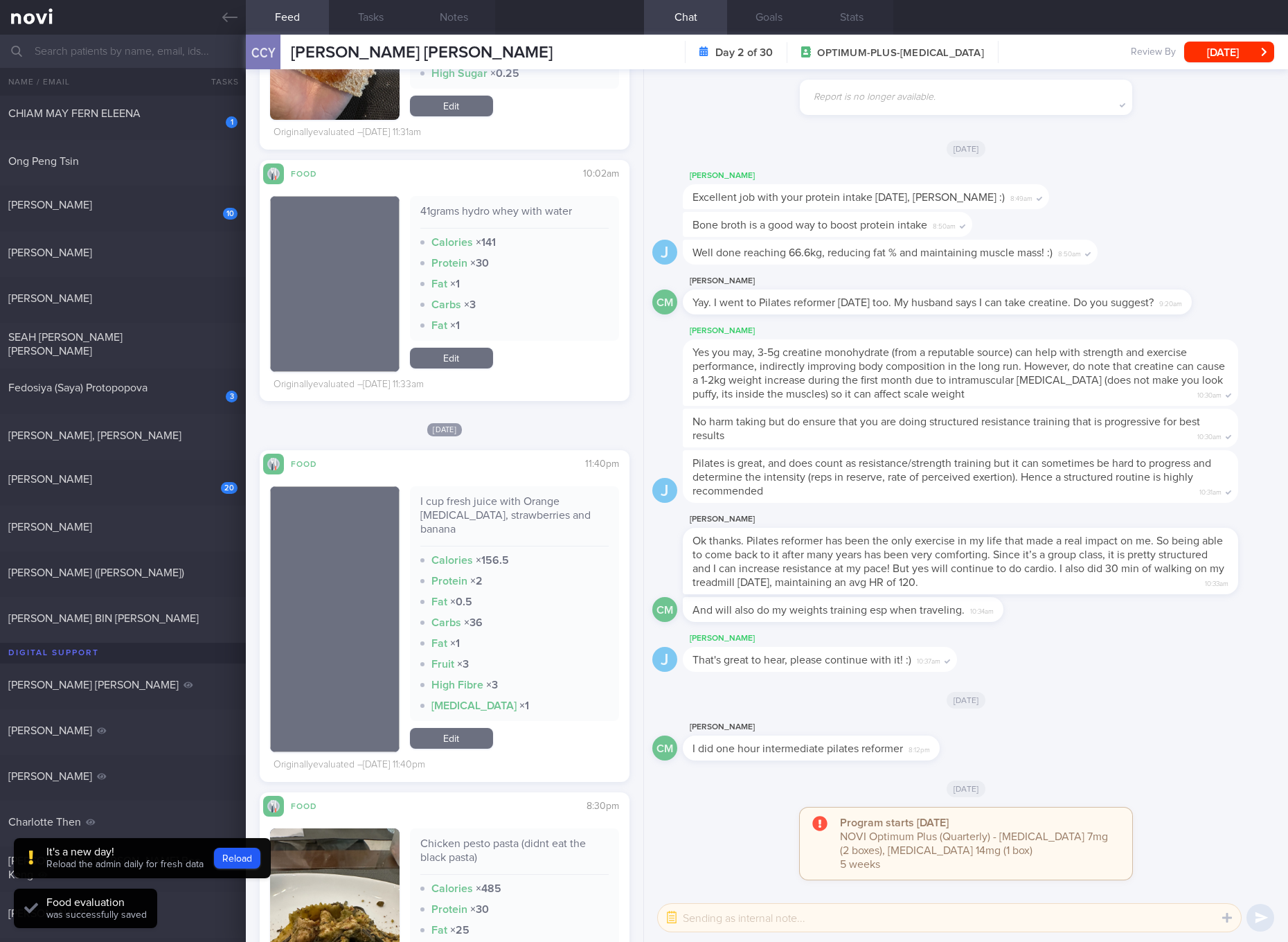
click at [525, 509] on div "I cup fresh juice with Orange pulp, strawberries and banana" at bounding box center [514, 520] width 188 height 52
copy div "I cup fresh juice with Orange pulp, strawberries and banana"
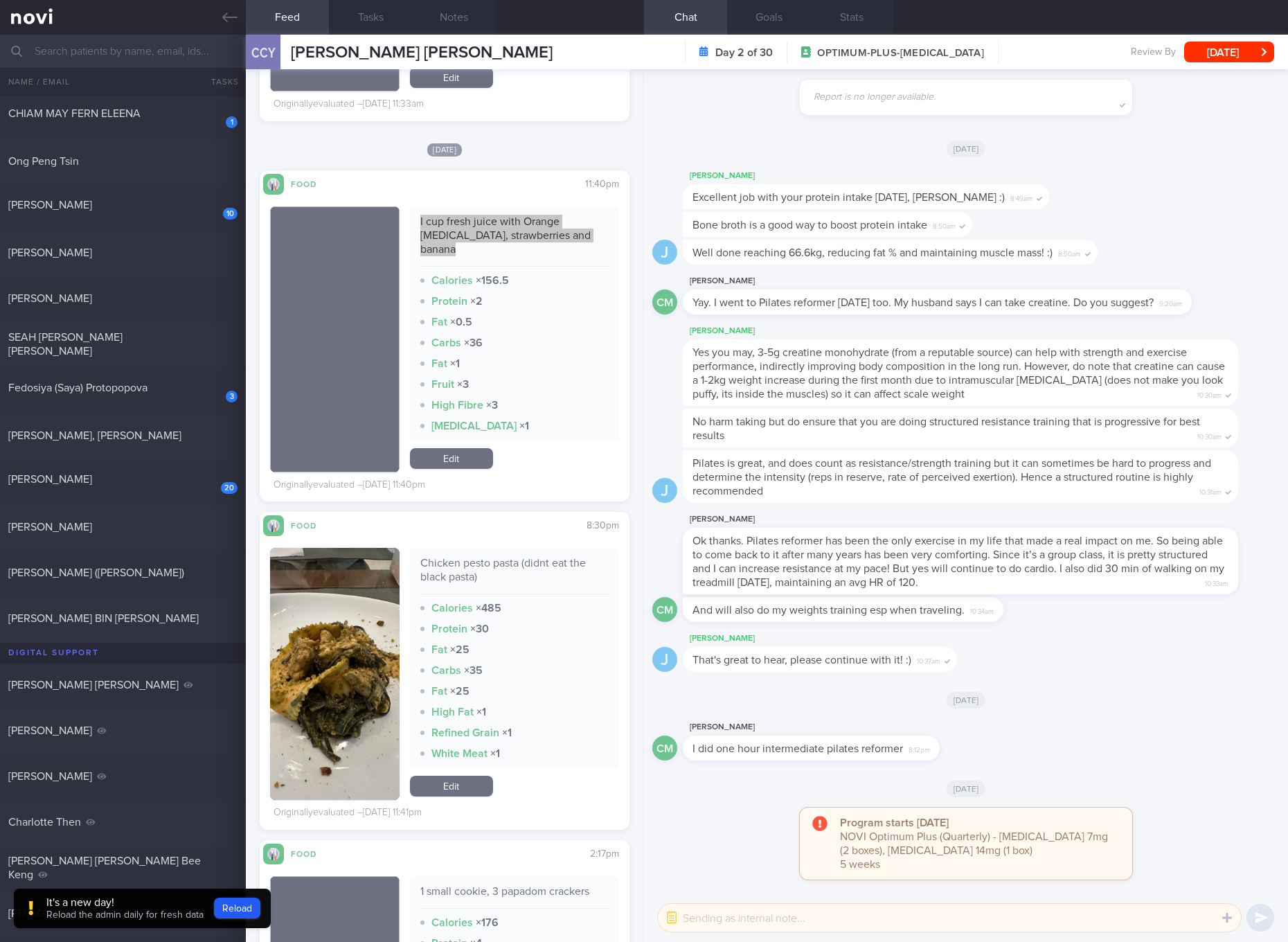
scroll to position [2338, 0]
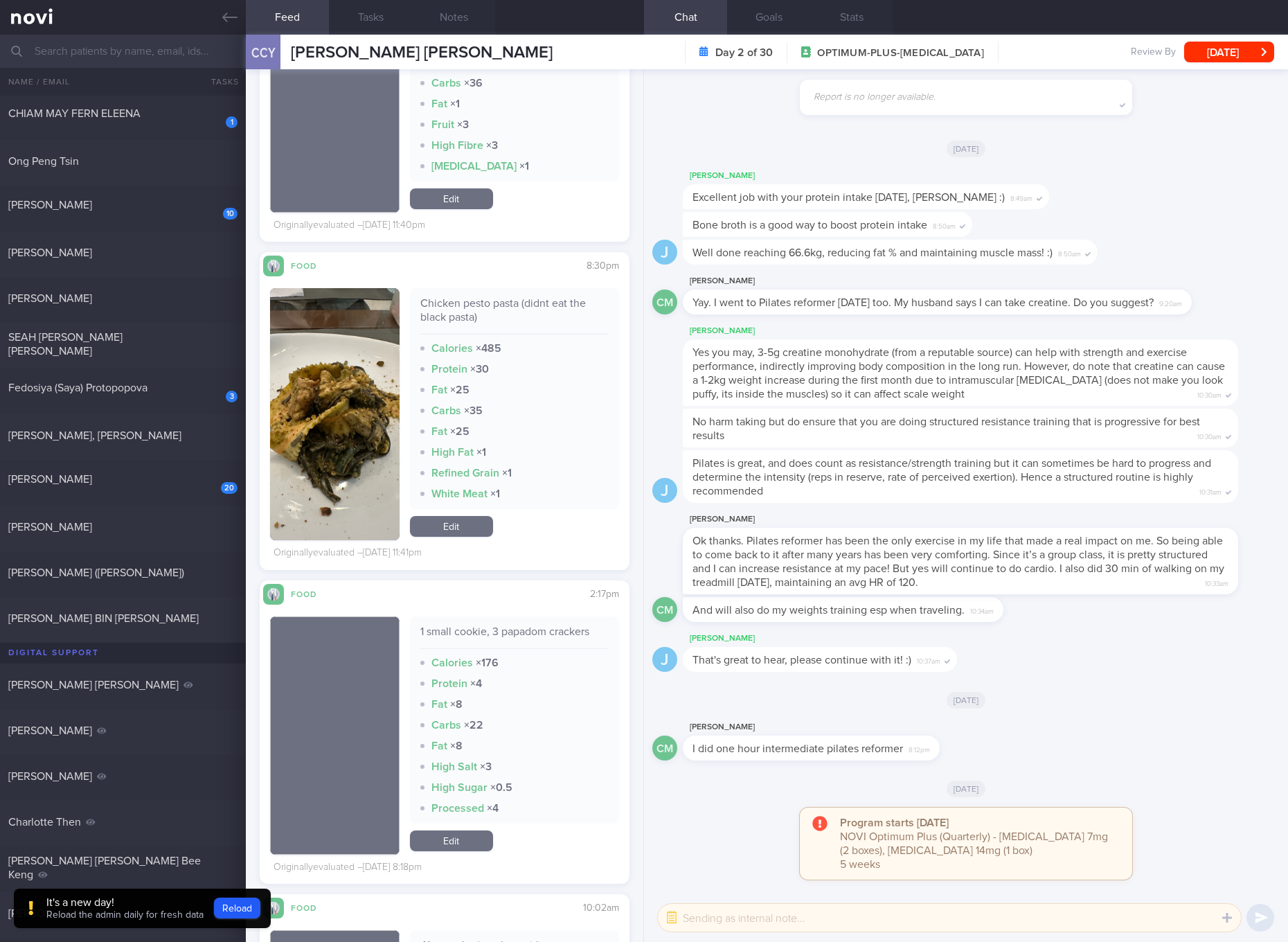
click at [549, 297] on div "Chicken pesto pasta (didnt eat the black pasta)" at bounding box center [514, 315] width 188 height 38
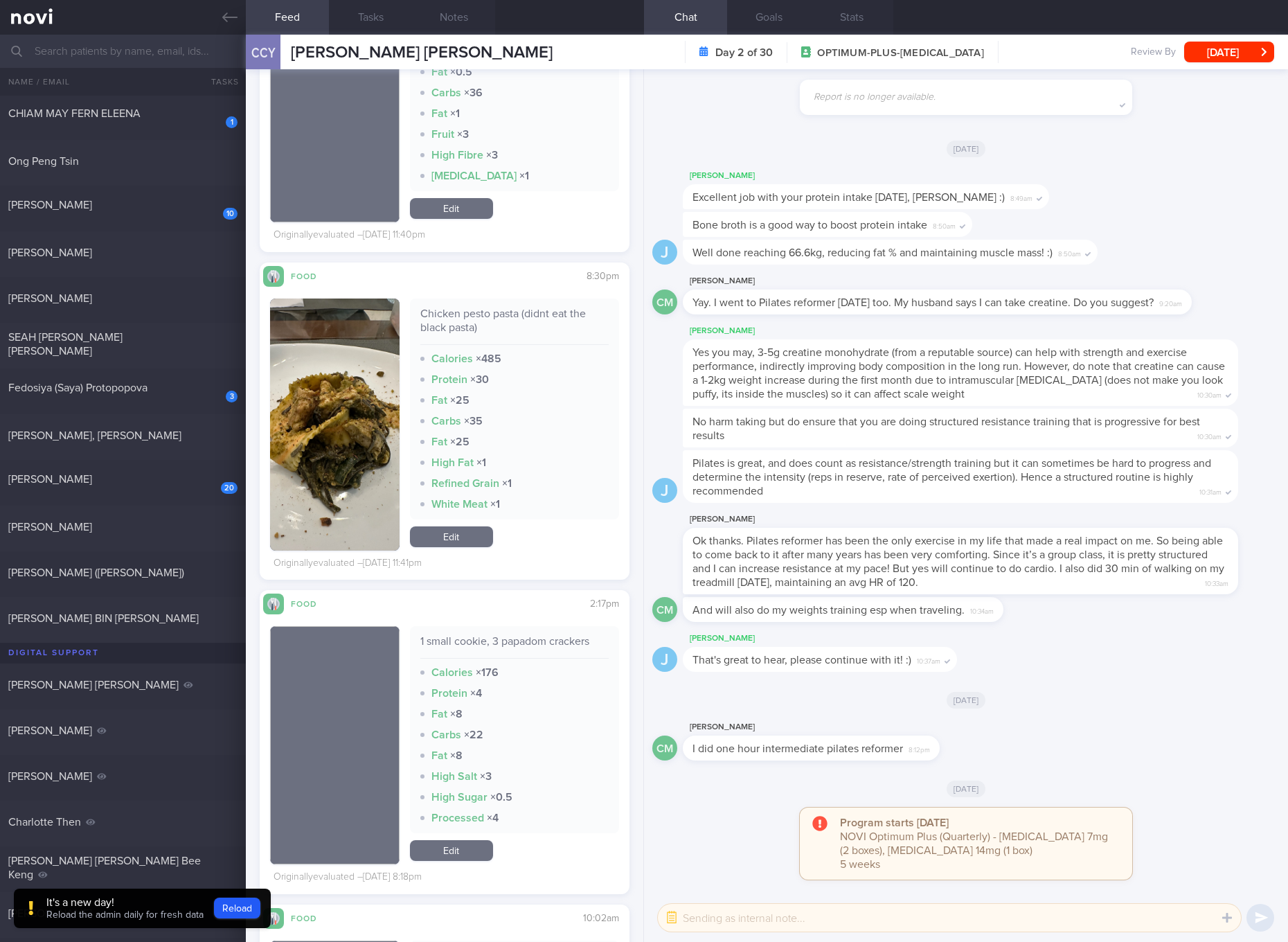
scroll to position [2079, 0]
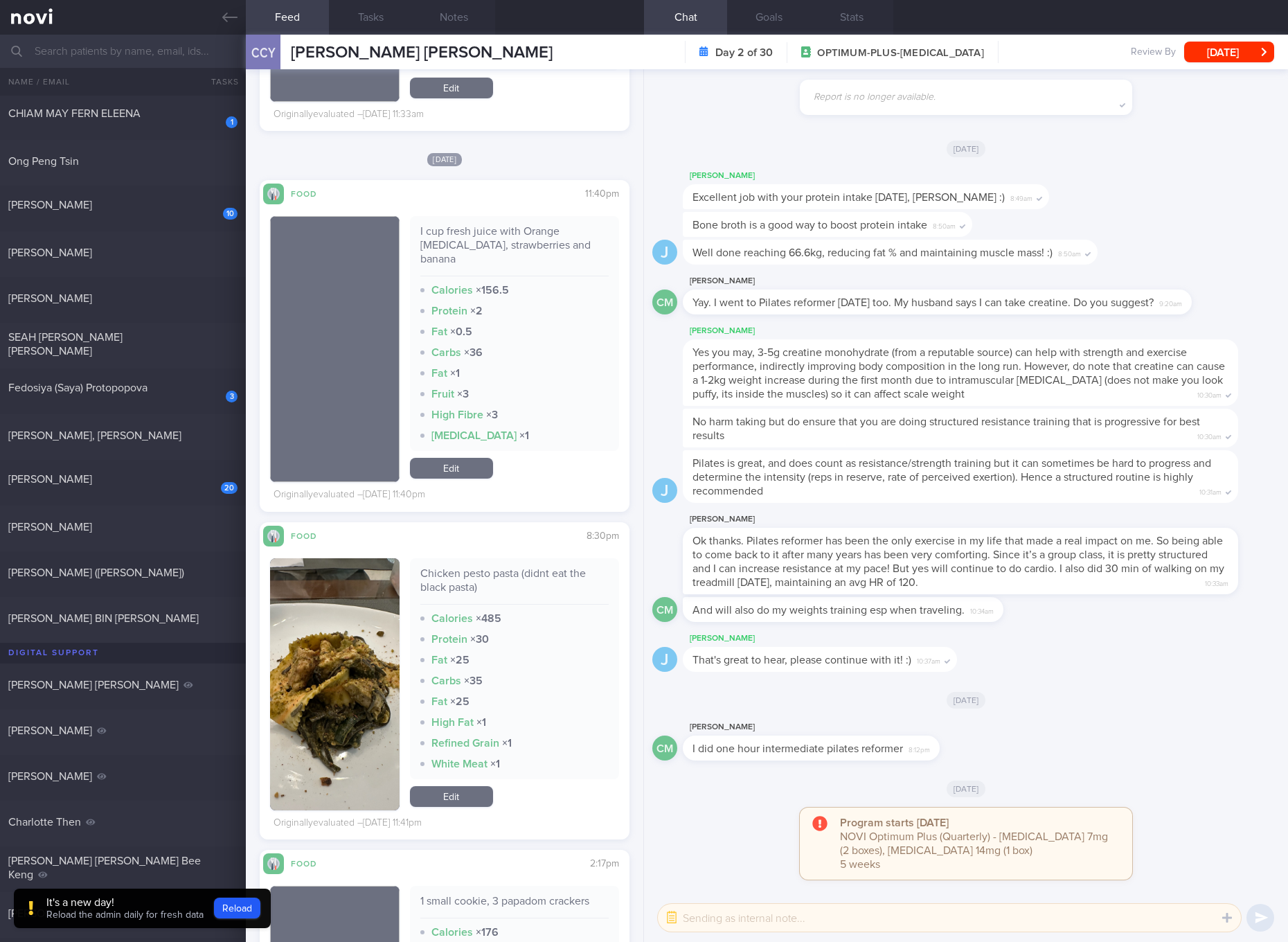
click at [462, 458] on link "Edit" at bounding box center [452, 468] width 83 height 21
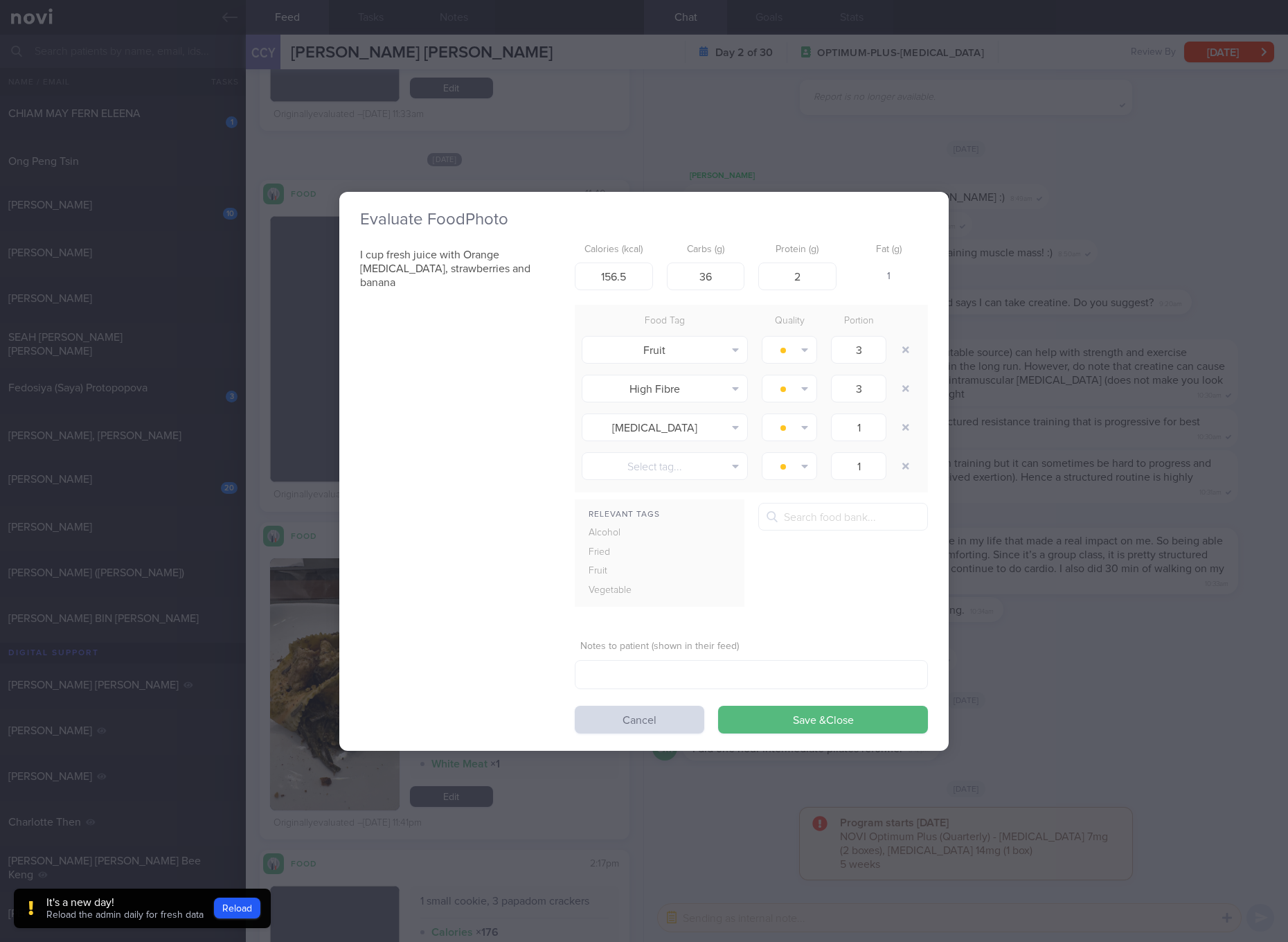
click at [1010, 442] on div "Evaluate Food Photo I cup fresh juice with Orange pulp, strawberries and banana…" at bounding box center [644, 471] width 1288 height 942
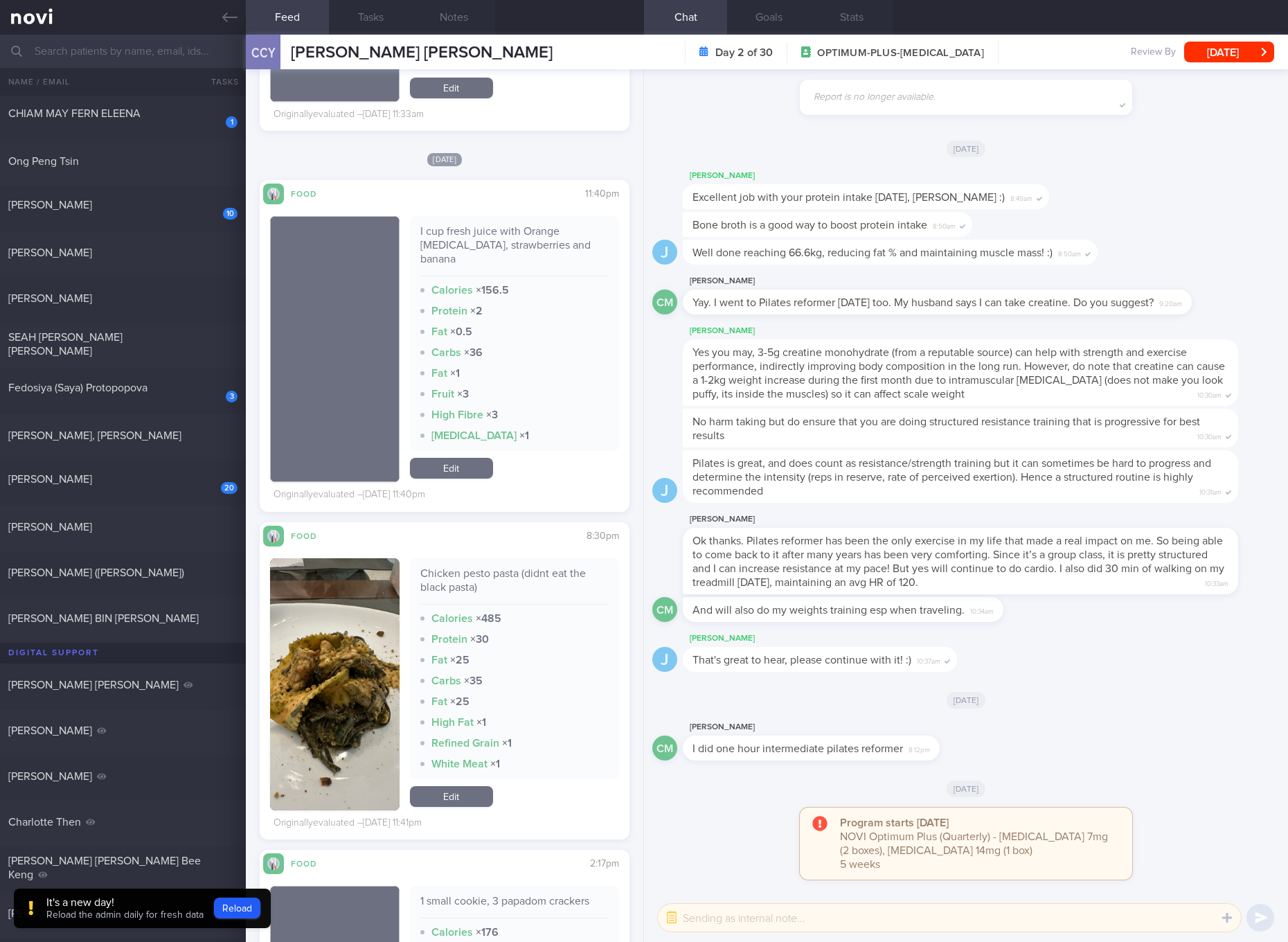
click at [450, 567] on div "Chicken pesto pasta (didnt eat the black pasta)" at bounding box center [514, 585] width 188 height 38
click at [425, 558] on div "Chicken pesto pasta (didnt eat the black pasta) Calories × 485 Protein × 30 Fat…" at bounding box center [514, 668] width 209 height 221
click at [444, 567] on div "Chicken pesto pasta (didnt eat the black pasta)" at bounding box center [514, 585] width 188 height 38
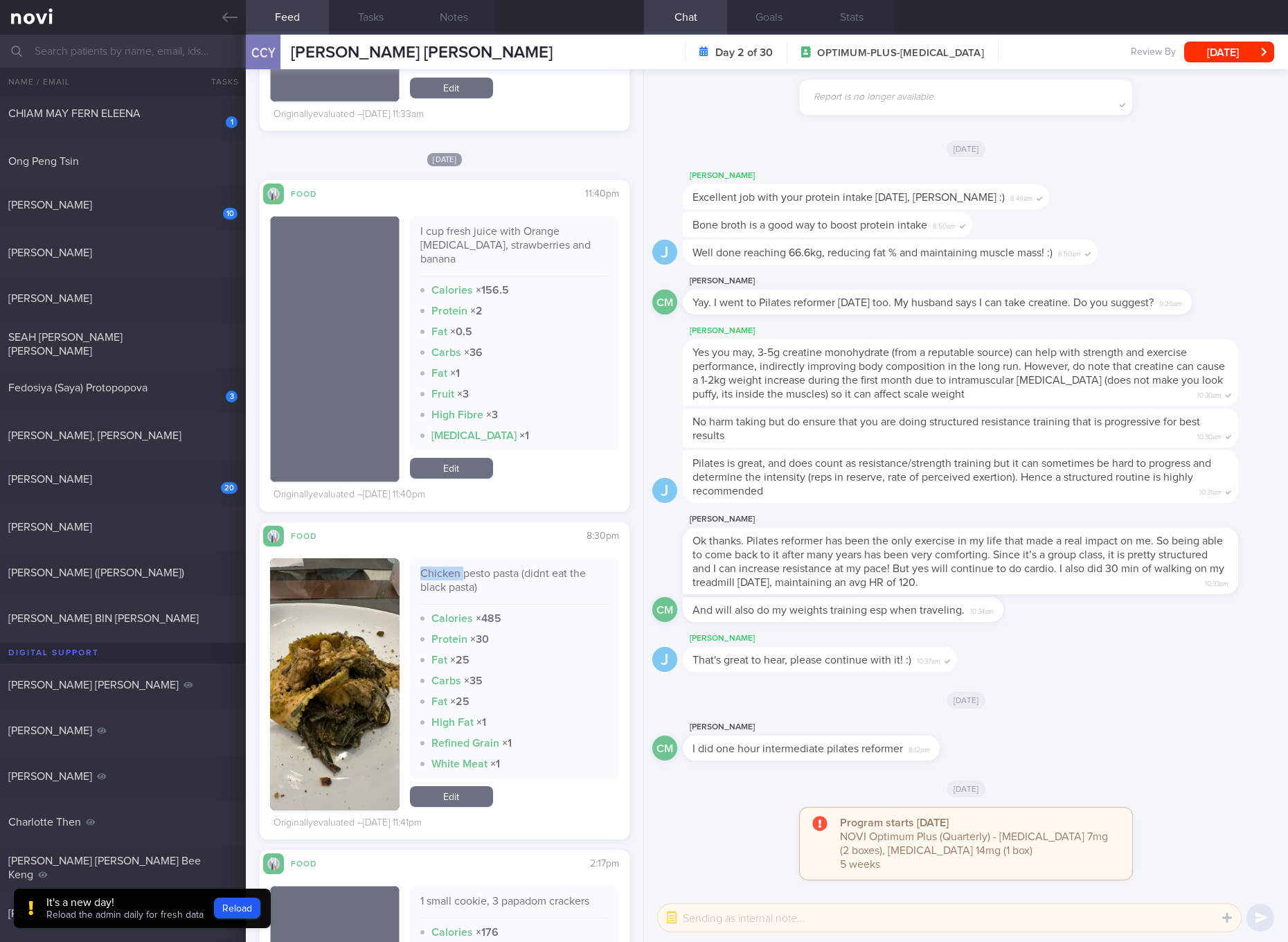
click at [444, 567] on div "Chicken pesto pasta (didnt eat the black pasta)" at bounding box center [514, 585] width 188 height 38
drag, startPoint x: 343, startPoint y: 659, endPoint x: 345, endPoint y: 652, distance: 7.3
click at [343, 659] on button "button" at bounding box center [334, 684] width 129 height 252
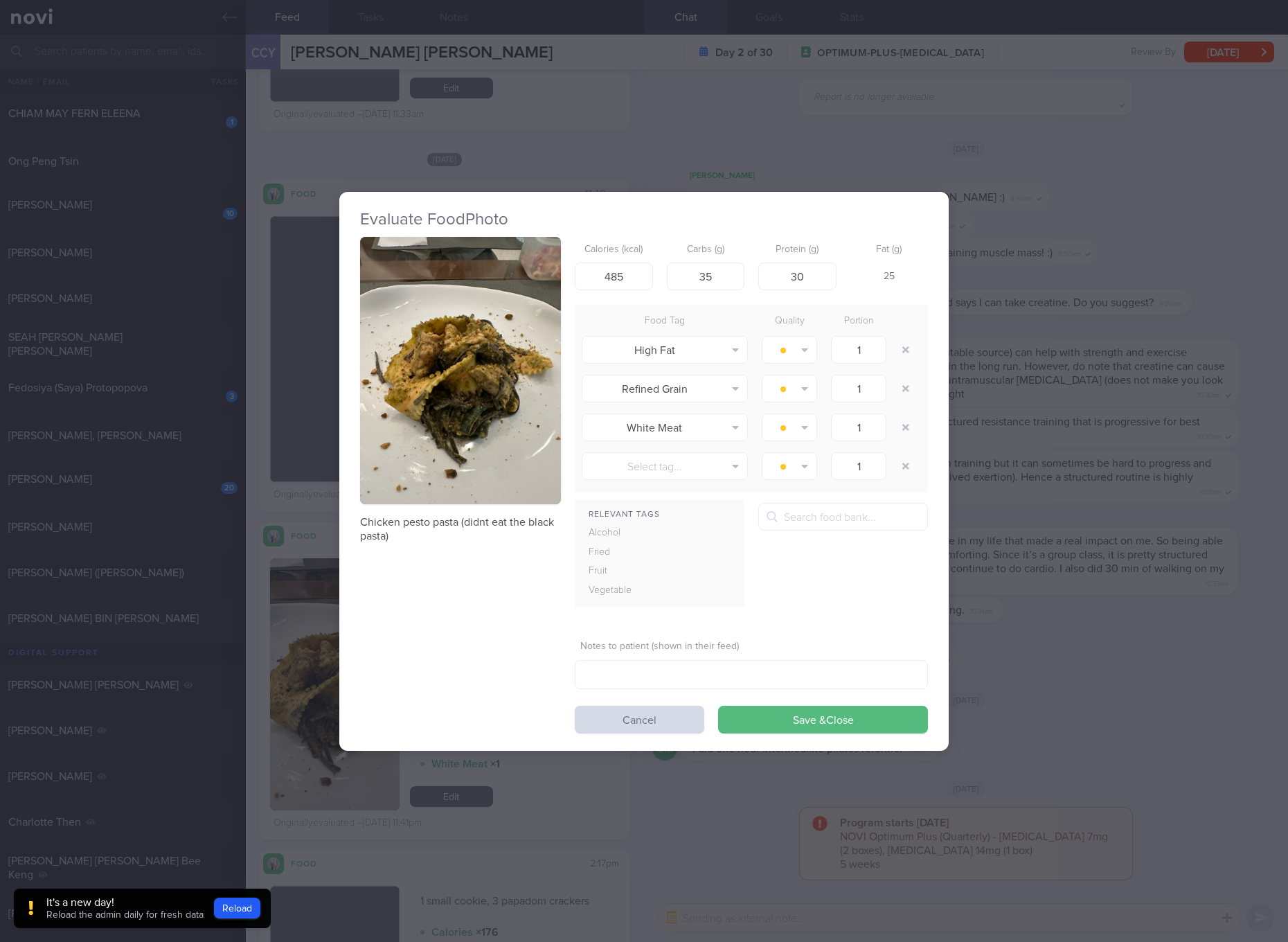
click at [412, 400] on button "button" at bounding box center [461, 371] width 201 height 268
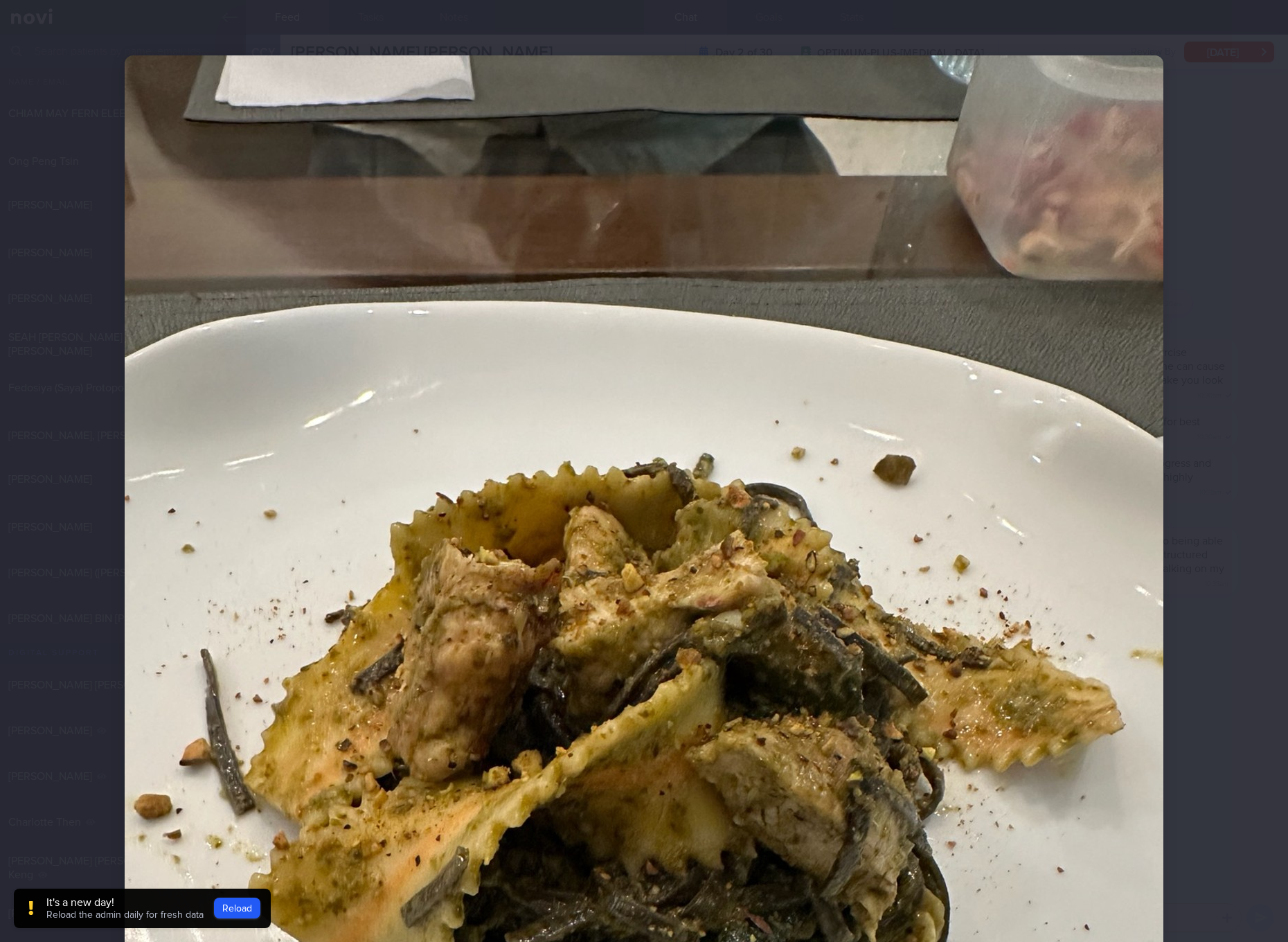
scroll to position [259, 0]
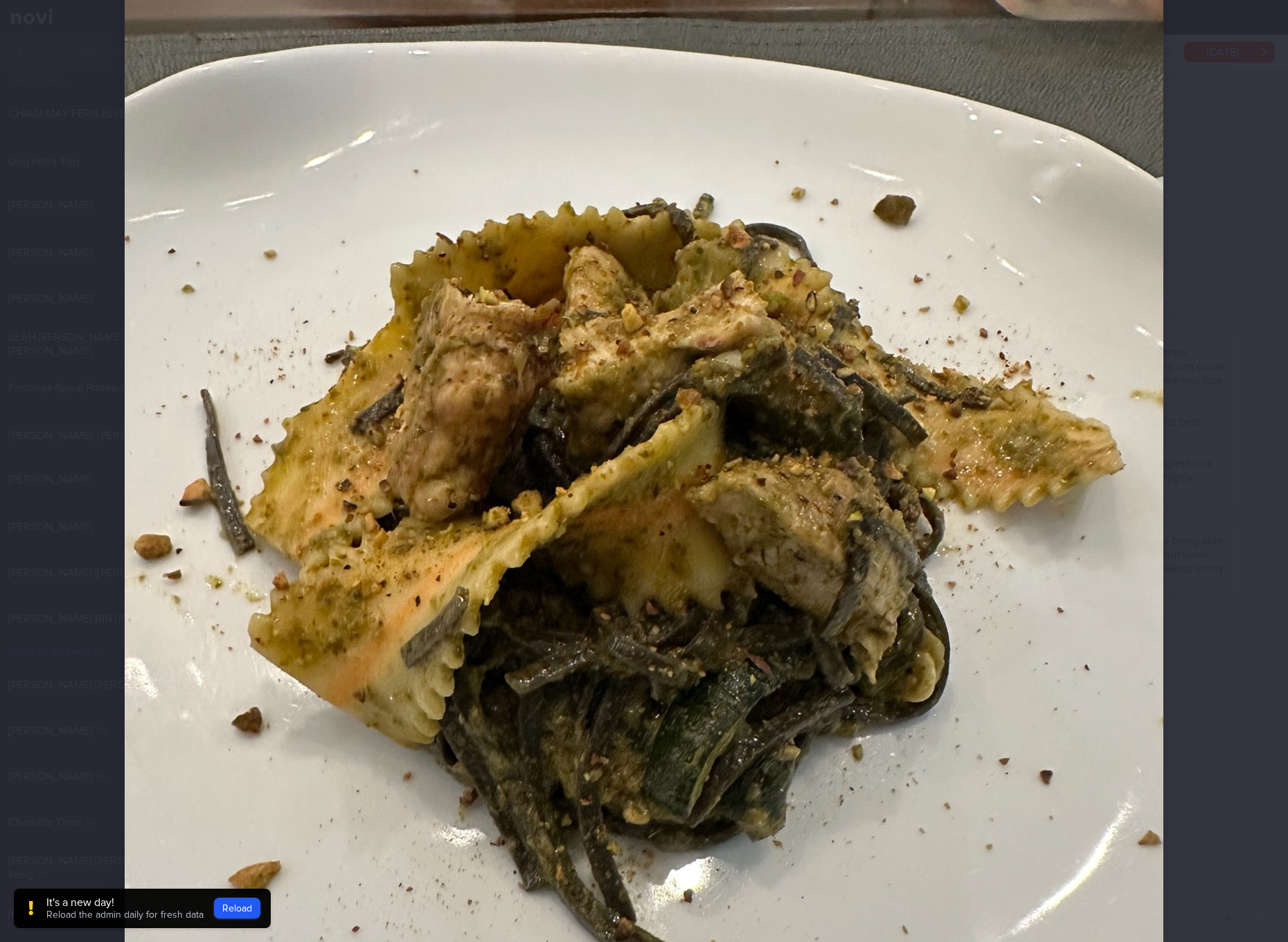
click at [803, 466] on img at bounding box center [644, 488] width 1039 height 1386
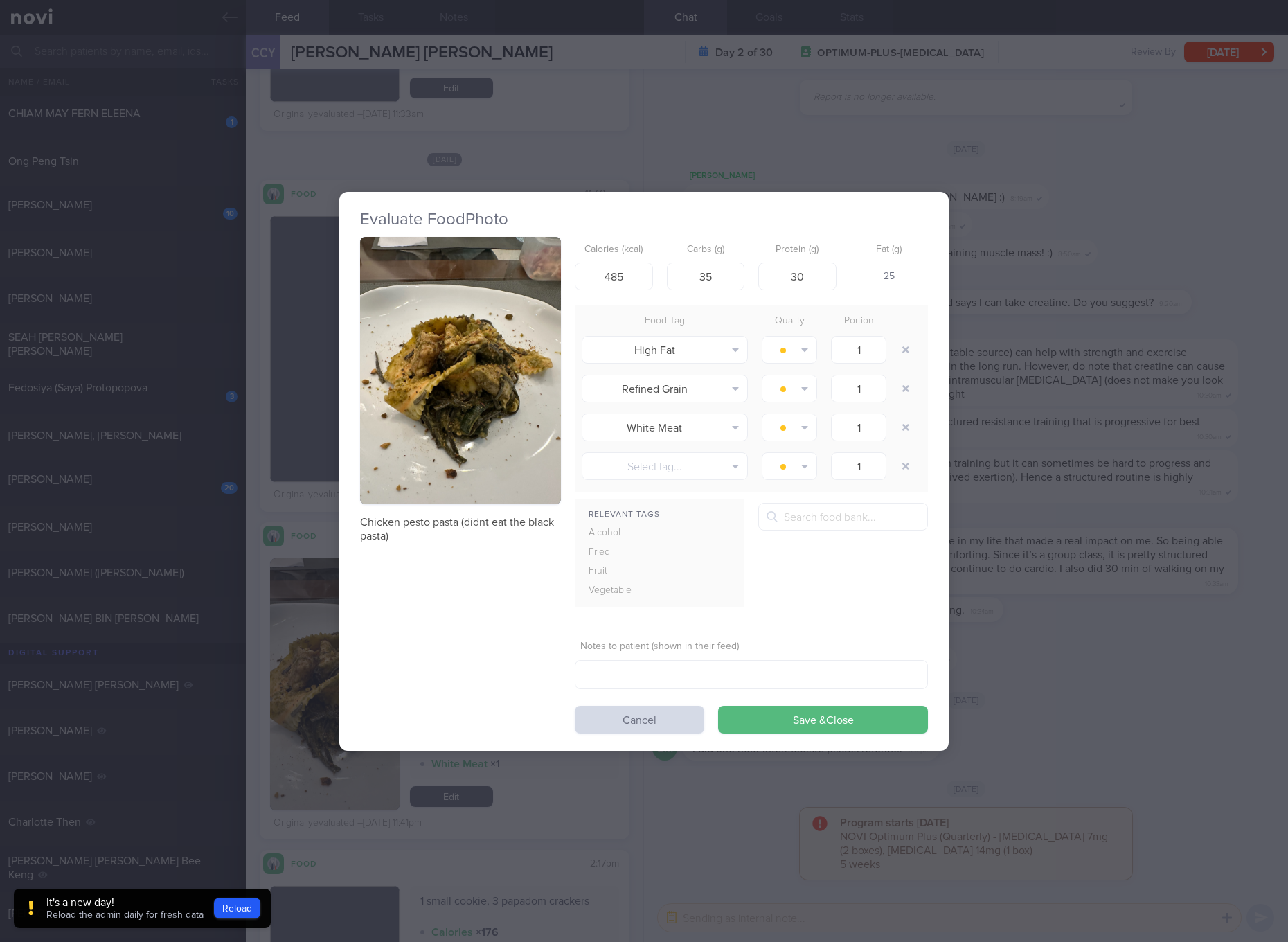
click at [1135, 582] on div "Evaluate Food Photo Chicken pesto pasta (didnt eat the black pasta) Calories (k…" at bounding box center [644, 471] width 1288 height 942
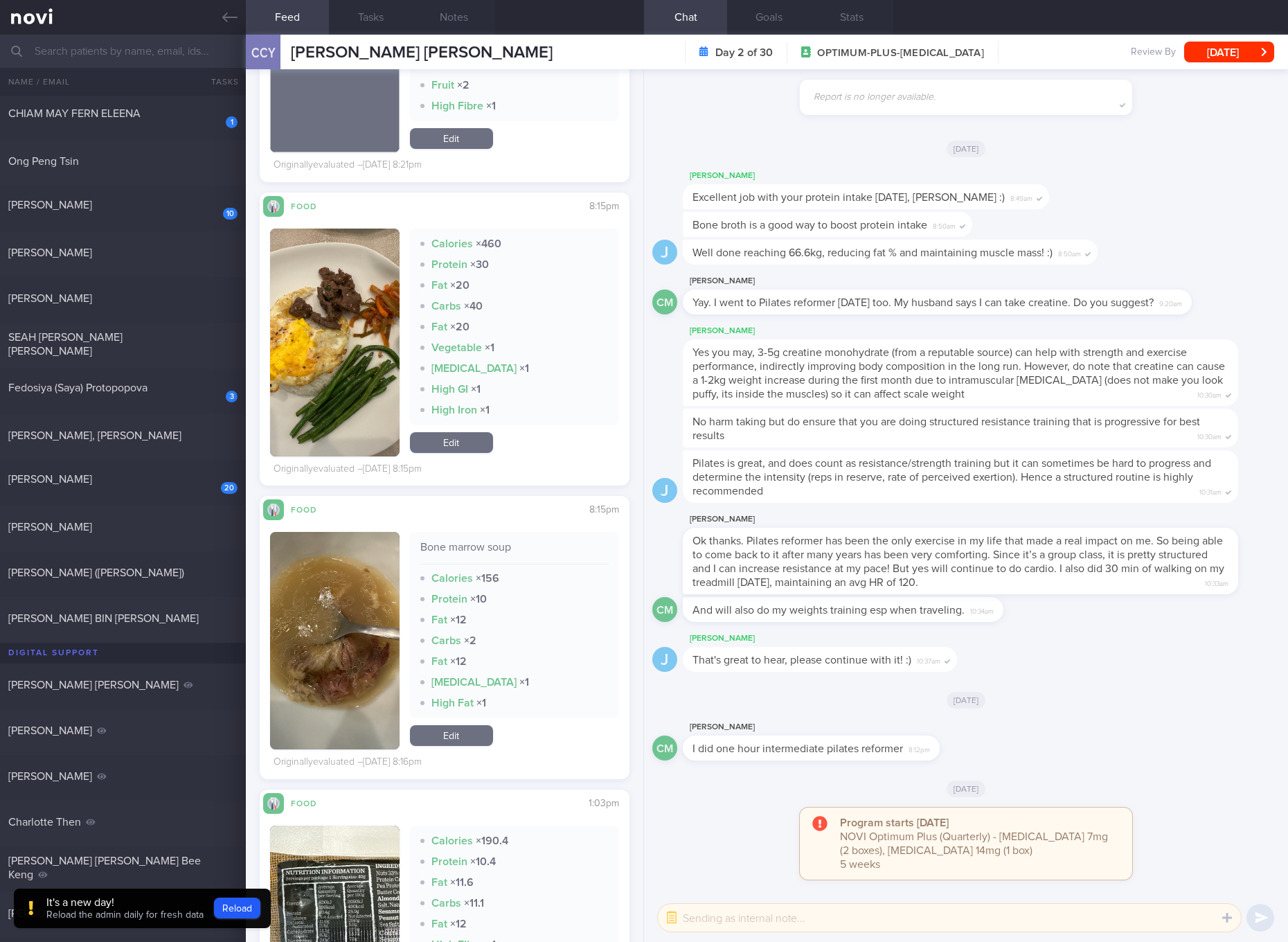
scroll to position [6084, 0]
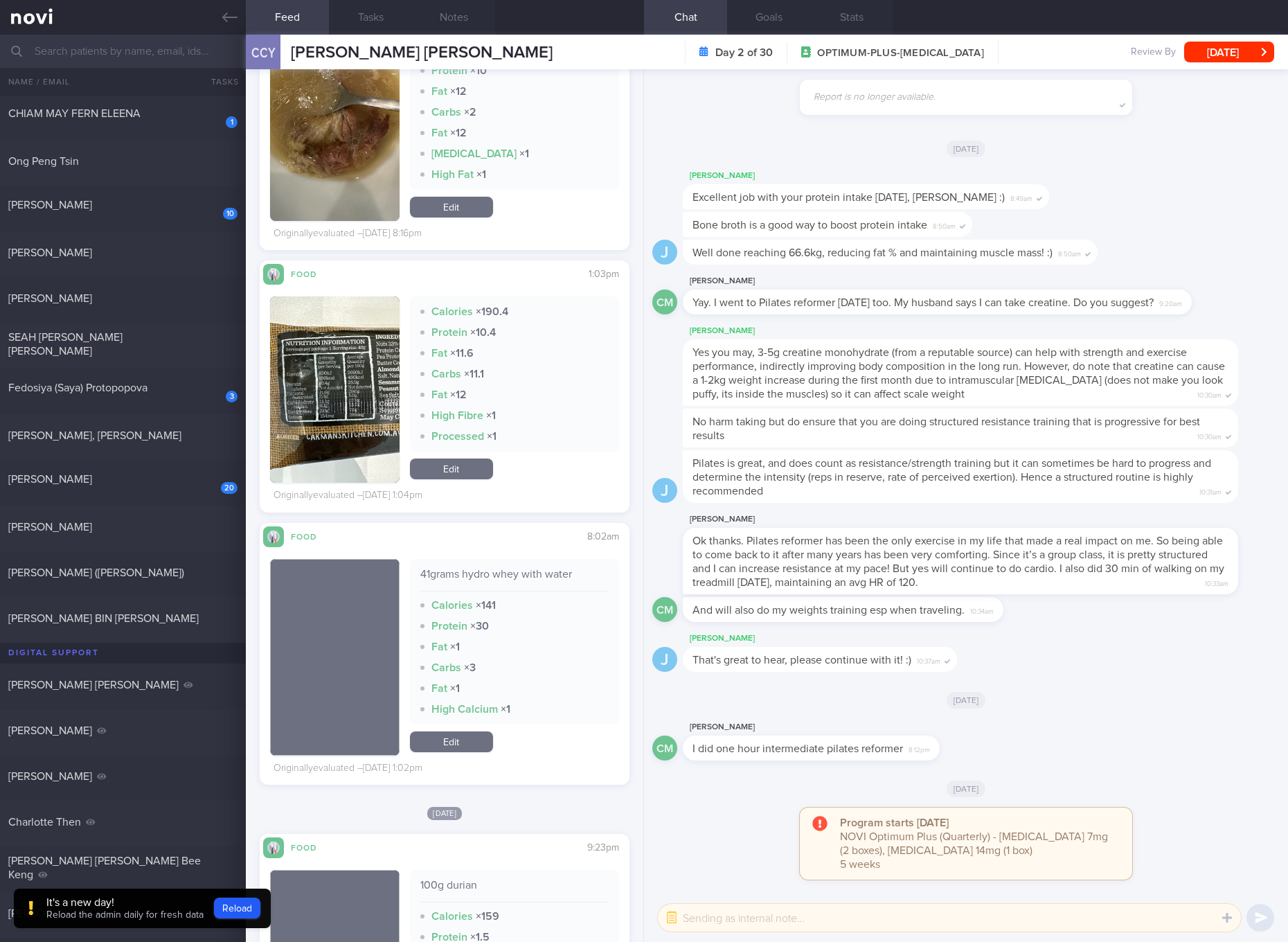
click at [364, 398] on button "button" at bounding box center [334, 390] width 129 height 187
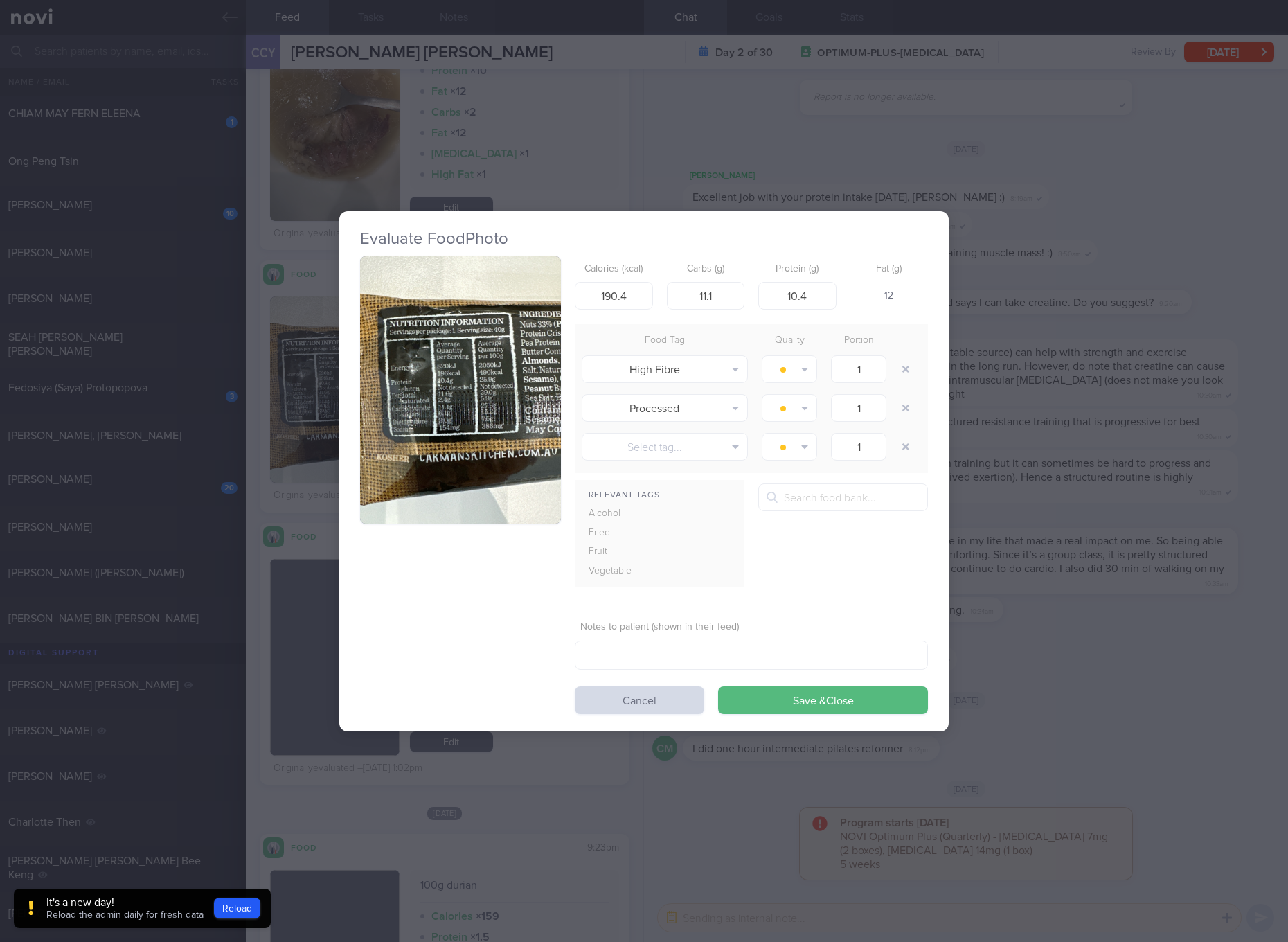
click at [462, 341] on img "button" at bounding box center [461, 390] width 201 height 268
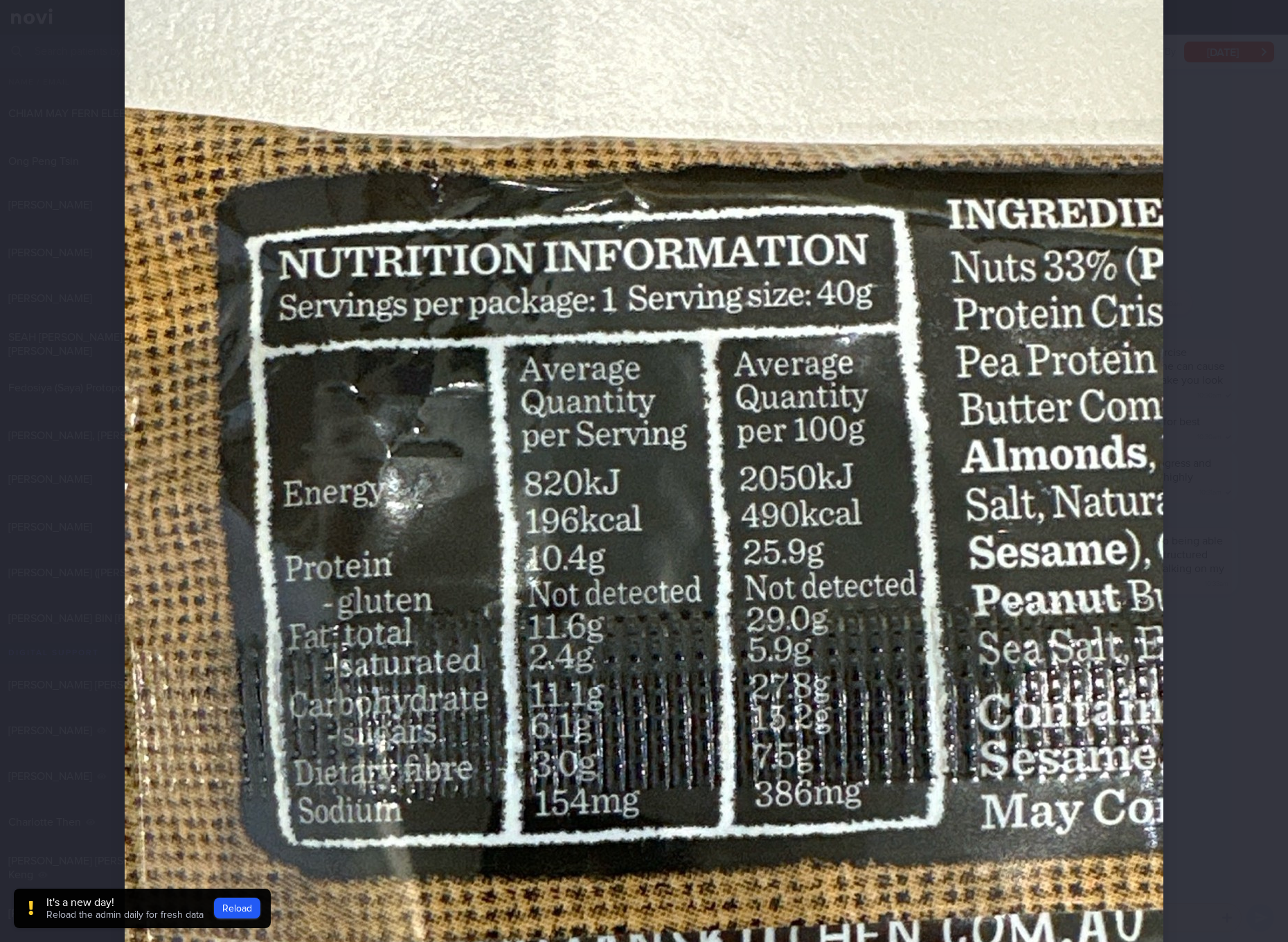
scroll to position [259, 0]
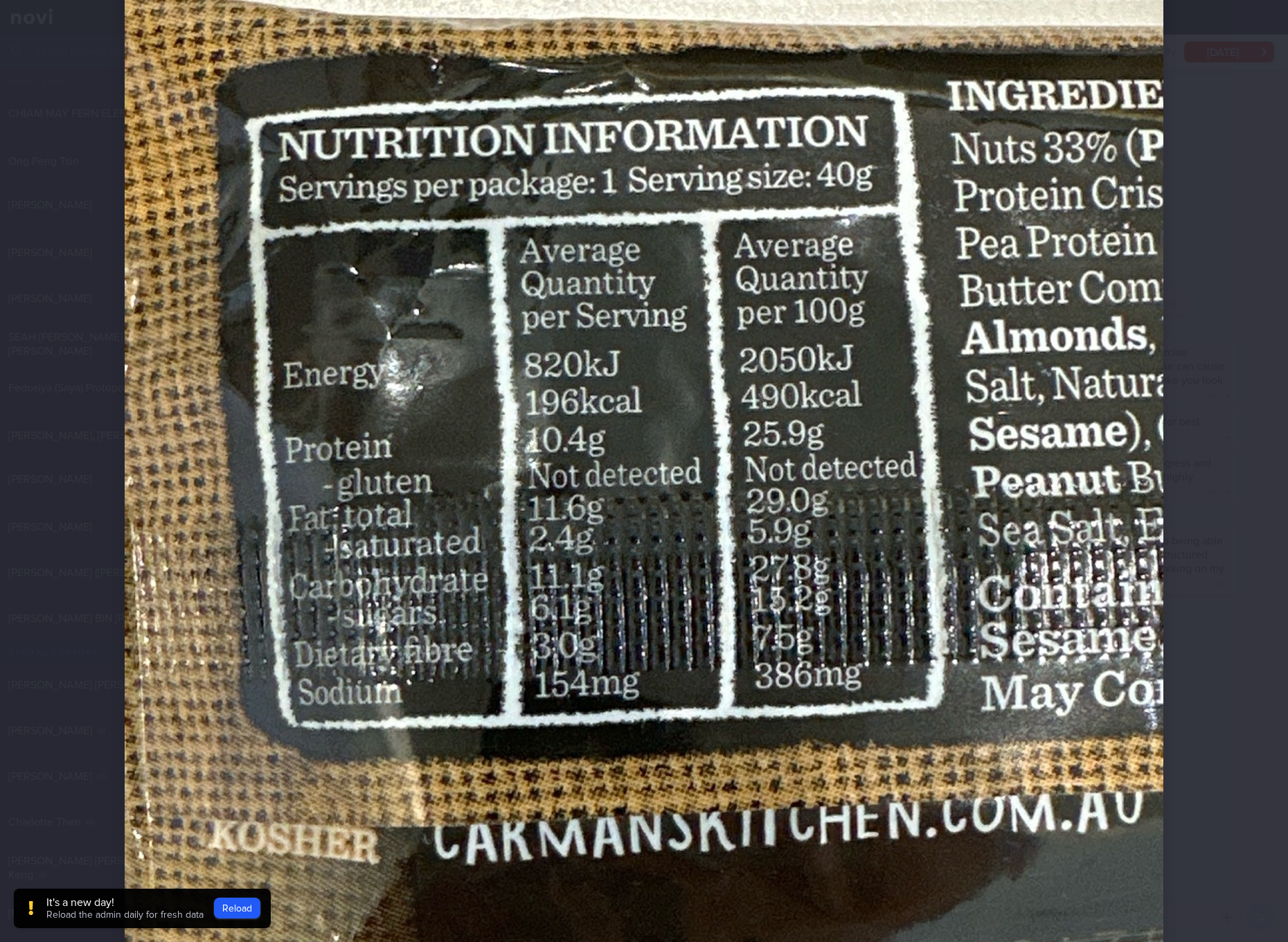
click at [832, 567] on img at bounding box center [644, 488] width 1039 height 1386
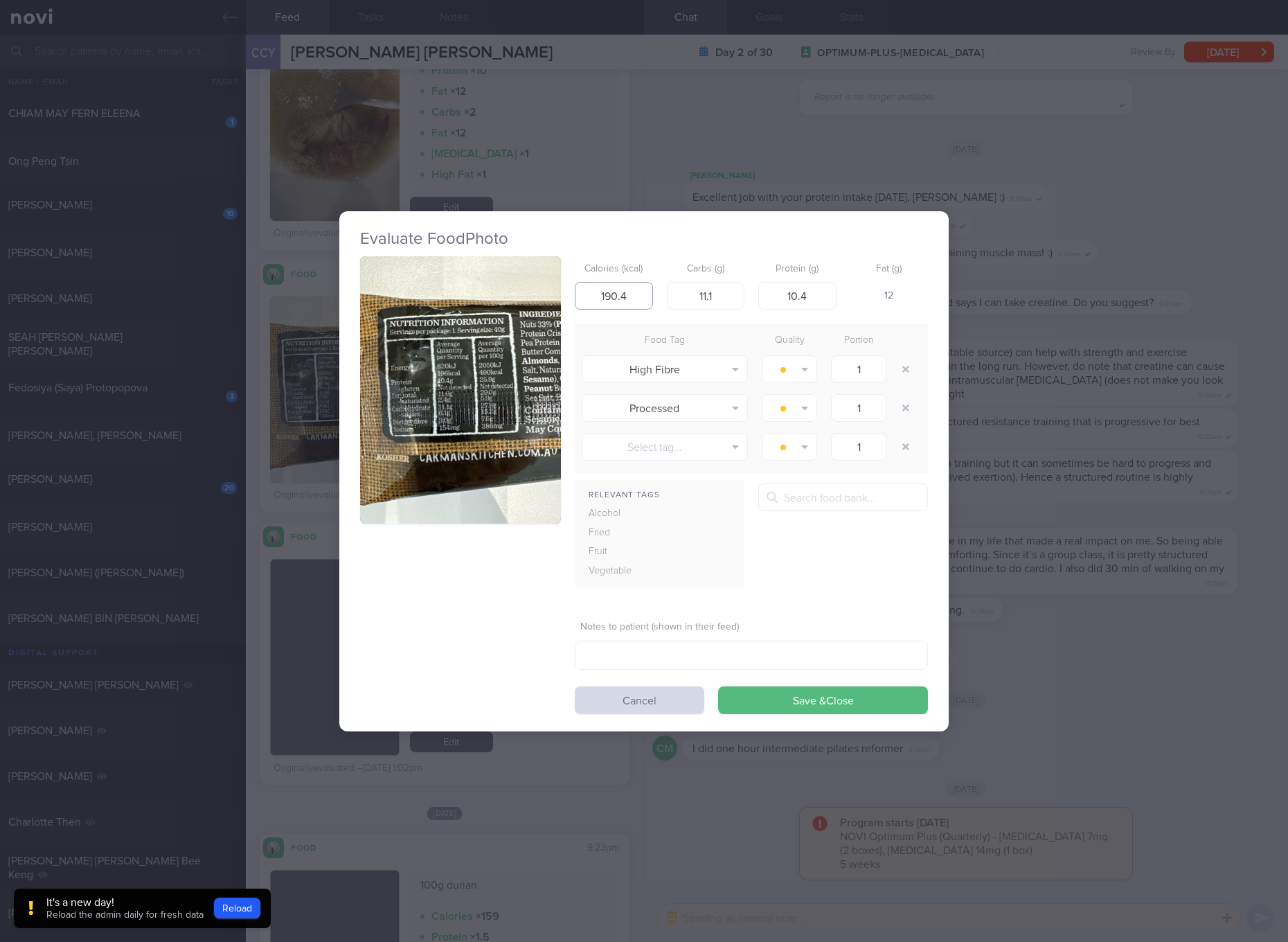
click at [603, 299] on input "190.4" at bounding box center [614, 295] width 78 height 28
type input "196"
click at [718, 687] on button "Save & Close" at bounding box center [823, 700] width 210 height 28
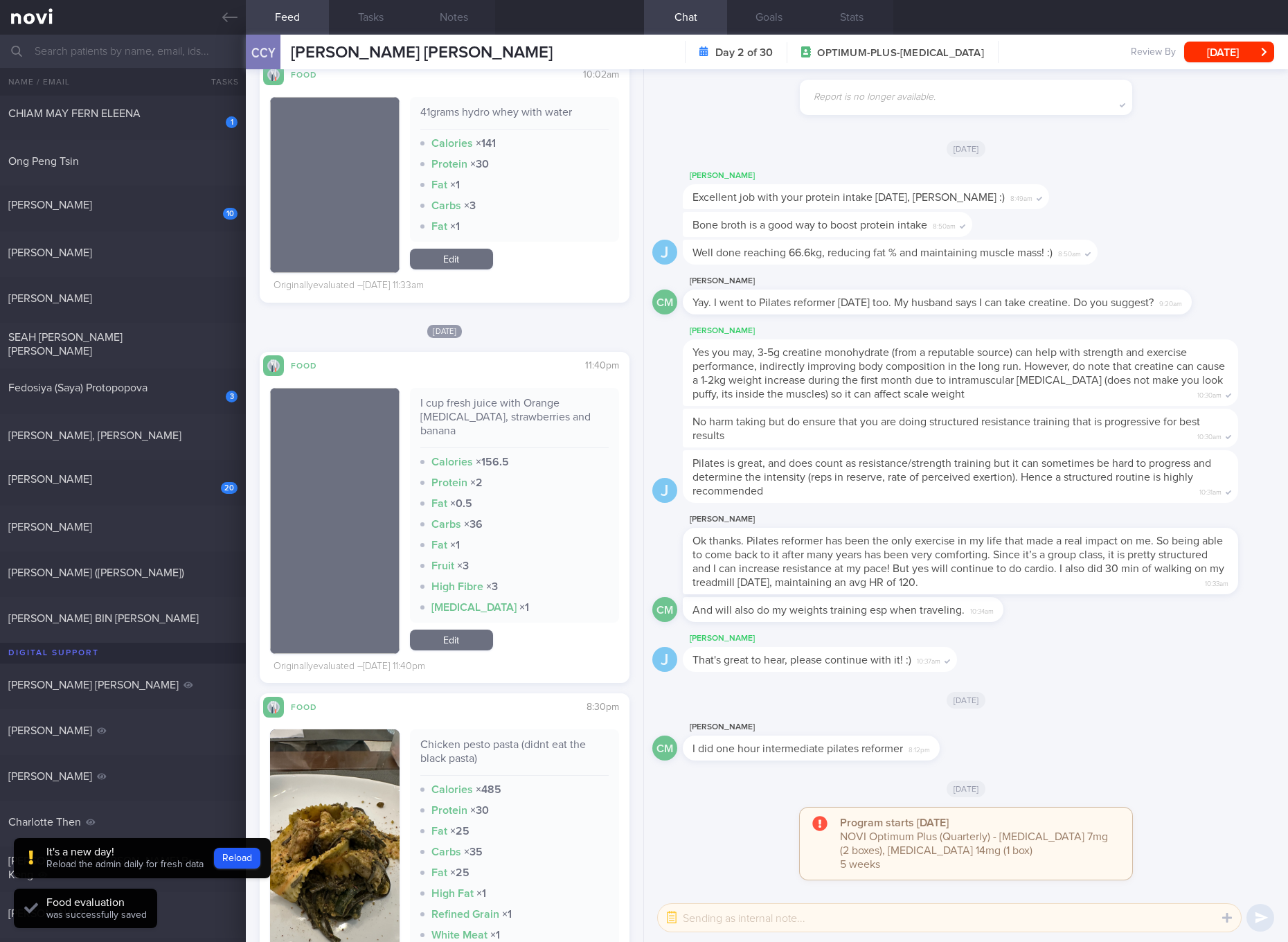
scroll to position [2426, 0]
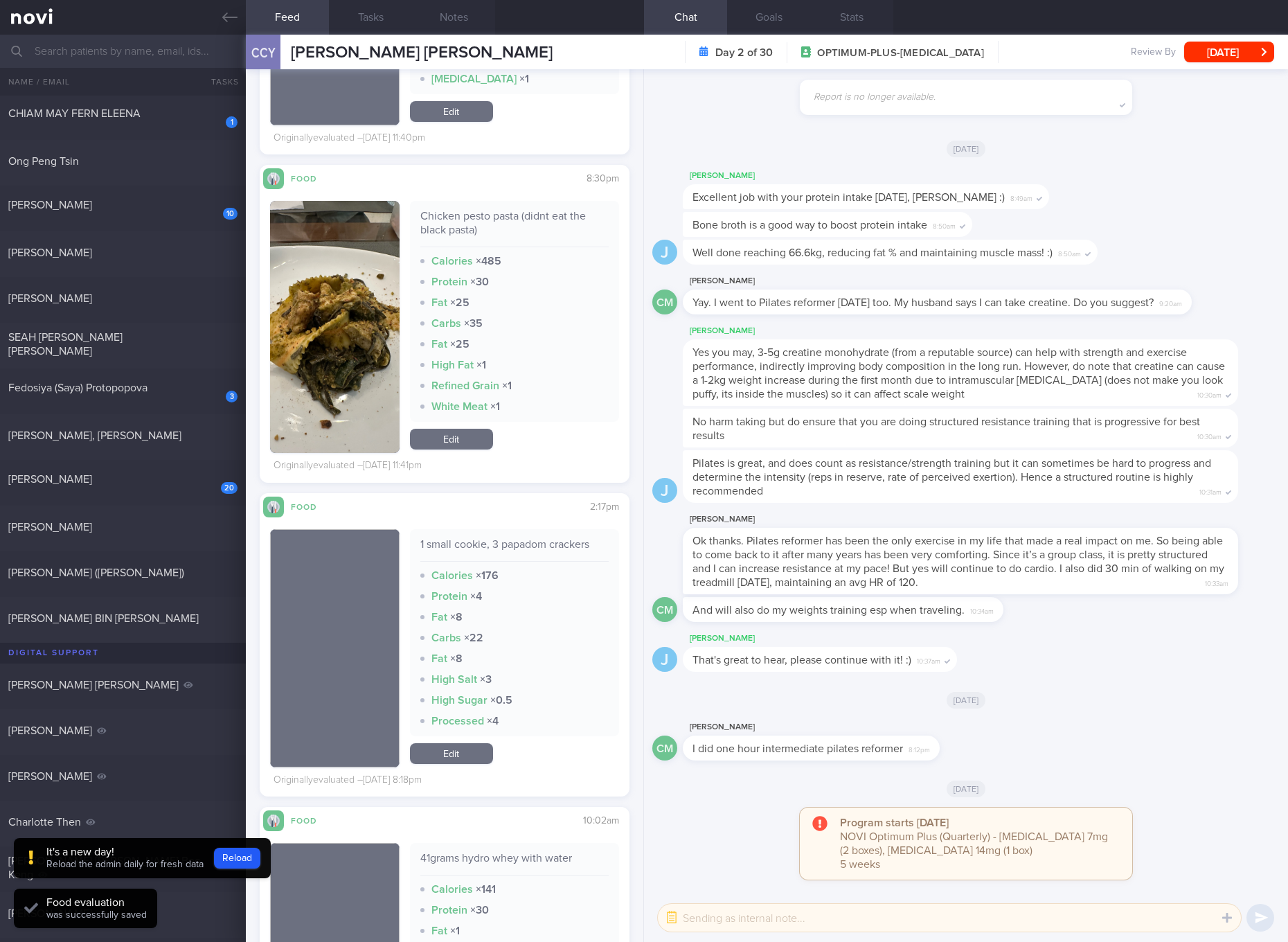
click at [467, 429] on link "Edit" at bounding box center [452, 439] width 83 height 21
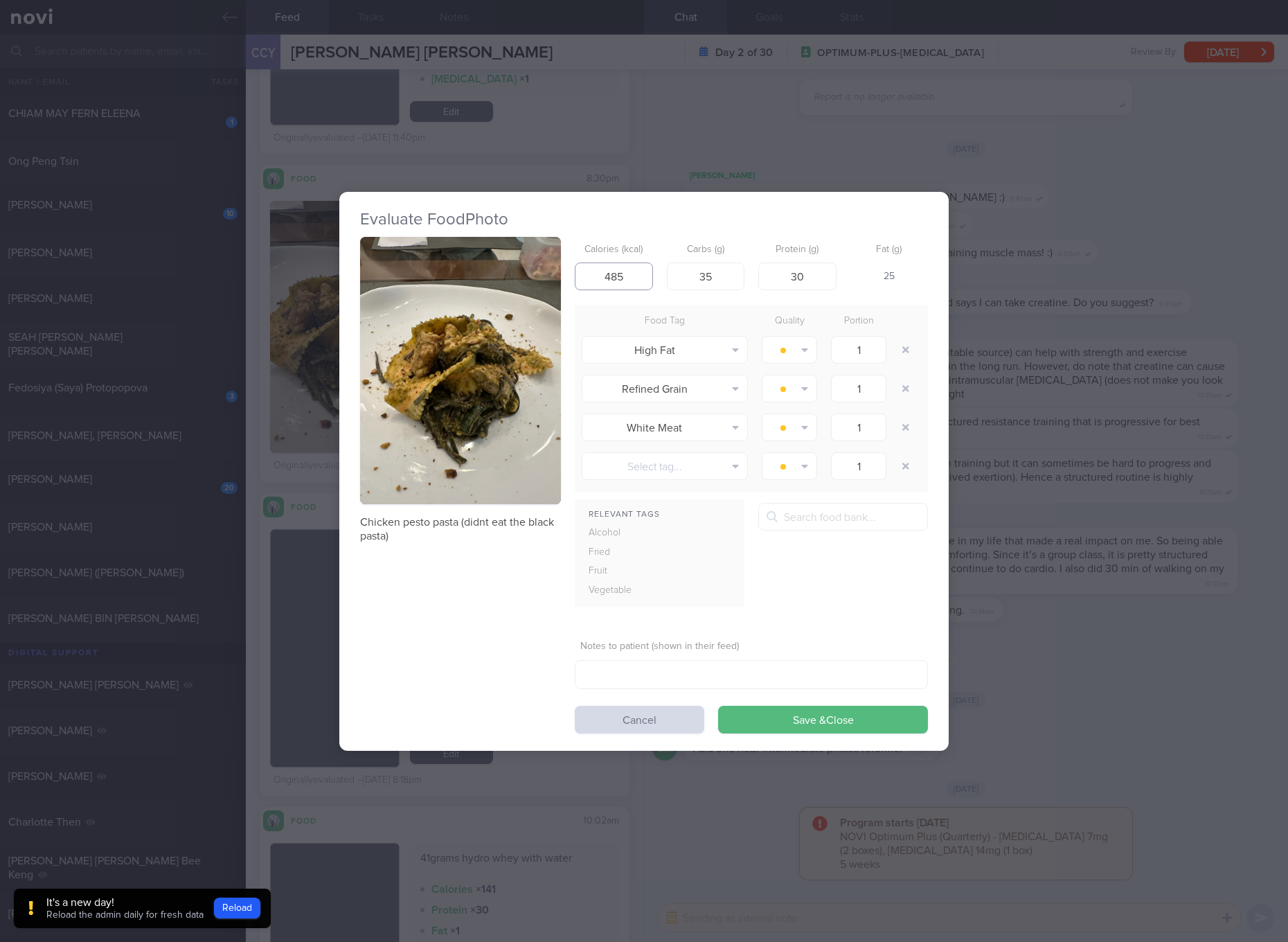
click at [610, 280] on input "485" at bounding box center [614, 276] width 78 height 28
type input "455"
type input "53"
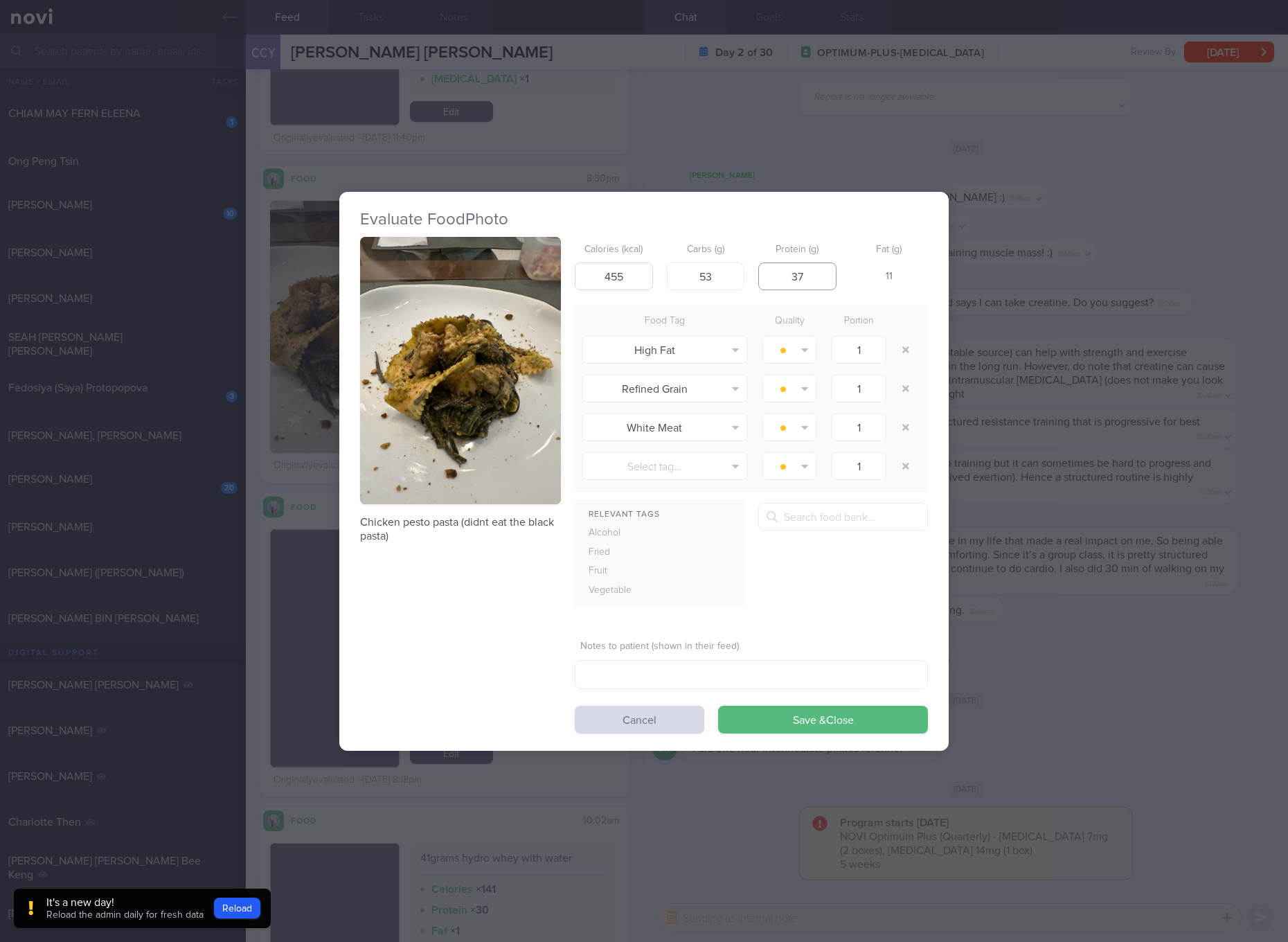
type input "37"
click at [718, 706] on button "Save & Close" at bounding box center [823, 720] width 210 height 28
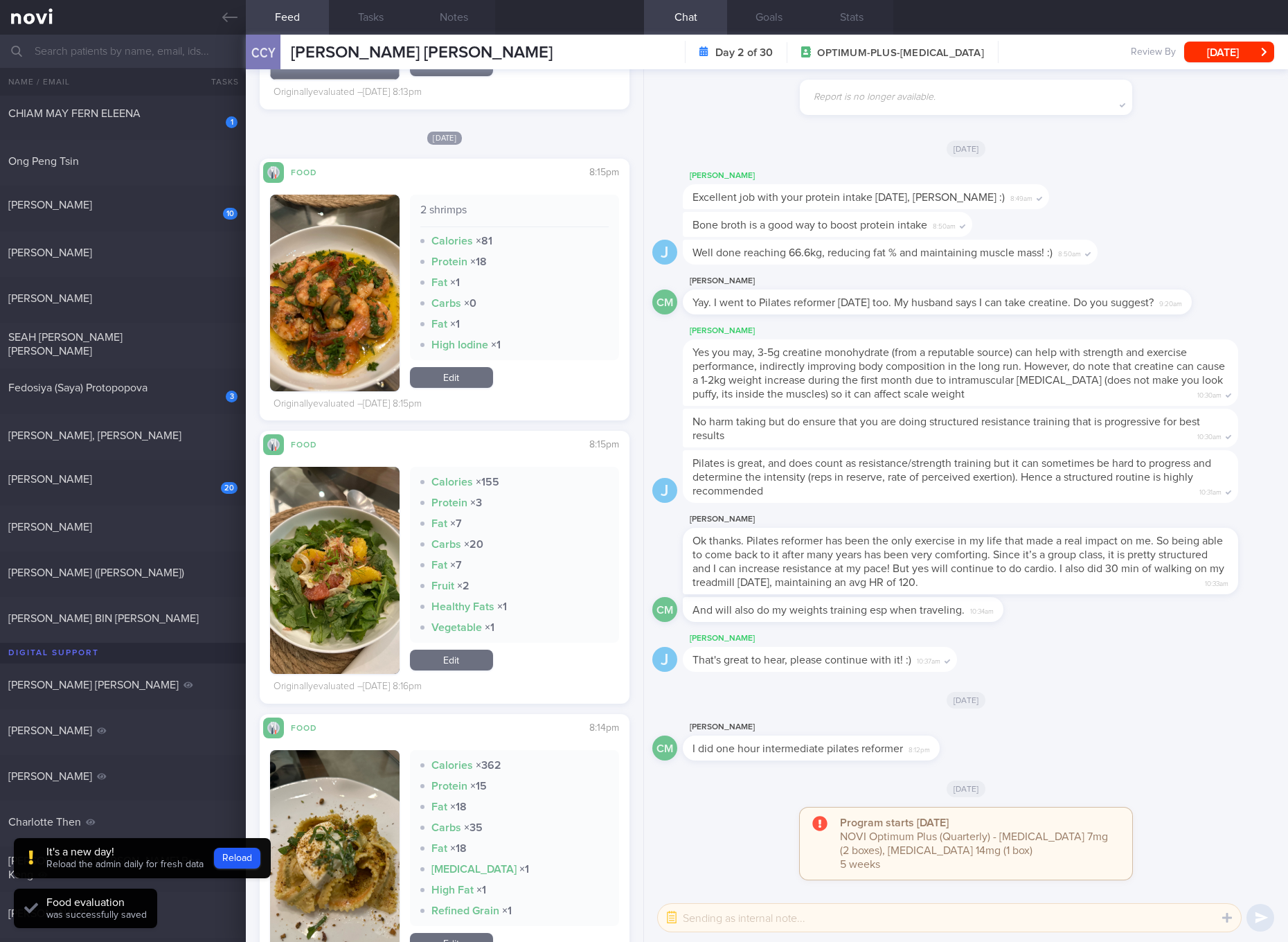
scroll to position [3465, 0]
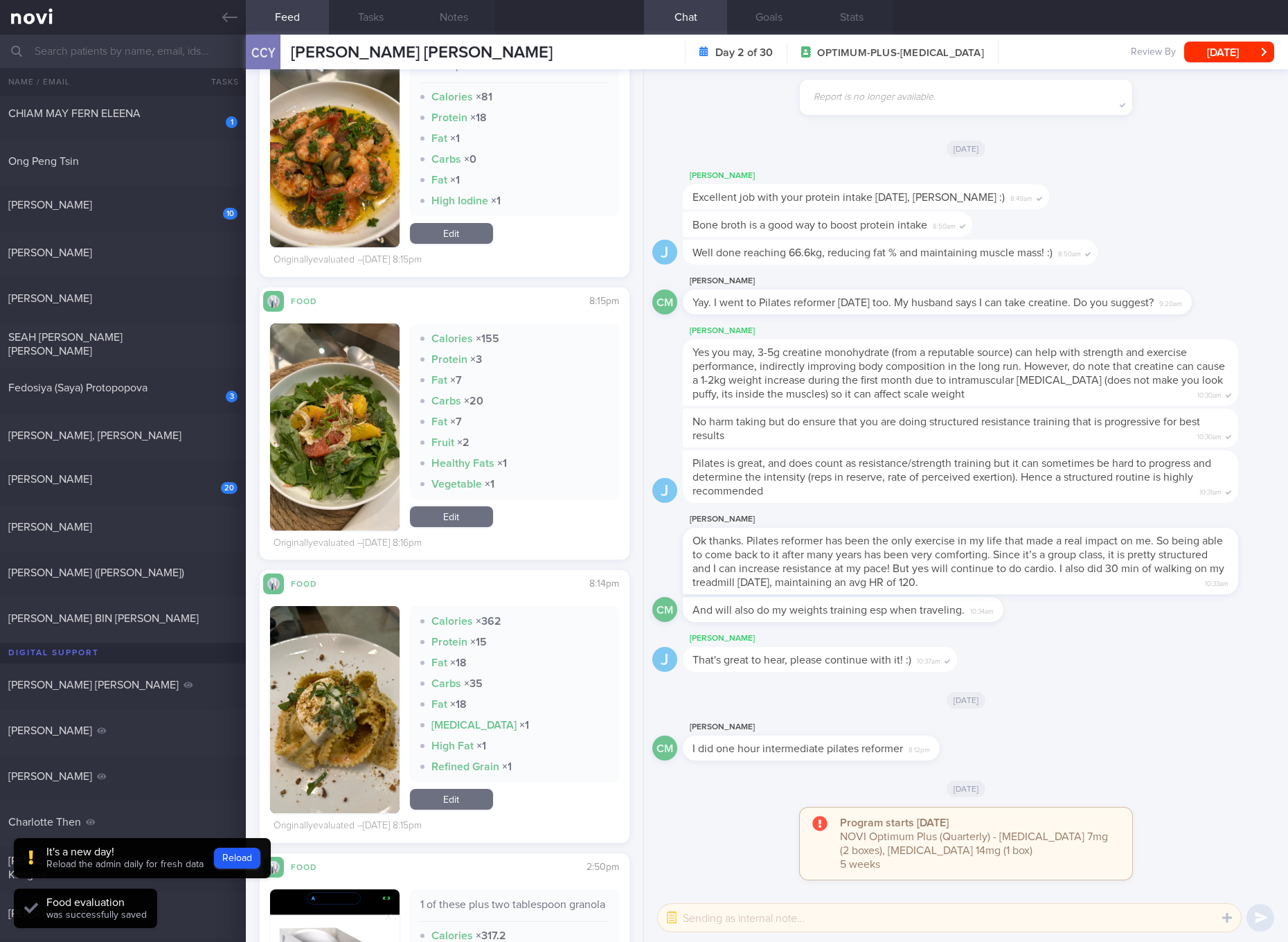
click at [335, 433] on button "button" at bounding box center [334, 427] width 129 height 207
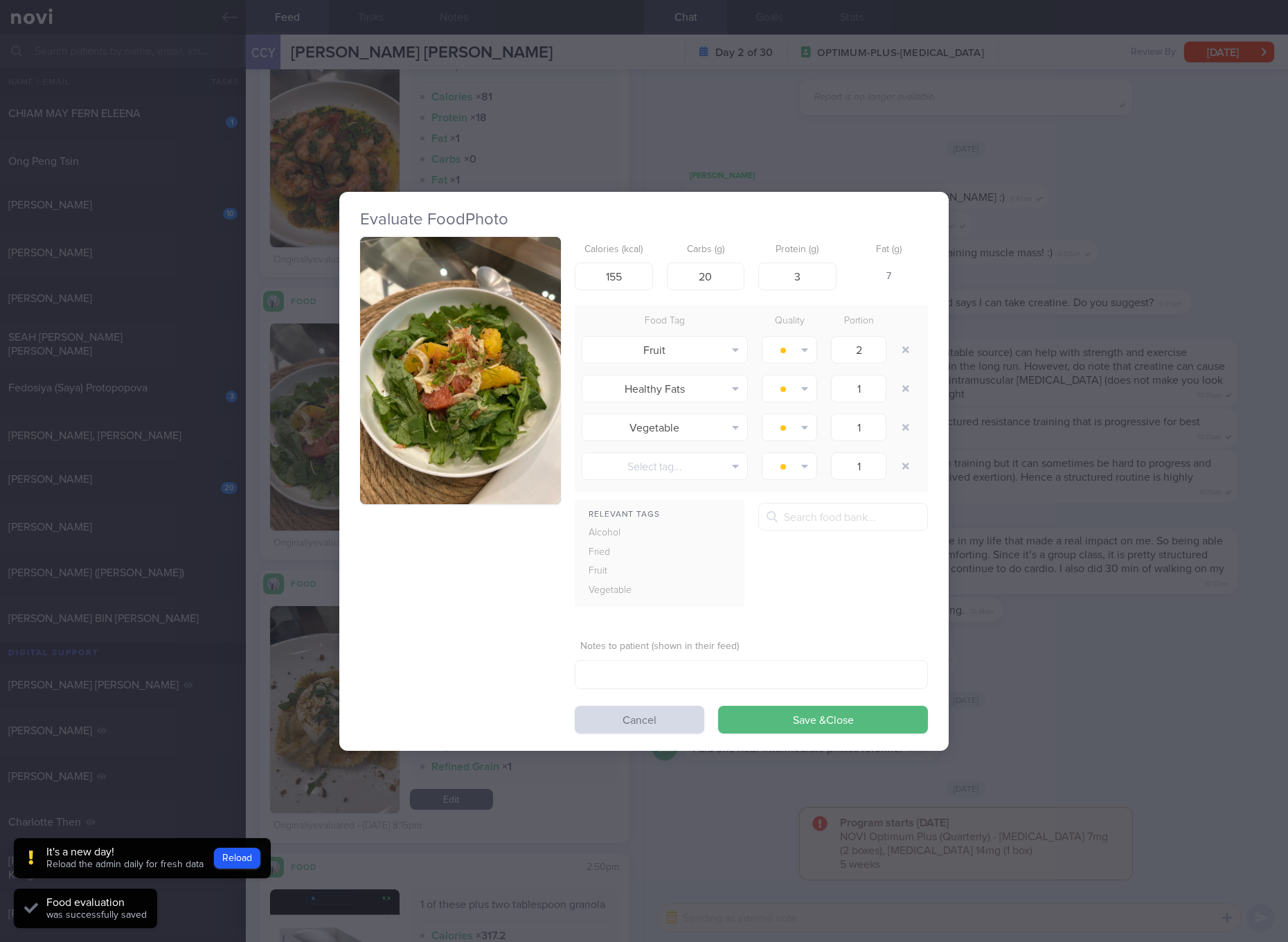
click at [387, 401] on button "button" at bounding box center [461, 371] width 201 height 268
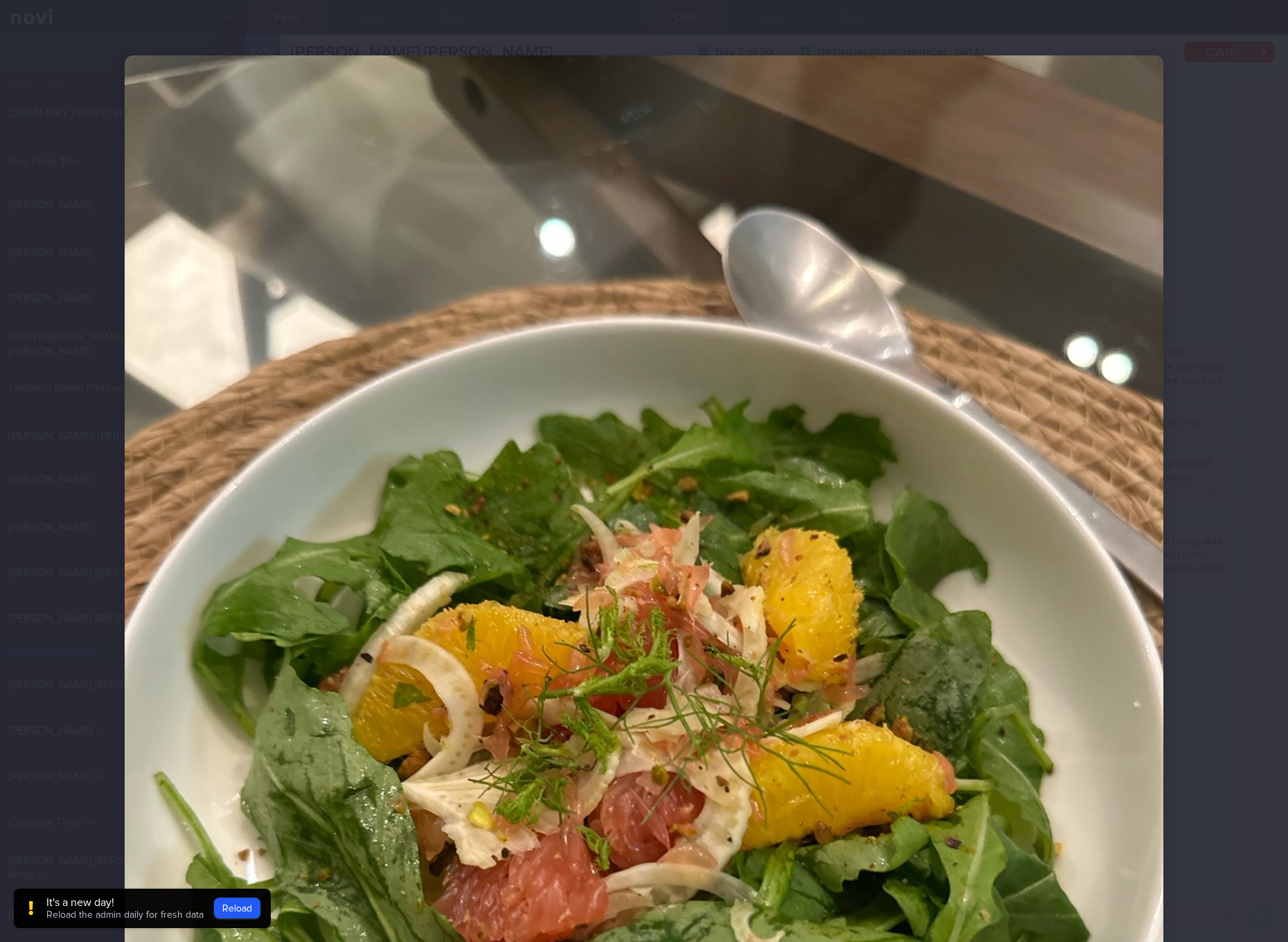
click at [911, 633] on img at bounding box center [644, 749] width 1039 height 1386
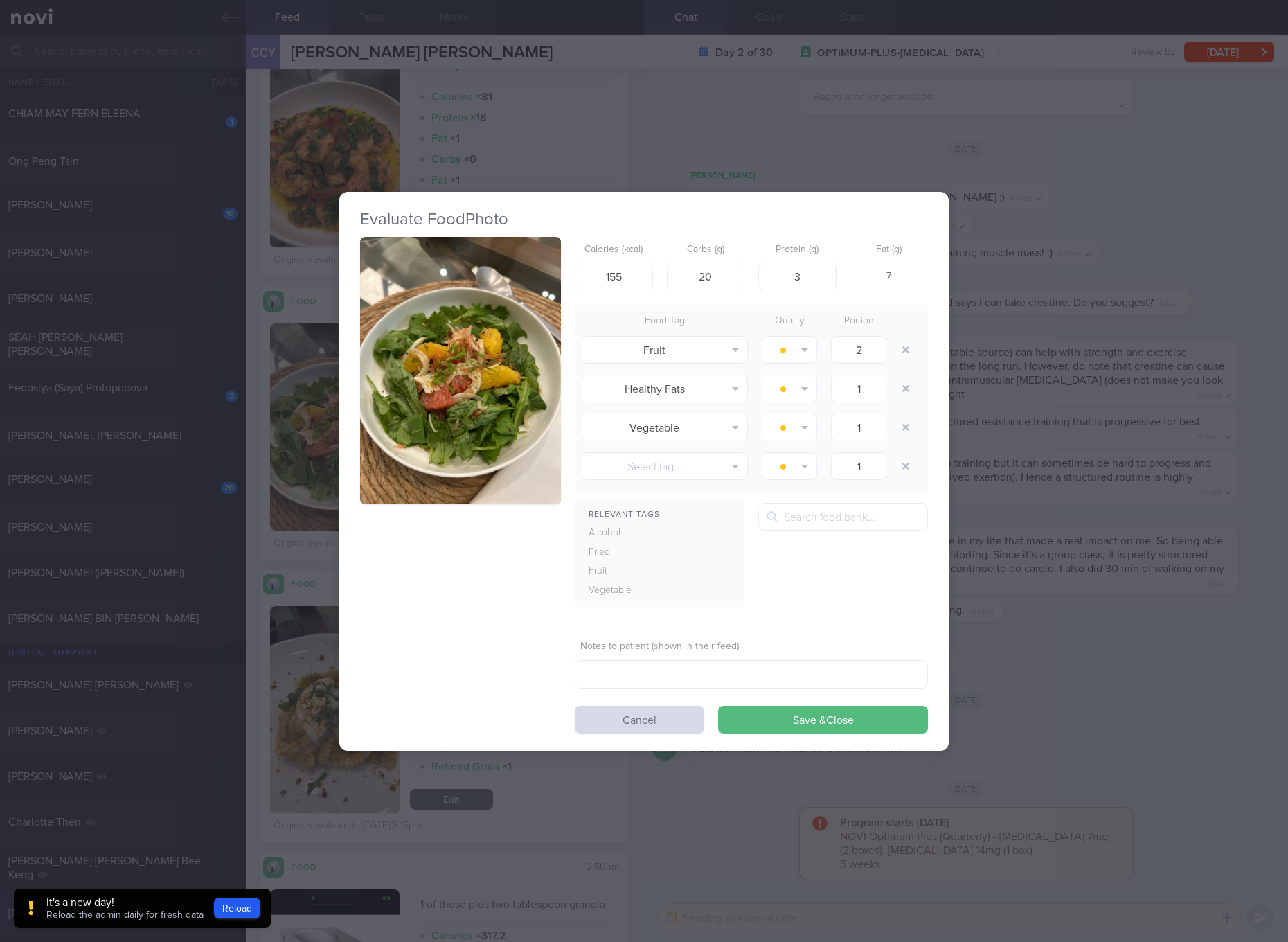
click at [445, 411] on button "button" at bounding box center [461, 371] width 201 height 268
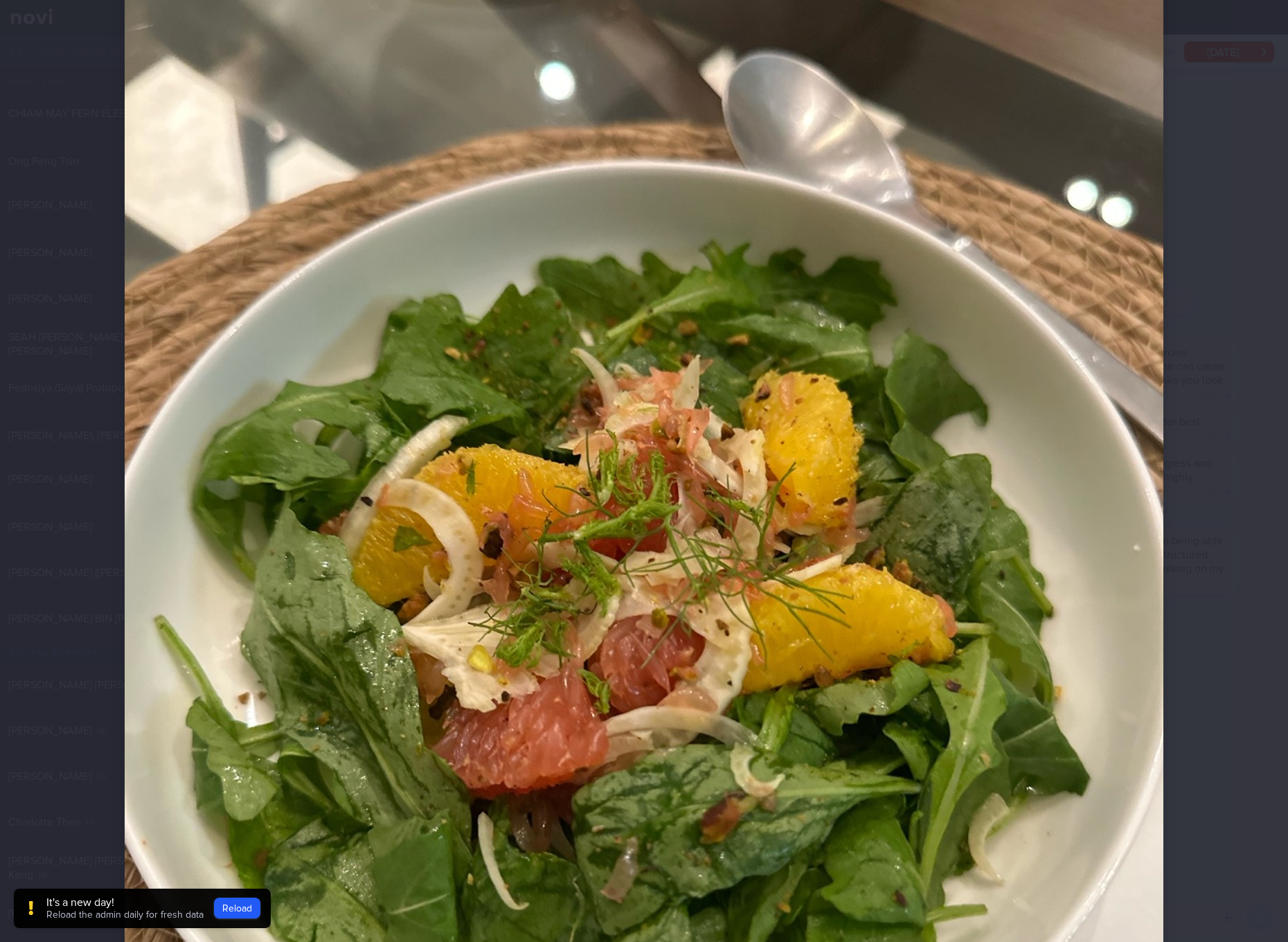
scroll to position [520, 0]
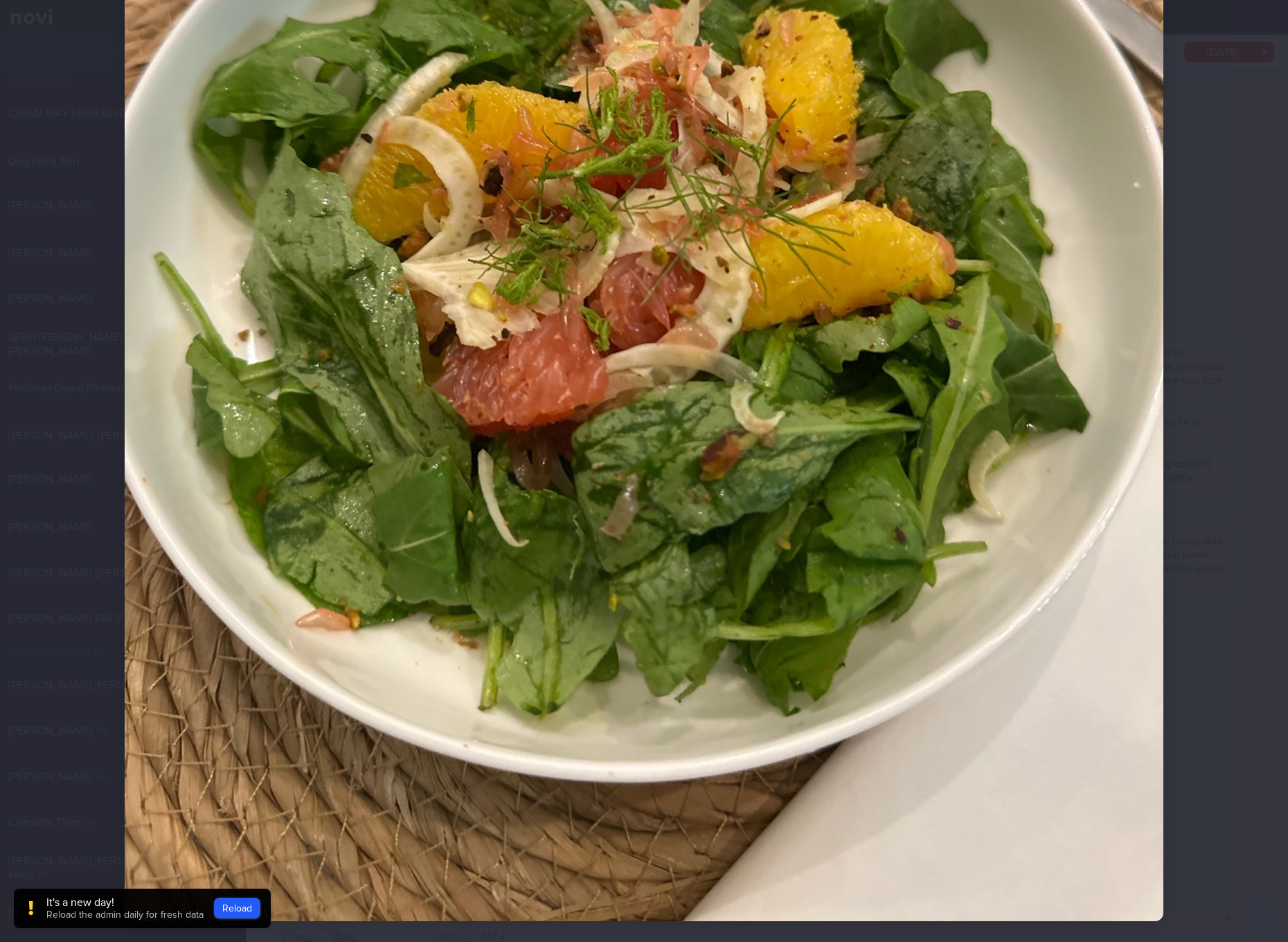
click at [555, 268] on img at bounding box center [644, 229] width 1039 height 1386
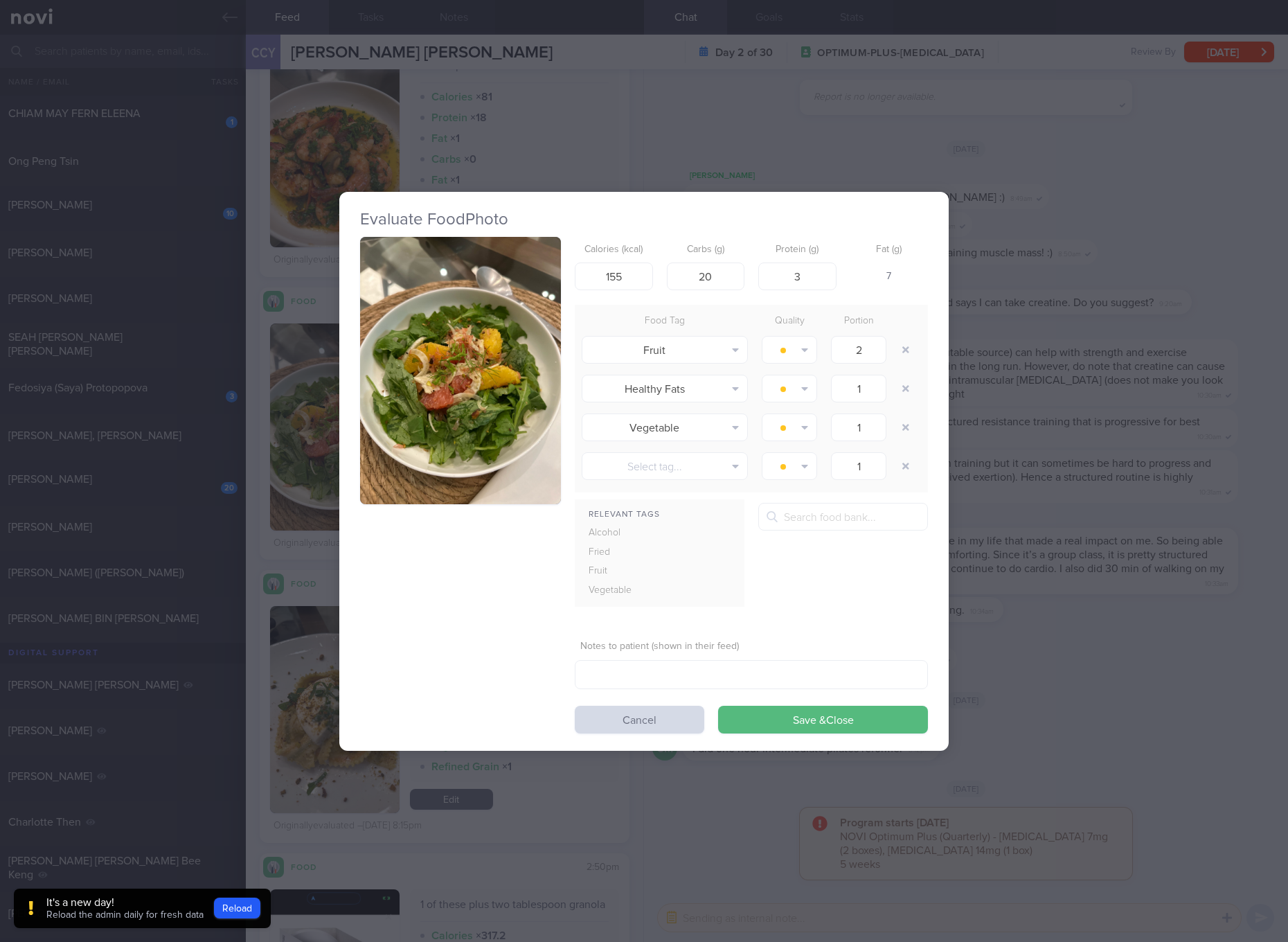
click at [1082, 448] on div "Evaluate Food Photo Calories (kcal) 155 Carbs (g) 20 Protein (g) 3 Fat (g) 7 Fo…" at bounding box center [644, 471] width 1288 height 942
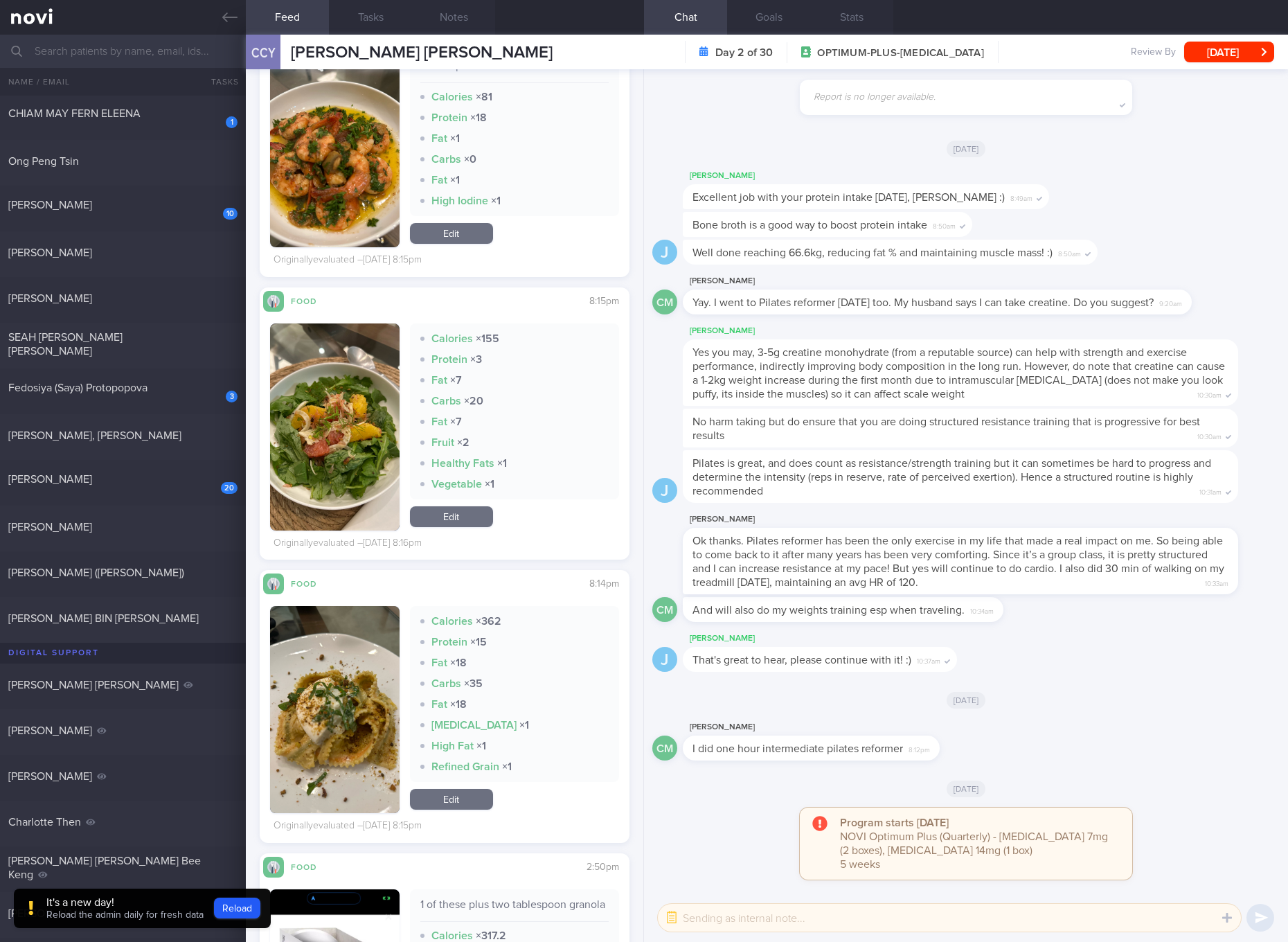
scroll to position [3726, 0]
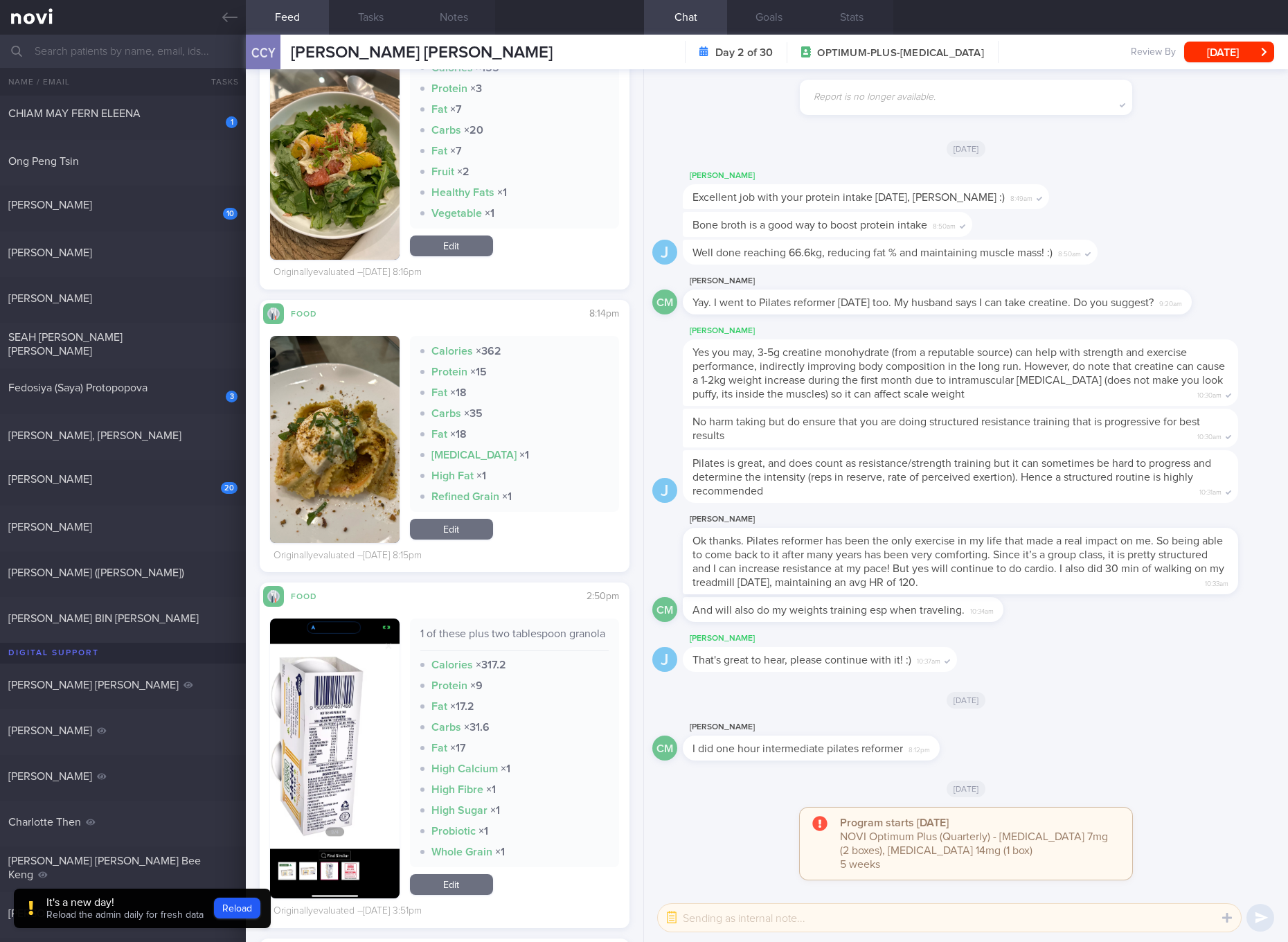
click at [378, 436] on button "button" at bounding box center [334, 439] width 129 height 207
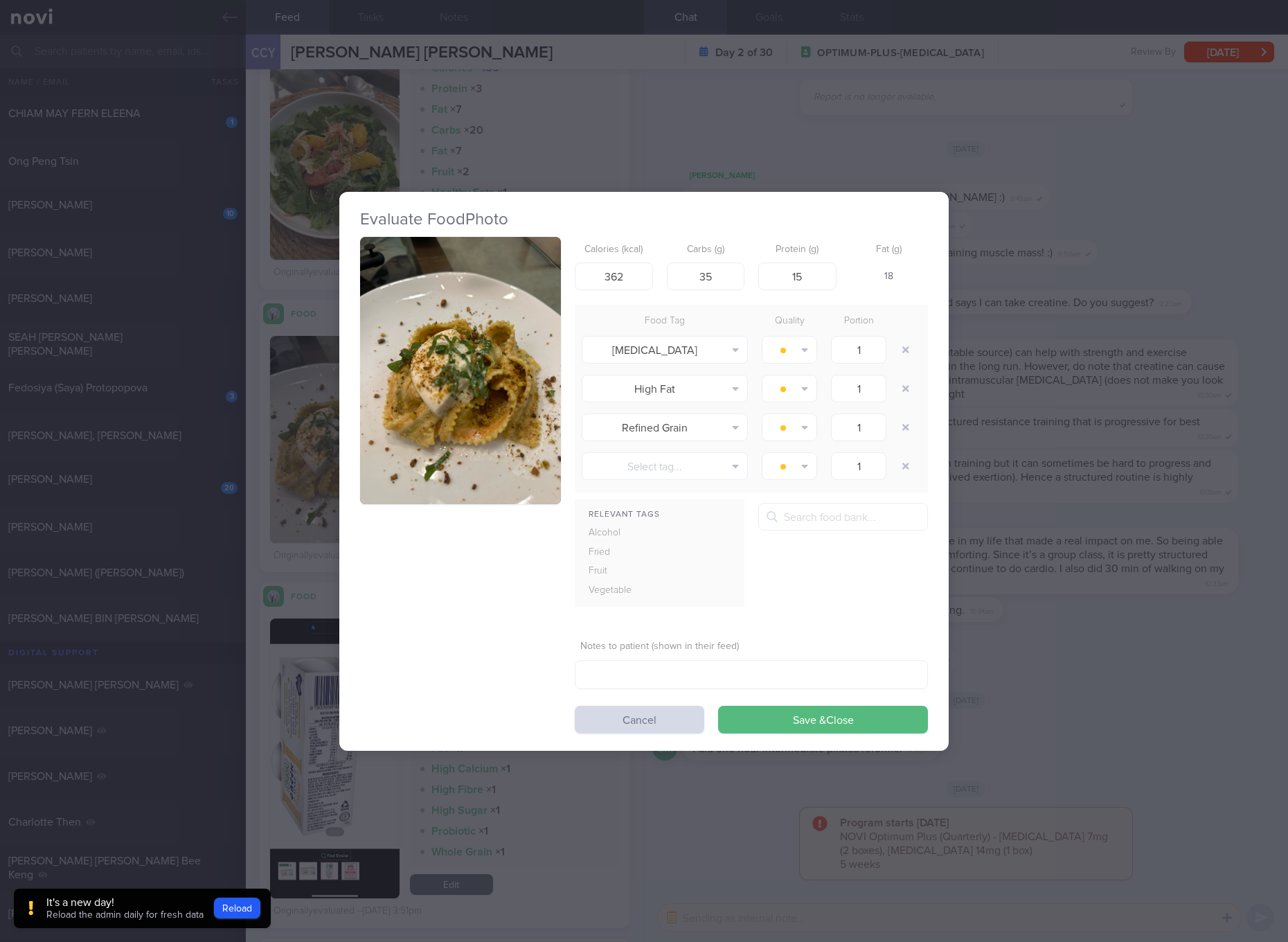
click at [472, 393] on img "button" at bounding box center [461, 371] width 201 height 268
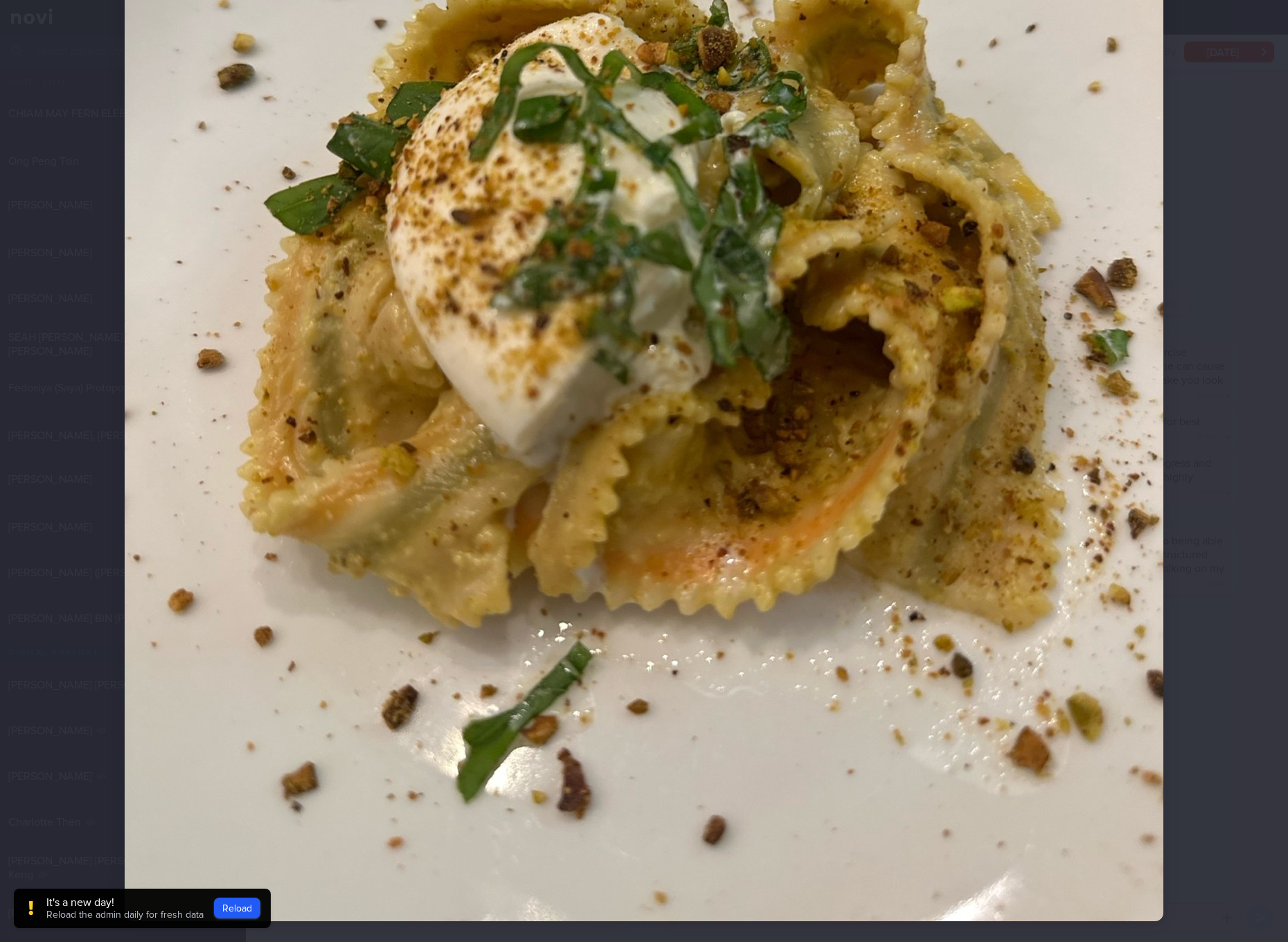
scroll to position [259, 0]
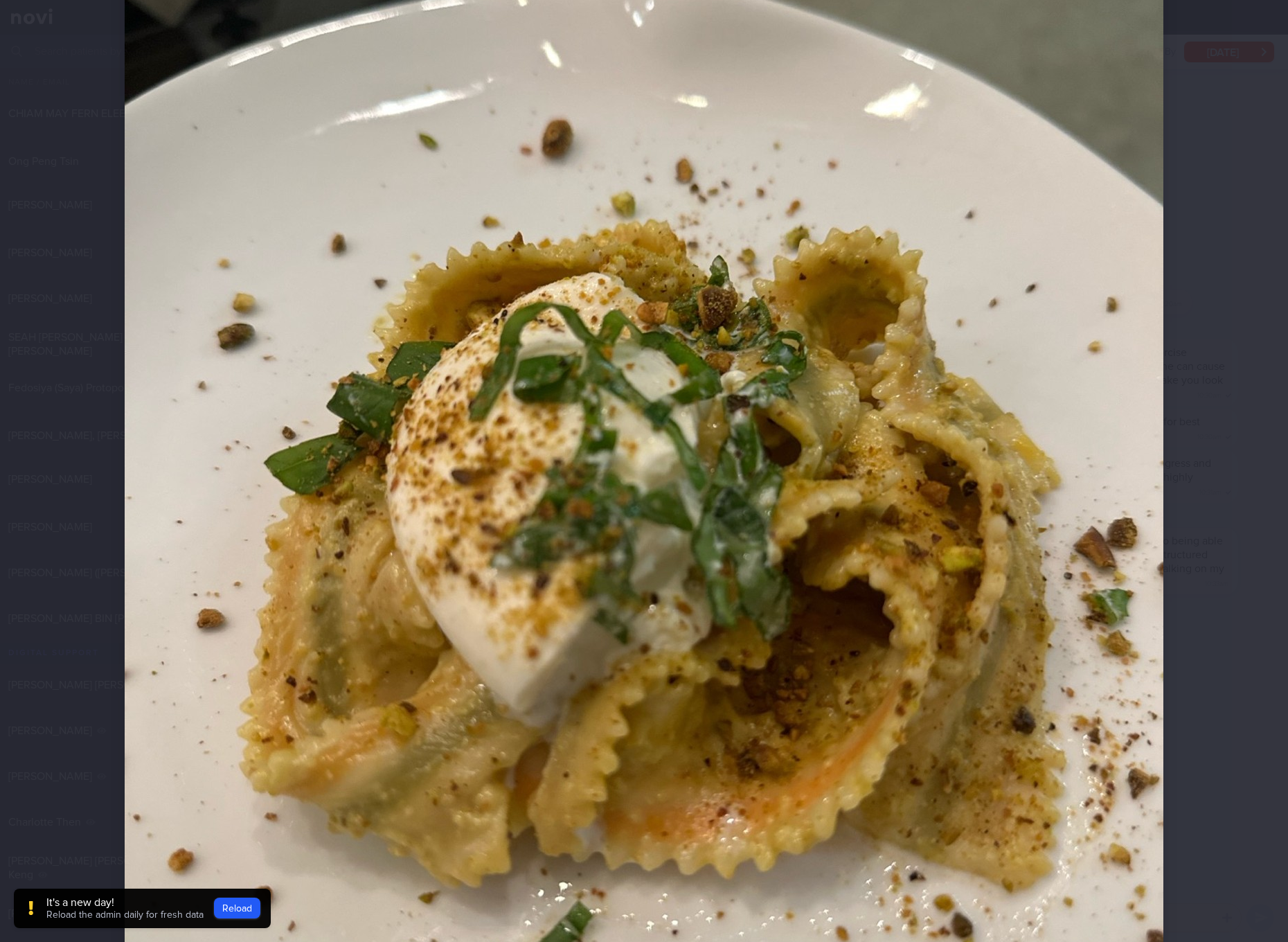
click at [708, 457] on img at bounding box center [644, 488] width 1039 height 1386
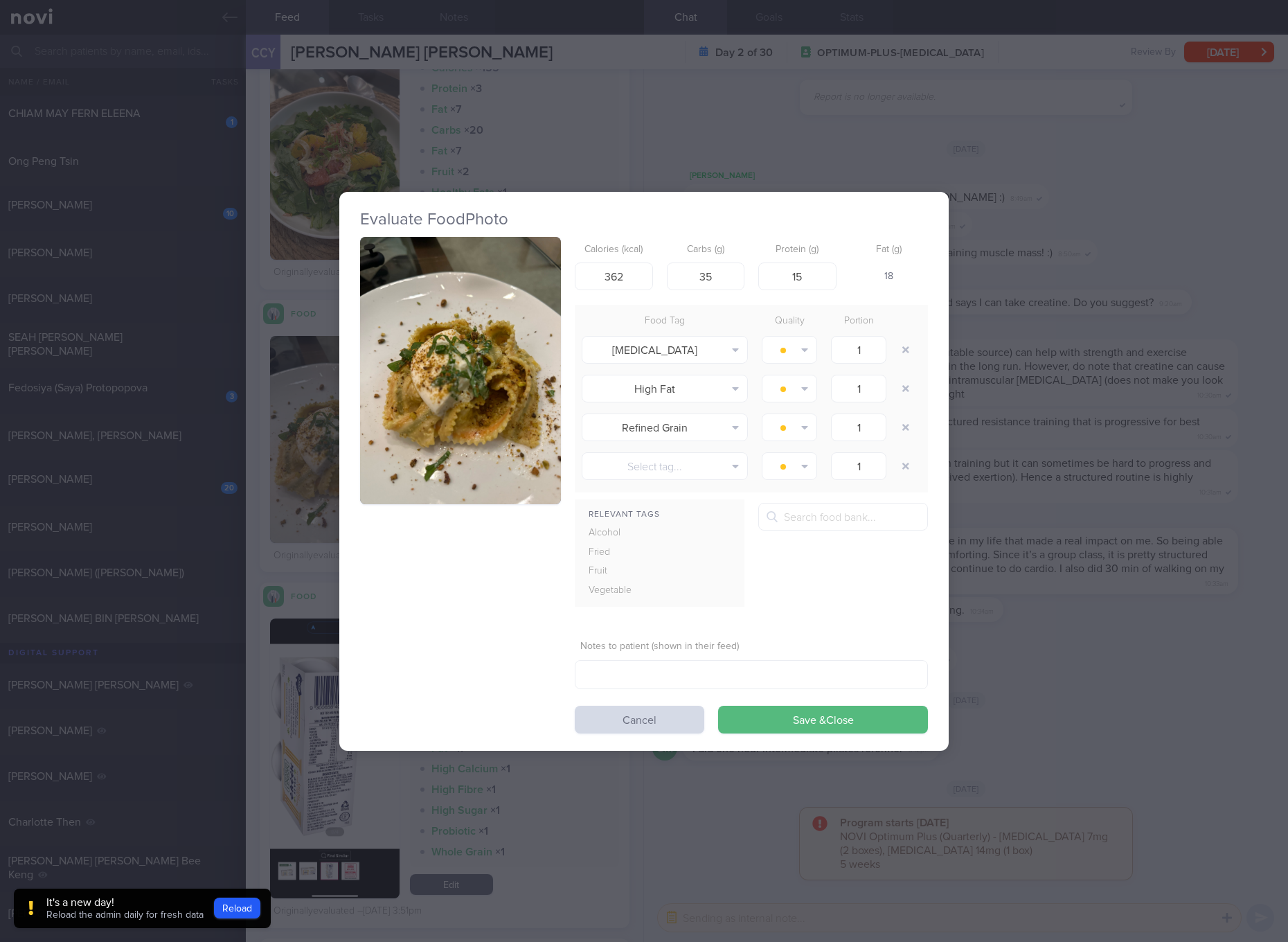
click at [496, 331] on button "button" at bounding box center [461, 371] width 201 height 268
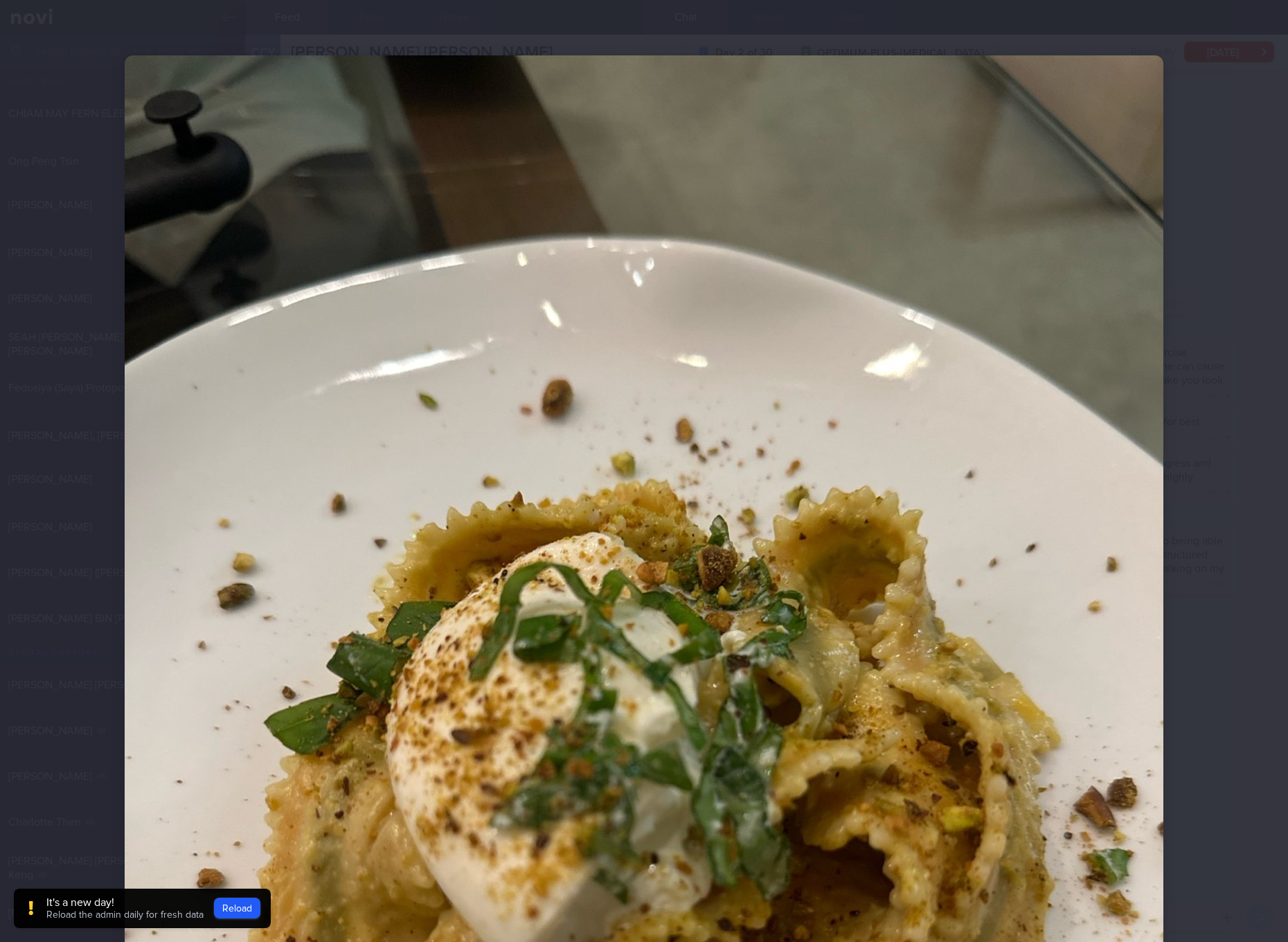
click at [919, 350] on img at bounding box center [644, 749] width 1039 height 1386
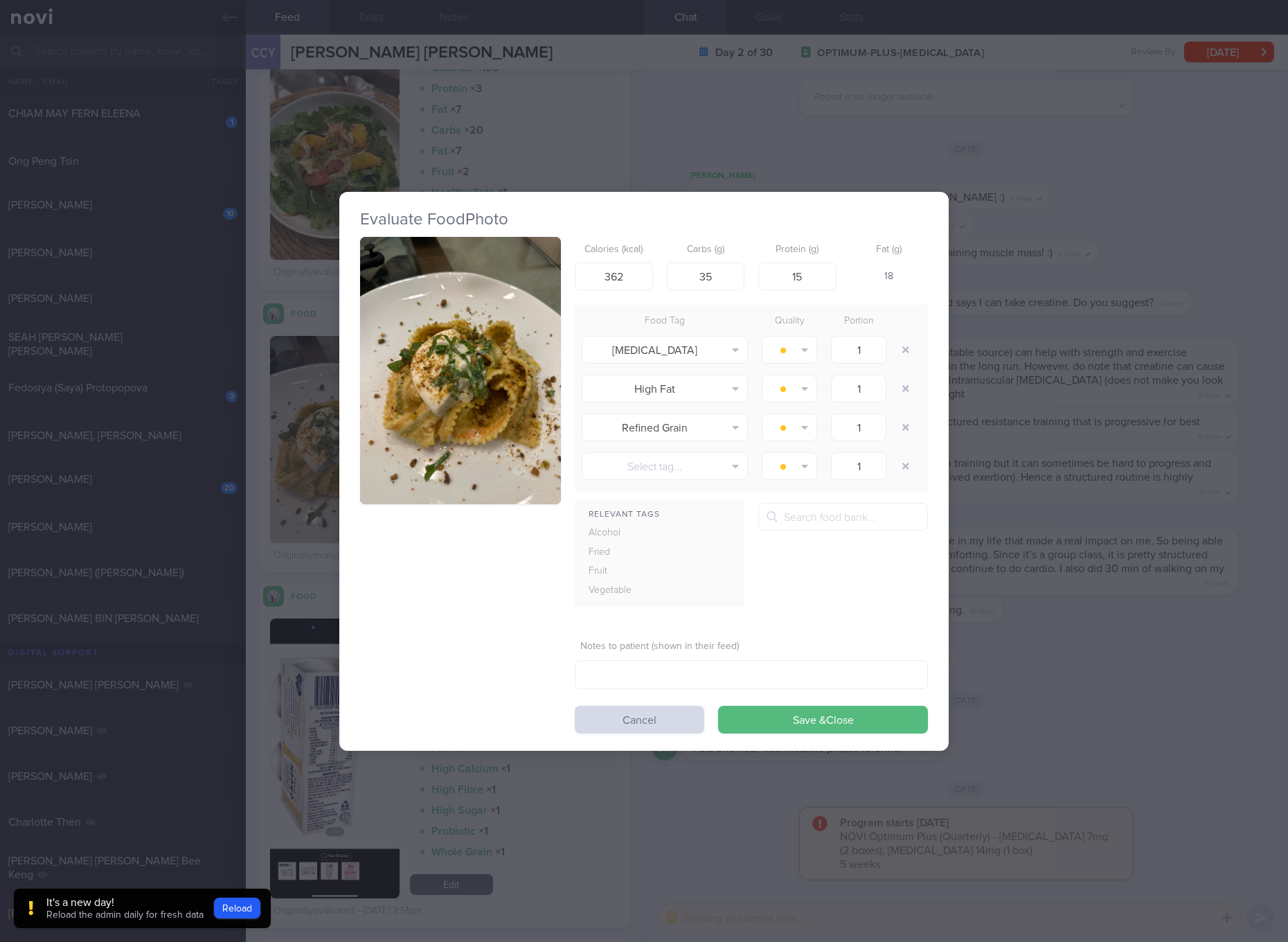
click at [1044, 382] on div "Evaluate Food Photo Calories (kcal) 362 Carbs (g) 35 Protein (g) 15 Fat (g) 18 …" at bounding box center [644, 471] width 1288 height 942
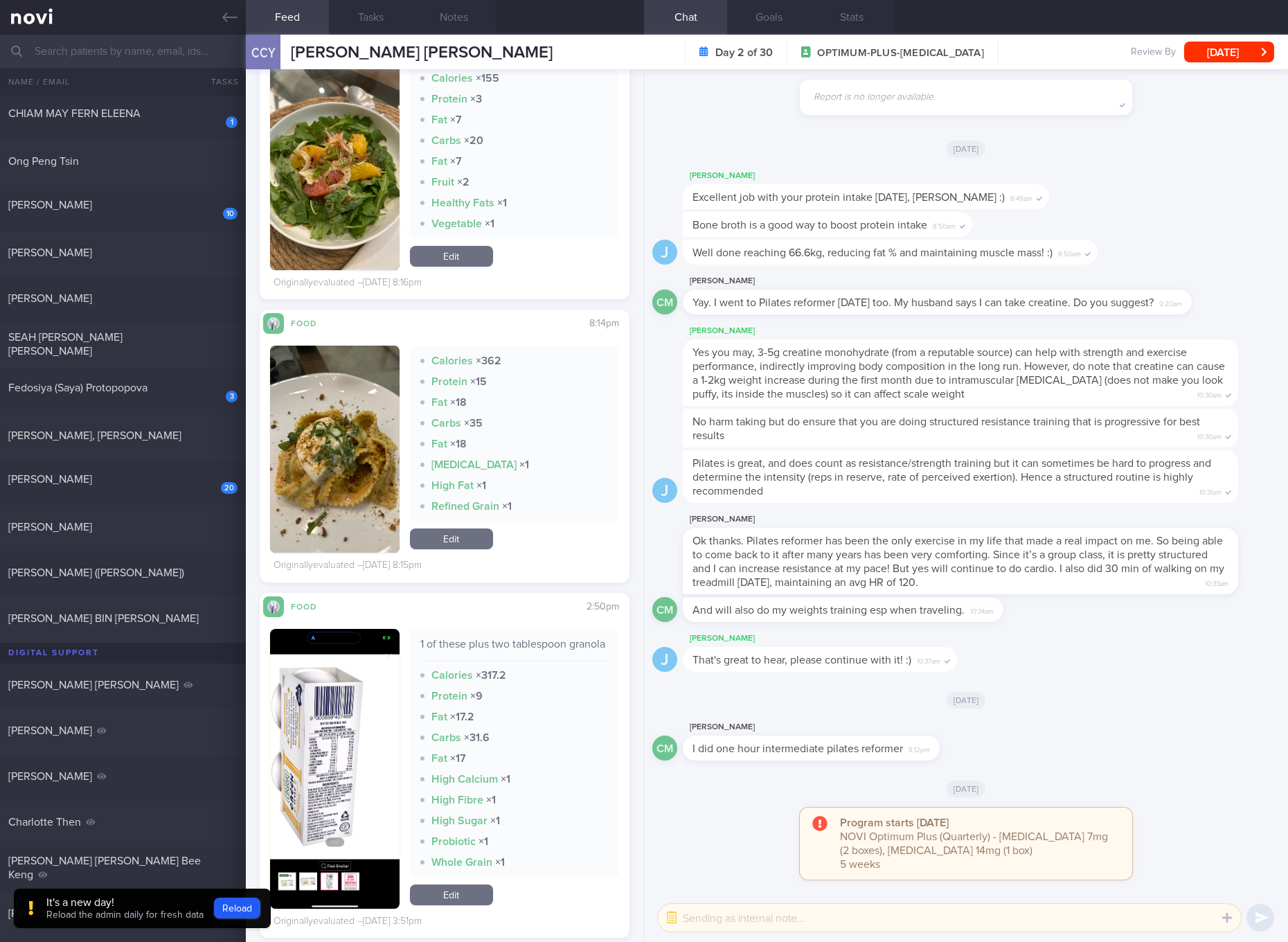
scroll to position [3465, 0]
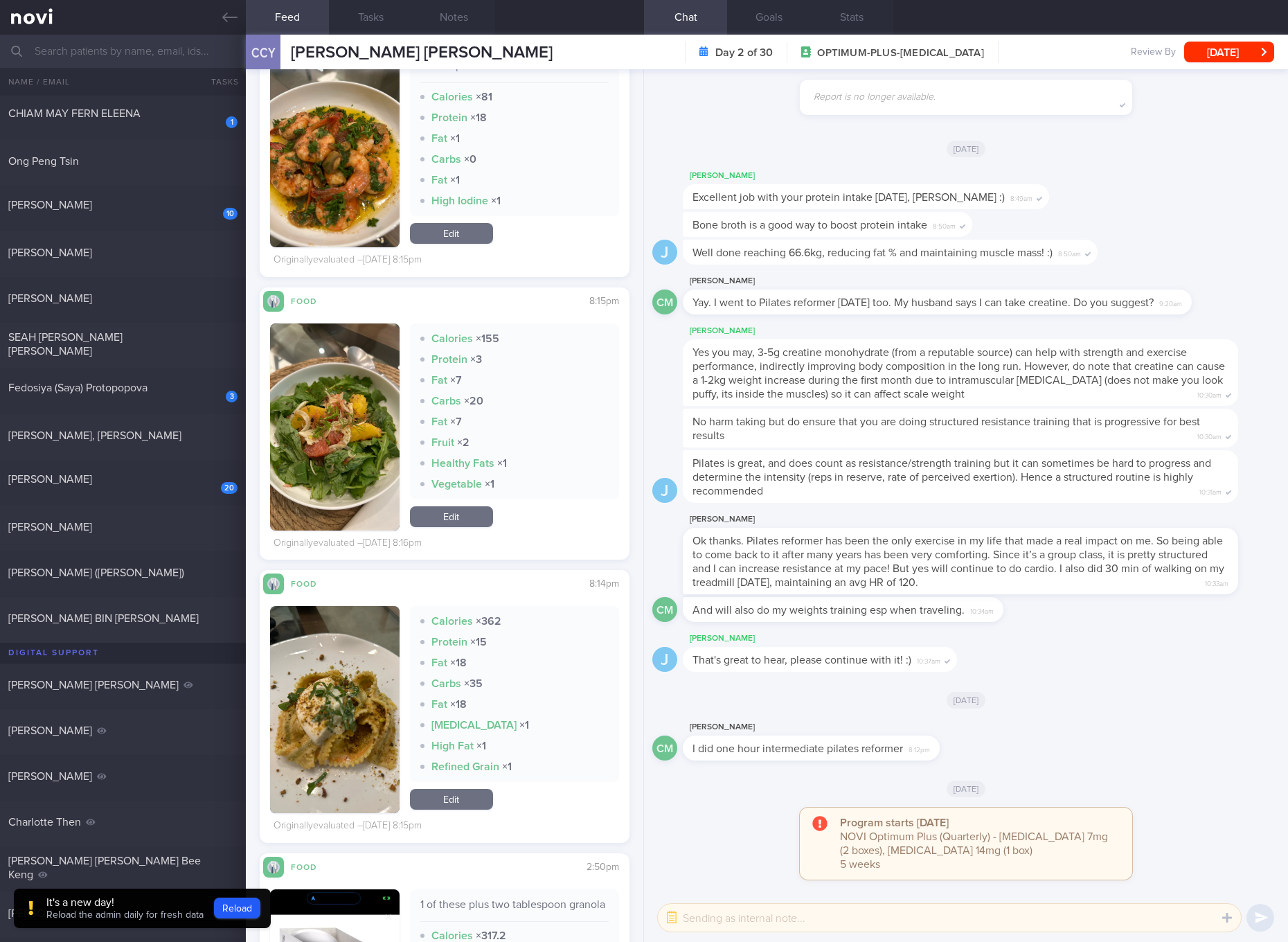
click at [474, 522] on link "Edit" at bounding box center [452, 517] width 83 height 21
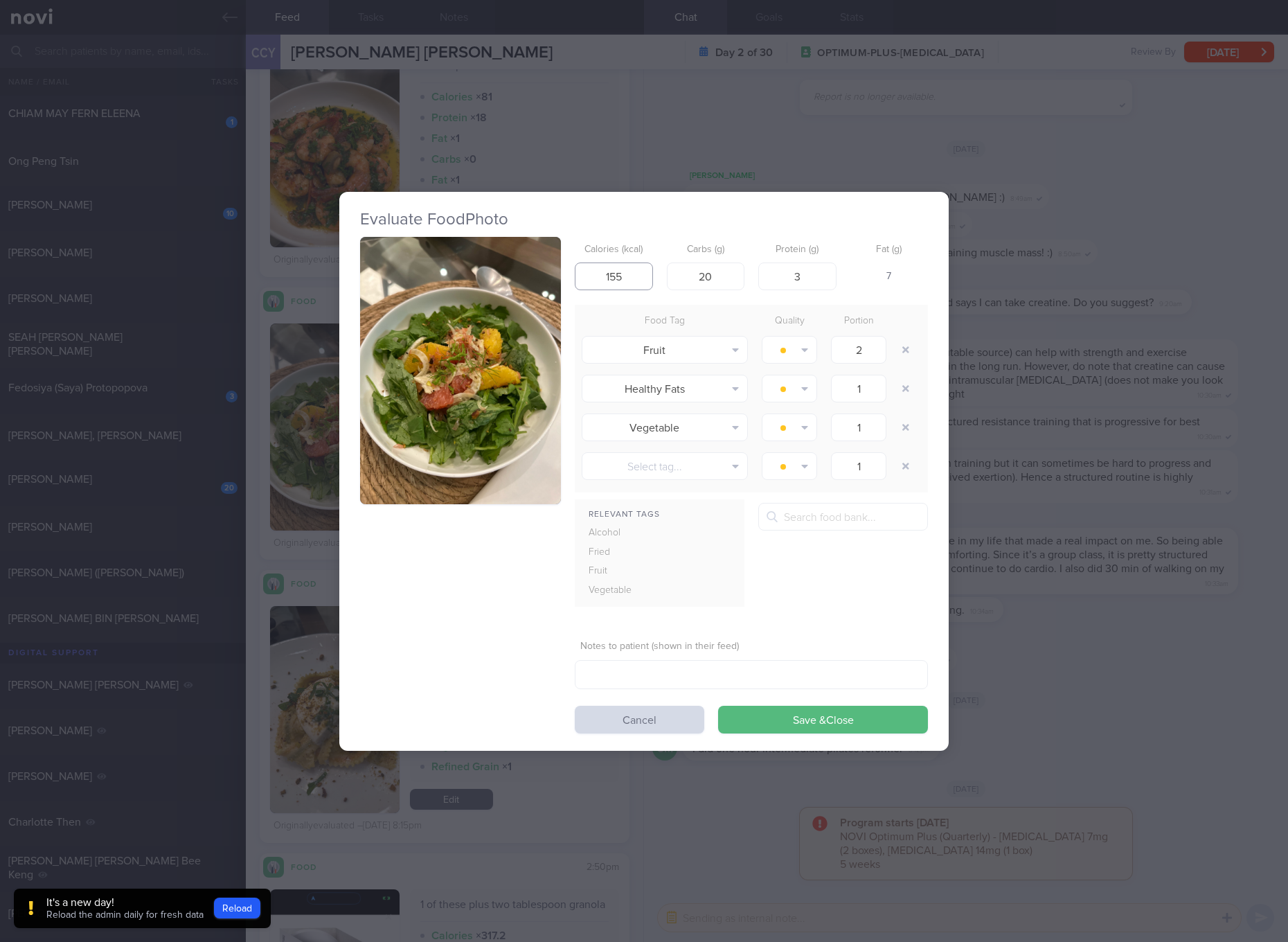
click at [627, 280] on input "155" at bounding box center [614, 276] width 78 height 28
click at [649, 270] on input "155" at bounding box center [614, 276] width 78 height 28
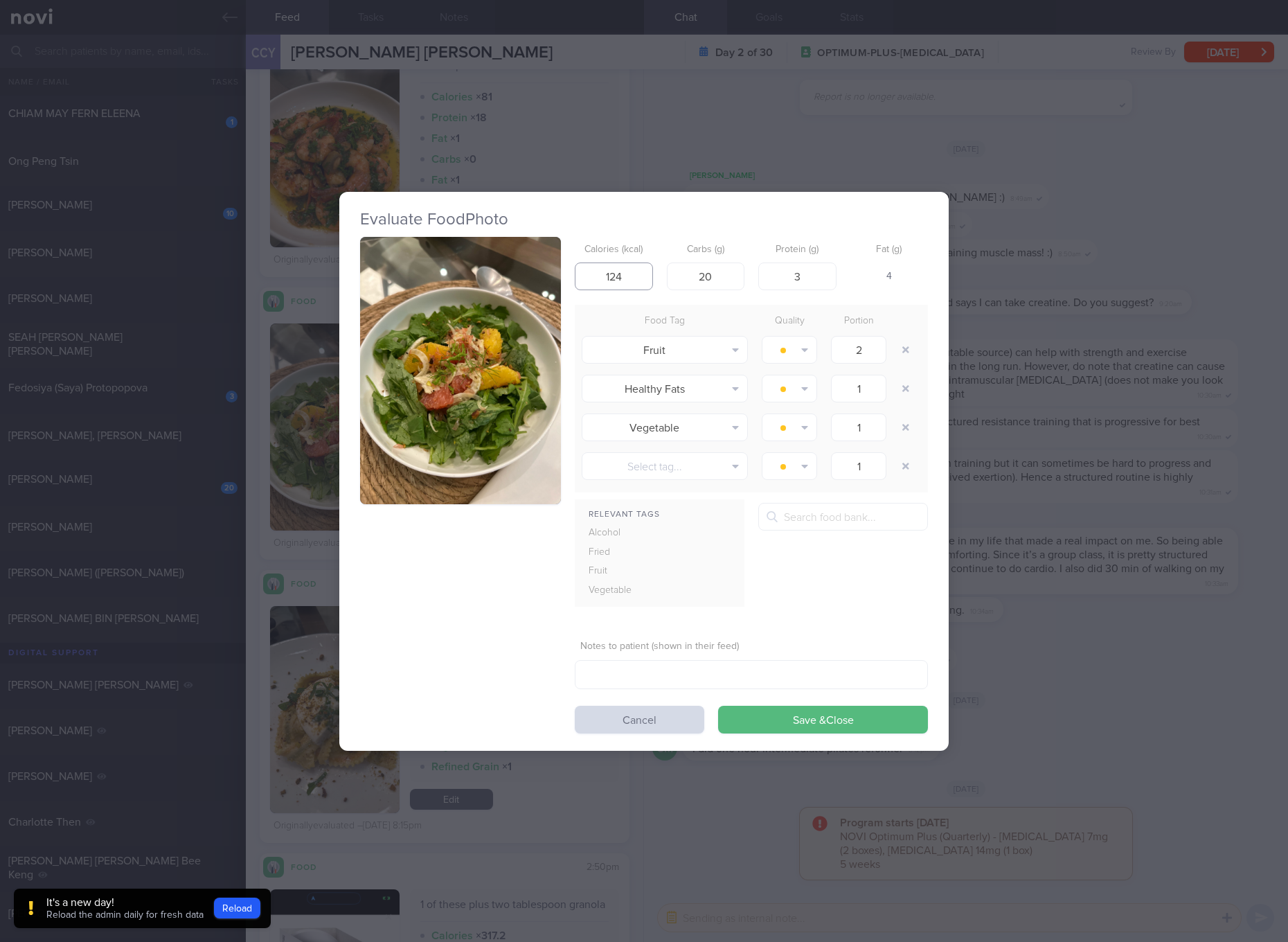
type input "124"
type input "19"
click at [718, 706] on button "Save & Close" at bounding box center [823, 720] width 210 height 28
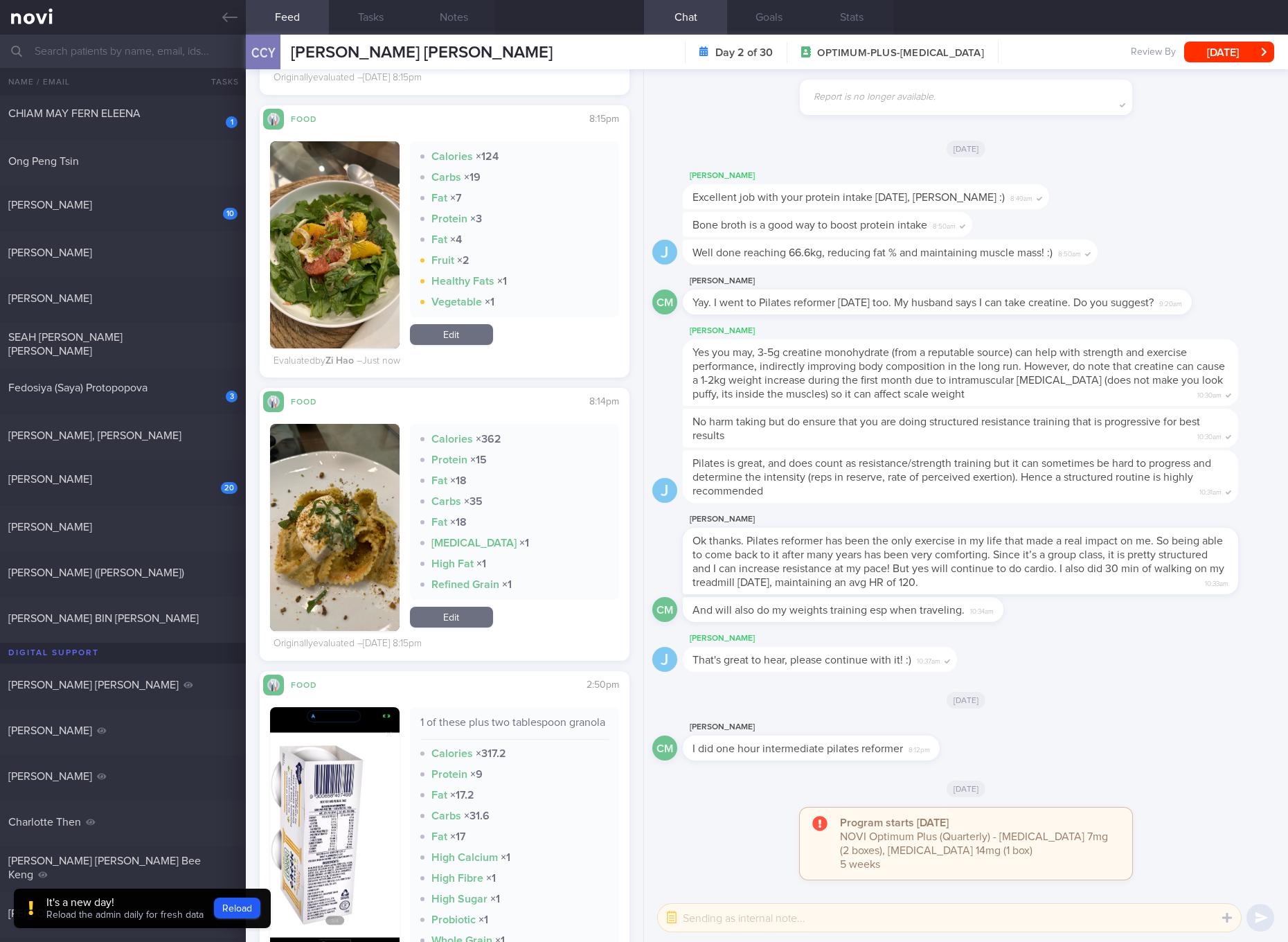
scroll to position [3985, 0]
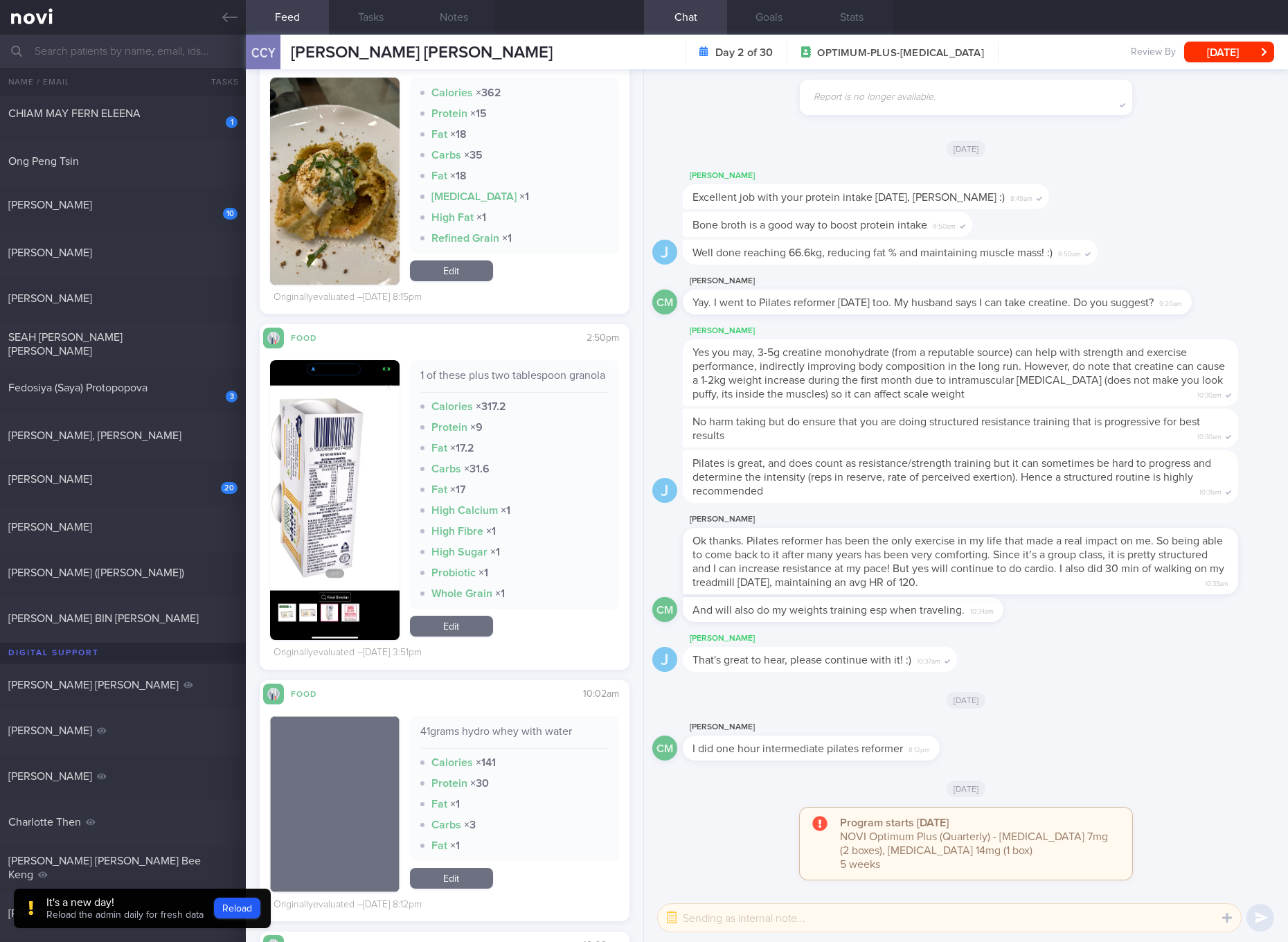
click at [331, 507] on button "button" at bounding box center [334, 500] width 129 height 280
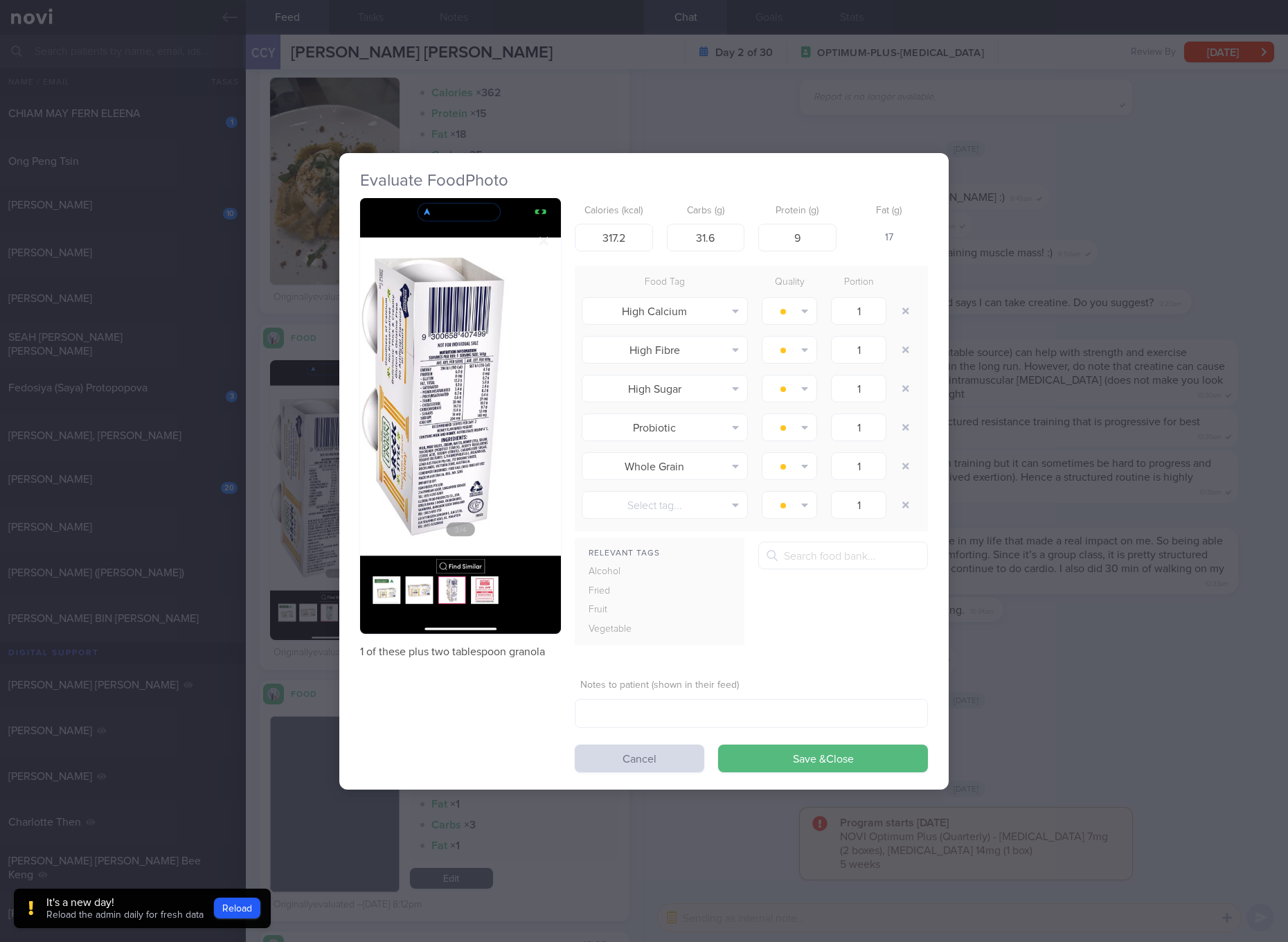
click at [530, 401] on button "button" at bounding box center [461, 416] width 201 height 436
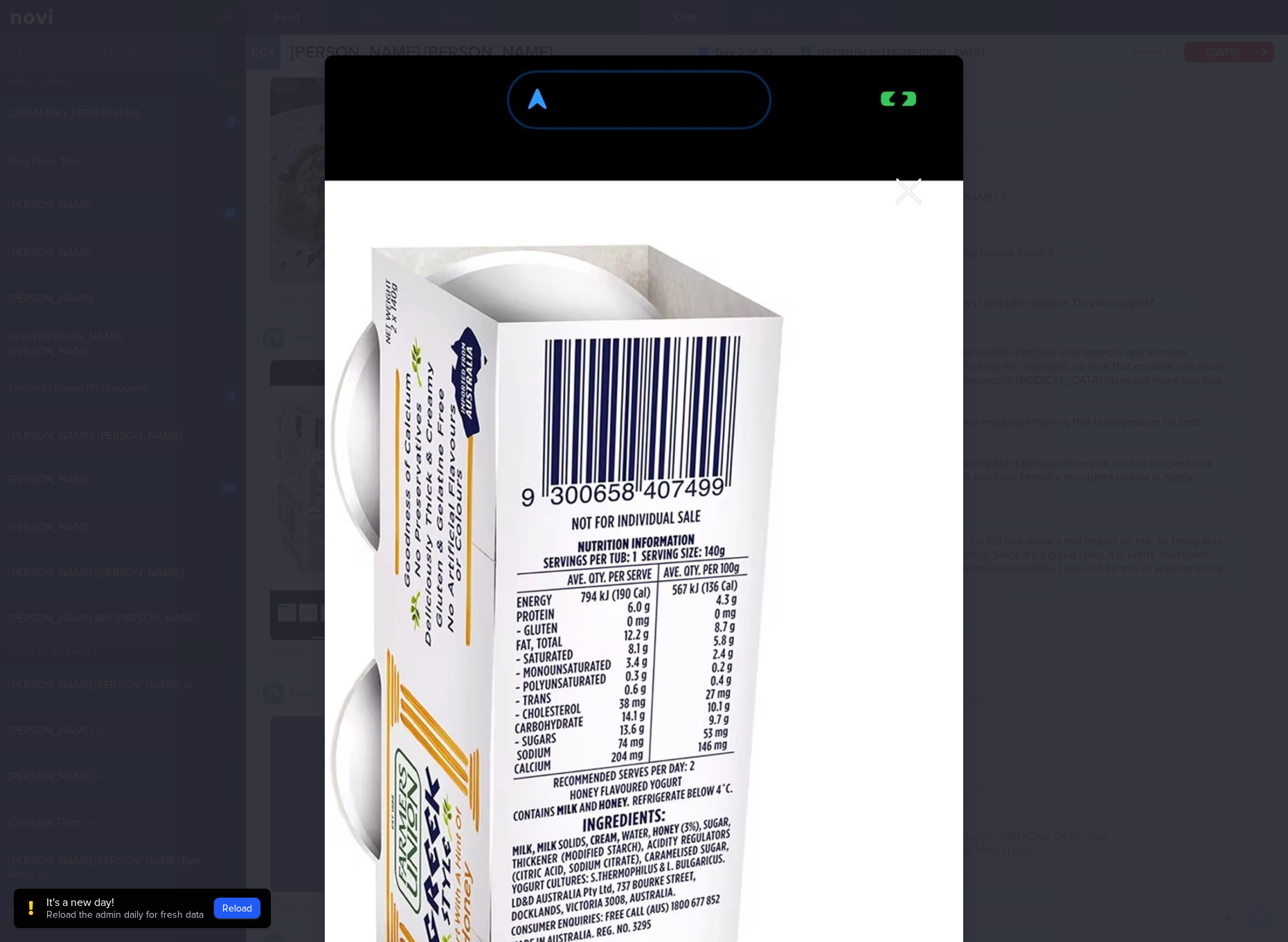
scroll to position [259, 0]
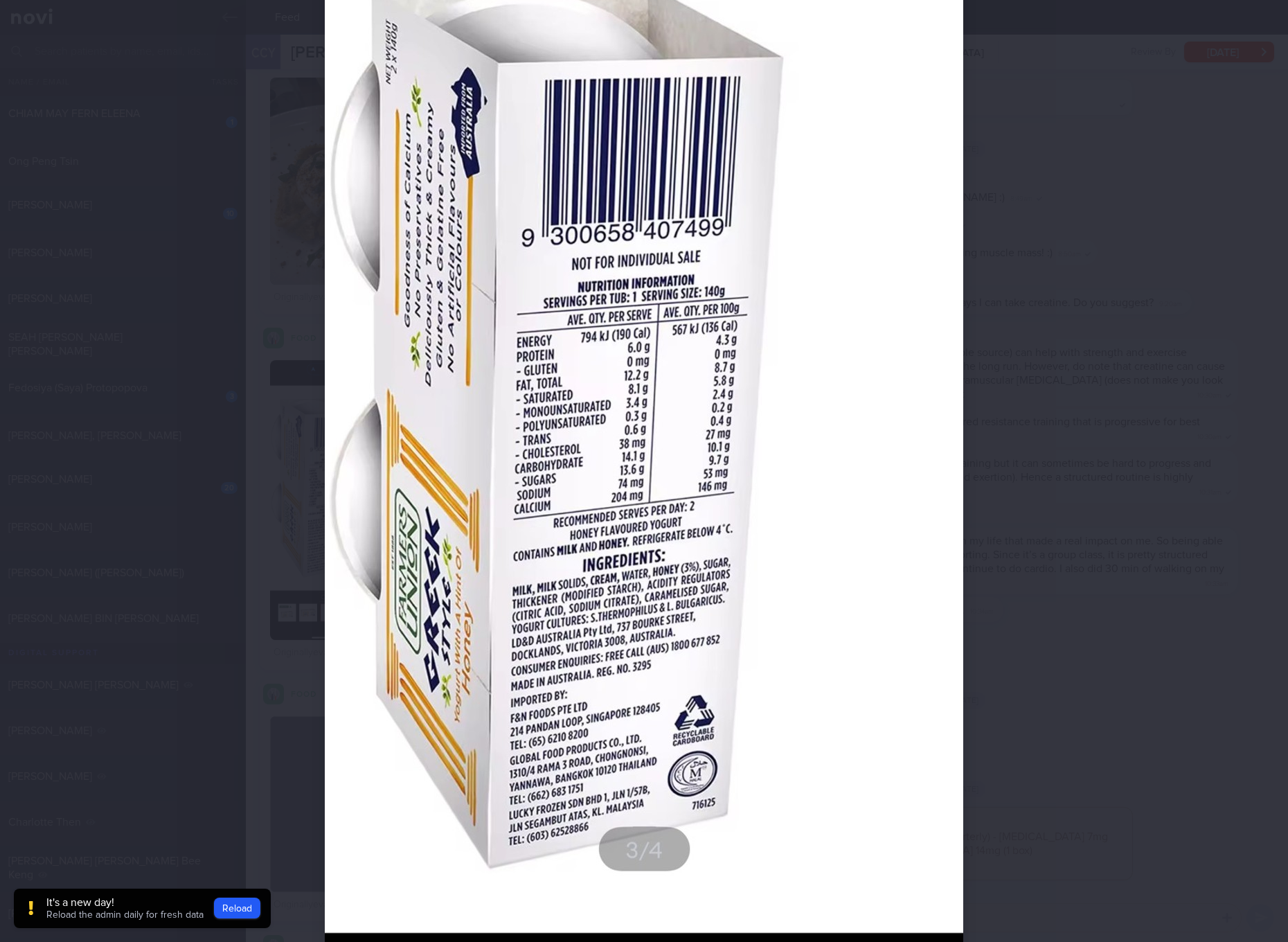
click at [717, 372] on img at bounding box center [644, 488] width 638 height 1386
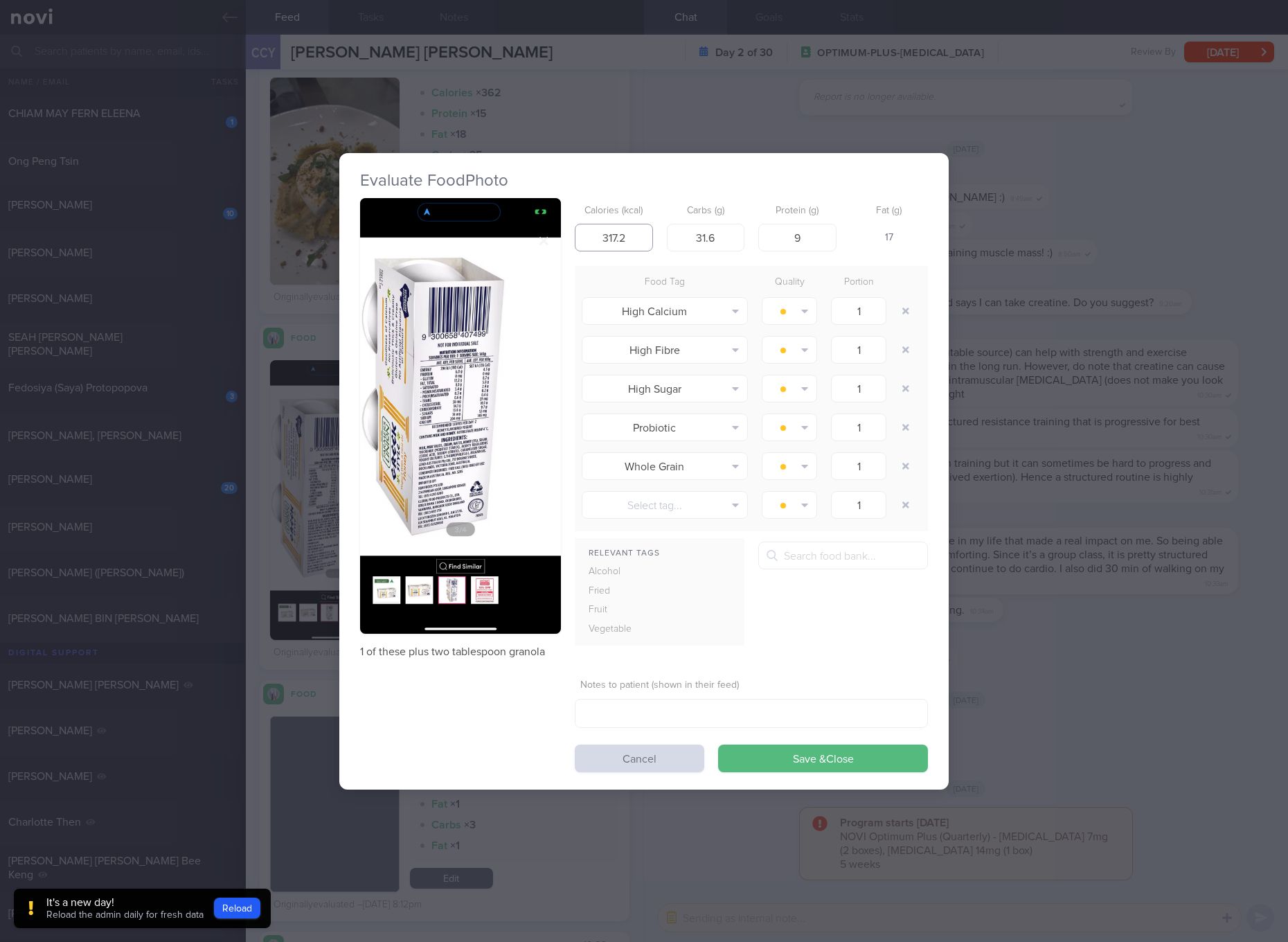
click at [630, 244] on input "317.2" at bounding box center [614, 237] width 78 height 28
type input "190"
type input "14"
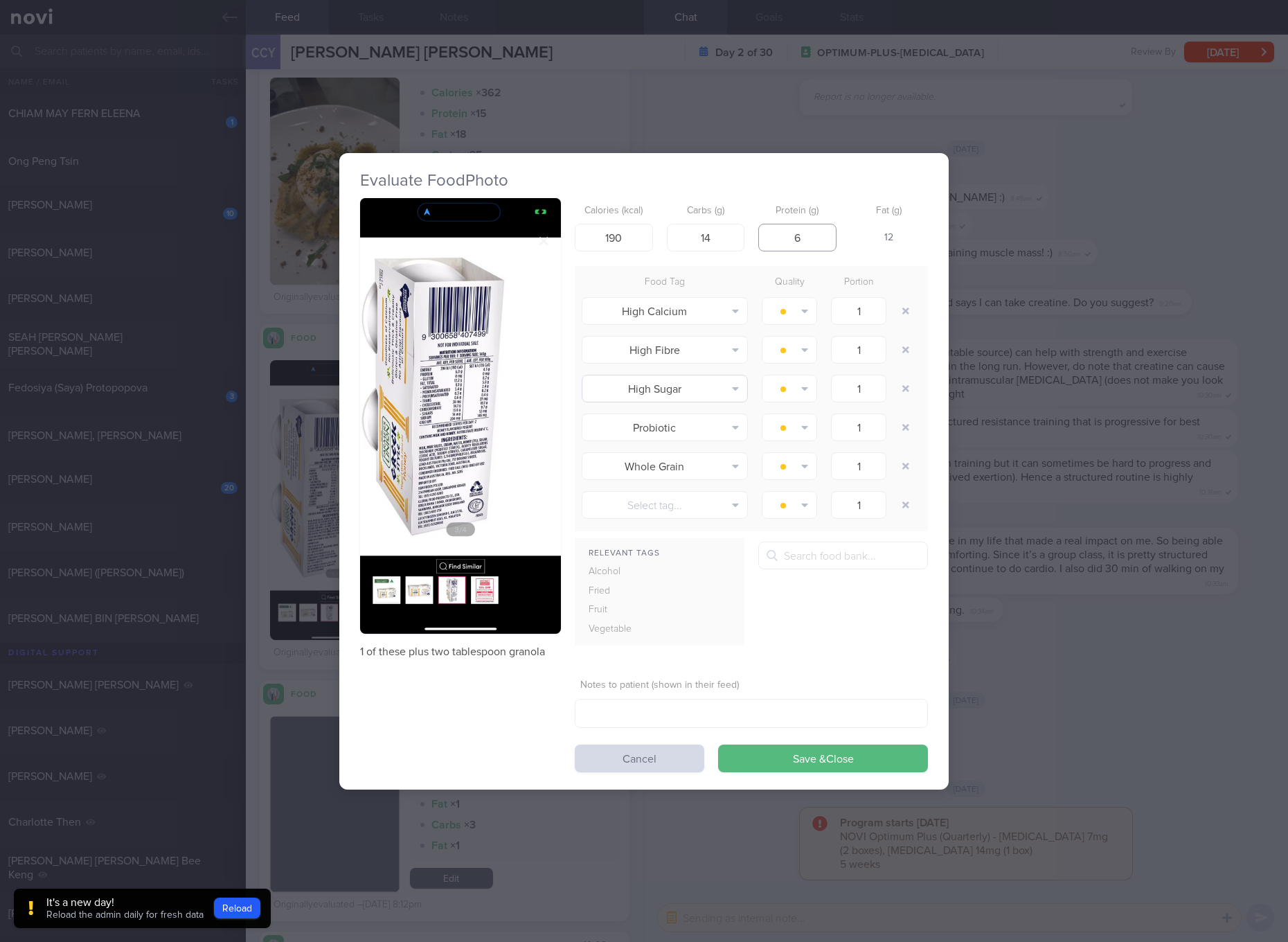
type input "6"
click at [718, 745] on button "Save & Close" at bounding box center [823, 758] width 210 height 28
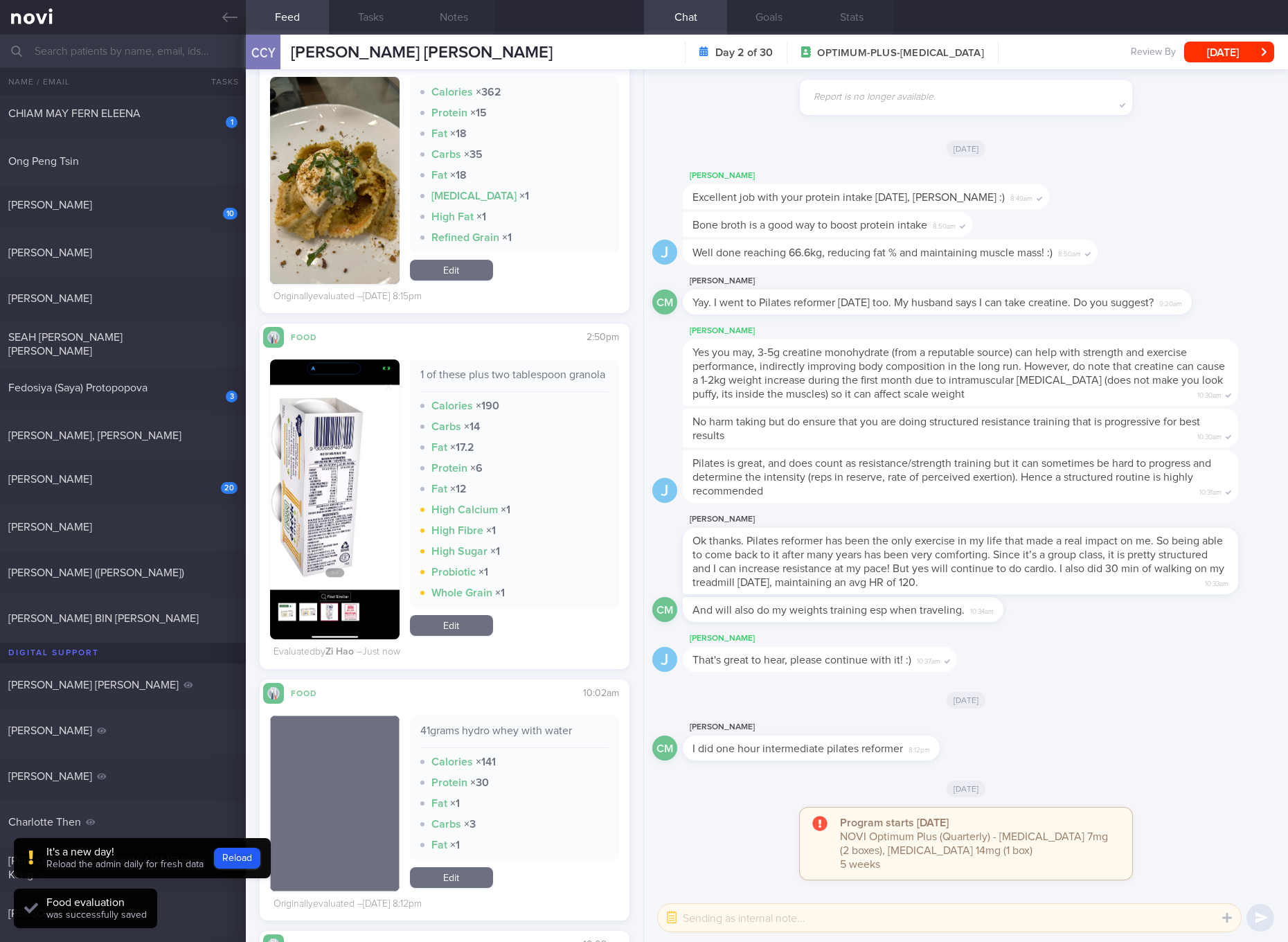
scroll to position [3465, 0]
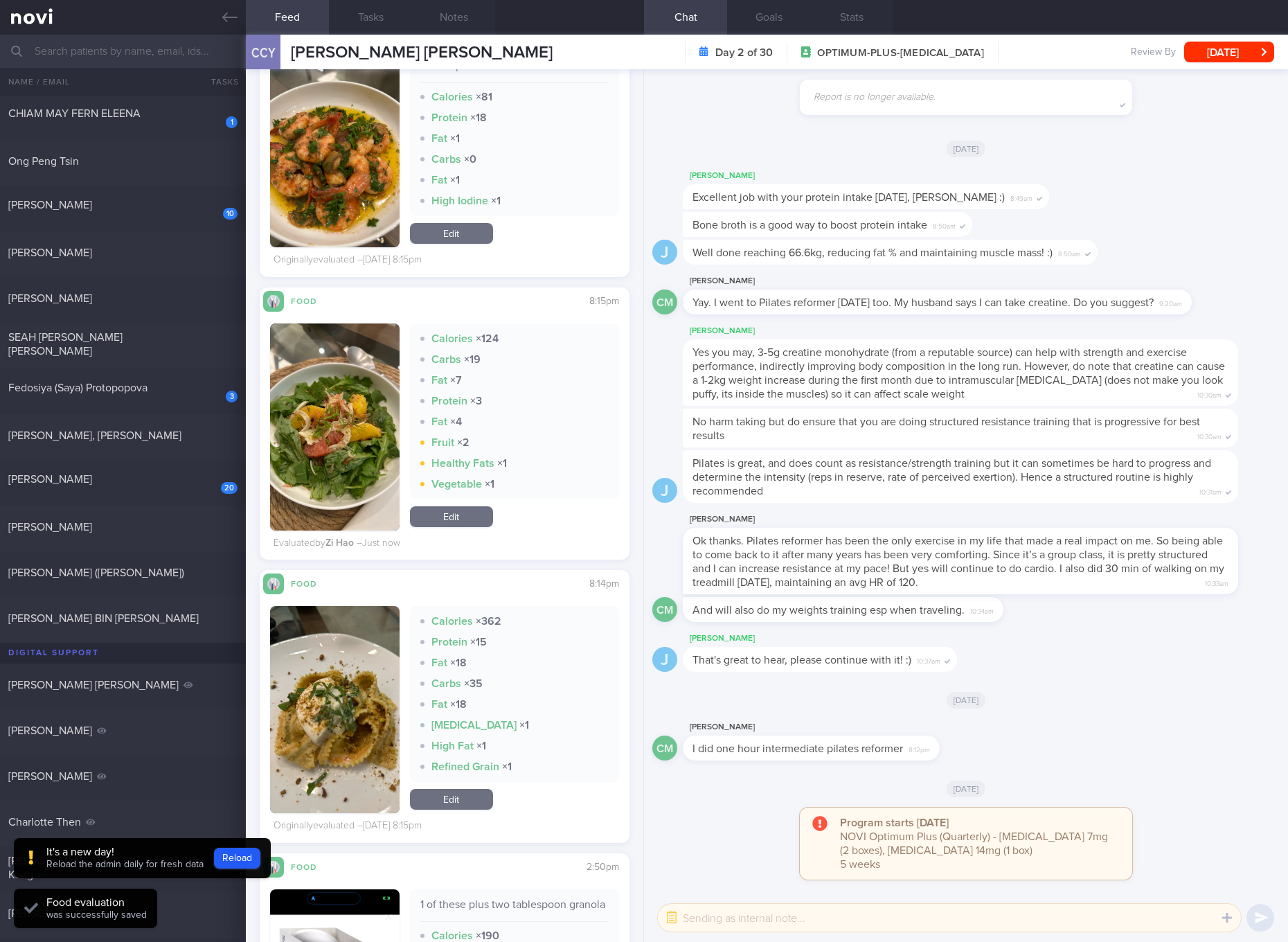
click at [471, 799] on link "Edit" at bounding box center [452, 799] width 83 height 21
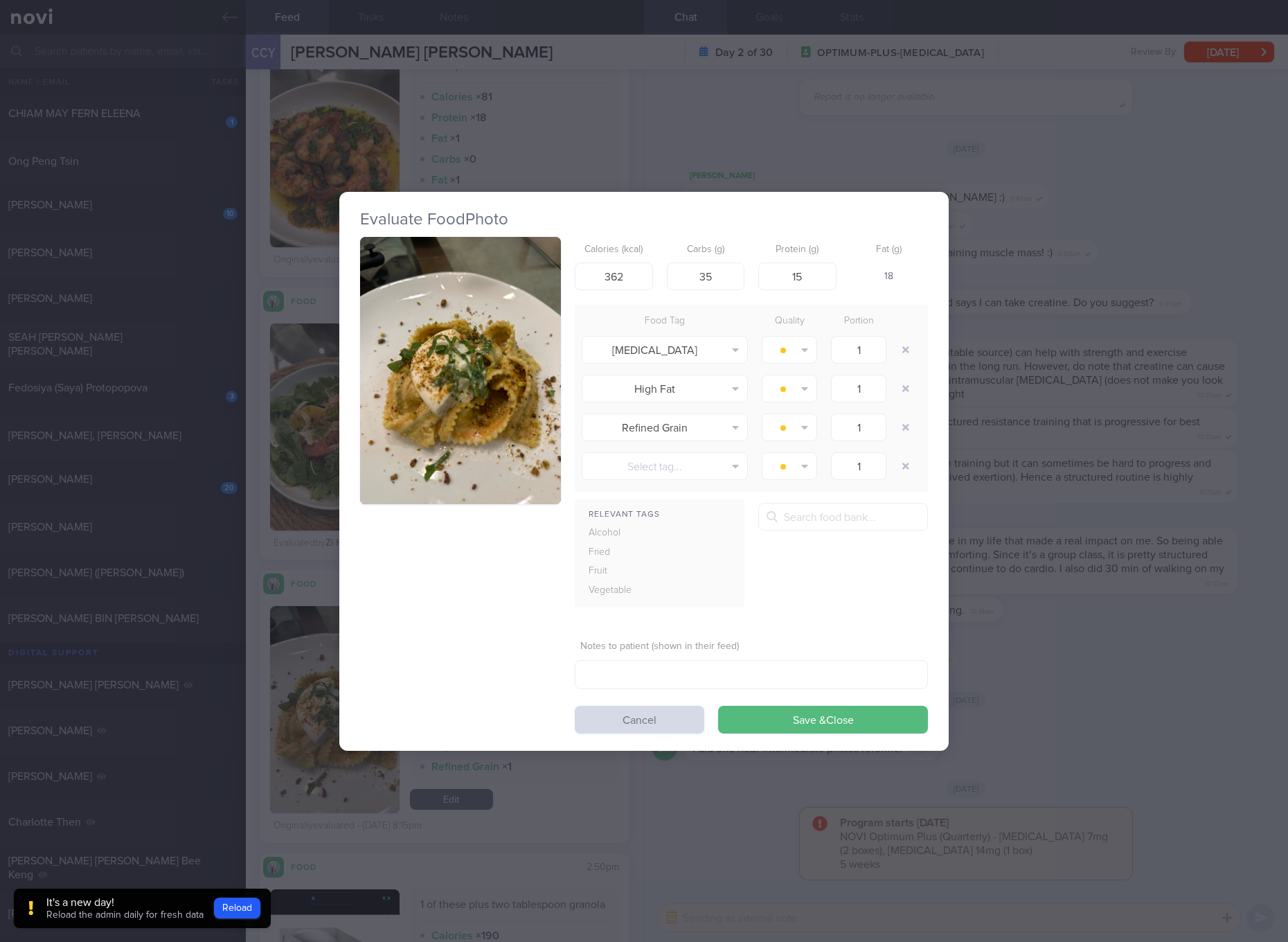
click at [1134, 444] on div "Evaluate Food Photo Calories (kcal) 362 Carbs (g) 35 Protein (g) 15 Fat (g) 18 …" at bounding box center [644, 471] width 1288 height 942
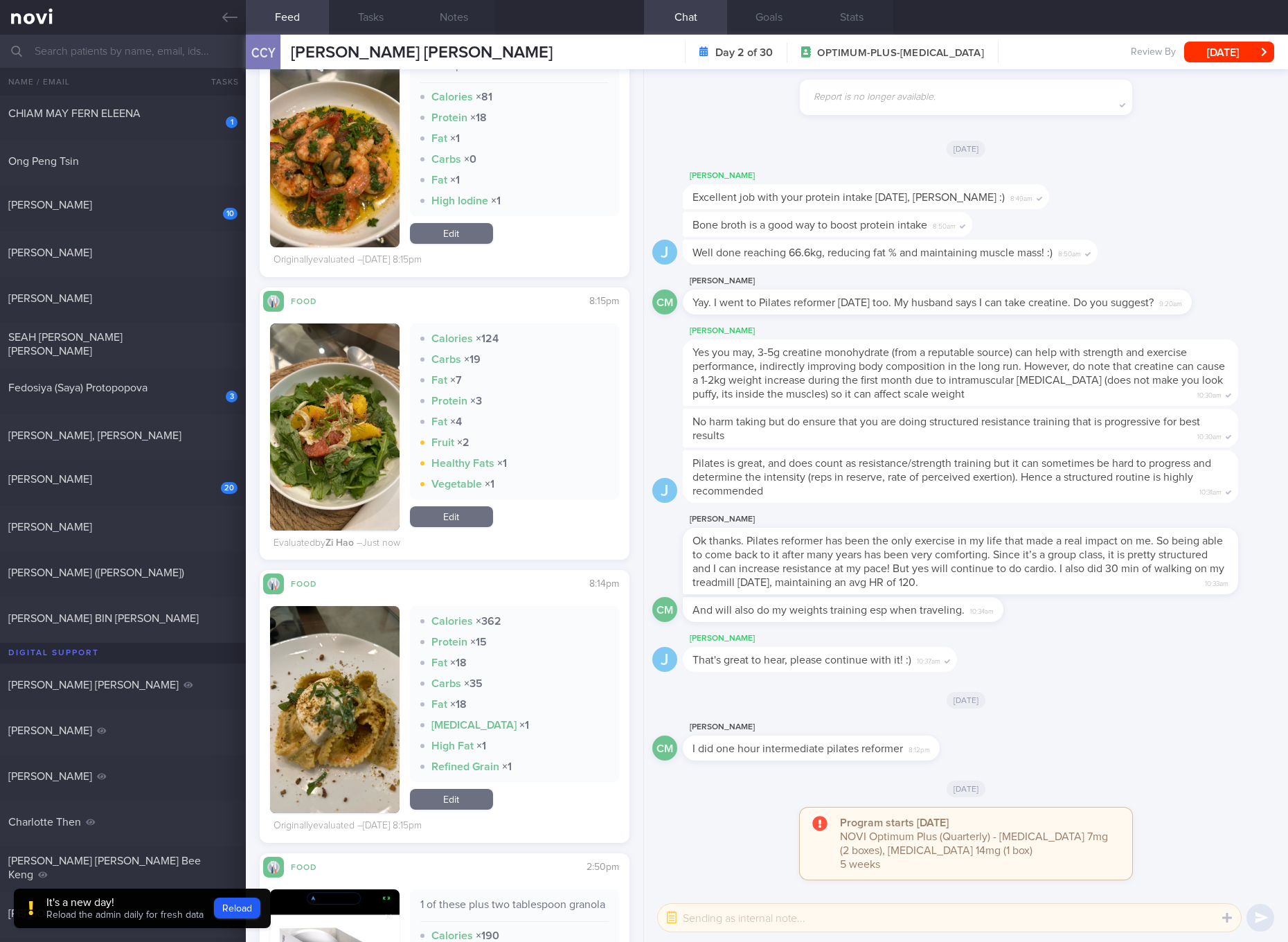
click at [352, 659] on button "button" at bounding box center [334, 709] width 129 height 207
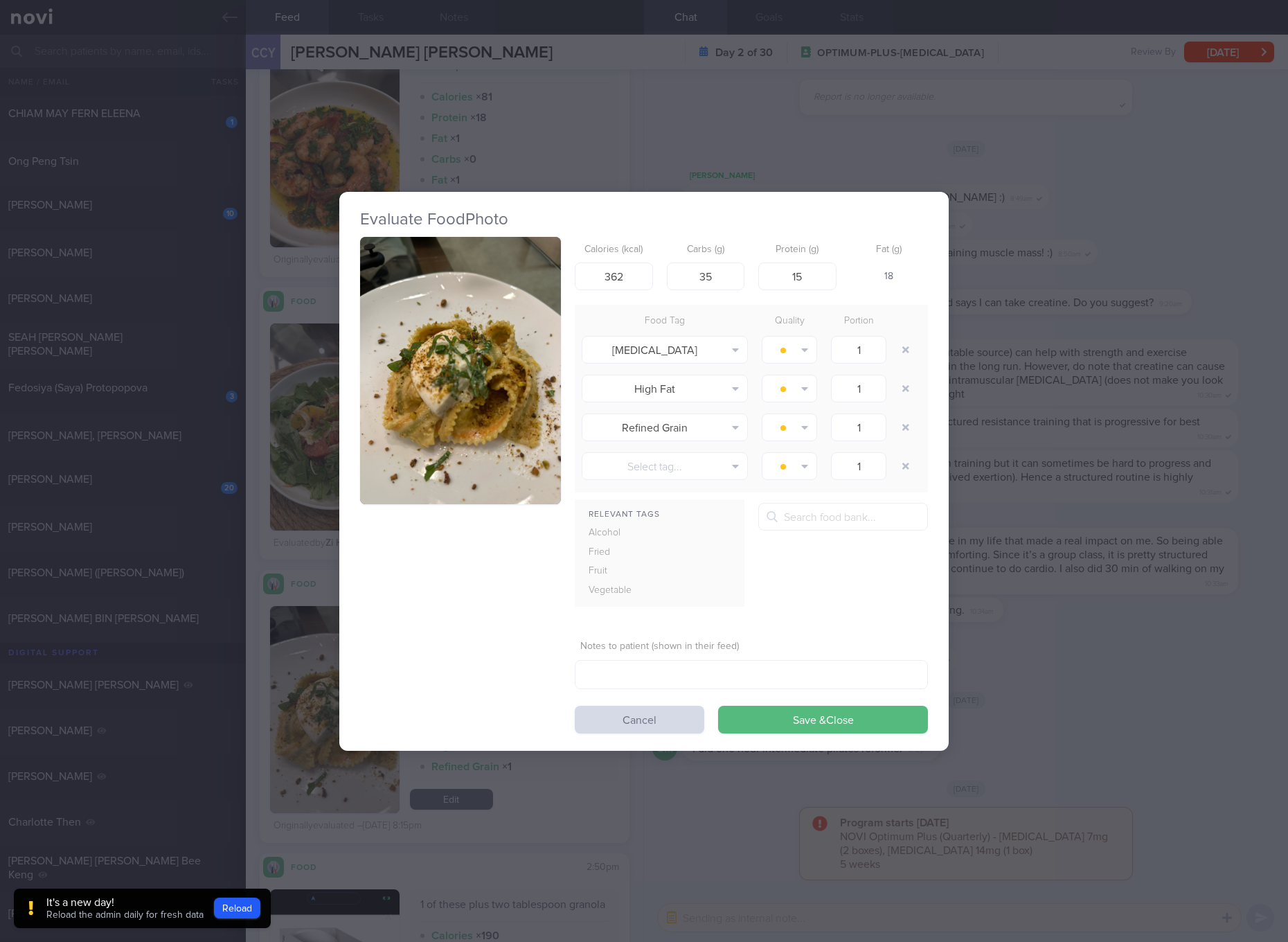
click at [498, 353] on button "button" at bounding box center [461, 371] width 201 height 268
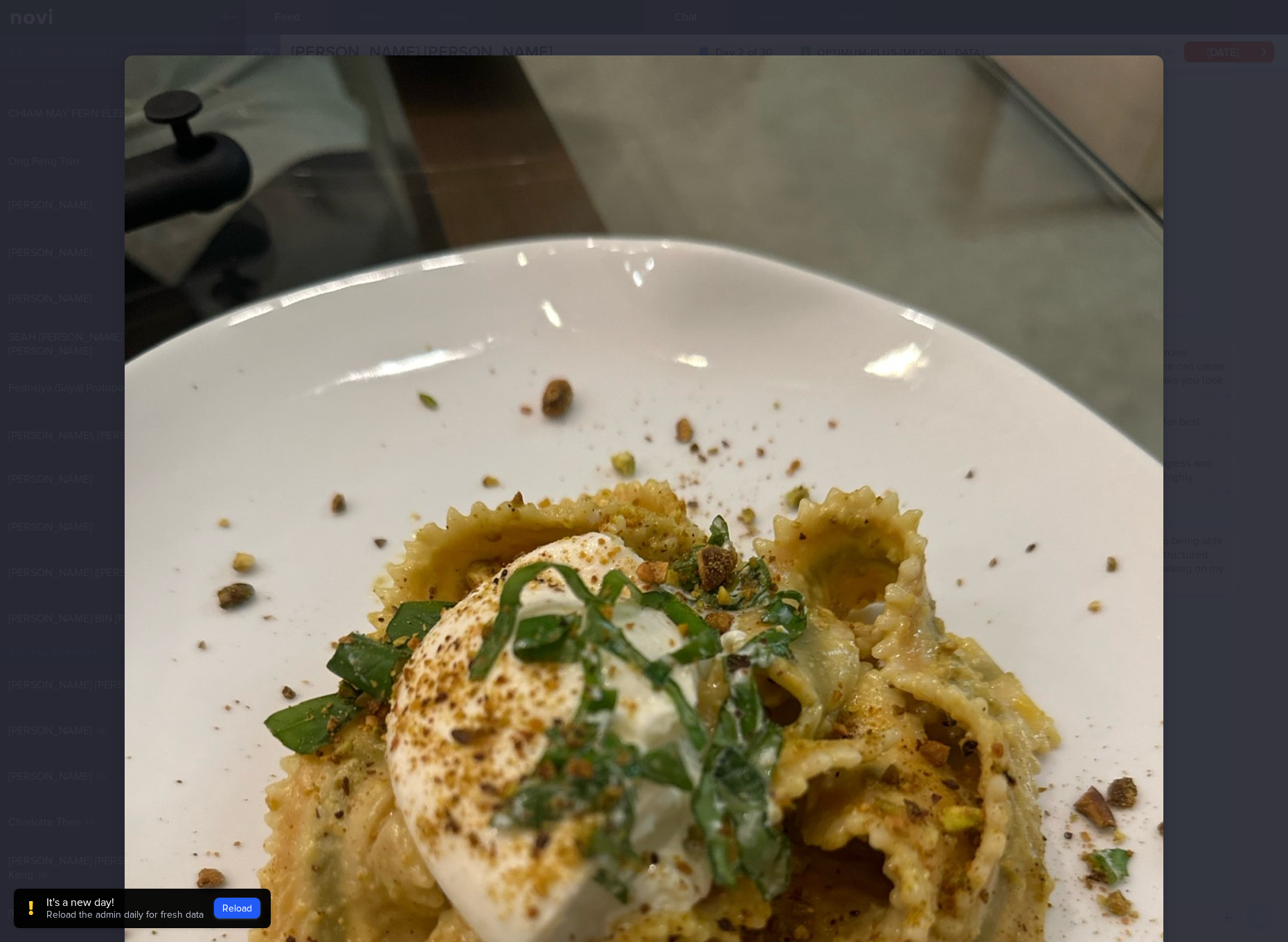
click at [949, 491] on img at bounding box center [644, 749] width 1039 height 1386
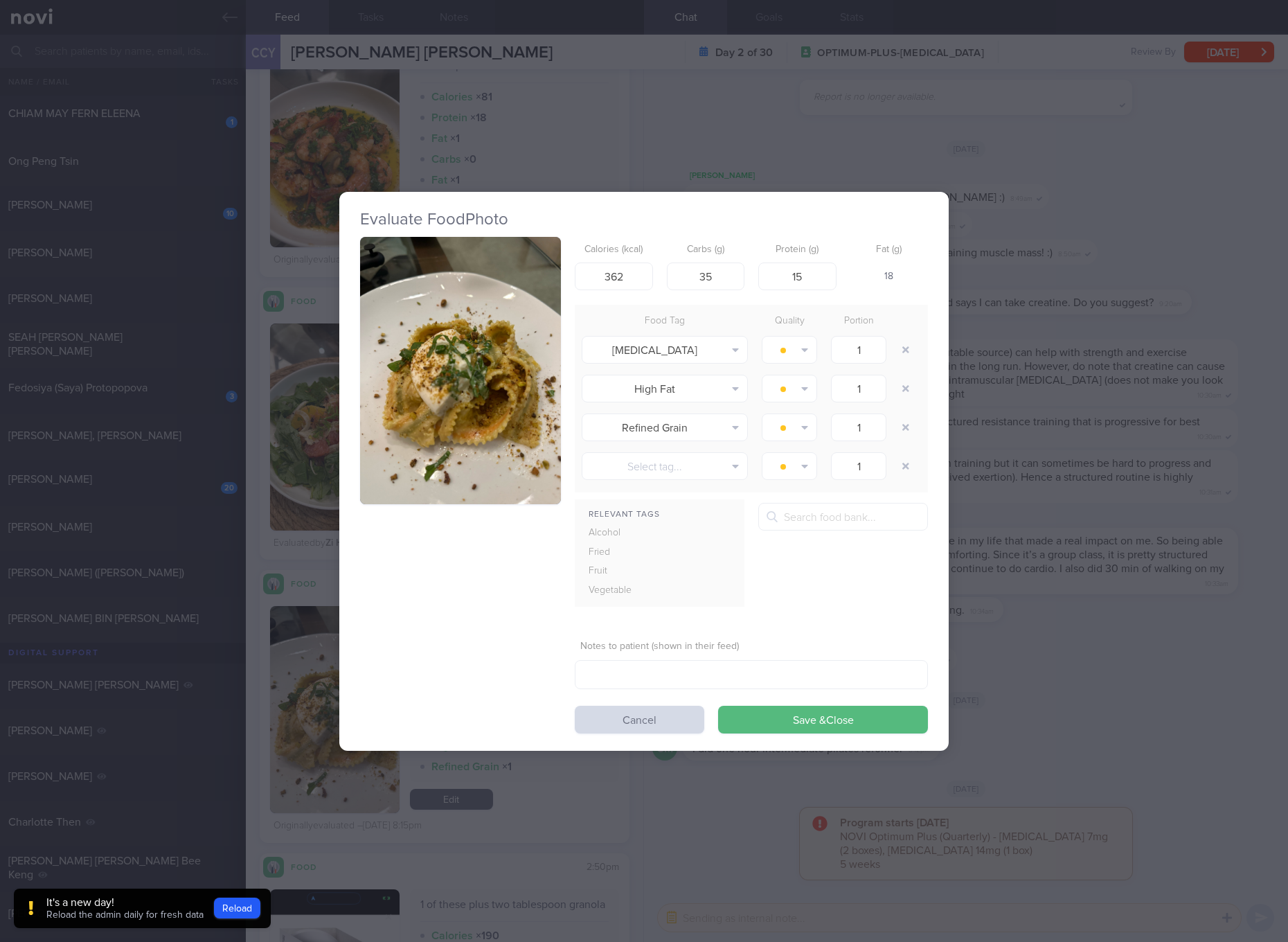
click at [1041, 493] on div "Evaluate Food Photo Calories (kcal) 362 Carbs (g) 35 Protein (g) 15 Fat (g) 18 …" at bounding box center [644, 471] width 1288 height 942
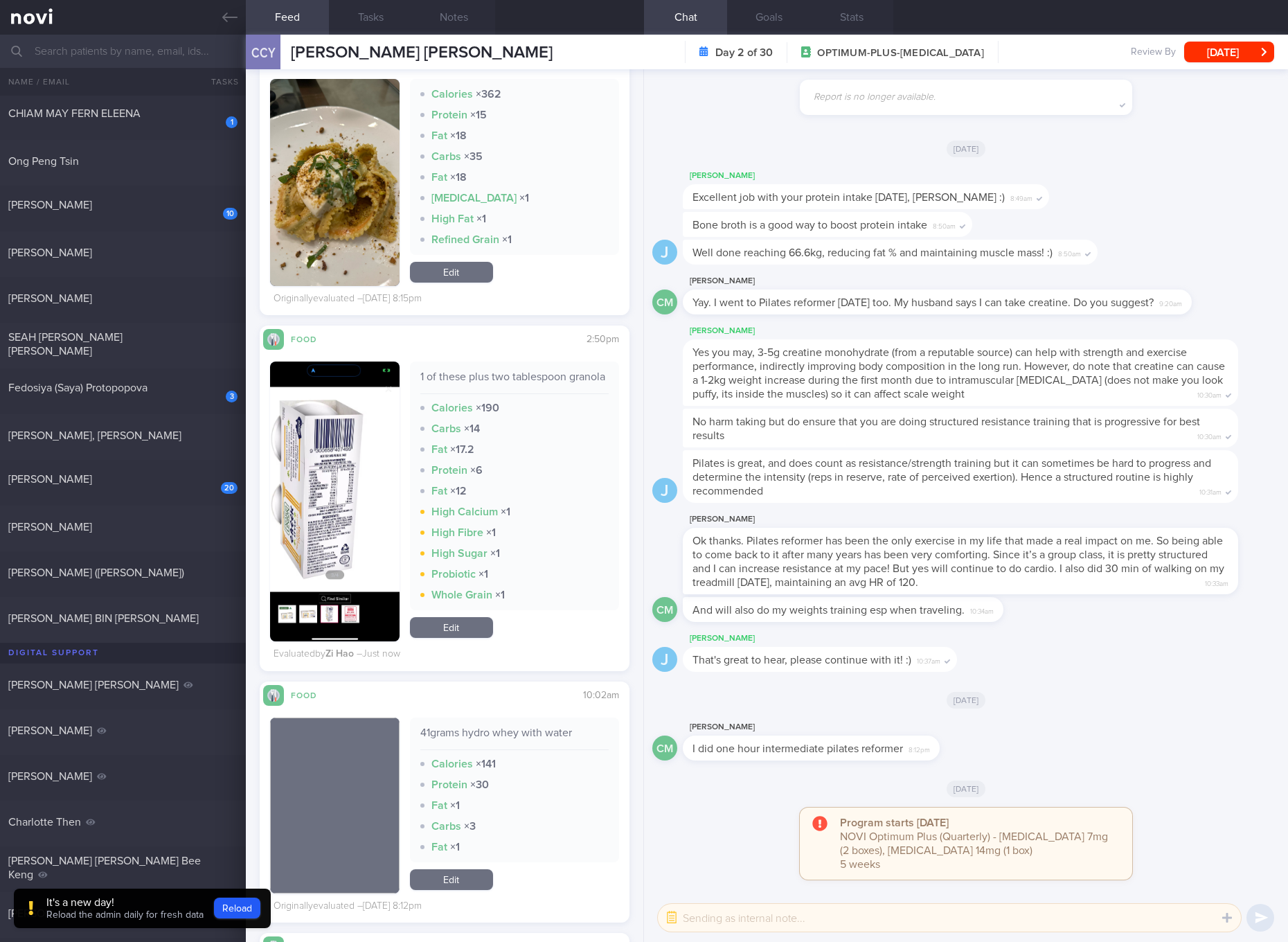
scroll to position [3985, 0]
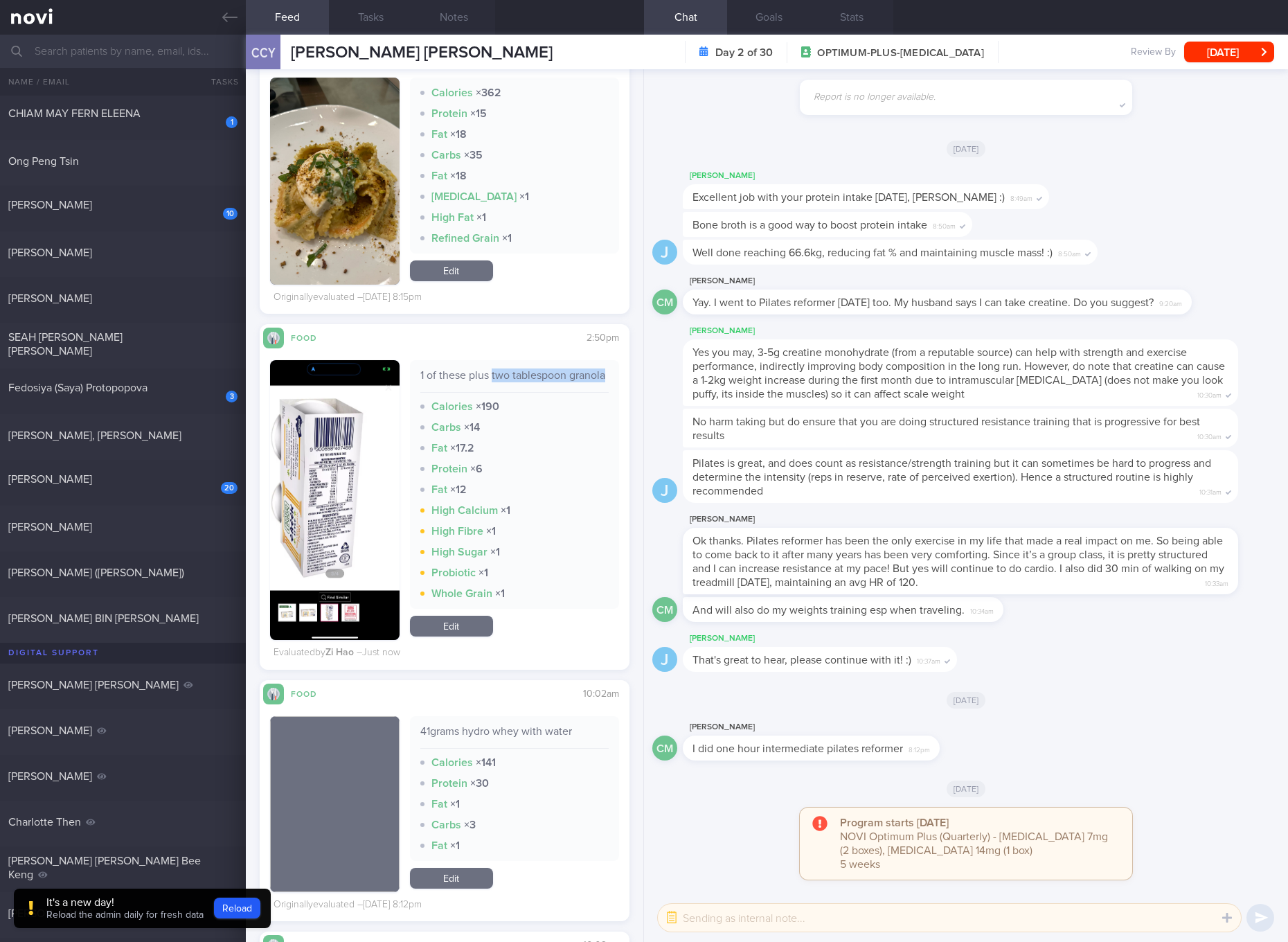
drag, startPoint x: 486, startPoint y: 378, endPoint x: 484, endPoint y: 390, distance: 12.2
click at [484, 390] on div "1 of these plus two tablespoon granola" at bounding box center [514, 381] width 188 height 25
copy div "two tablespoon granola"
click at [439, 261] on link "Edit" at bounding box center [452, 271] width 83 height 21
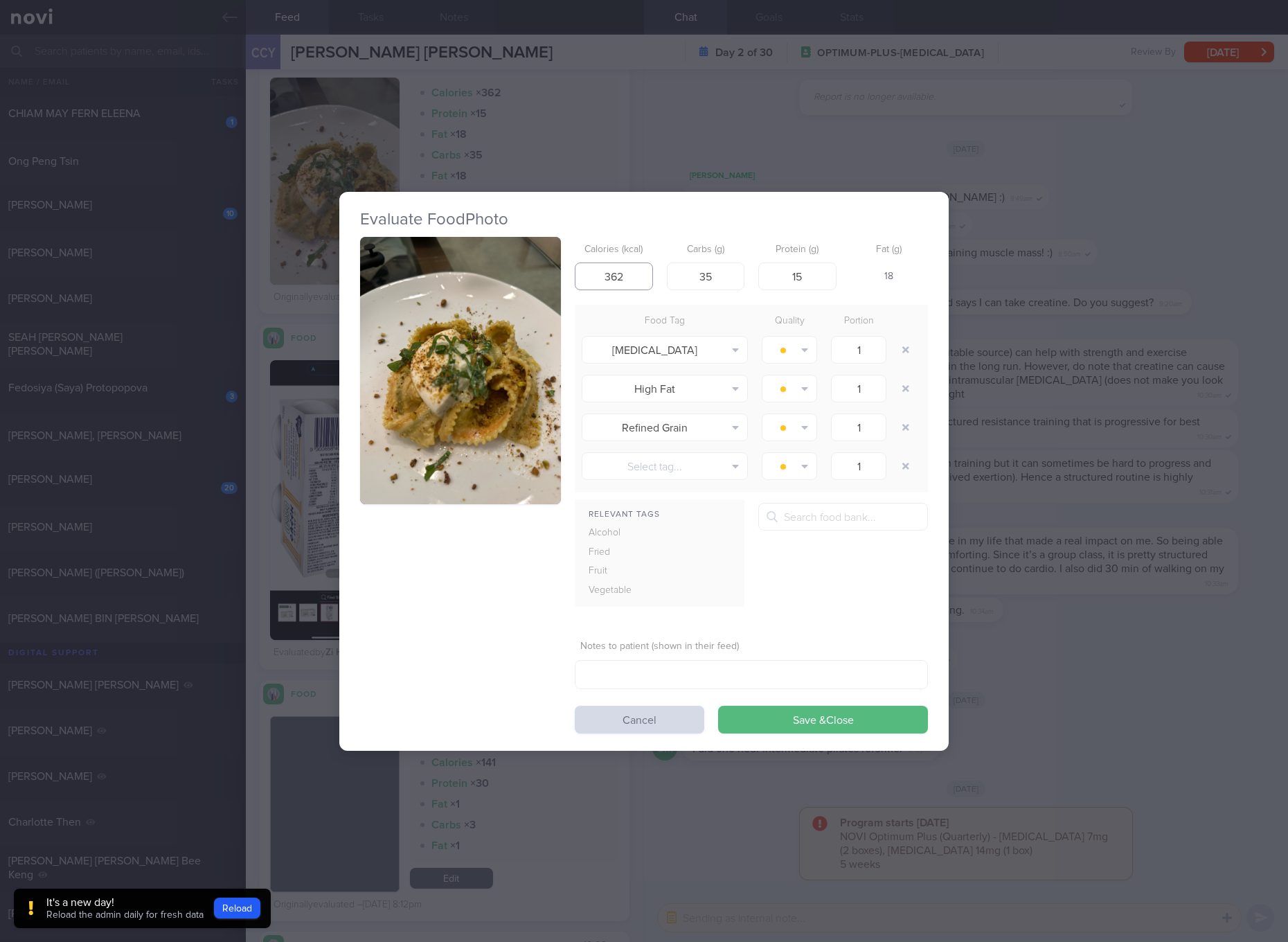
click at [630, 274] on input "362" at bounding box center [614, 276] width 78 height 28
type input "245"
type input "34"
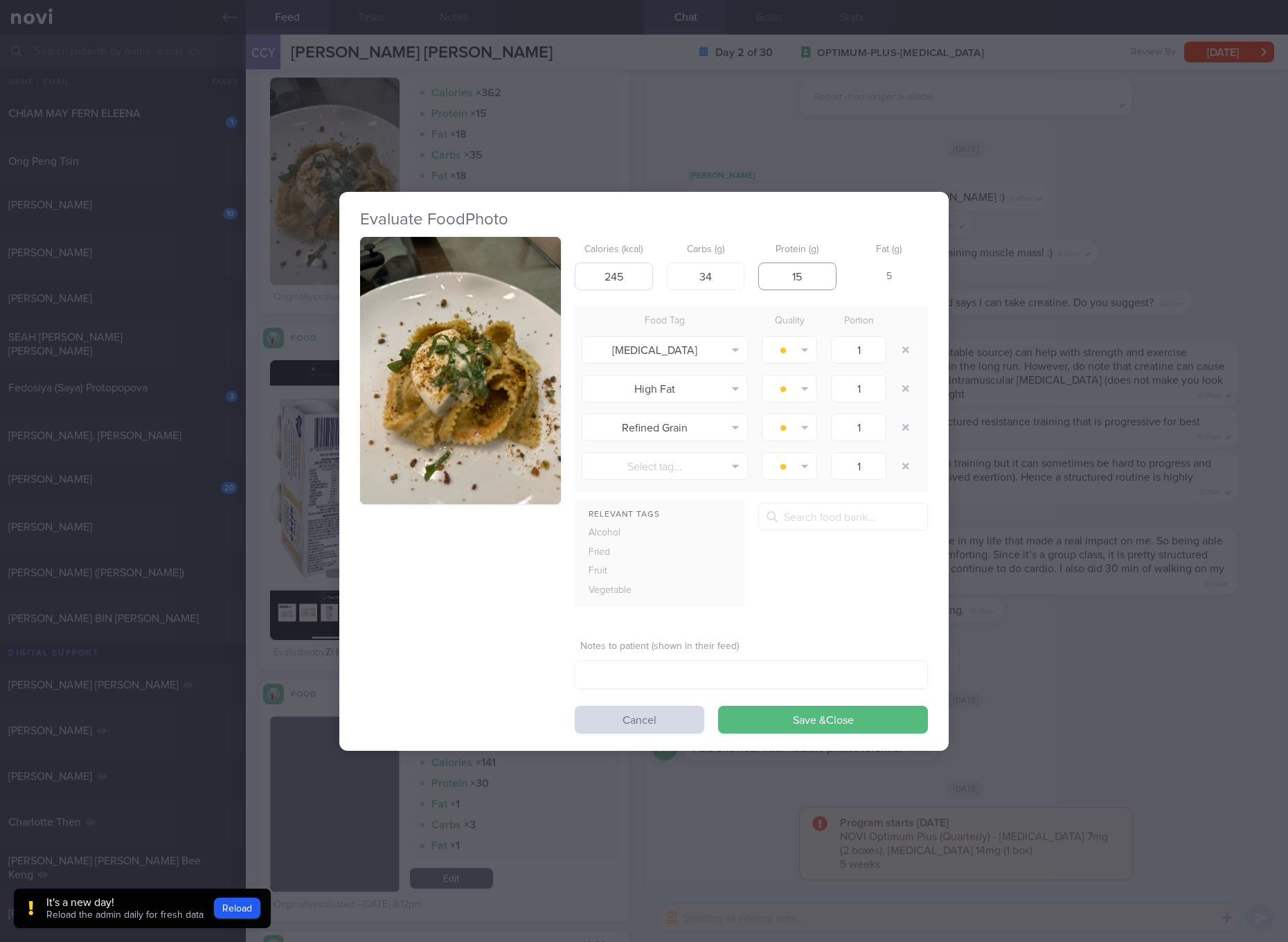
type input "0"
type input "9"
click at [718, 706] on button "Save & Close" at bounding box center [823, 720] width 210 height 28
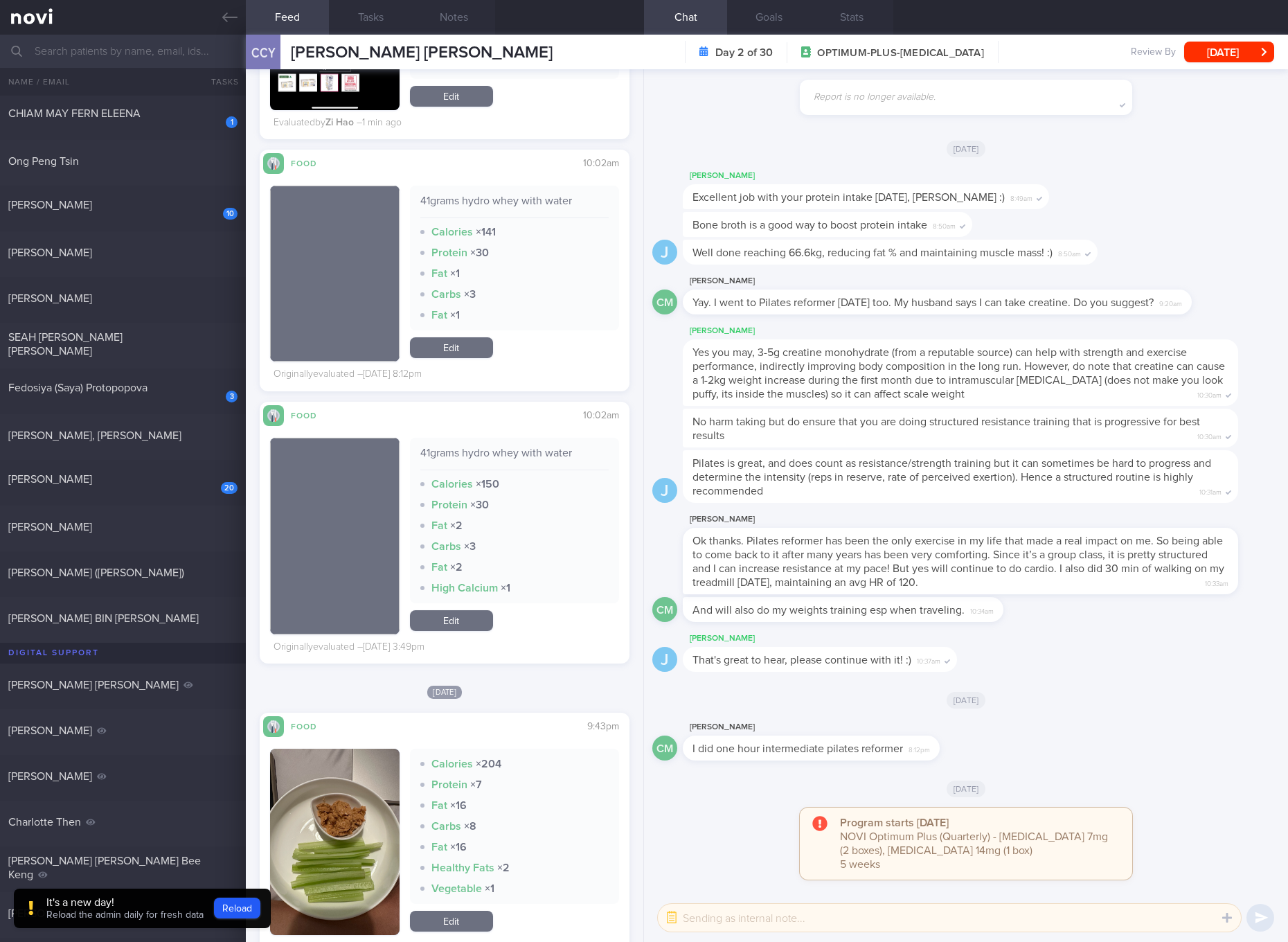
scroll to position [4245, 0]
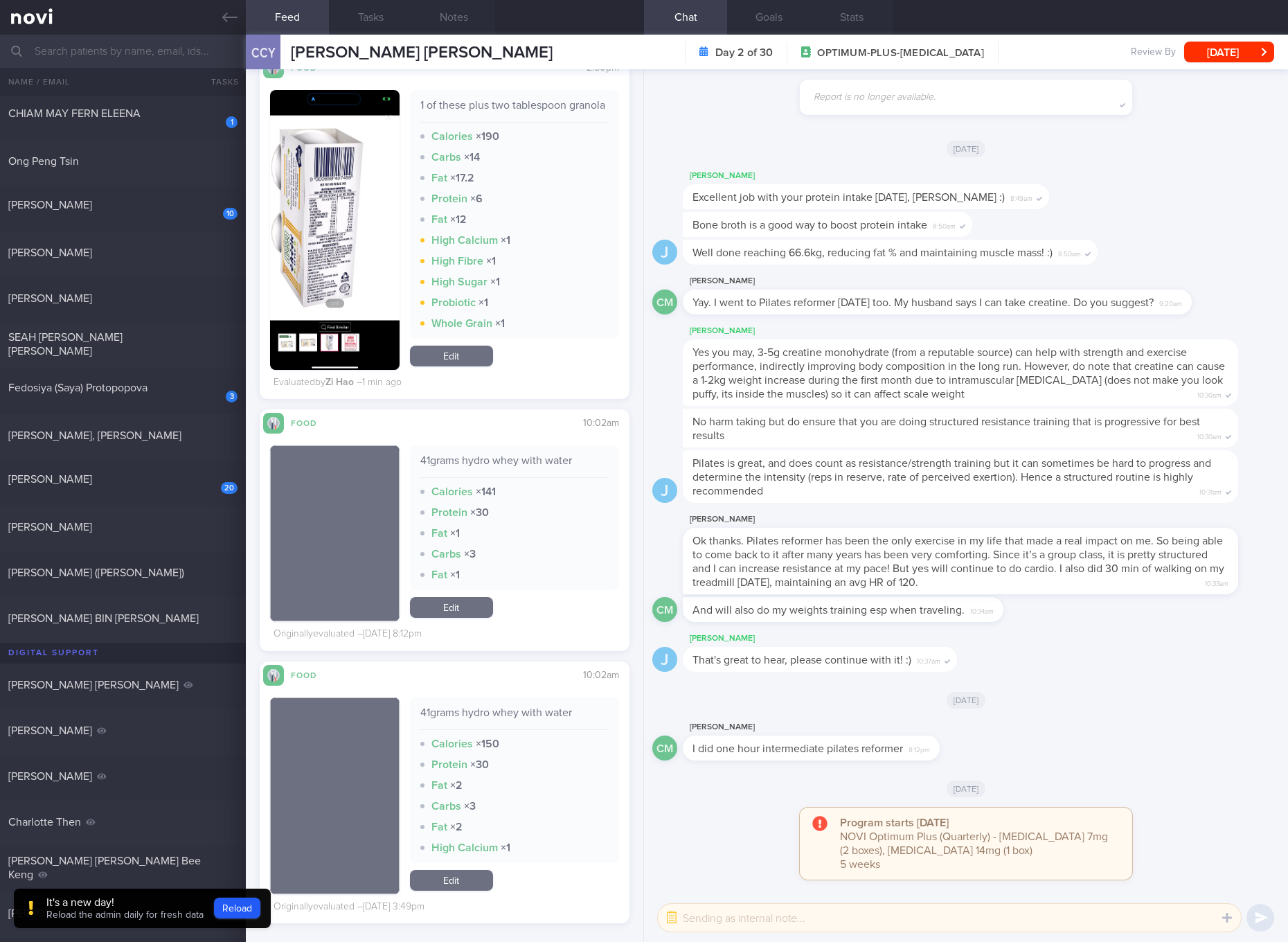
click at [470, 367] on link "Edit" at bounding box center [452, 356] width 83 height 21
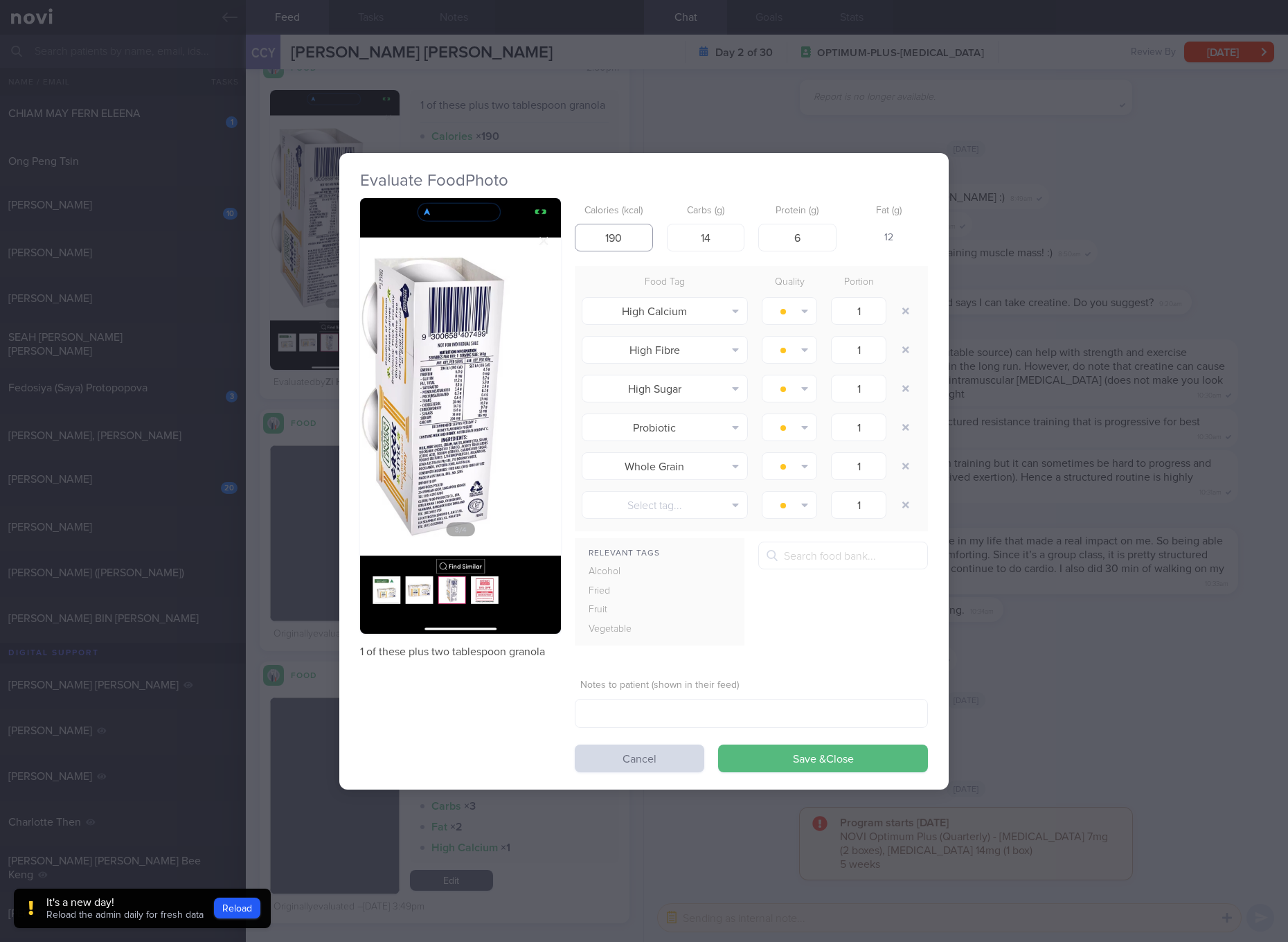
click at [646, 241] on input "190" at bounding box center [614, 237] width 78 height 28
type input "265"
type input "23"
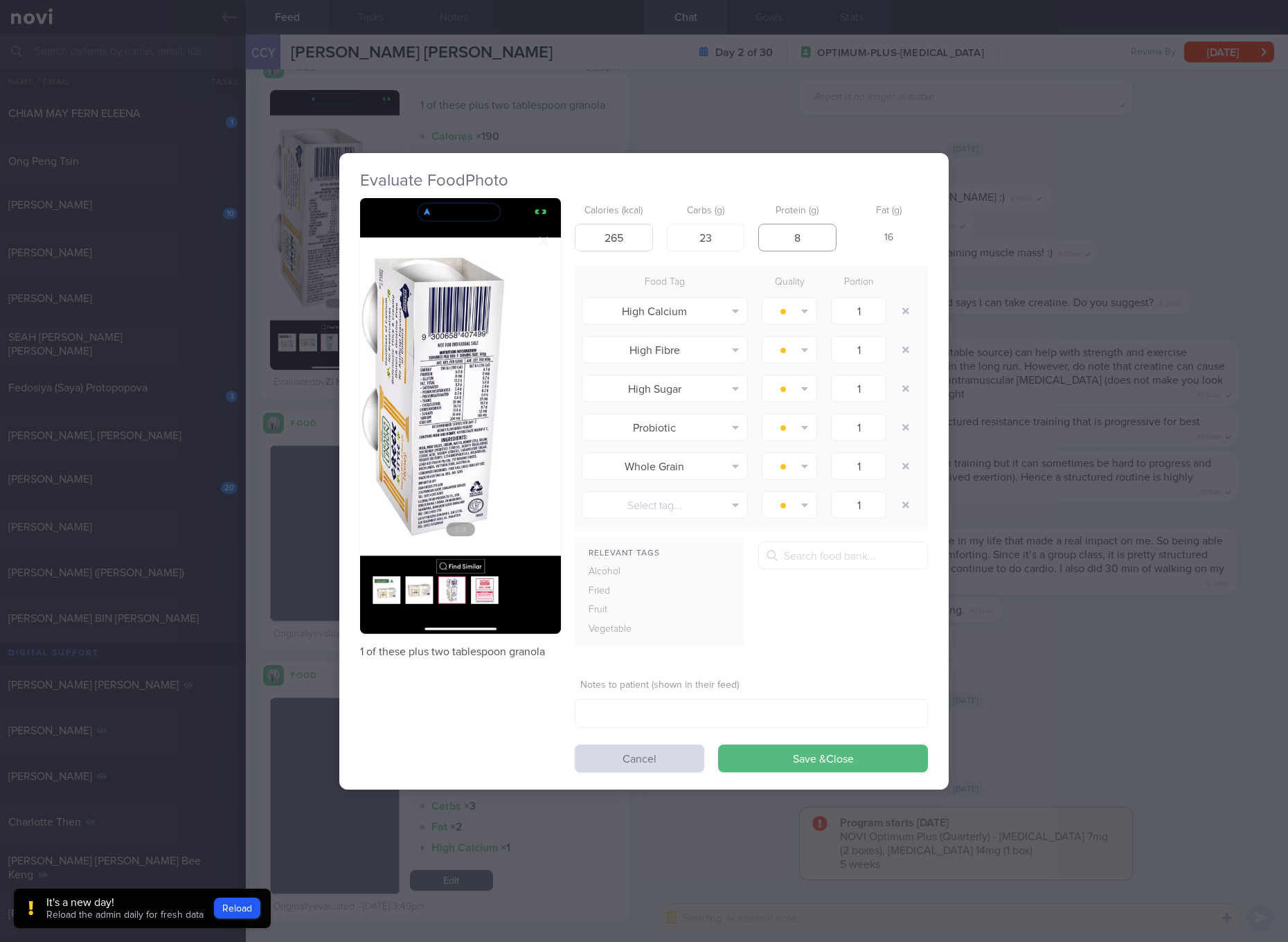
type input "8"
click at [718, 745] on button "Save & Close" at bounding box center [823, 758] width 210 height 28
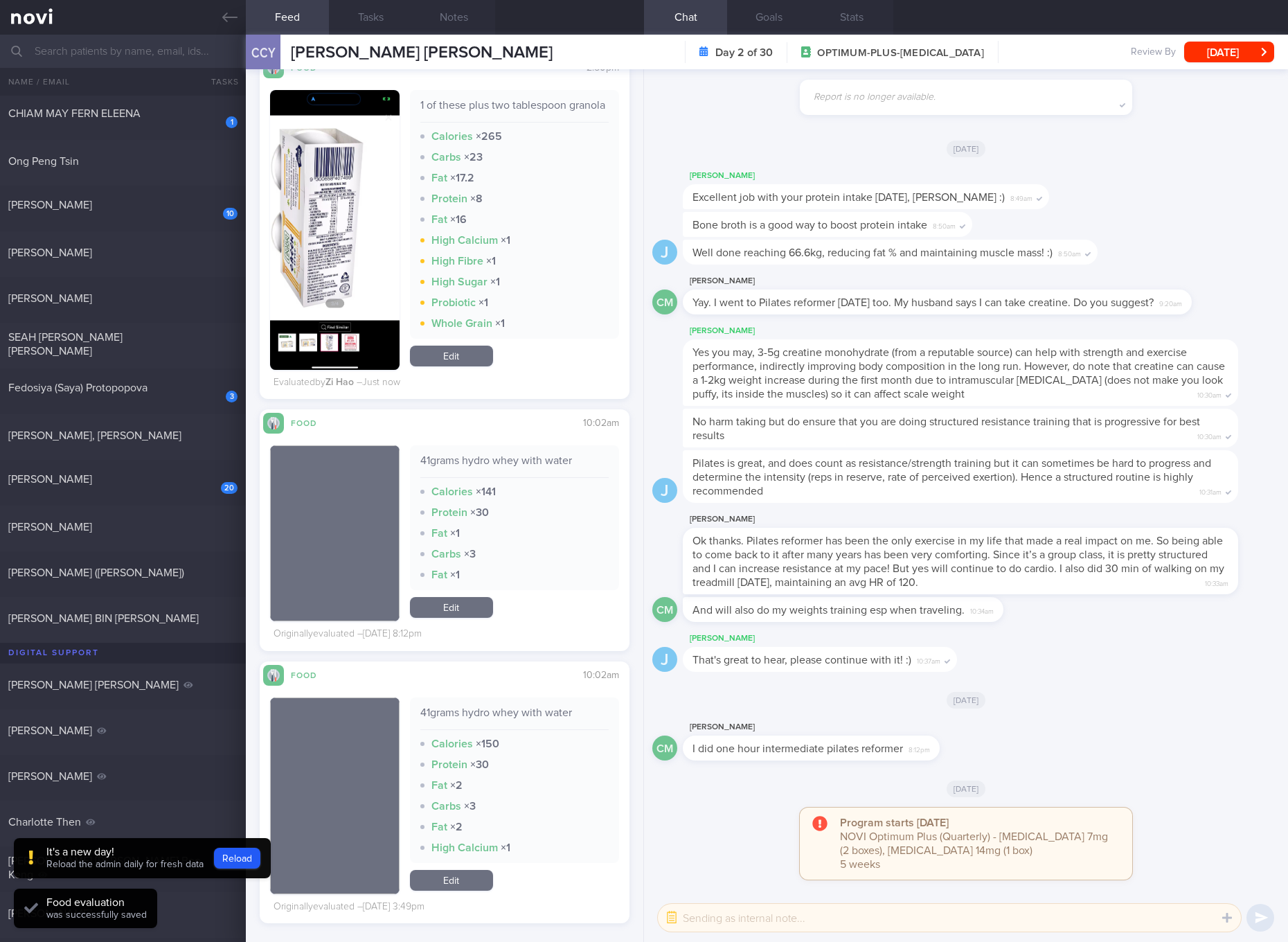
scroll to position [4765, 0]
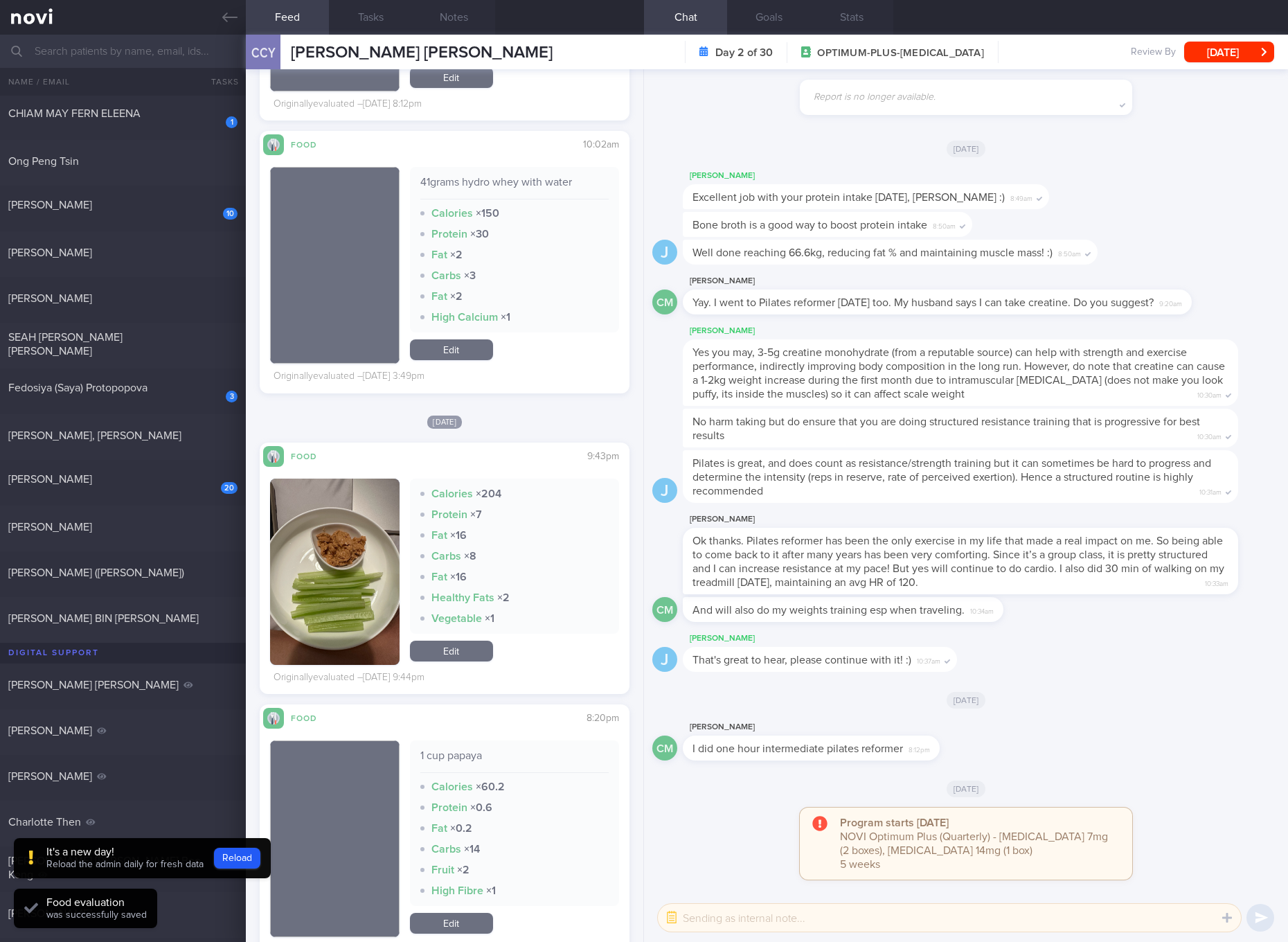
click at [343, 594] on button "button" at bounding box center [334, 572] width 129 height 187
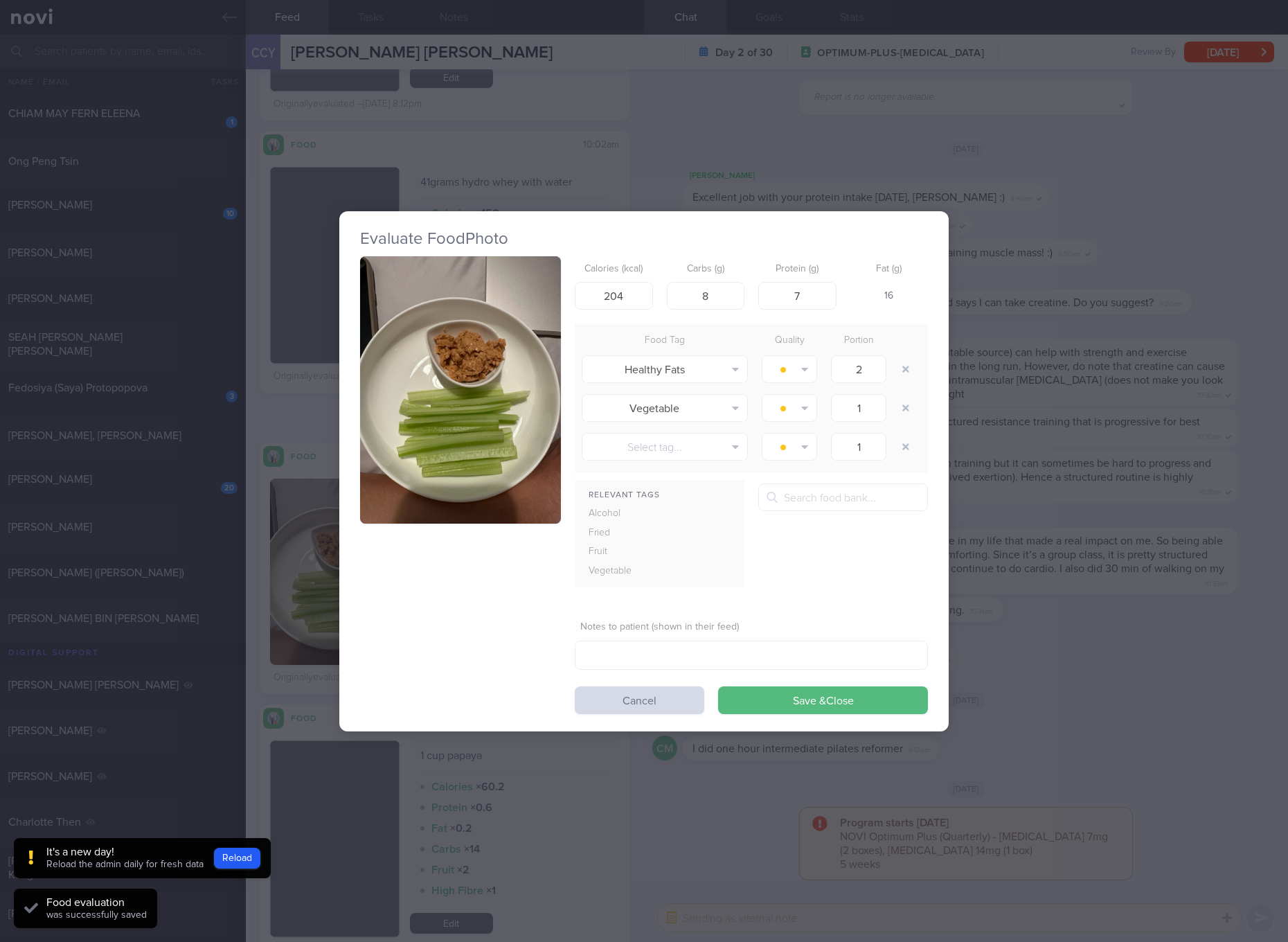
click at [433, 441] on img "button" at bounding box center [461, 390] width 201 height 268
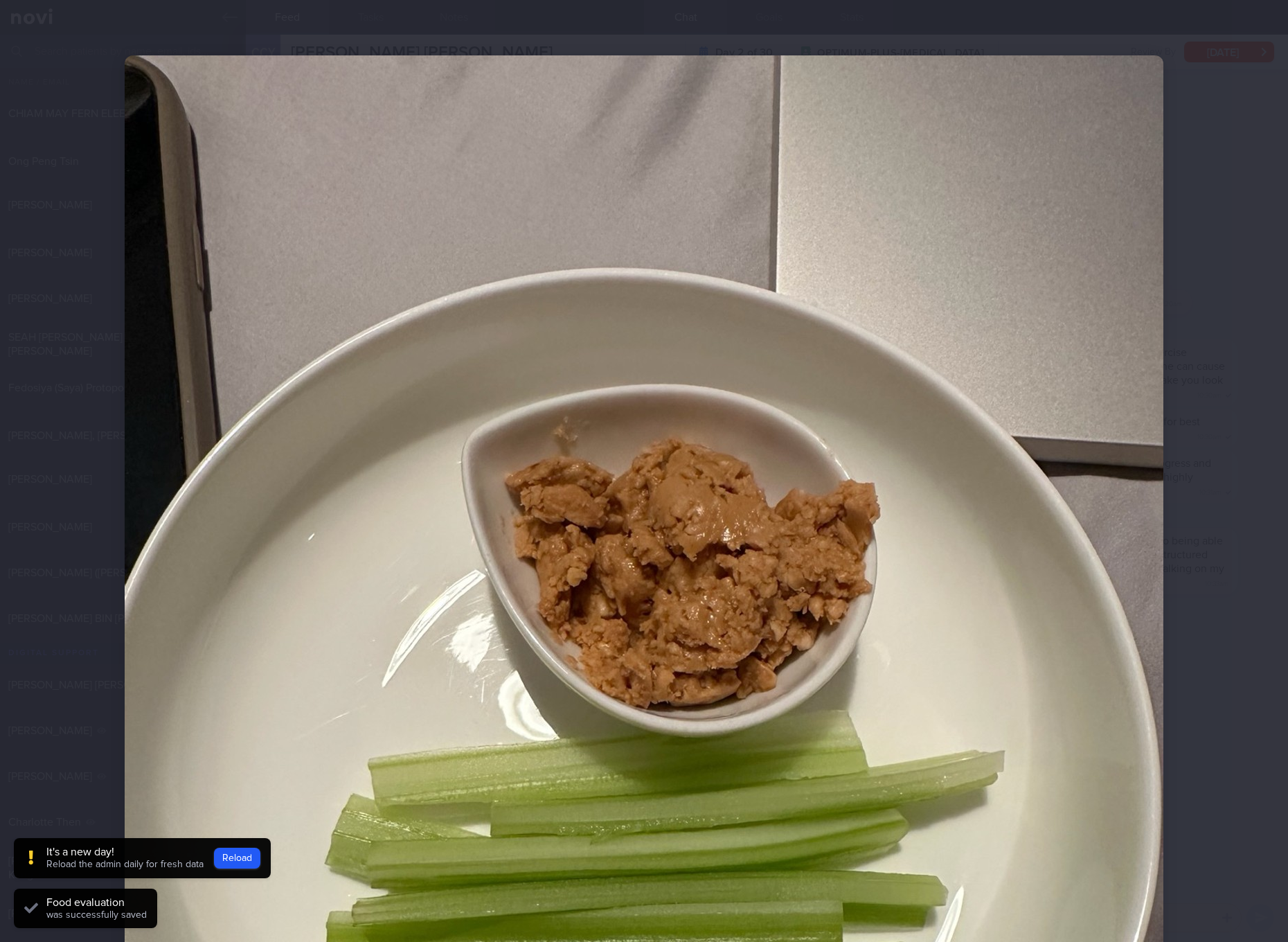
scroll to position [259, 0]
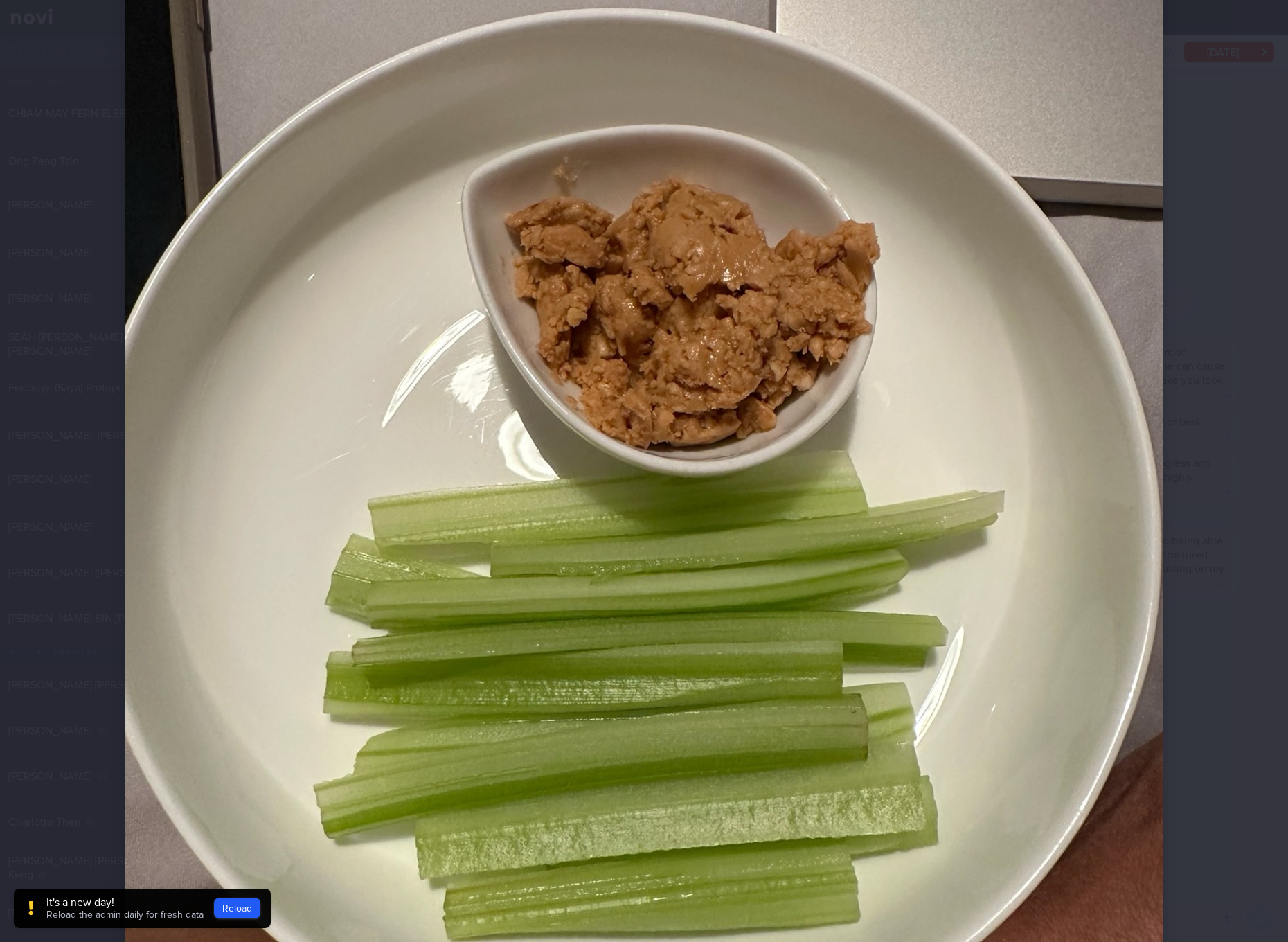
click at [923, 587] on img at bounding box center [644, 488] width 1039 height 1386
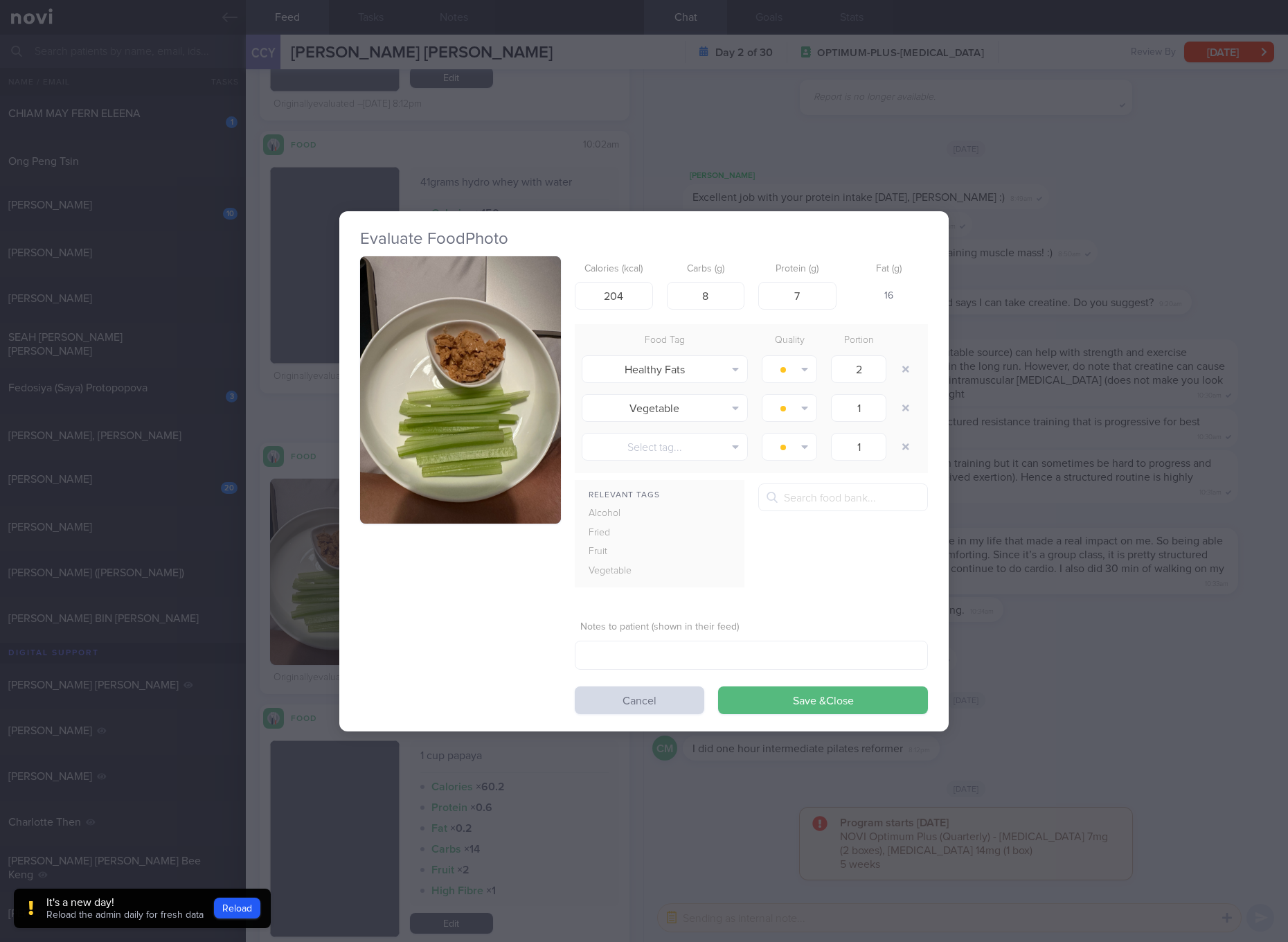
click at [1053, 675] on div "Evaluate Food Photo Calories (kcal) 204 Carbs (g) 8 Protein (g) 7 Fat (g) 16 Fo…" at bounding box center [644, 471] width 1288 height 942
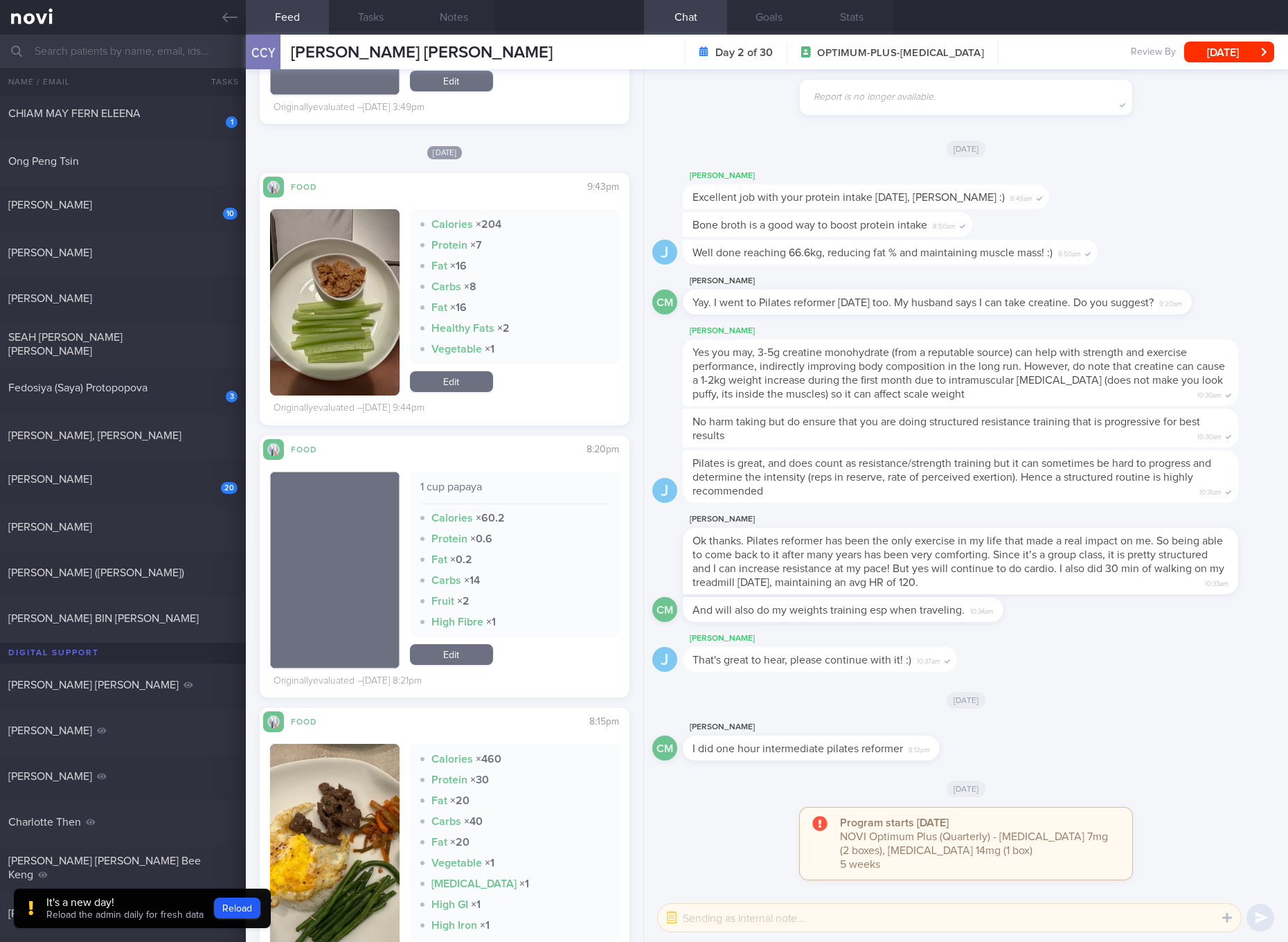
scroll to position [5284, 0]
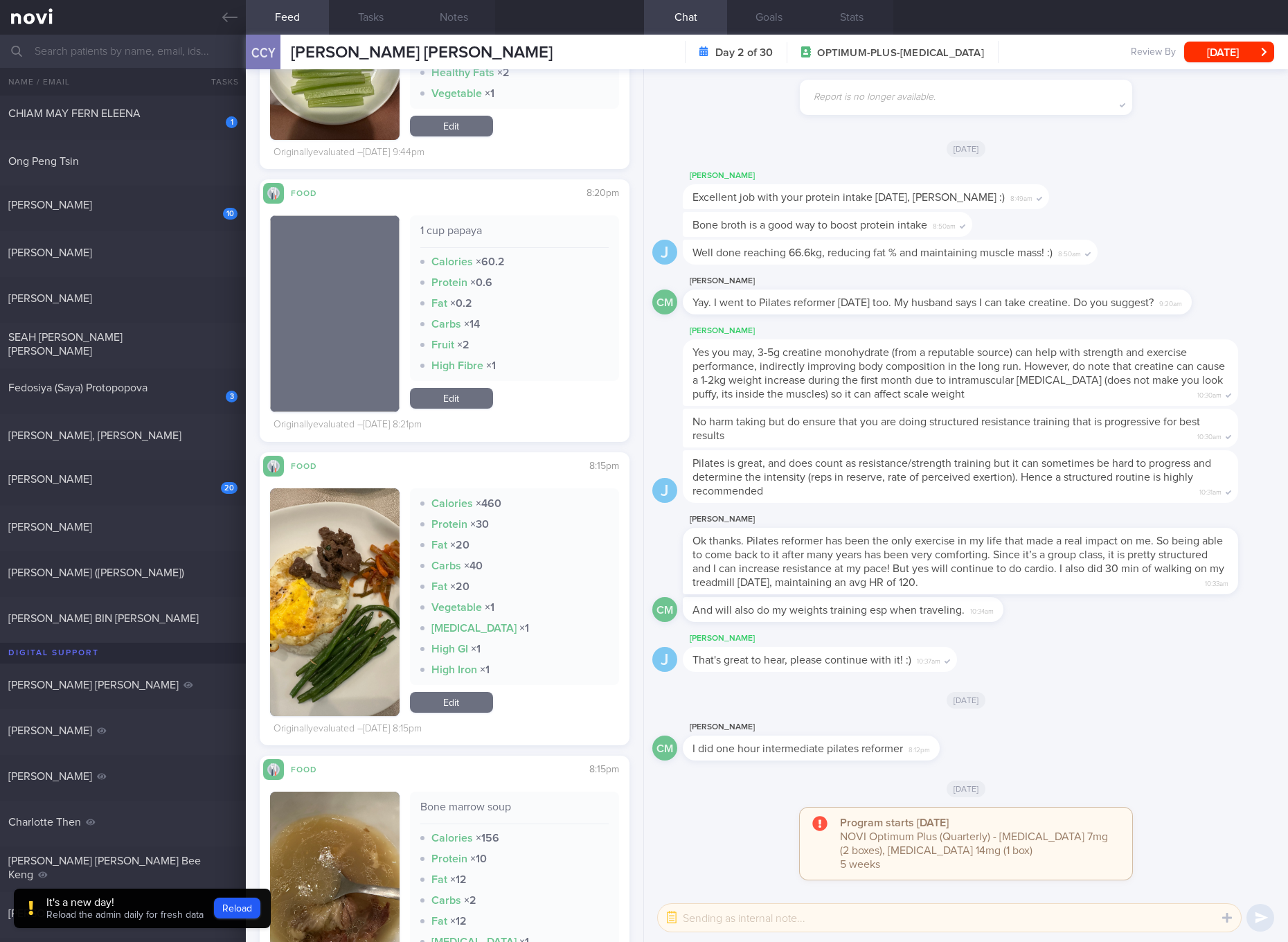
click at [368, 564] on button "button" at bounding box center [334, 602] width 129 height 228
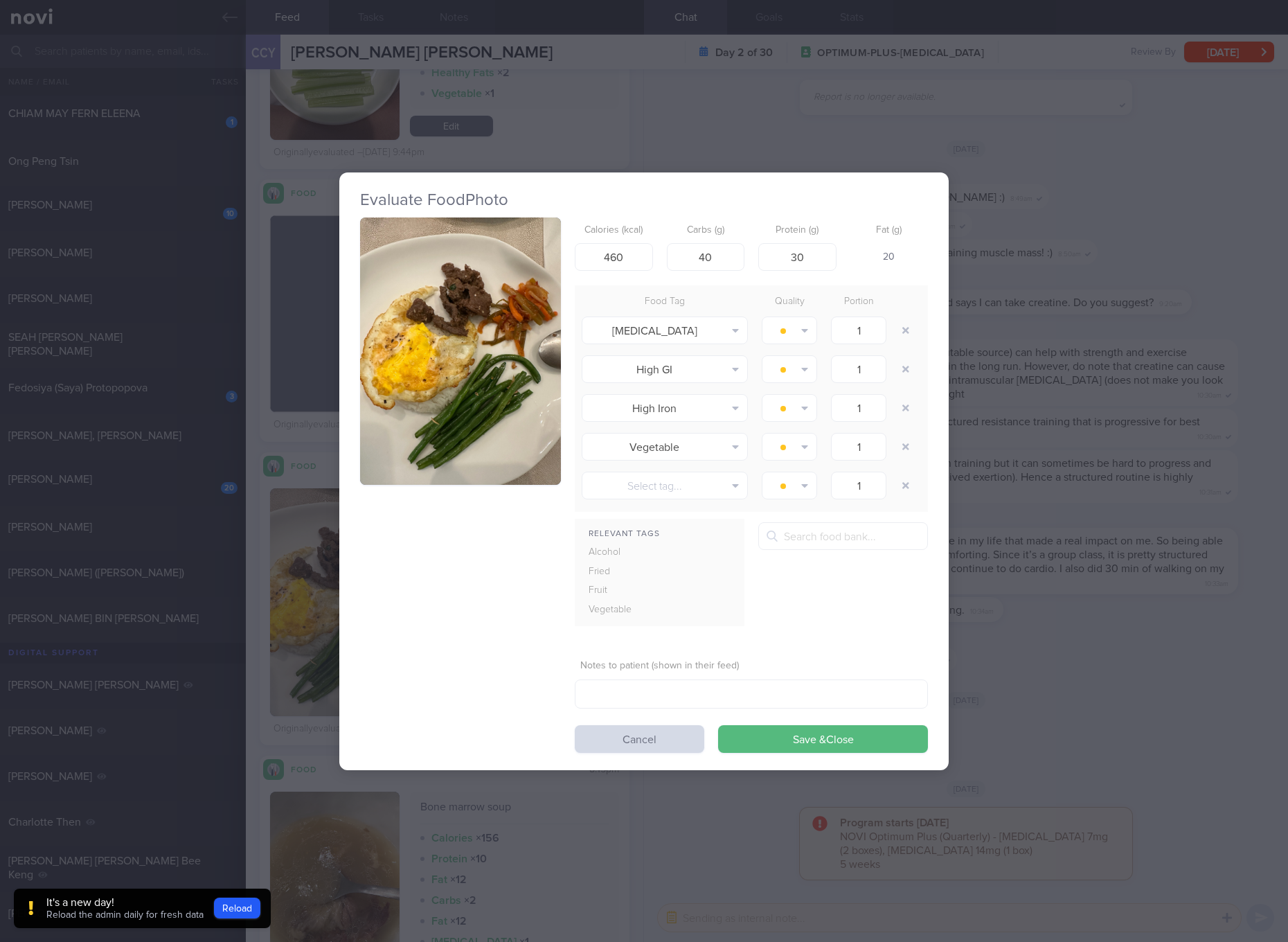
click at [462, 425] on button "button" at bounding box center [461, 352] width 201 height 268
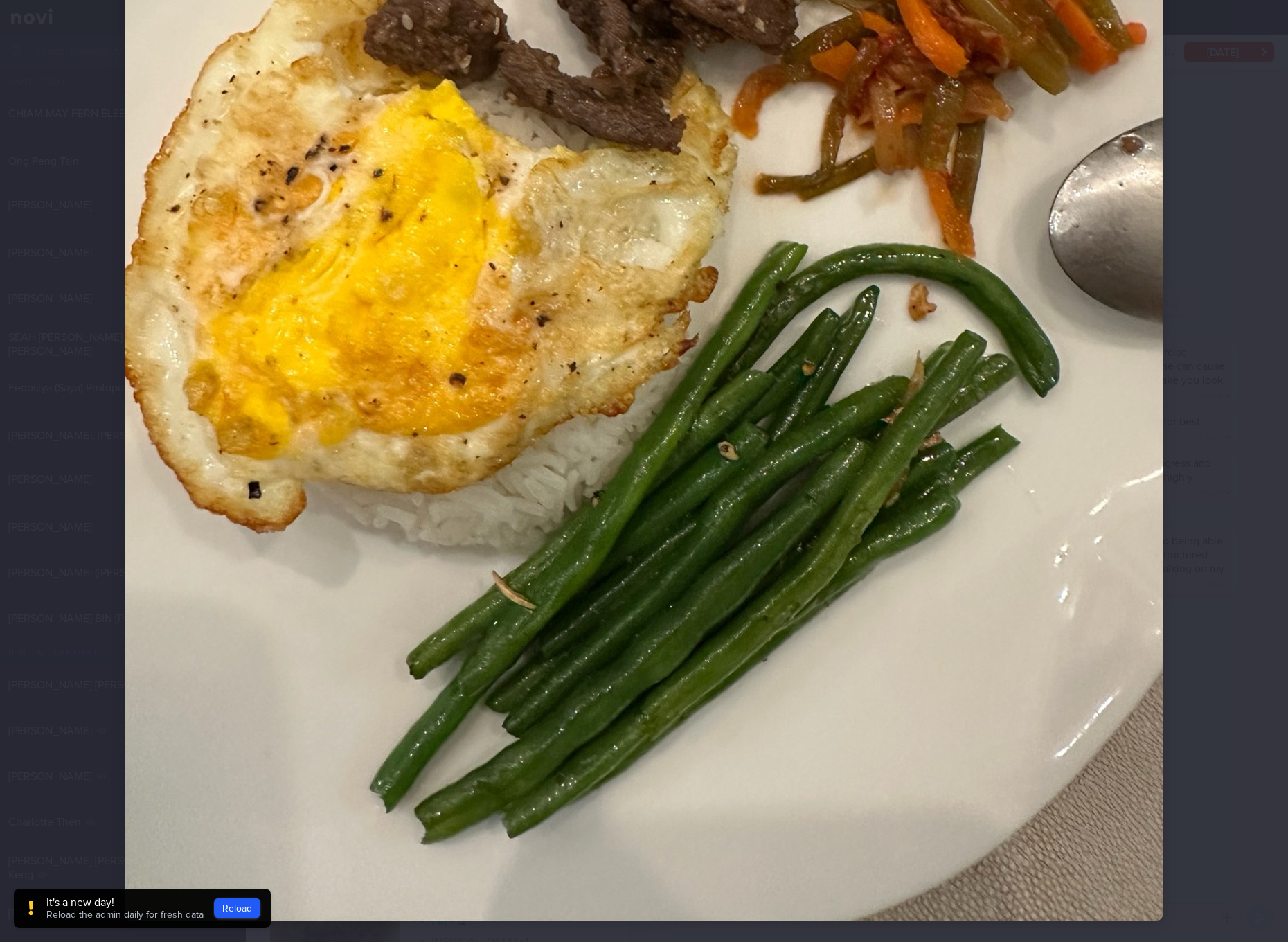
scroll to position [259, 0]
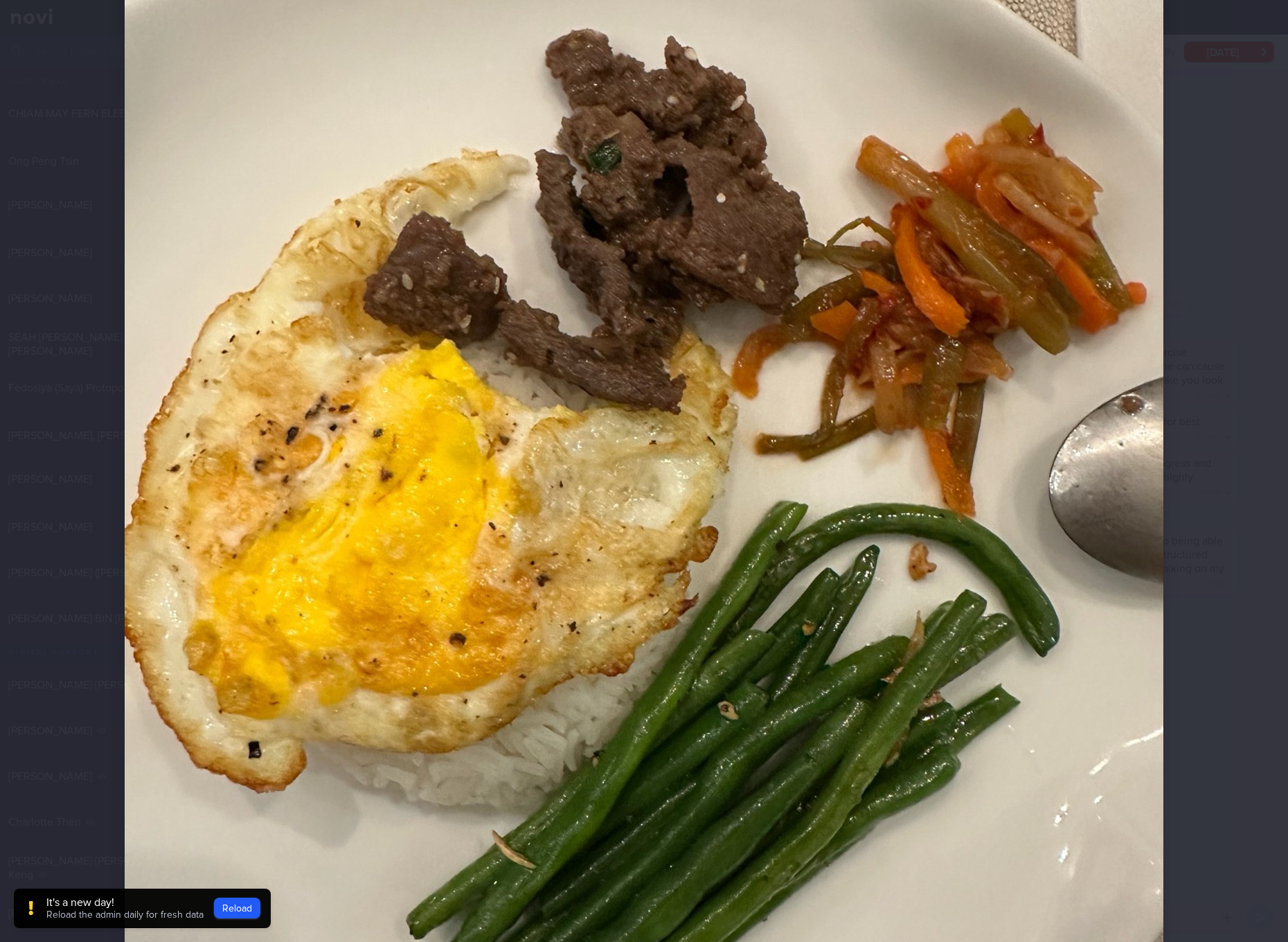
click at [635, 506] on img at bounding box center [644, 488] width 1039 height 1386
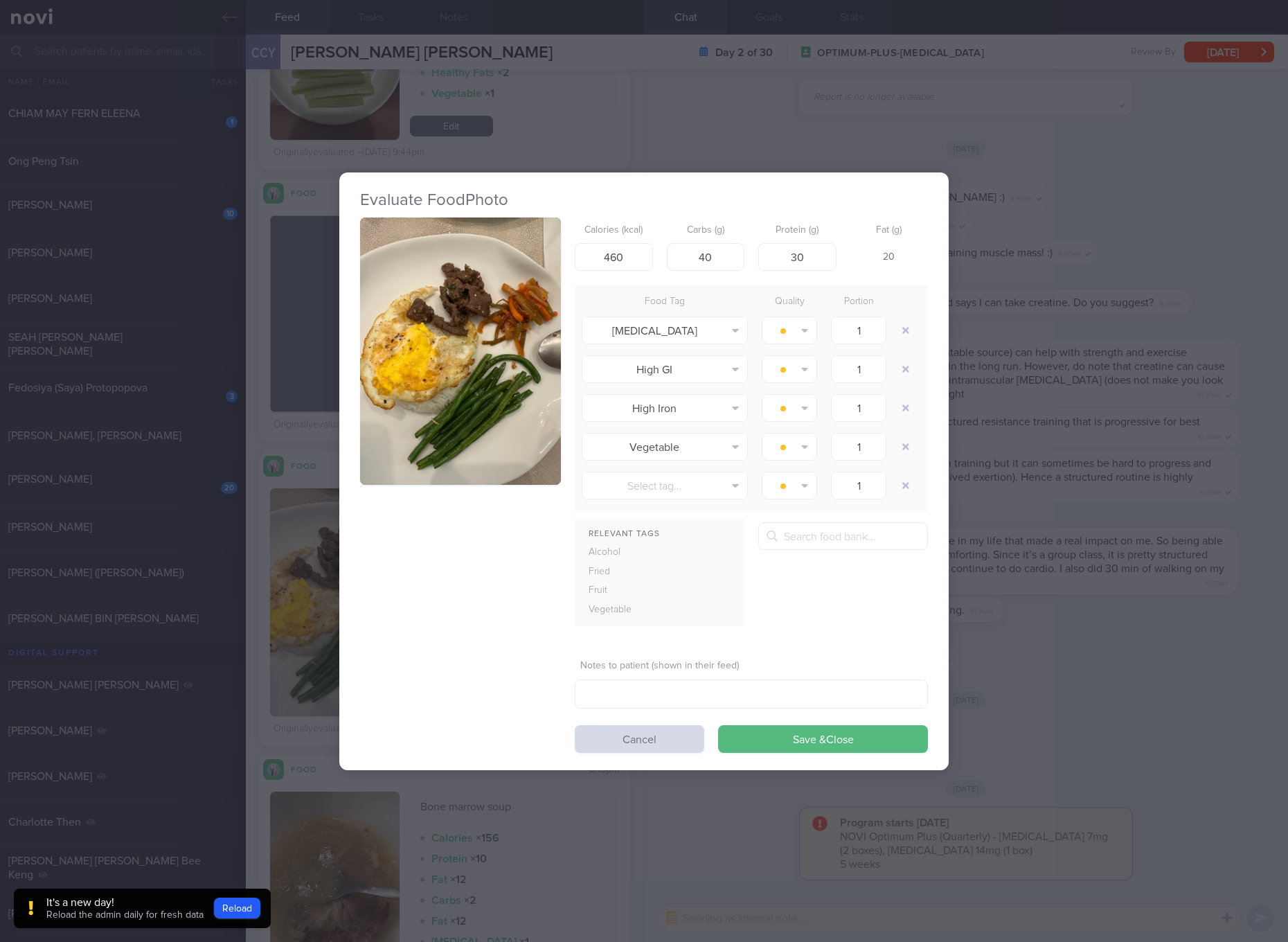
click at [433, 326] on button "button" at bounding box center [461, 352] width 201 height 268
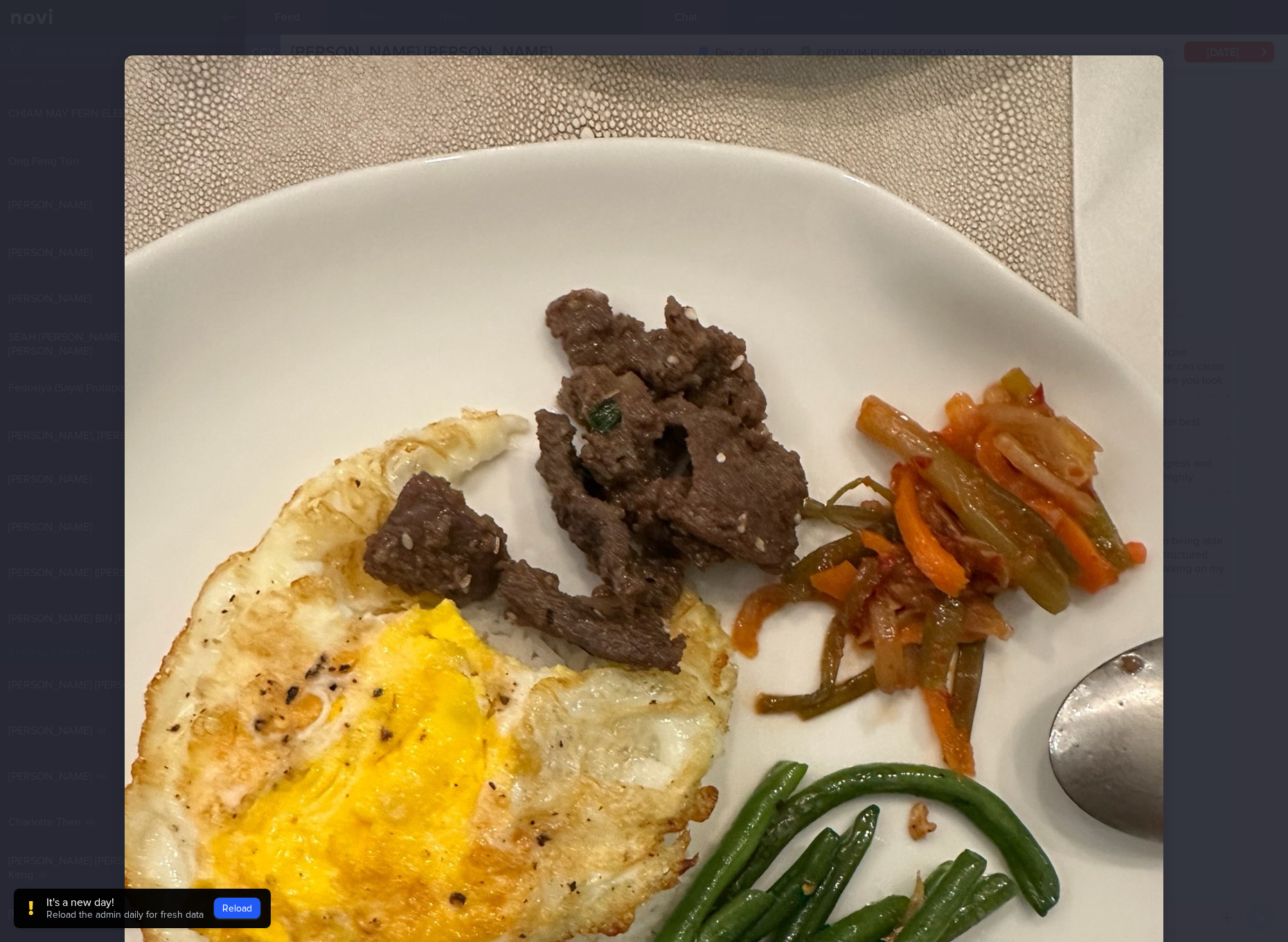
click at [734, 351] on img at bounding box center [644, 749] width 1039 height 1386
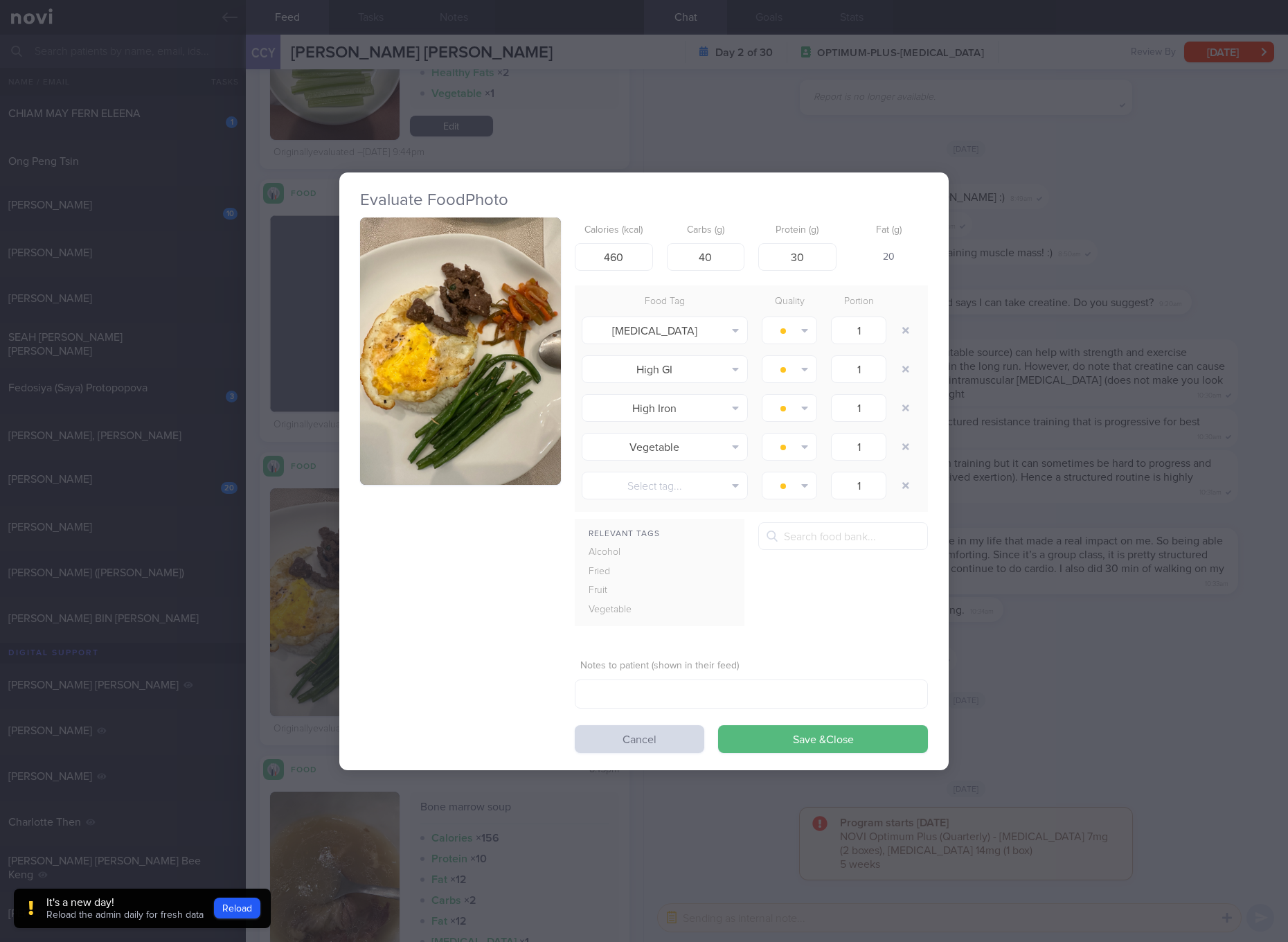
drag, startPoint x: 734, startPoint y: 351, endPoint x: 501, endPoint y: 320, distance: 235.1
click at [501, 320] on img "button" at bounding box center [461, 352] width 201 height 268
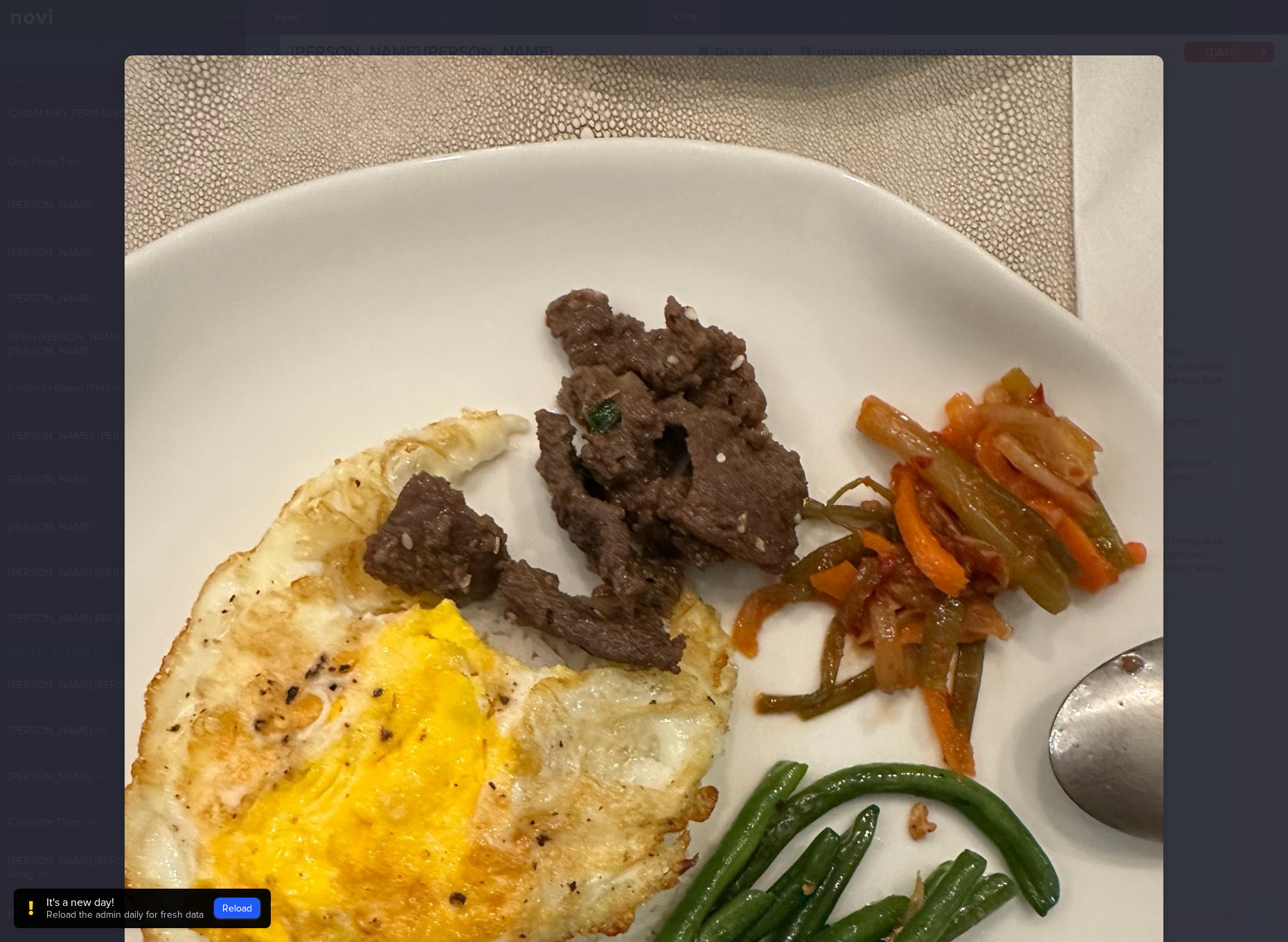
click at [501, 320] on img at bounding box center [644, 749] width 1039 height 1386
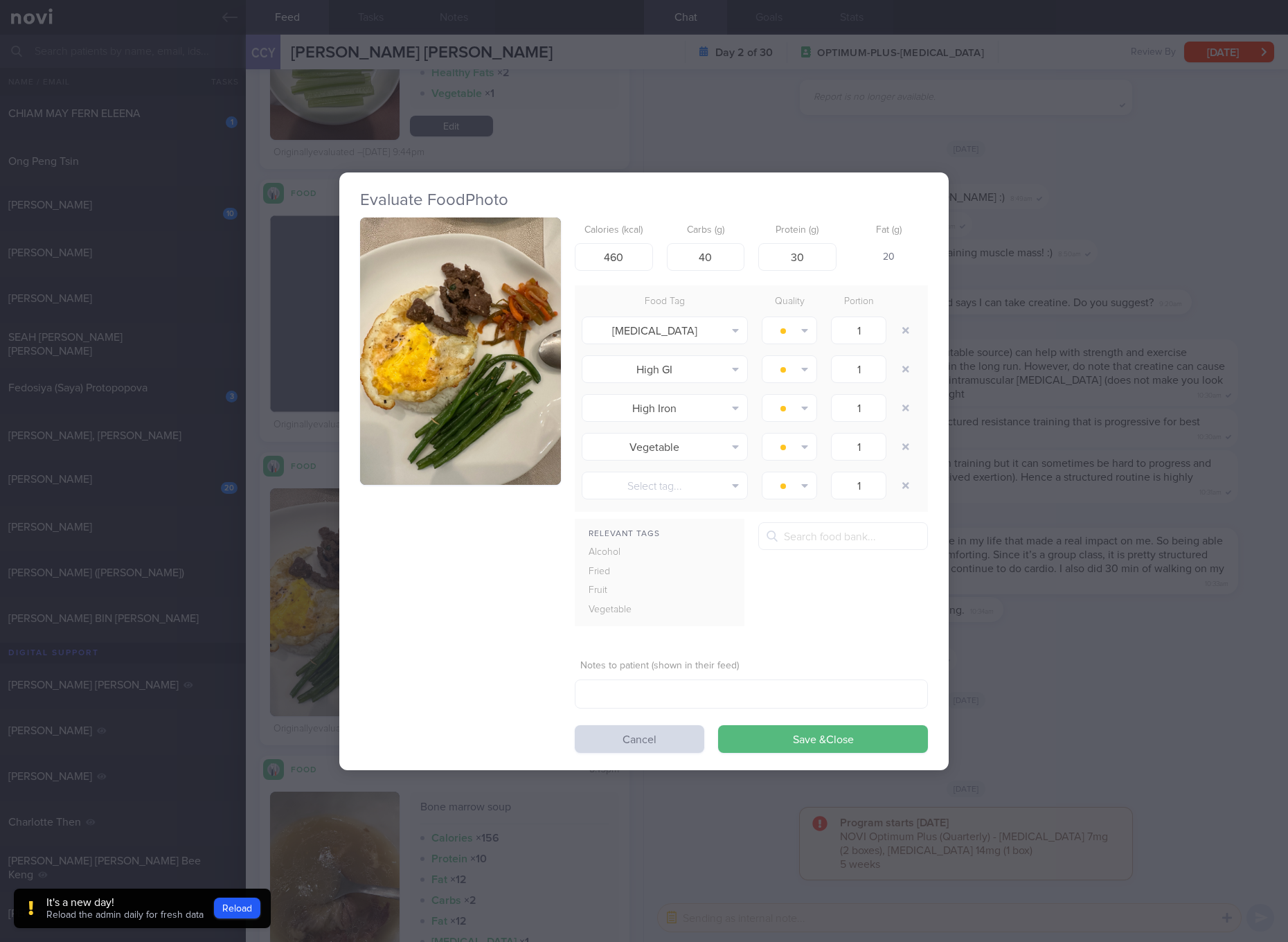
click at [498, 316] on button "button" at bounding box center [461, 352] width 201 height 268
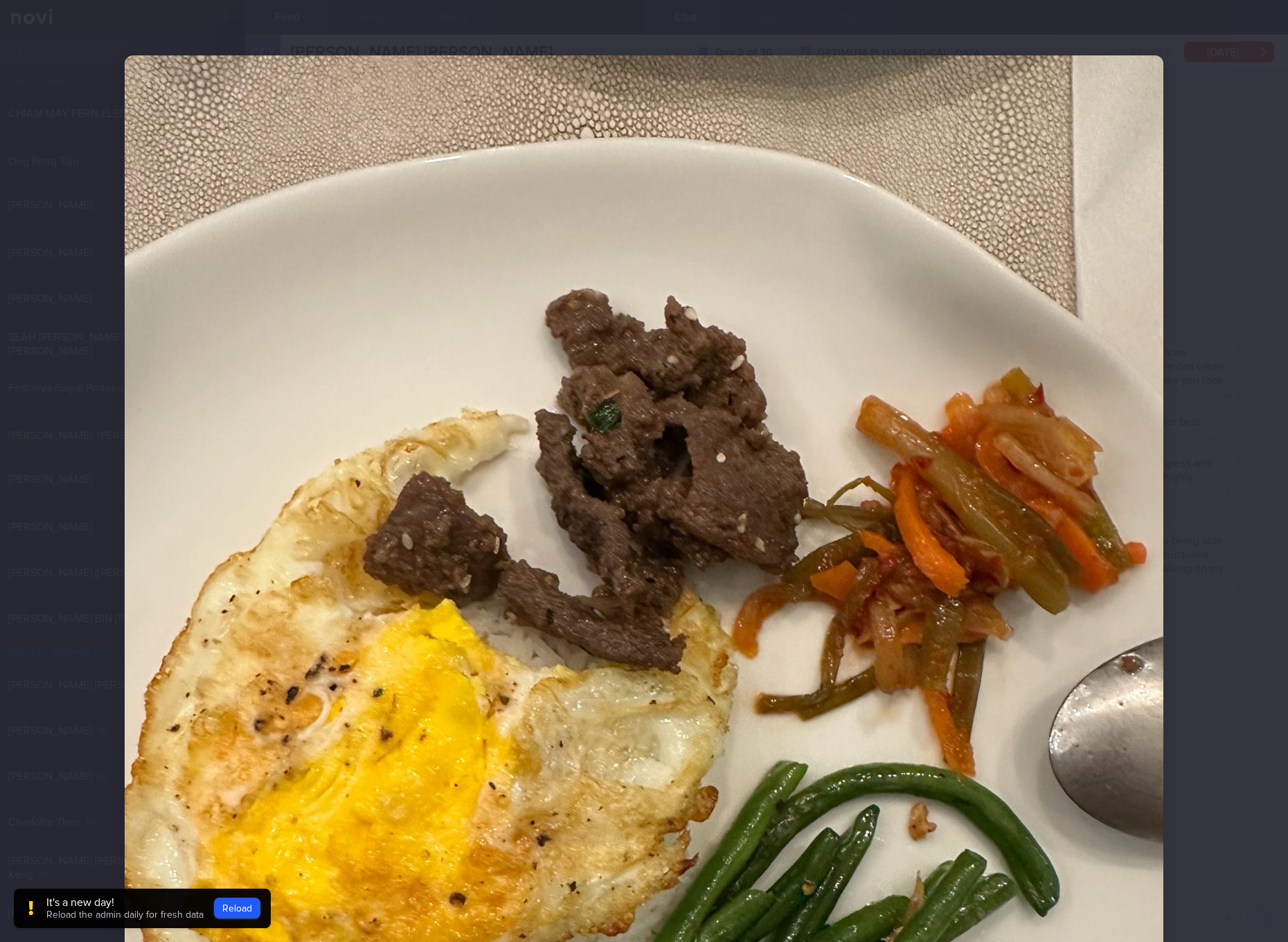
click at [728, 559] on img at bounding box center [644, 749] width 1039 height 1386
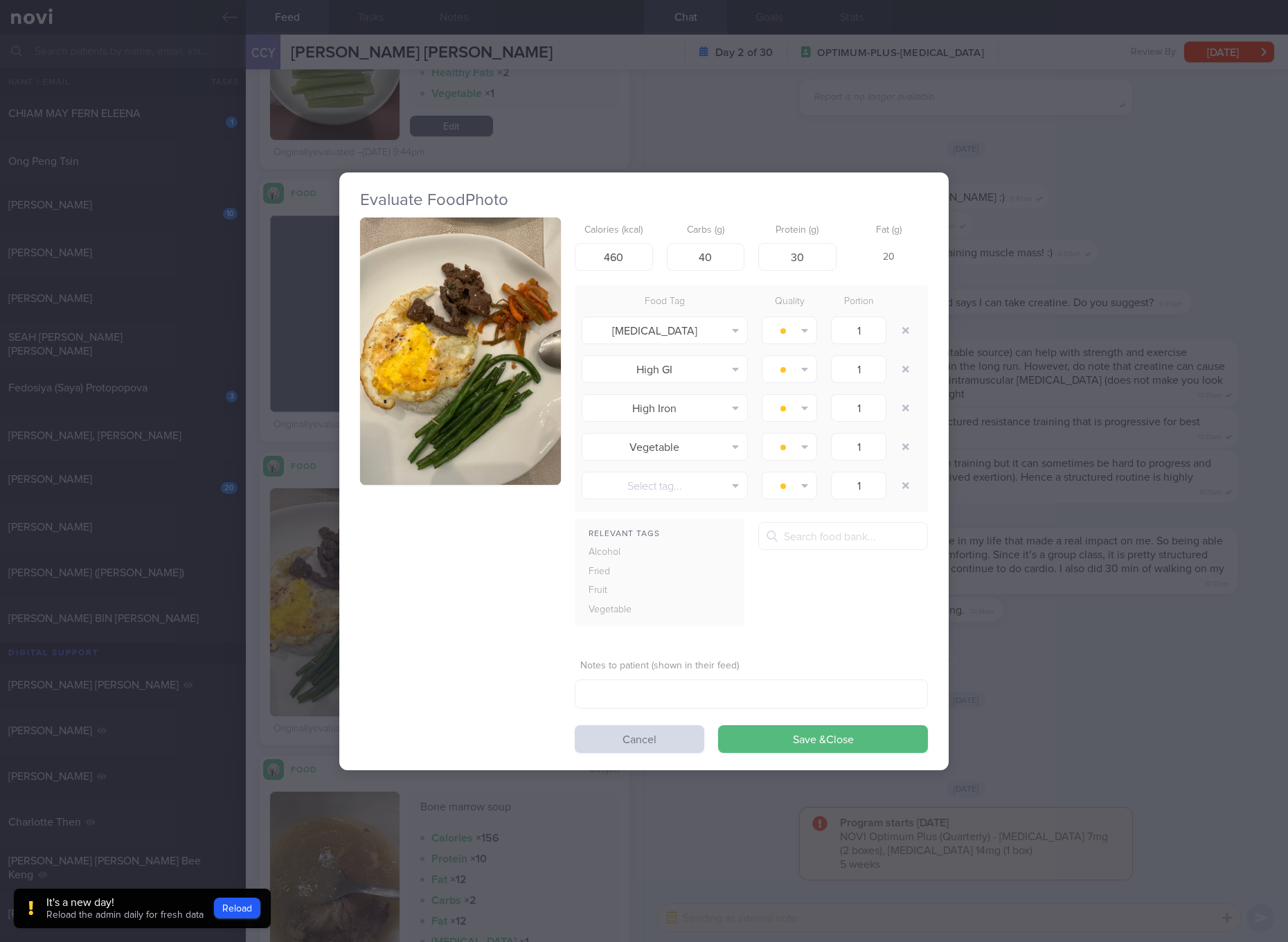
drag, startPoint x: 1026, startPoint y: 555, endPoint x: 1006, endPoint y: 555, distance: 20.0
click at [1026, 555] on div "Evaluate Food Photo Calories (kcal) 460 Carbs (g) 40 Protein (g) 30 Fat (g) 20 …" at bounding box center [644, 471] width 1288 height 942
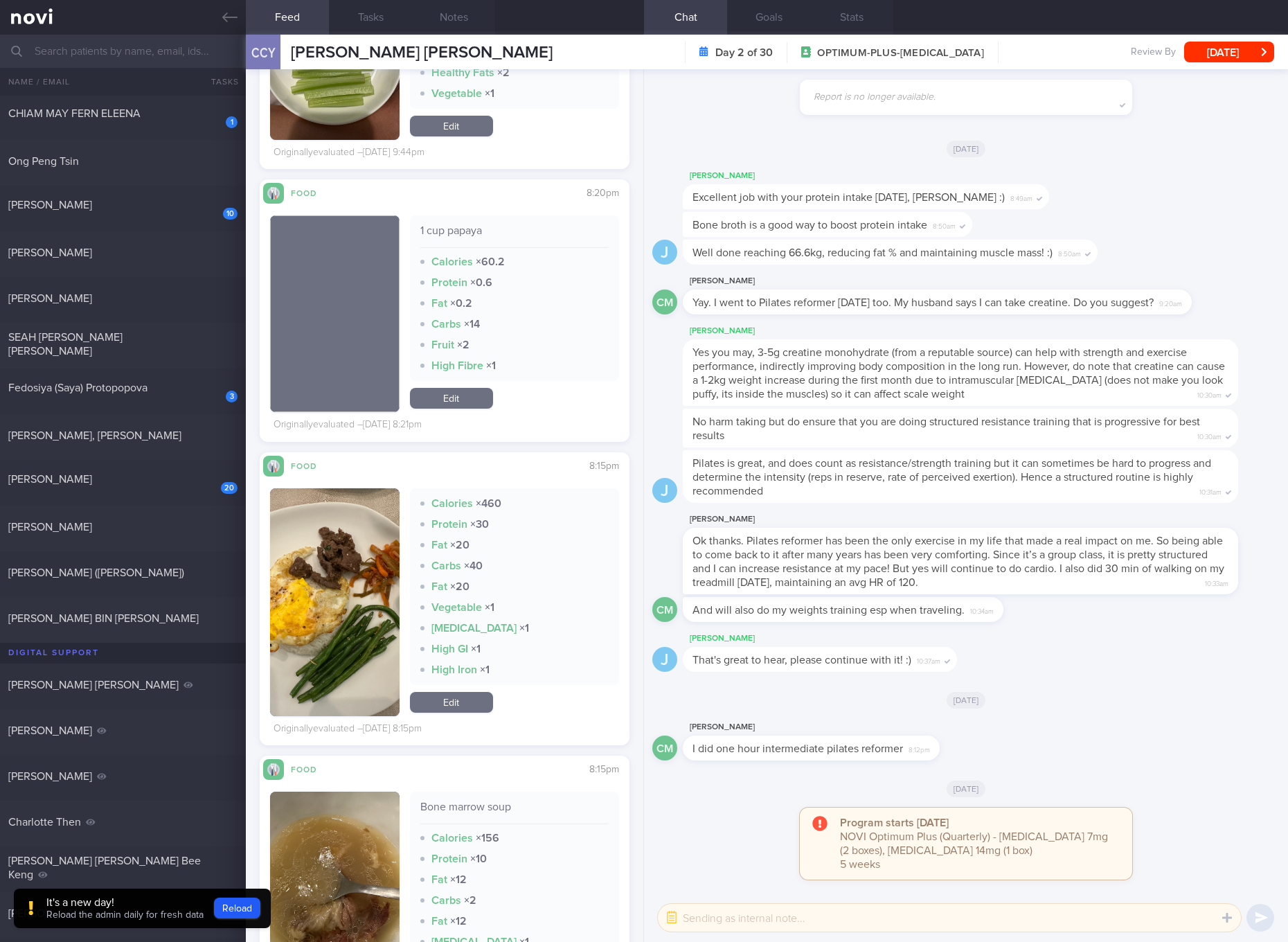
scroll to position [5024, 0]
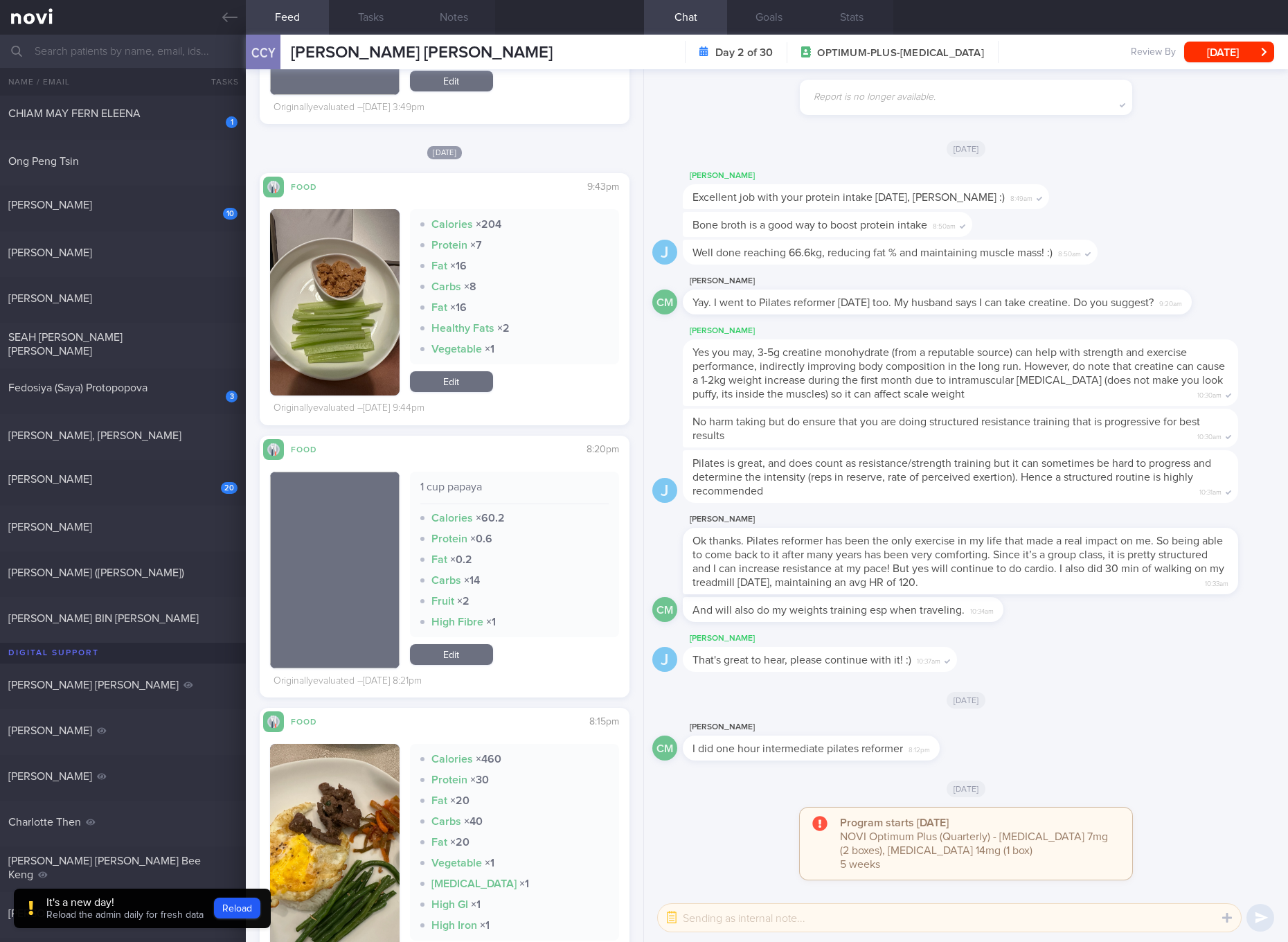
click at [459, 389] on link "Edit" at bounding box center [452, 382] width 83 height 21
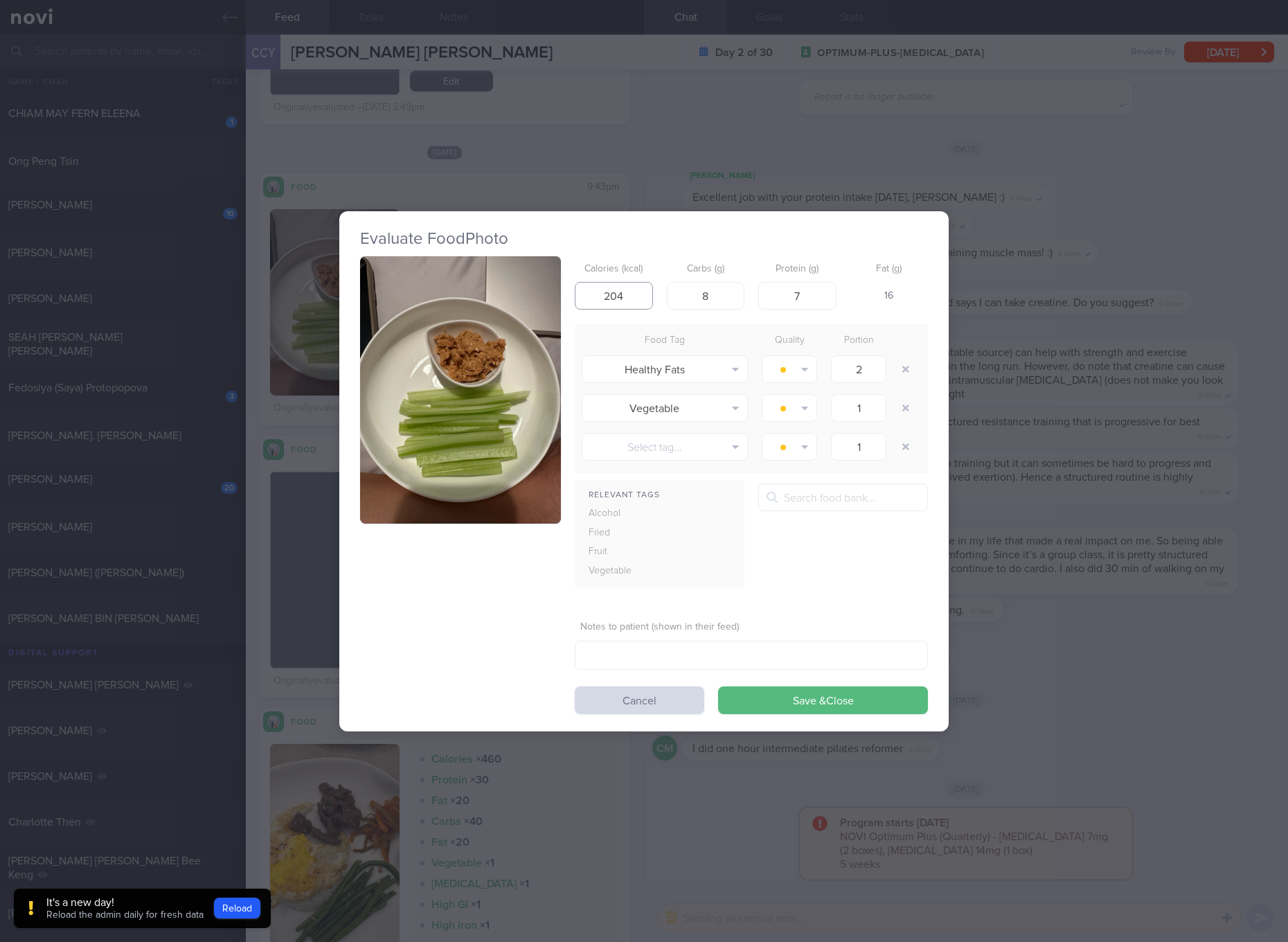
click at [605, 297] on input "204" at bounding box center [614, 295] width 78 height 28
type input "109"
type input "5"
type input "9"
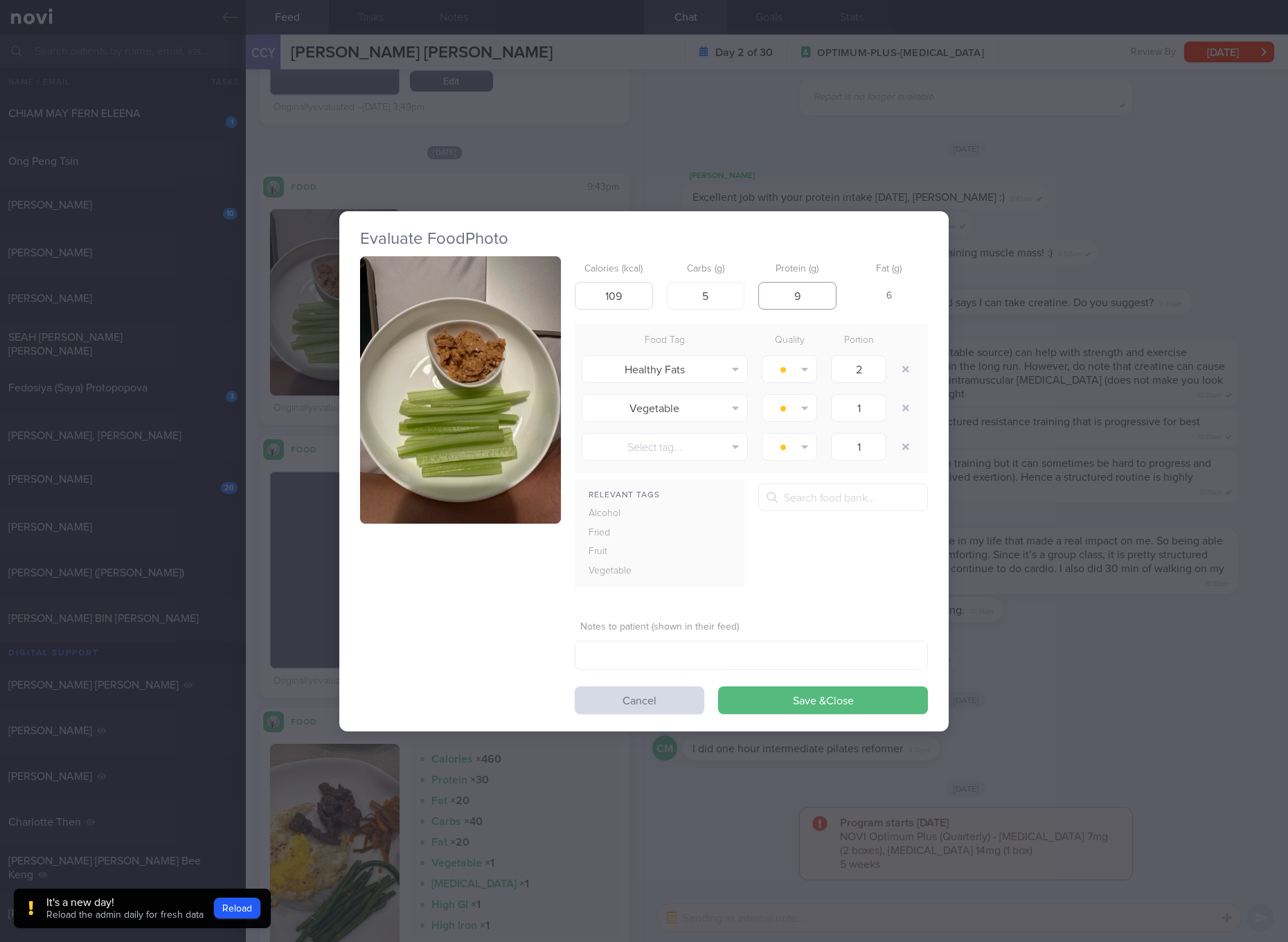
click at [718, 687] on button "Save & Close" at bounding box center [823, 700] width 210 height 28
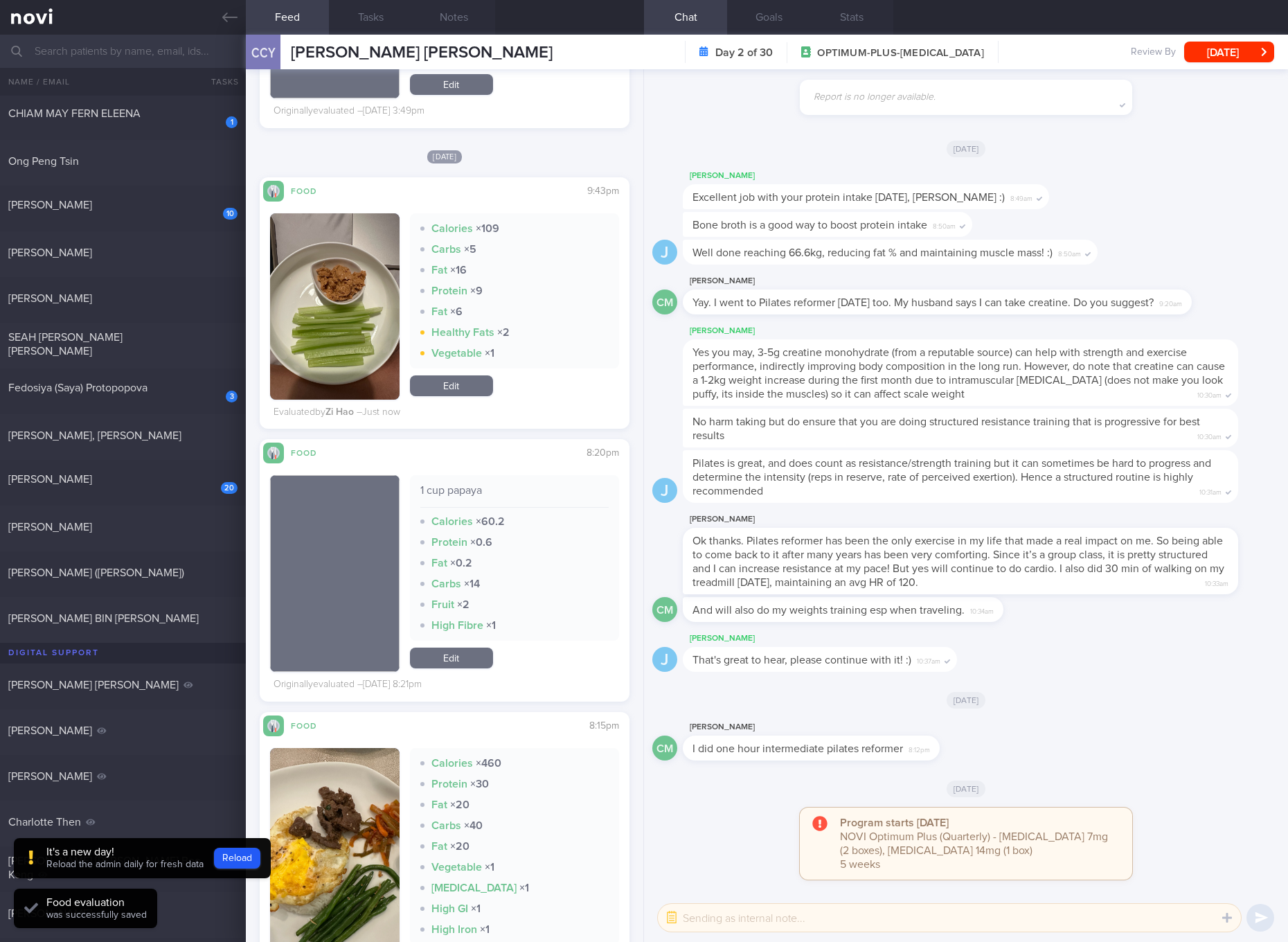
scroll to position [5543, 0]
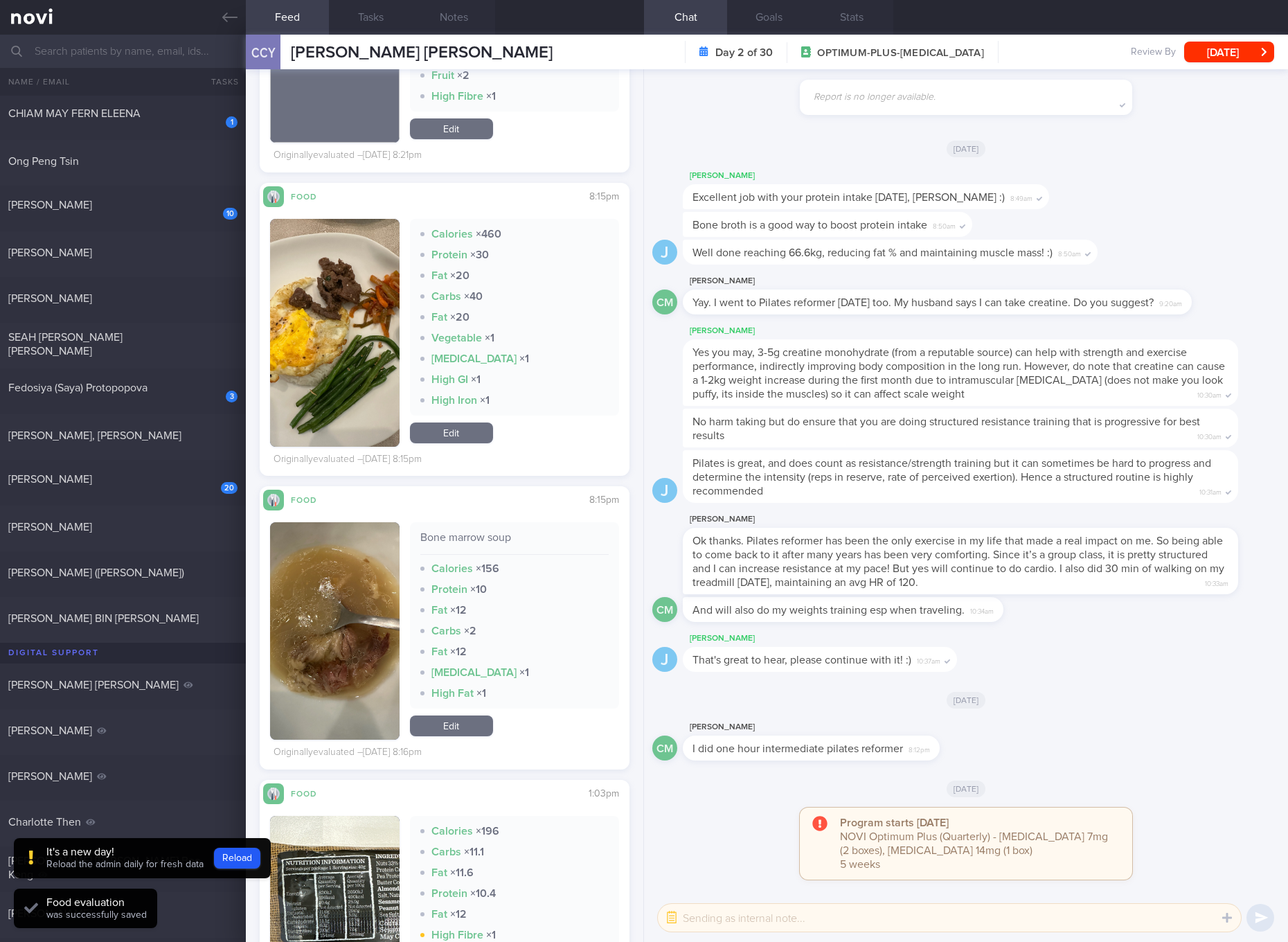
click at [474, 535] on div "Bone marrow soup" at bounding box center [514, 543] width 188 height 25
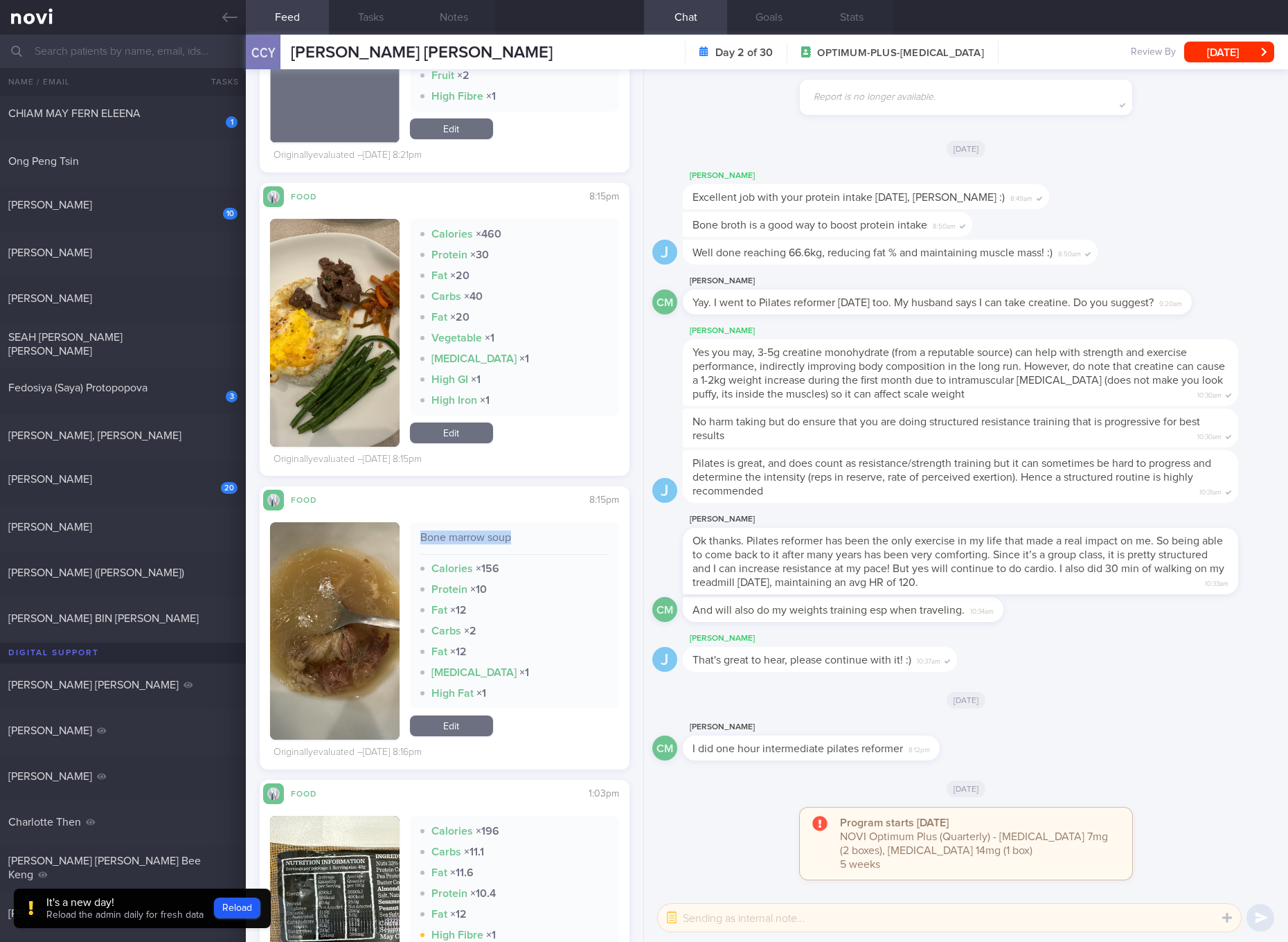
copy div "Bone marrow soup"
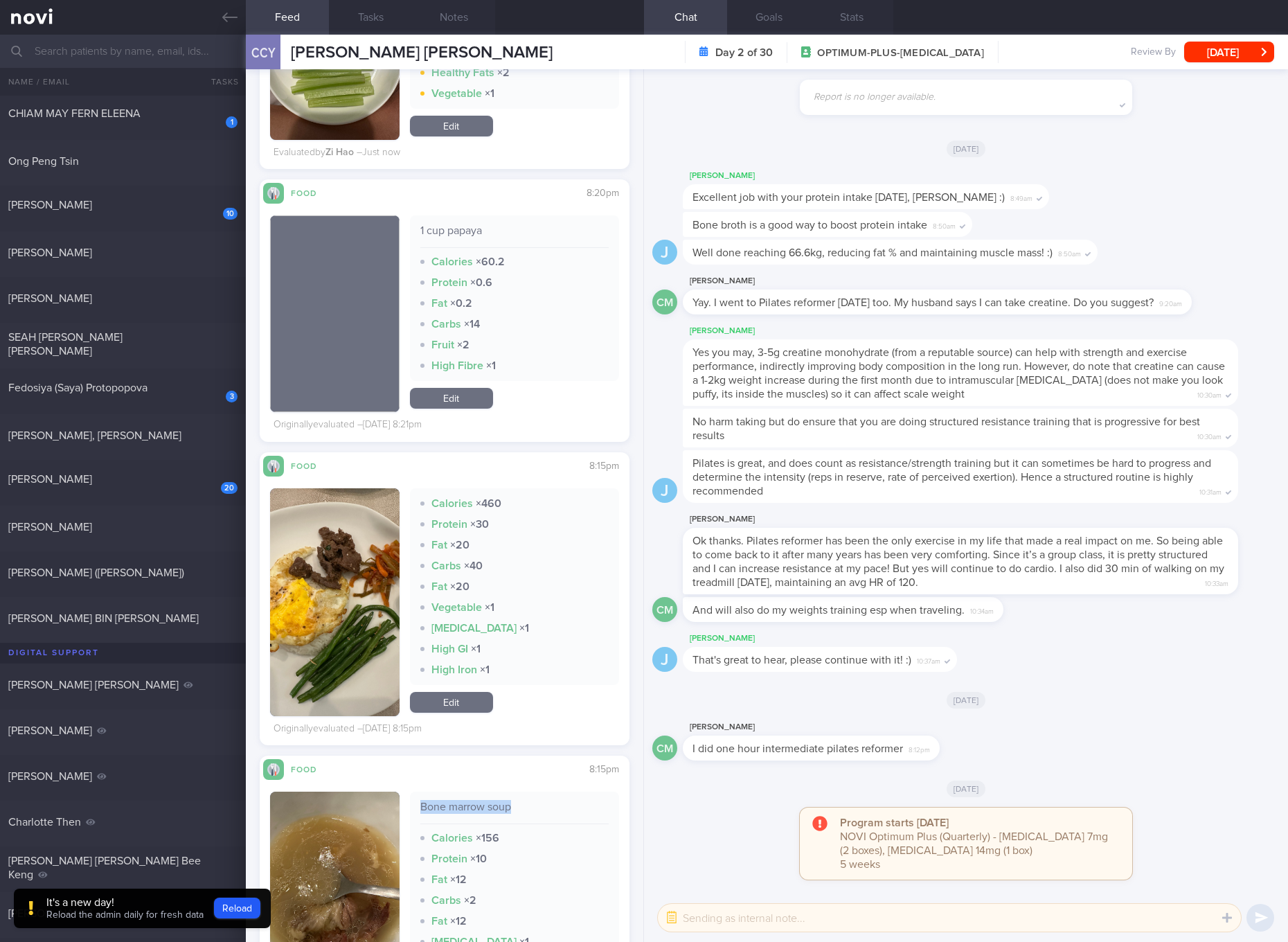
click at [449, 700] on link "Edit" at bounding box center [452, 703] width 83 height 21
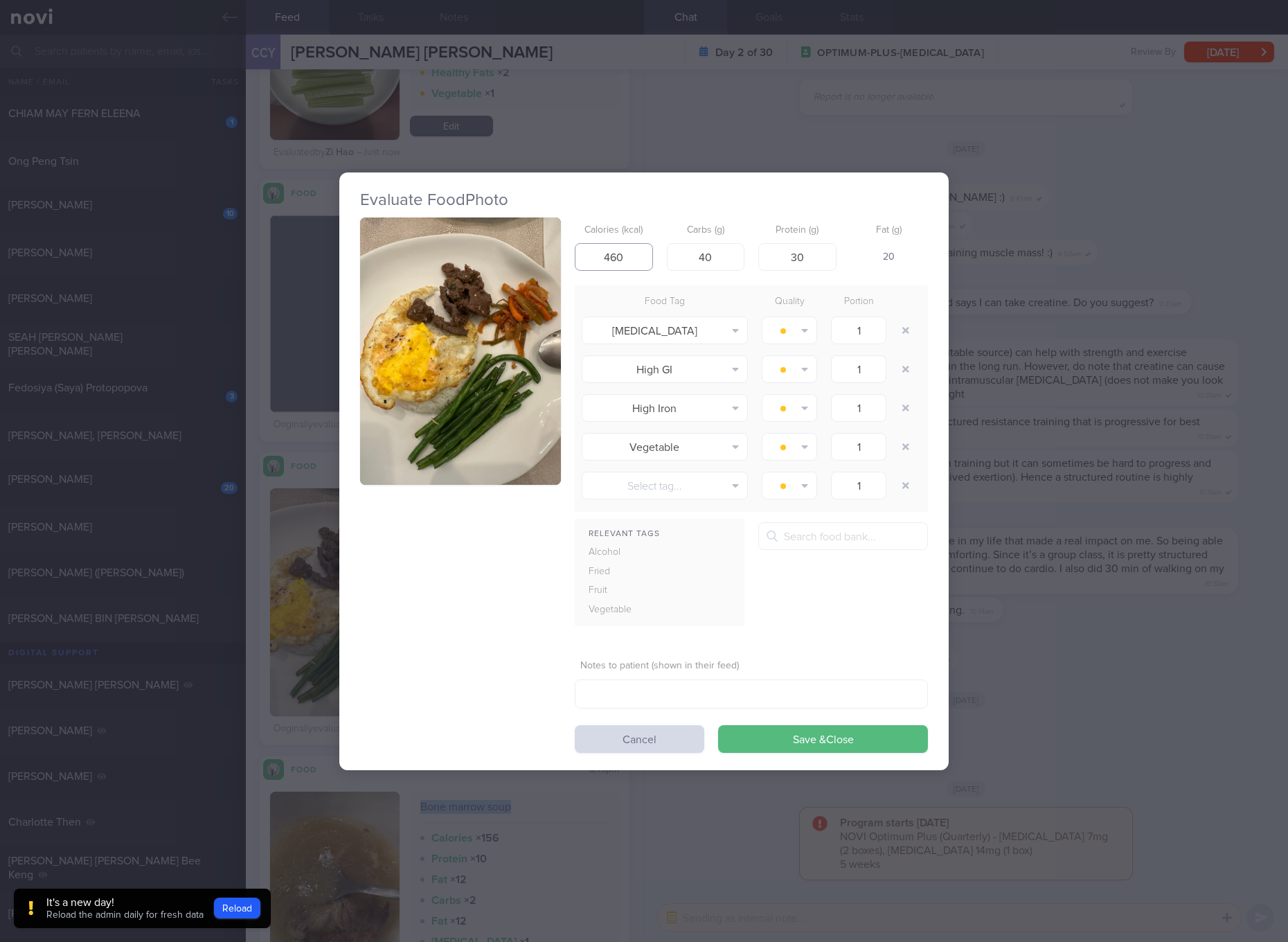
click at [636, 265] on input "460" at bounding box center [614, 257] width 78 height 28
type input "261"
type input "26"
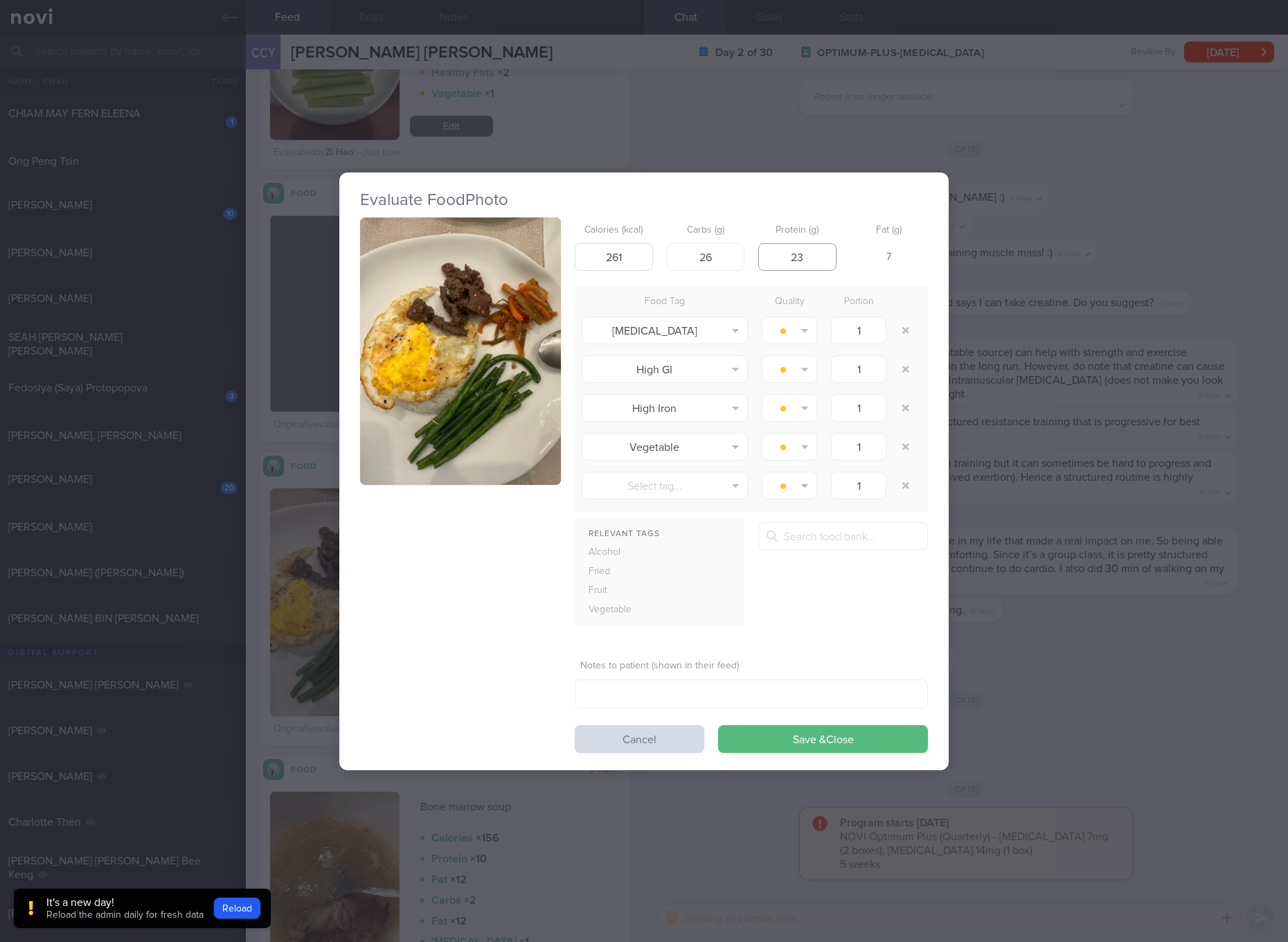
type input "23"
click at [718, 726] on button "Save & Close" at bounding box center [823, 739] width 210 height 28
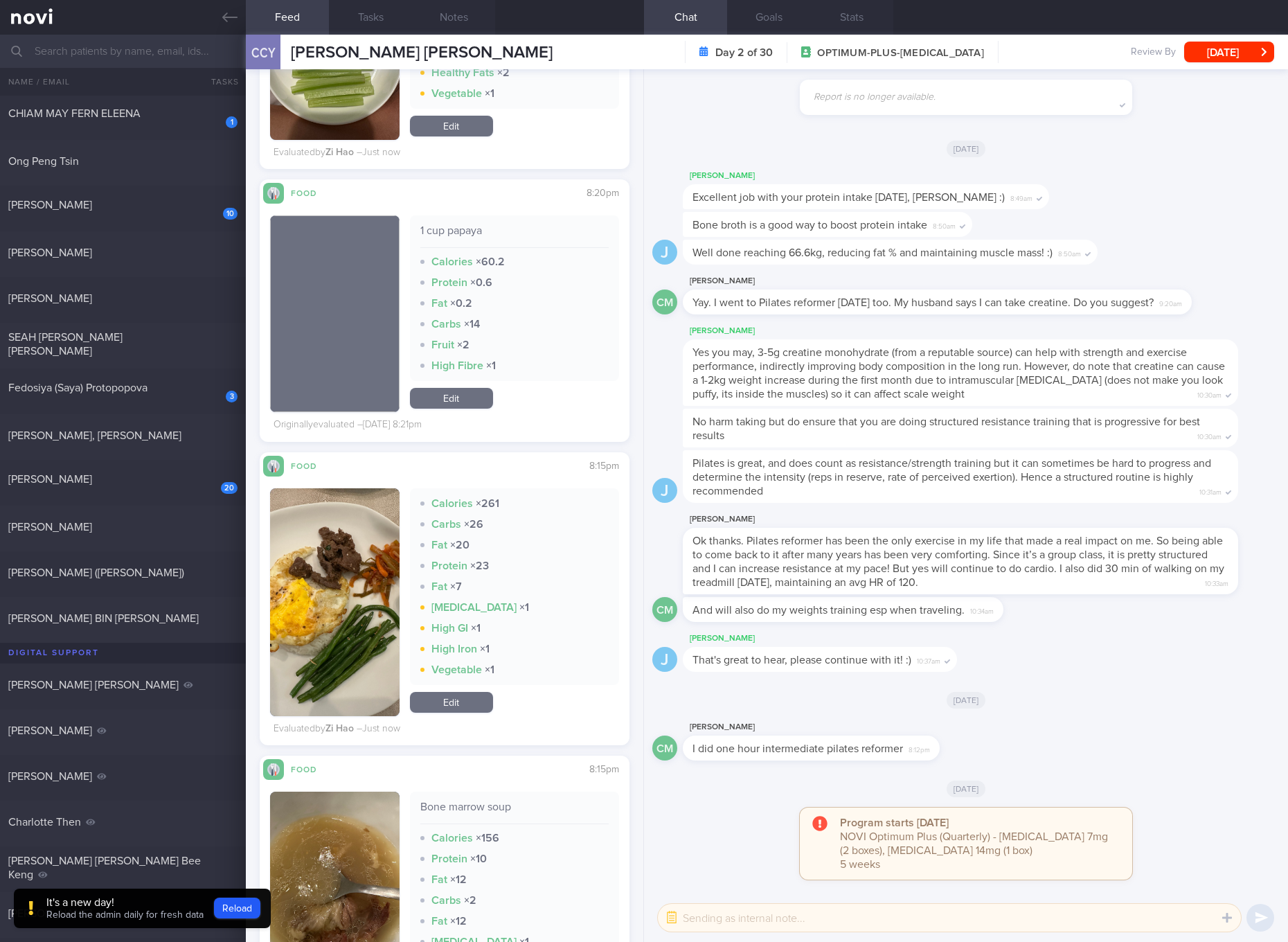
click at [478, 808] on div "Bone marrow soup" at bounding box center [514, 812] width 188 height 25
copy div "Bone marrow soup"
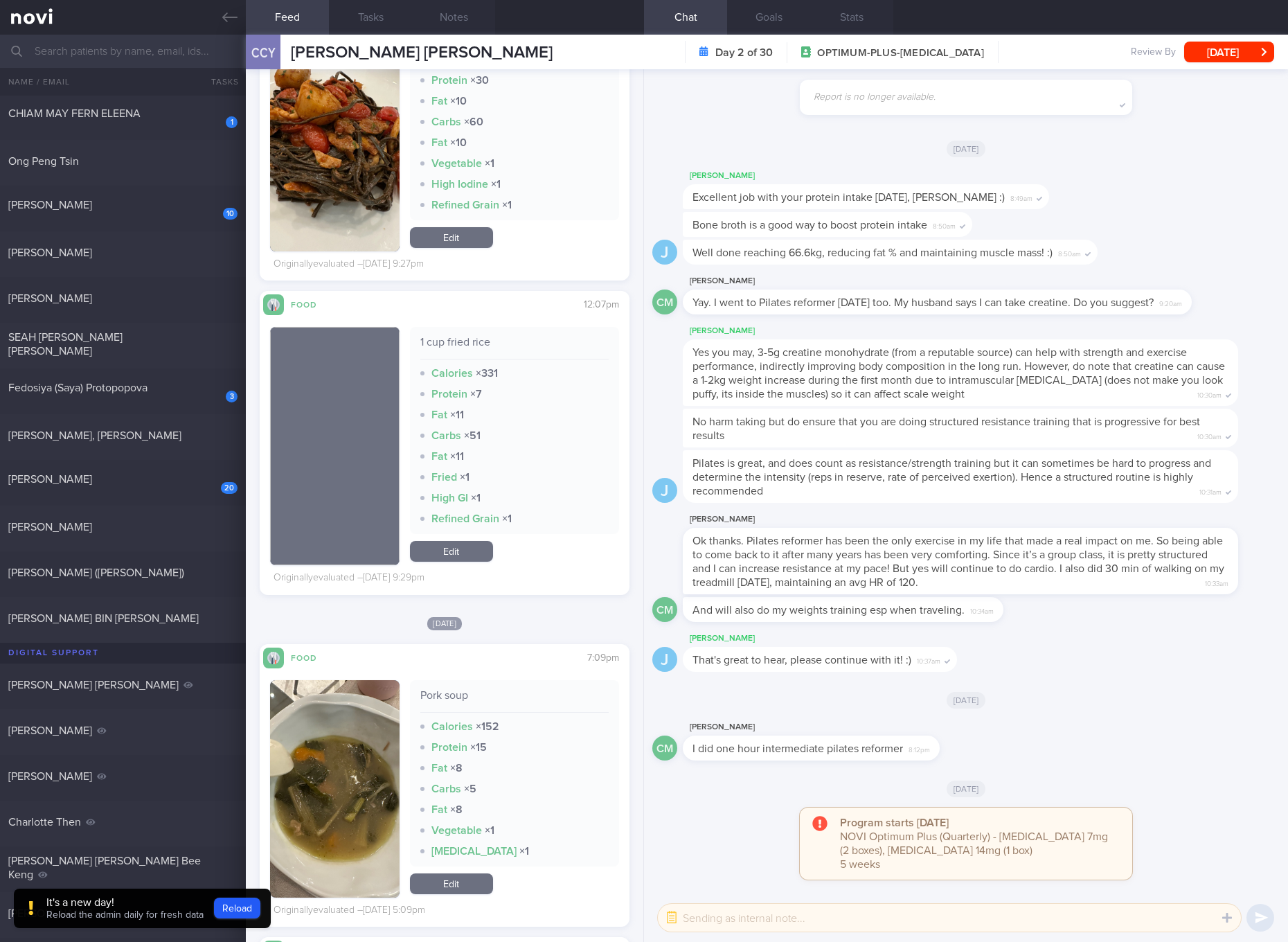
scroll to position [7103, 0]
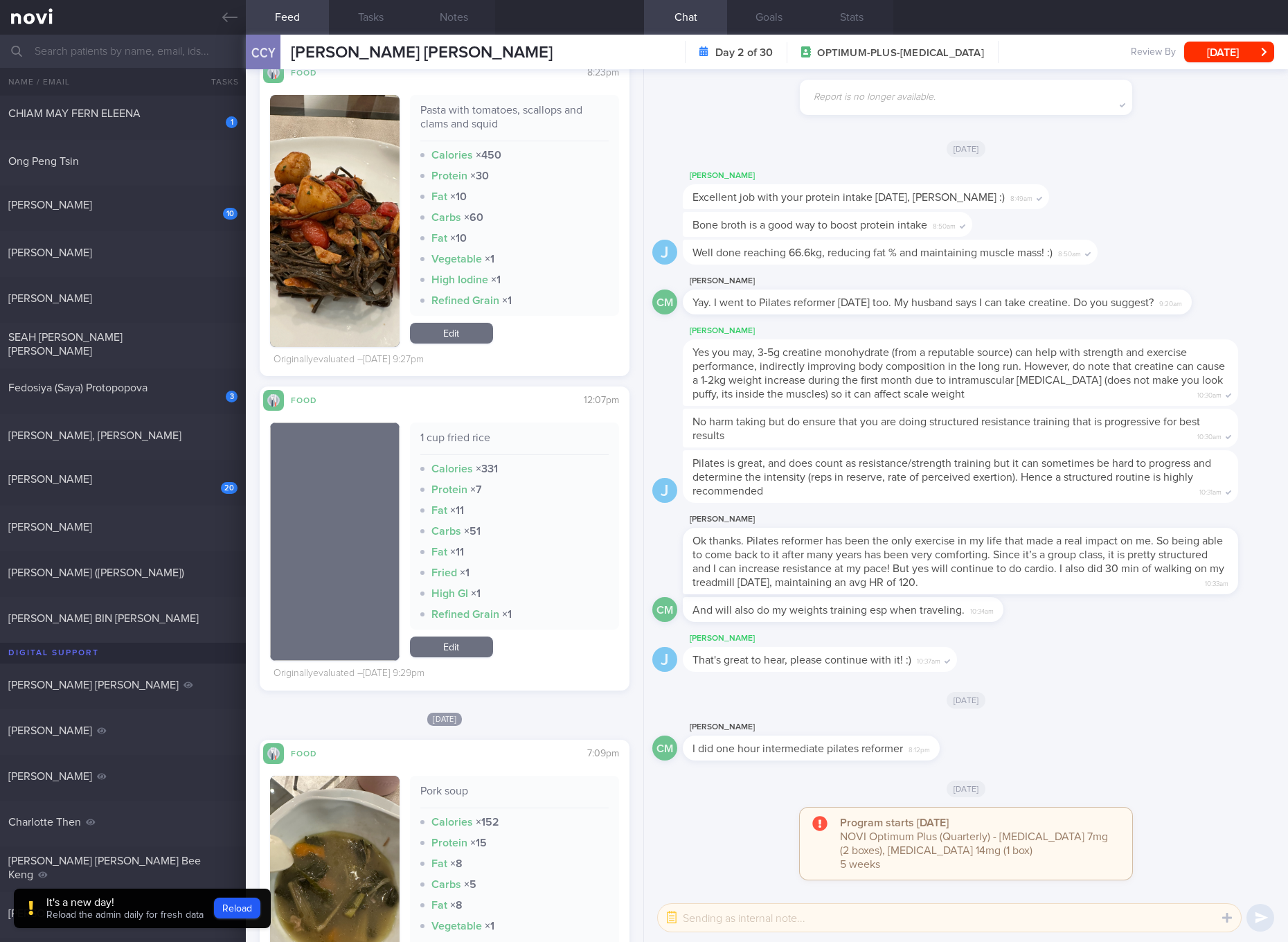
click at [1226, 477] on div "Pilates is great, and does count as resistance/strength training but it can som…" at bounding box center [981, 477] width 597 height 53
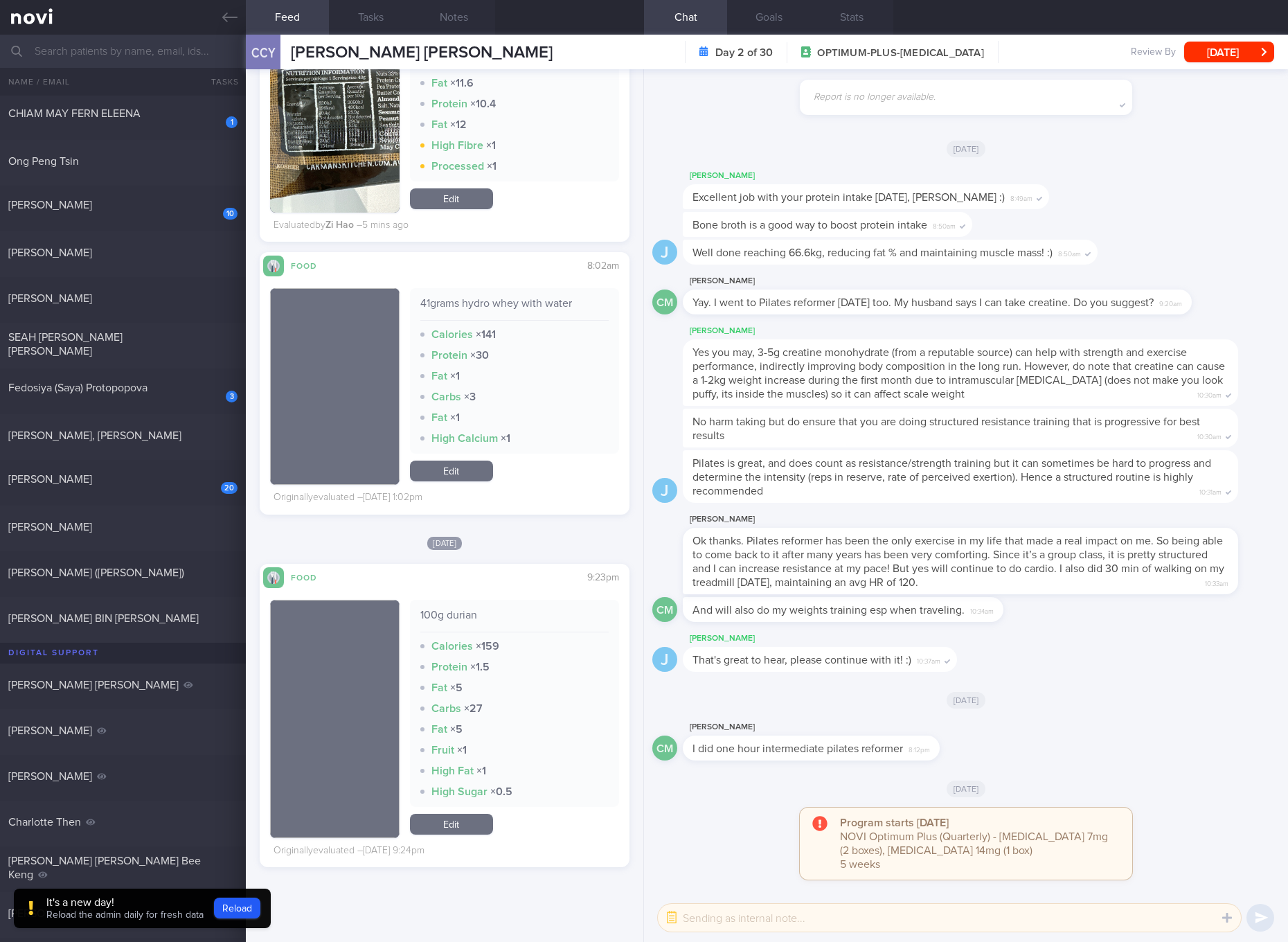
scroll to position [5555, 0]
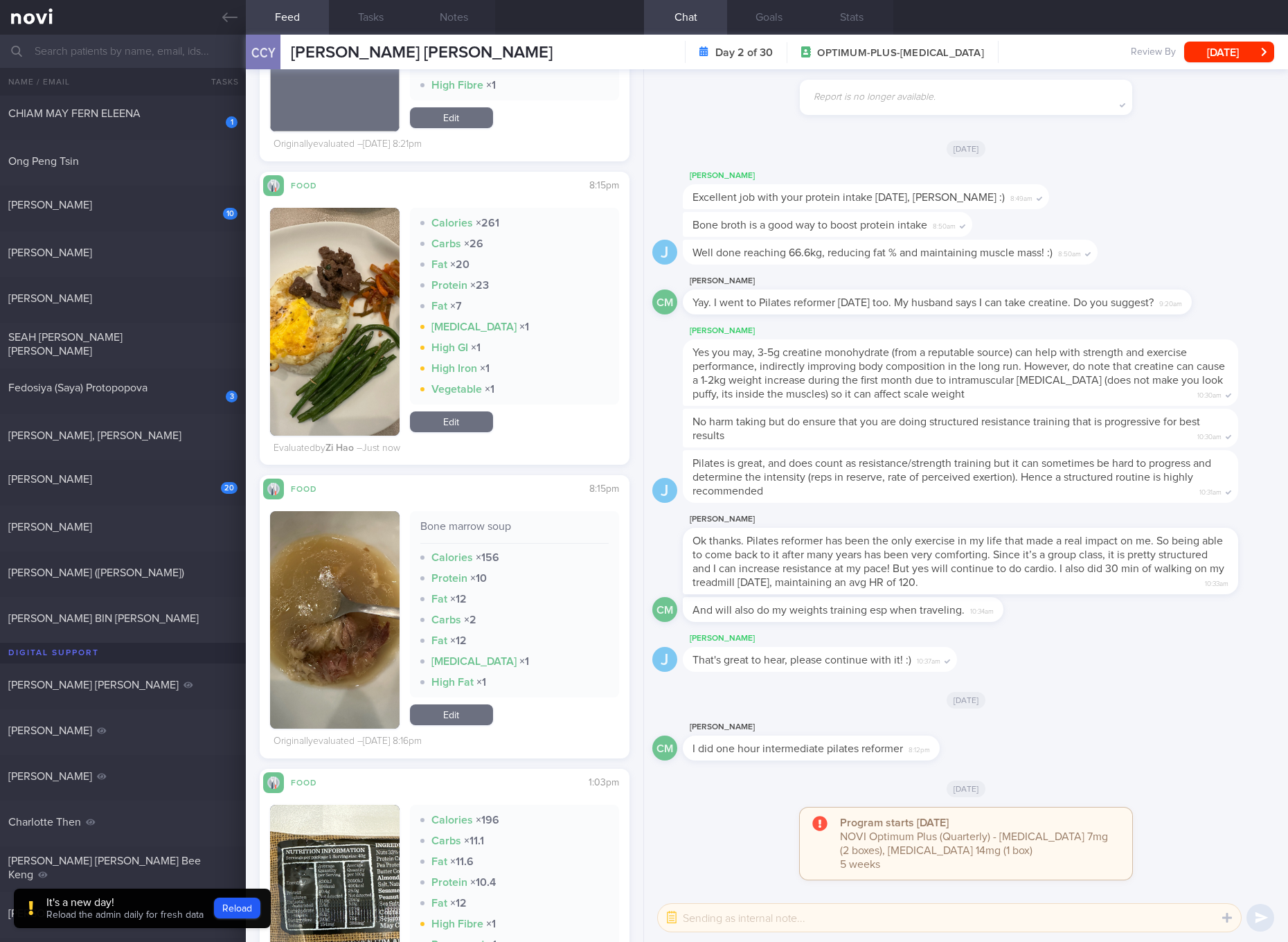
click at [463, 724] on link "Edit" at bounding box center [452, 715] width 83 height 21
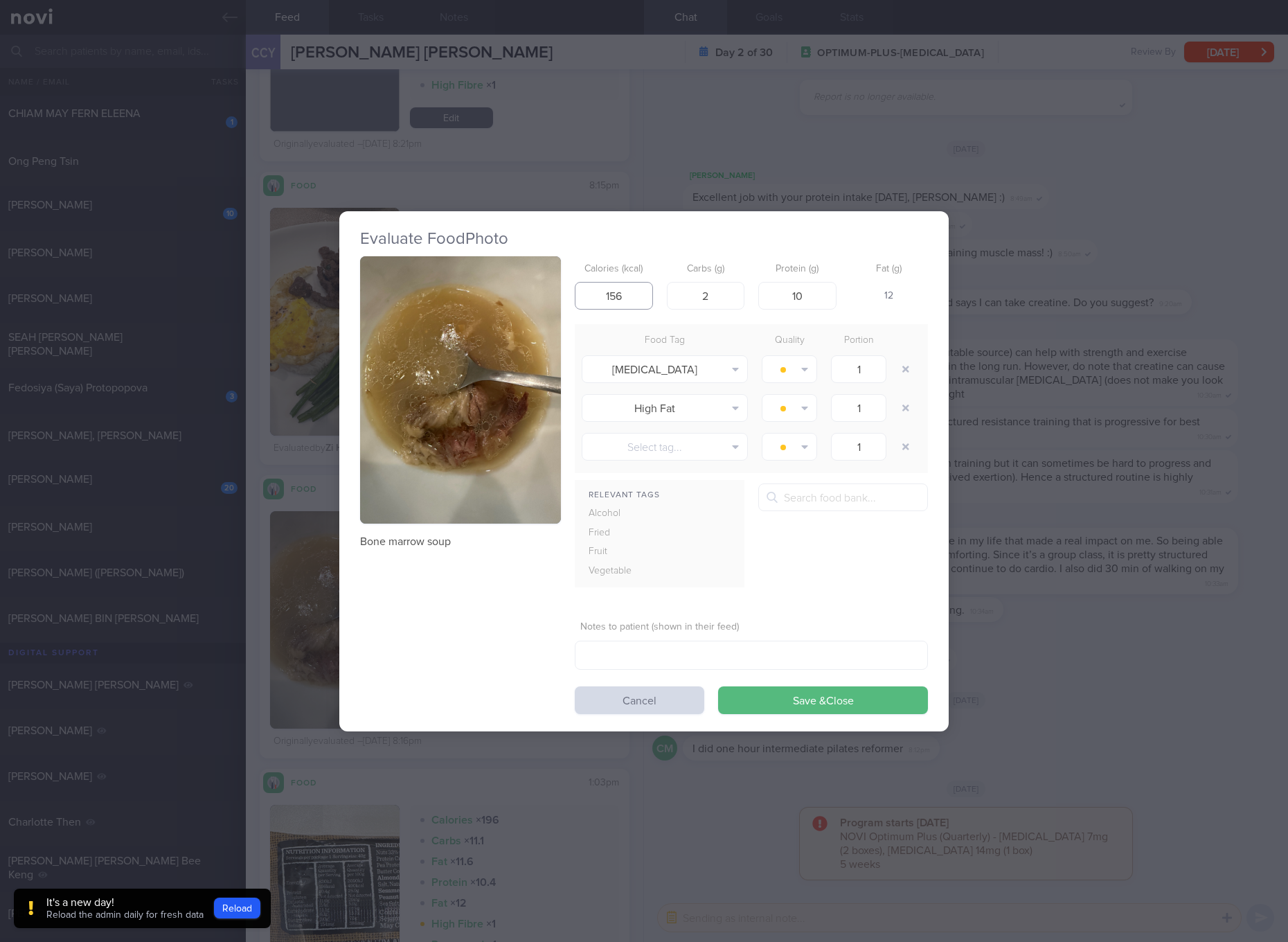
click at [626, 300] on input "156" at bounding box center [614, 295] width 78 height 28
type input "51"
type input "1"
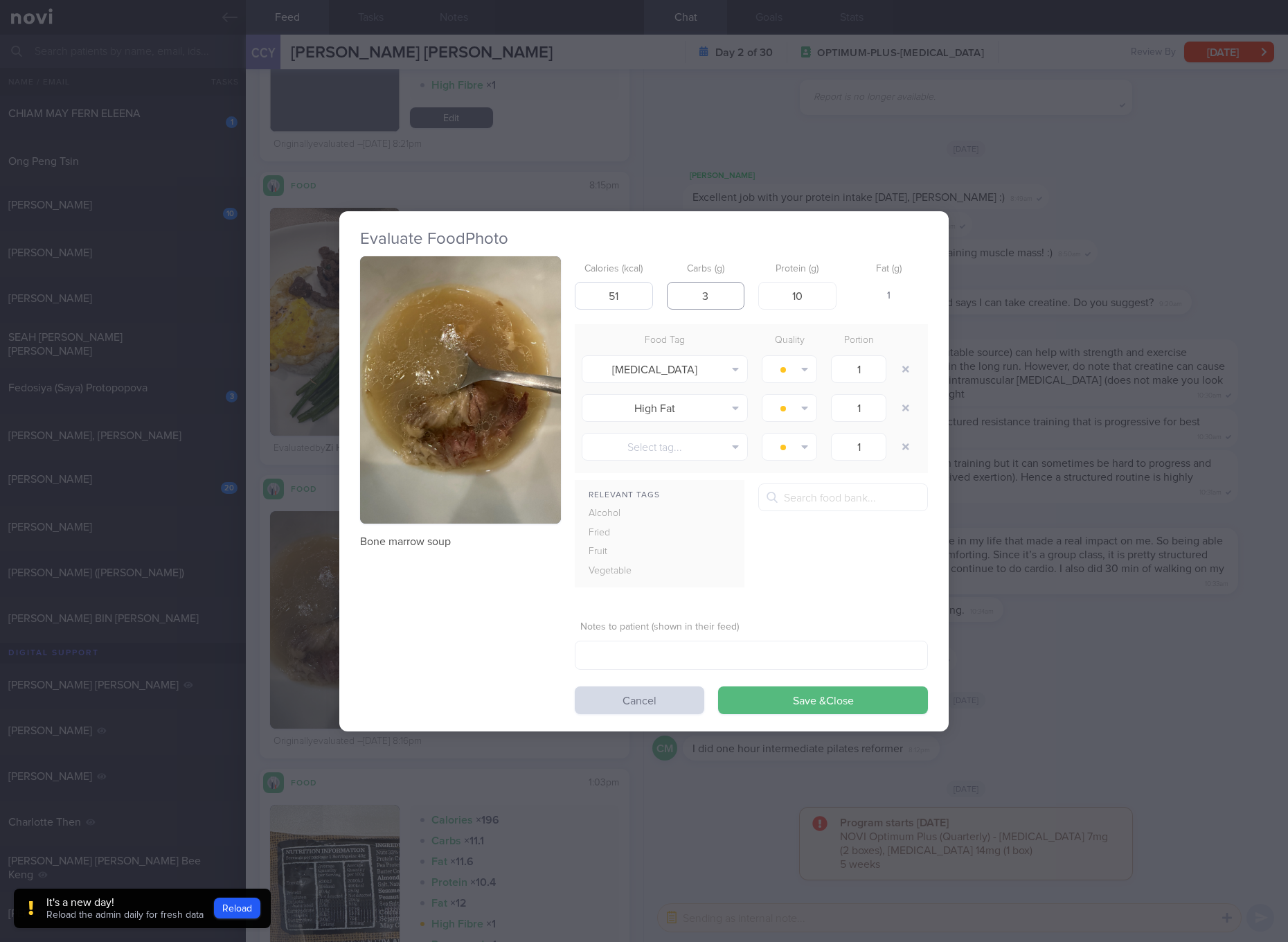
type input "3"
type input "8"
click at [718, 687] on button "Save & Close" at bounding box center [823, 700] width 210 height 28
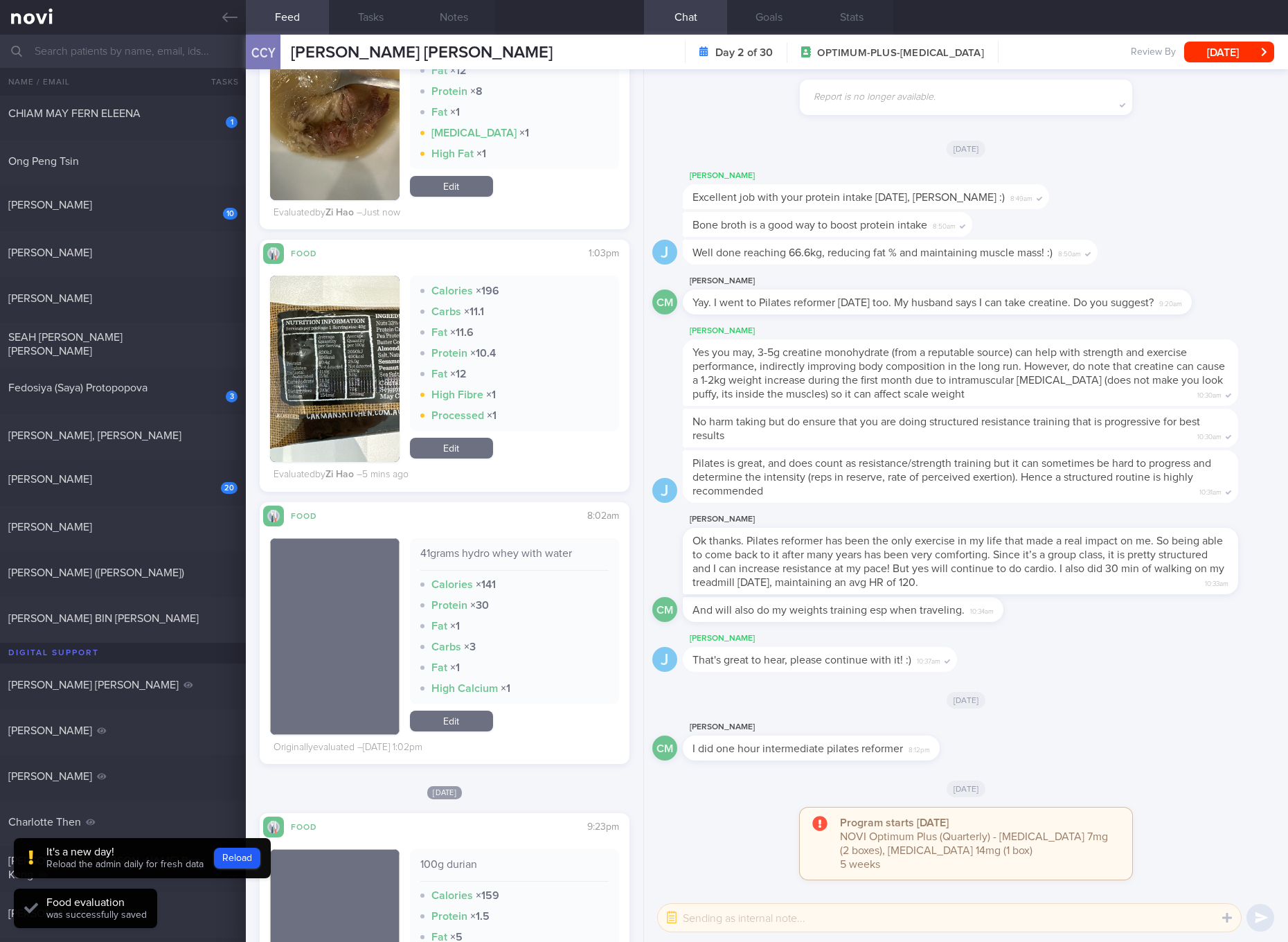
scroll to position [6594, 0]
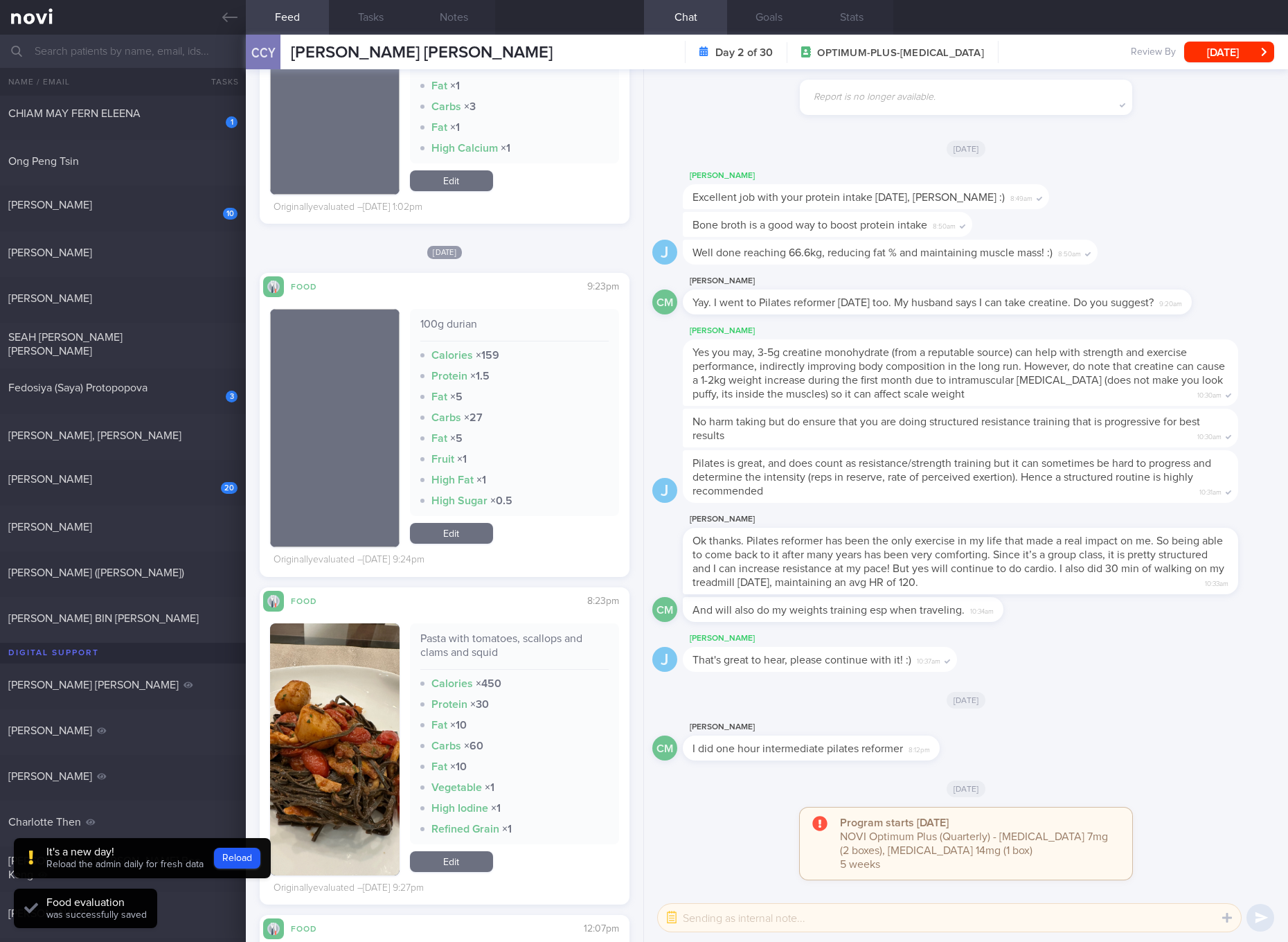
click at [501, 641] on div "Pasta with tomatoes, scallops and clams and squid" at bounding box center [514, 651] width 188 height 38
copy div "Pasta with tomatoes, scallops and clams and squid"
click at [323, 720] on button "button" at bounding box center [334, 749] width 129 height 252
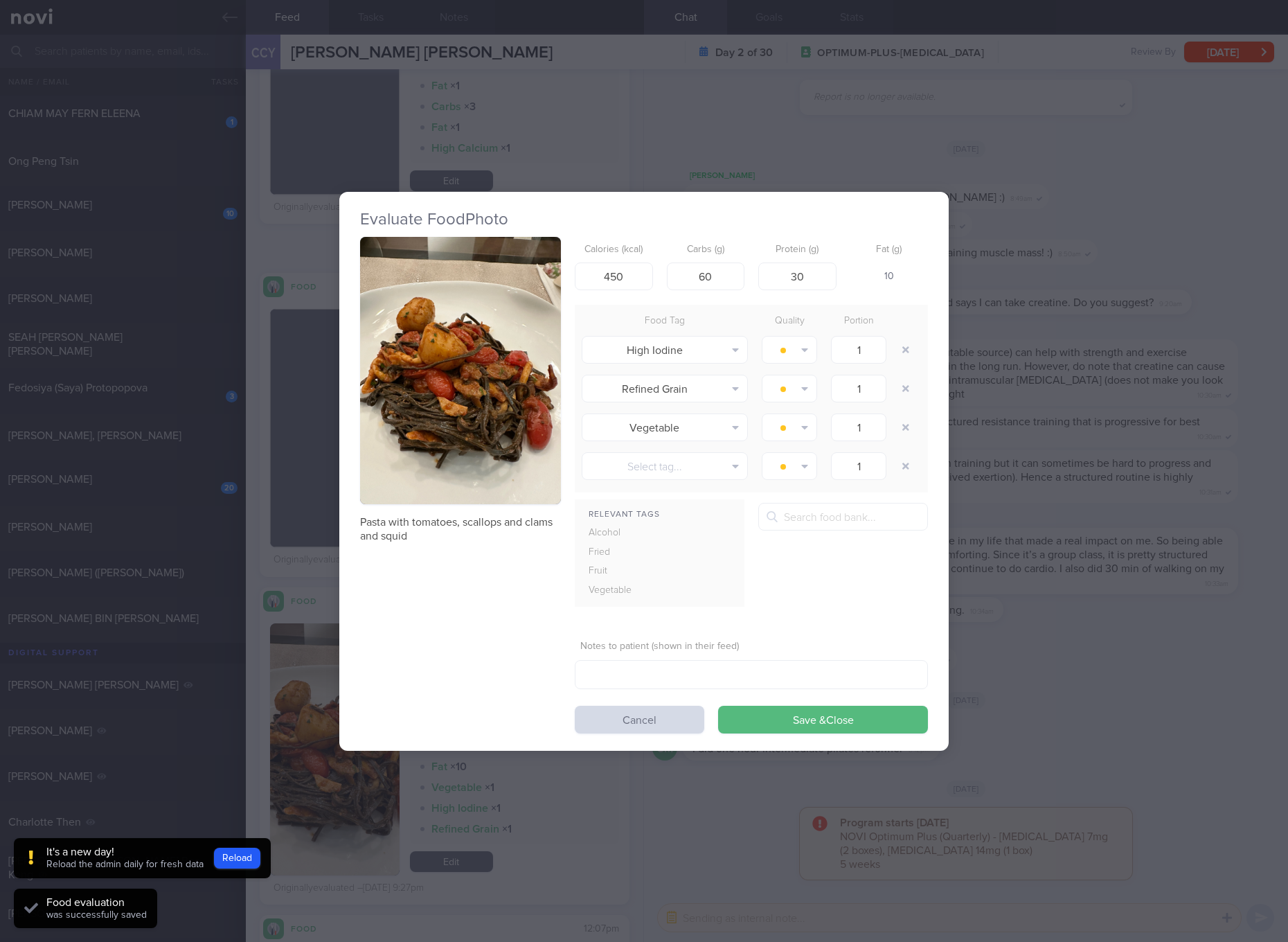
click at [532, 300] on button "button" at bounding box center [461, 371] width 201 height 268
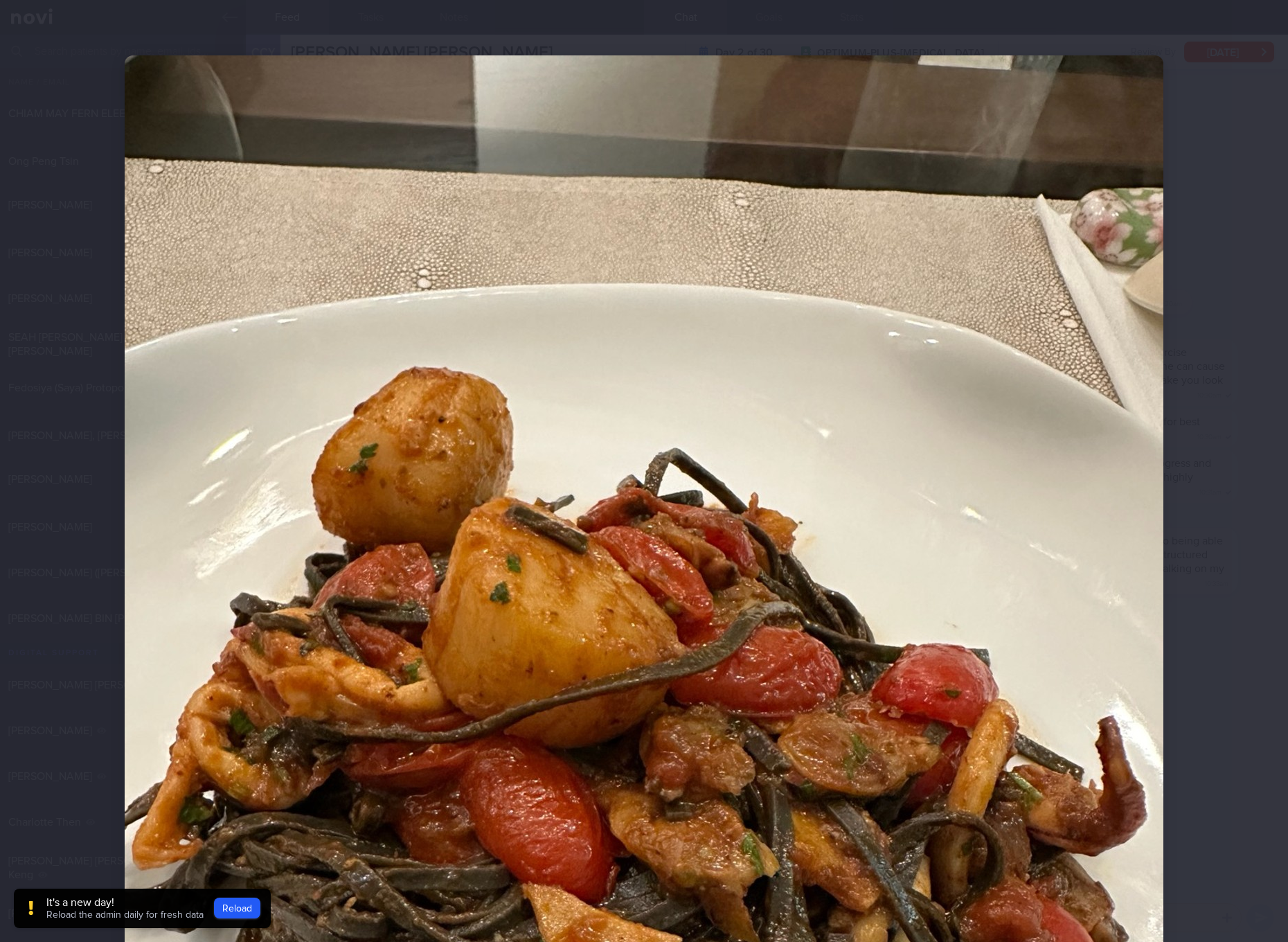
click at [1015, 708] on img at bounding box center [644, 749] width 1039 height 1386
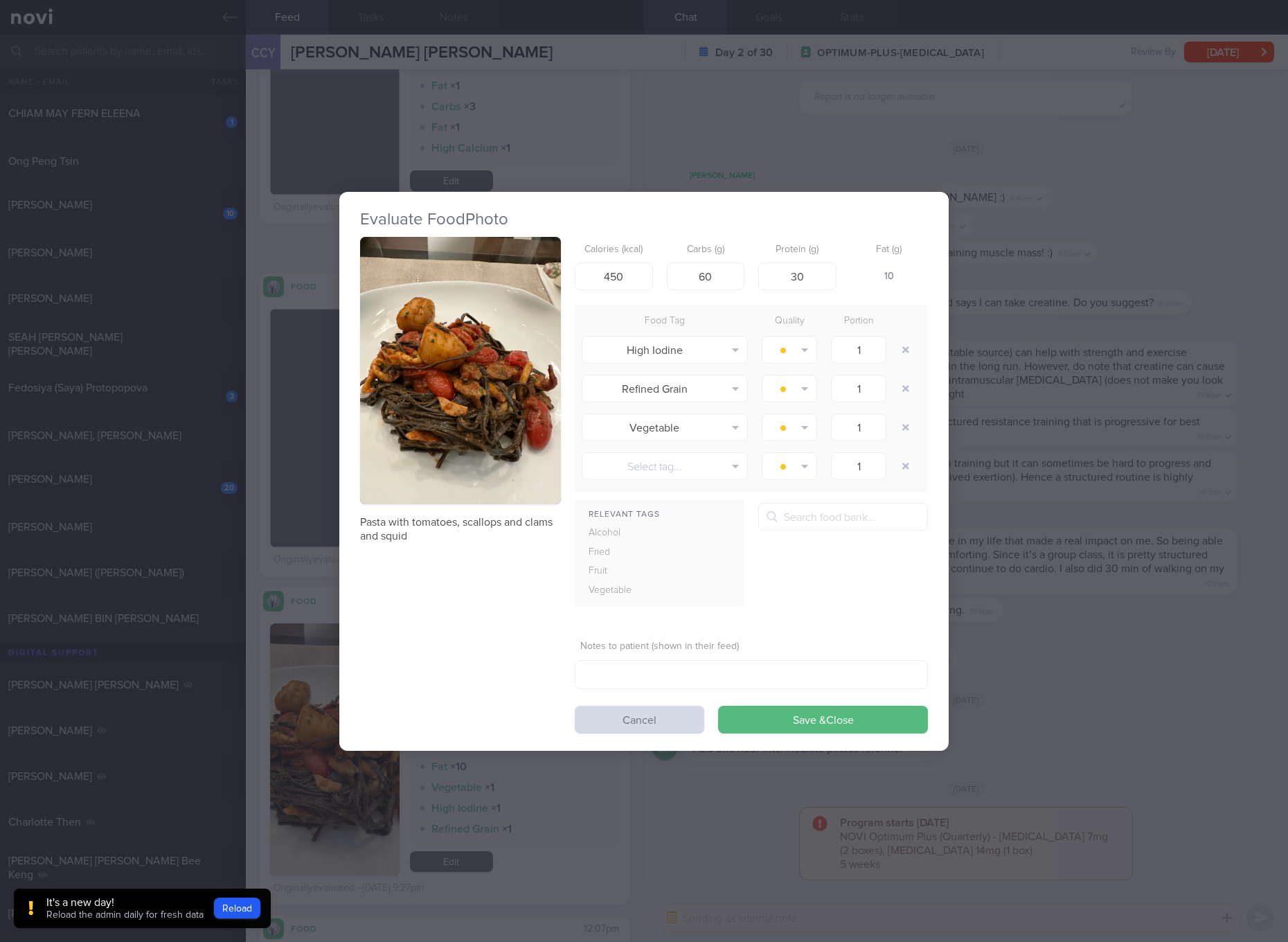
click at [1139, 624] on div "Evaluate Food Photo Pasta with tomatoes, scallops and clams and squid Calories …" at bounding box center [644, 471] width 1288 height 942
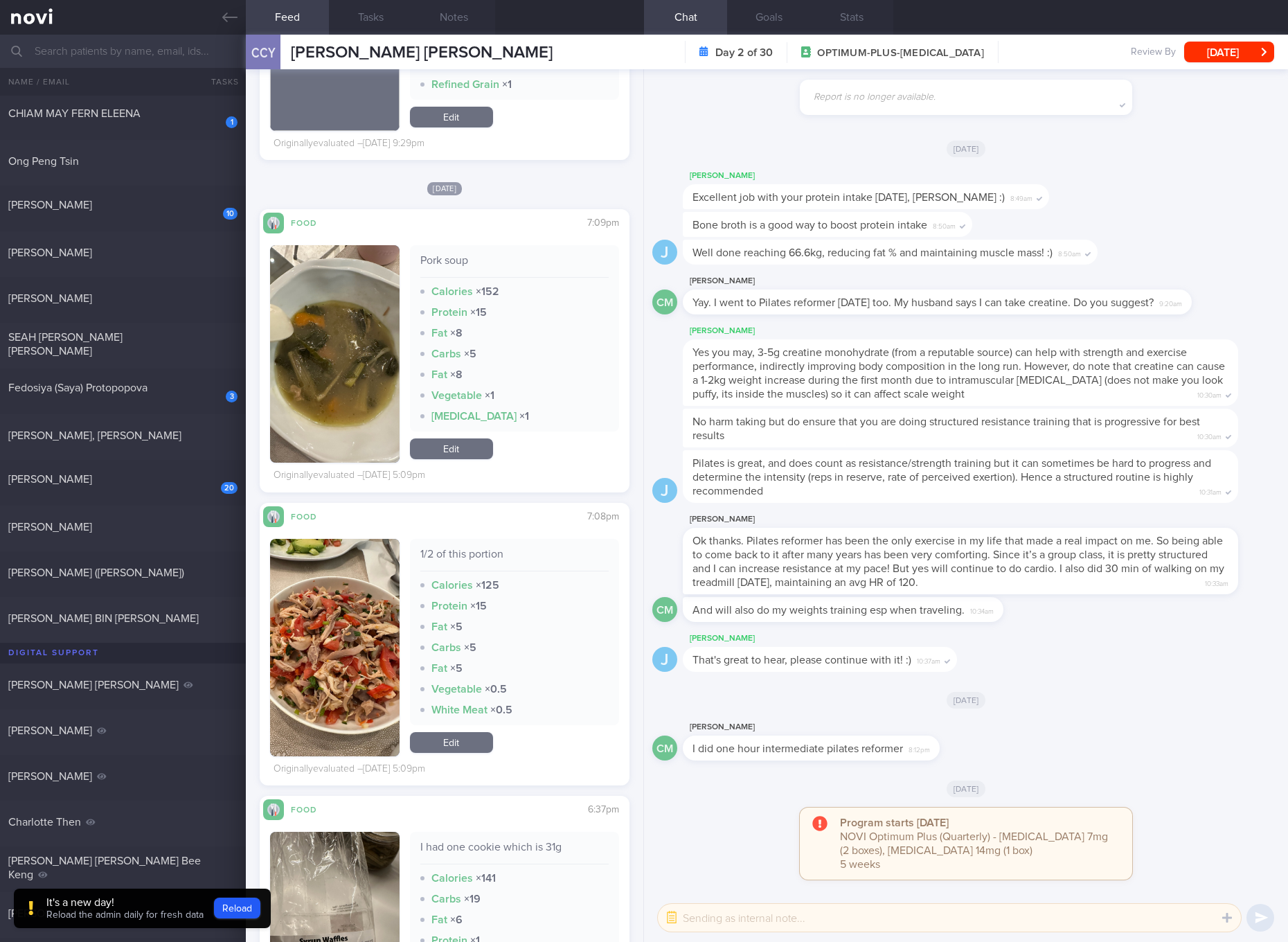
scroll to position [7894, 0]
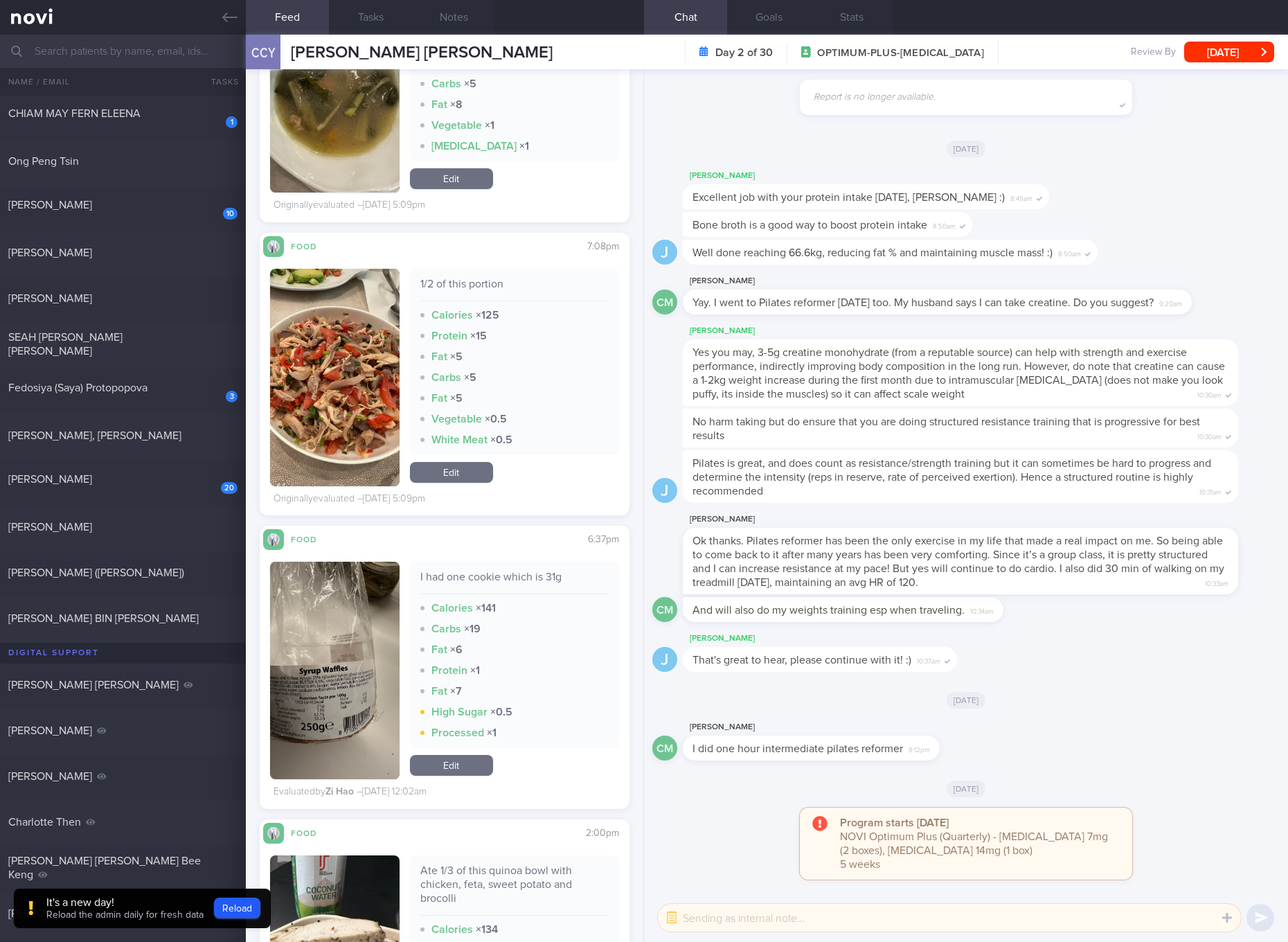
click at [351, 663] on img "button" at bounding box center [334, 671] width 129 height 218
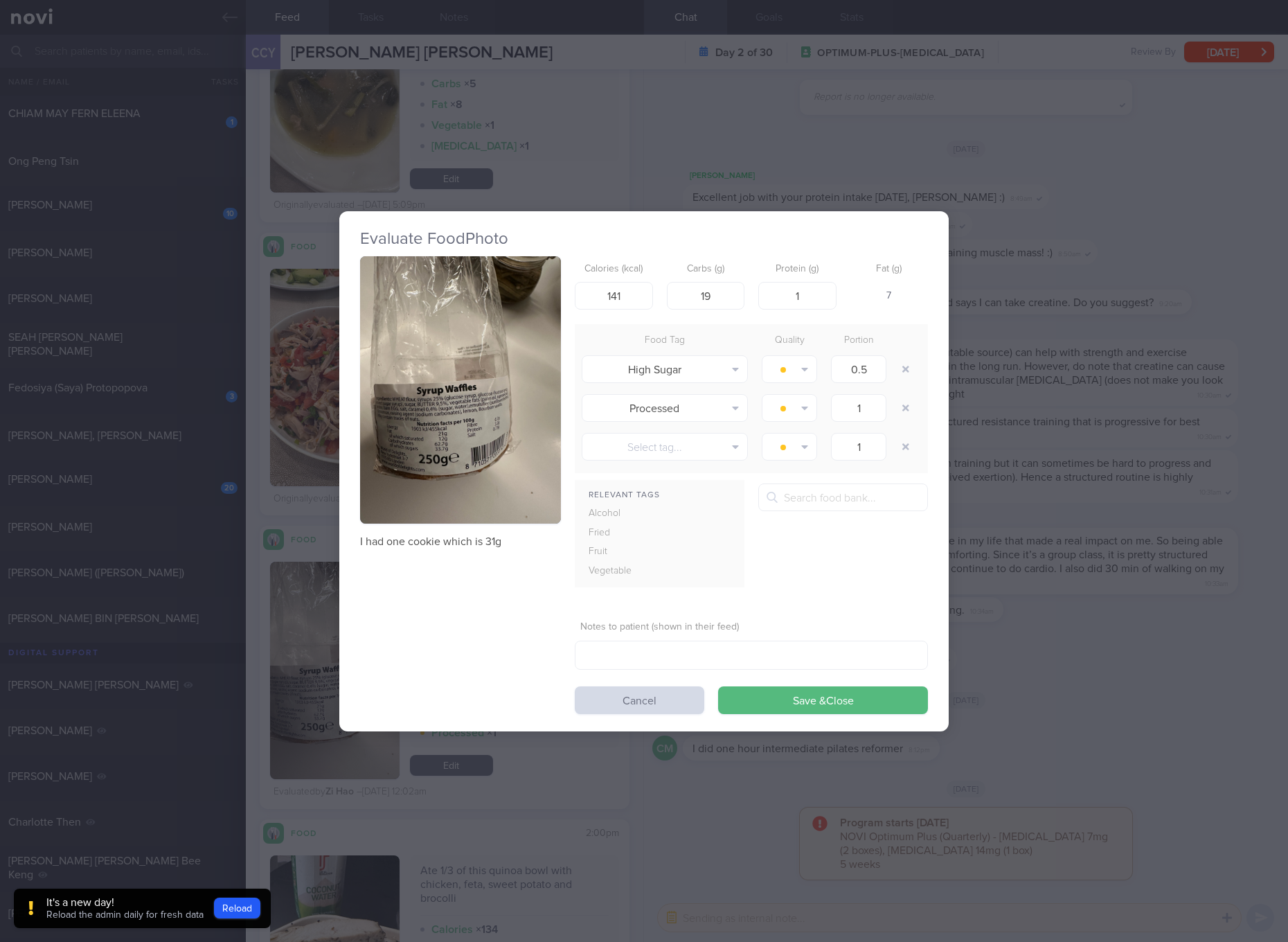
click at [462, 412] on button "button" at bounding box center [461, 390] width 201 height 268
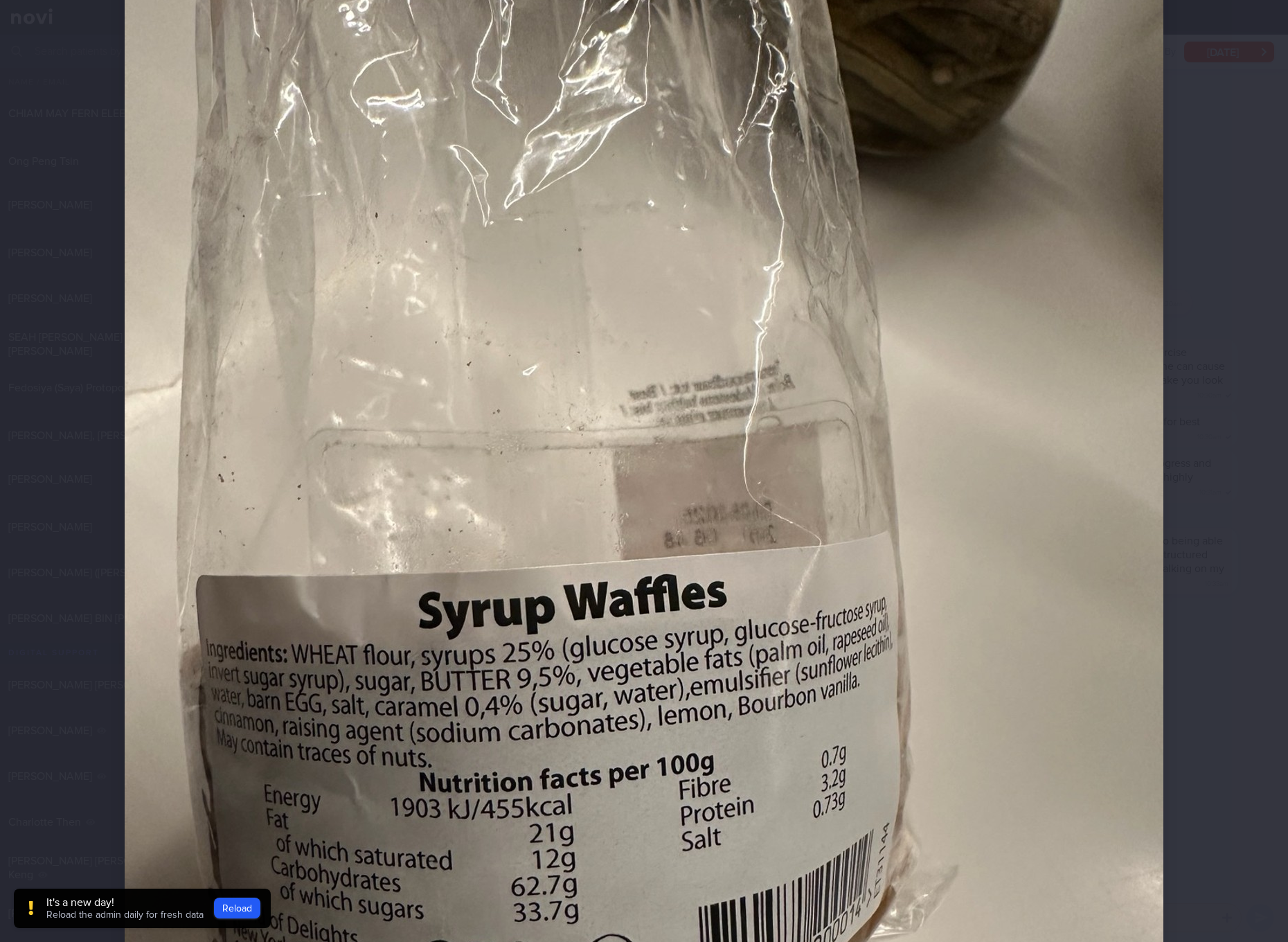
scroll to position [259, 0]
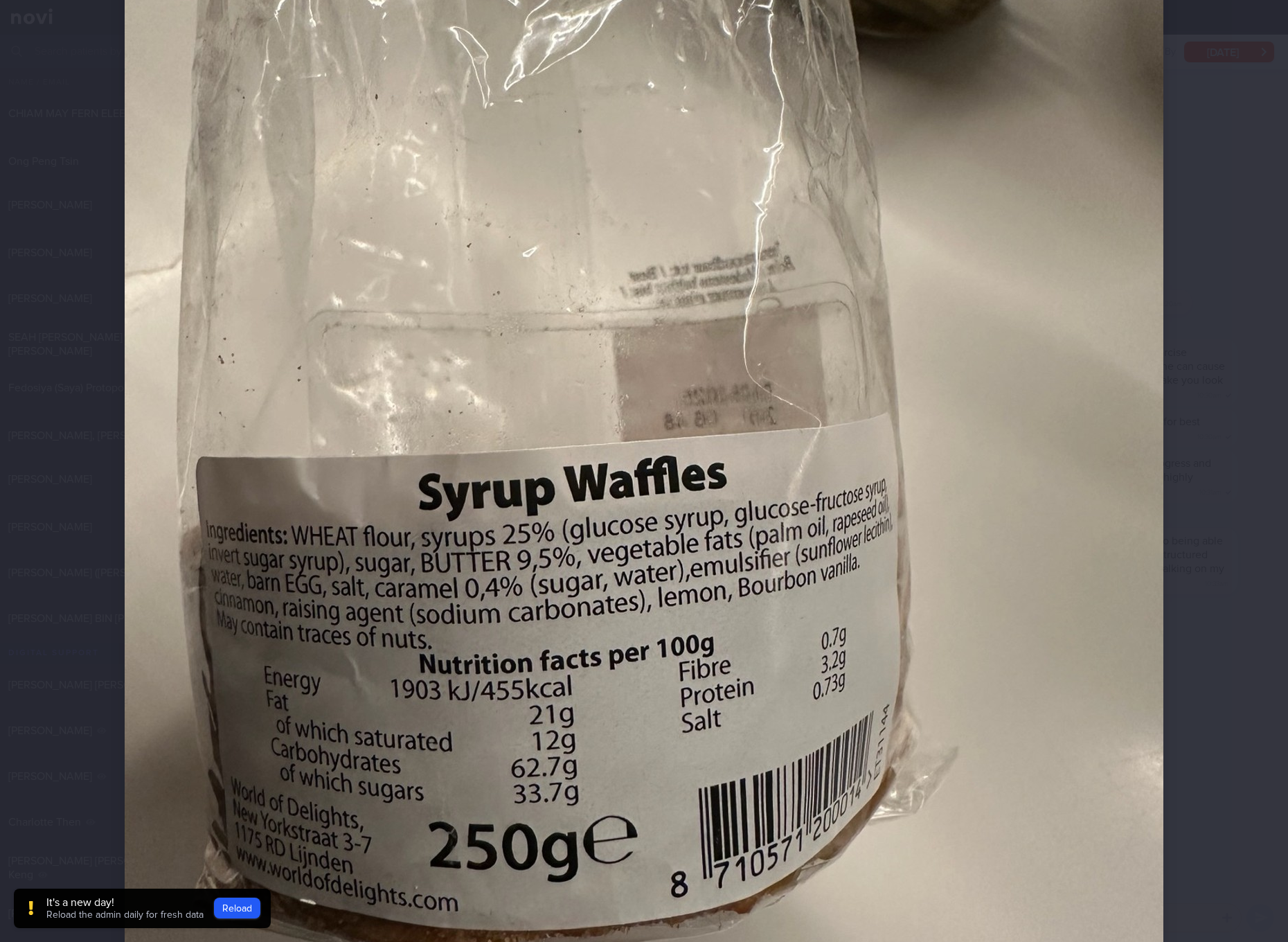
click at [902, 432] on img at bounding box center [644, 488] width 1039 height 1386
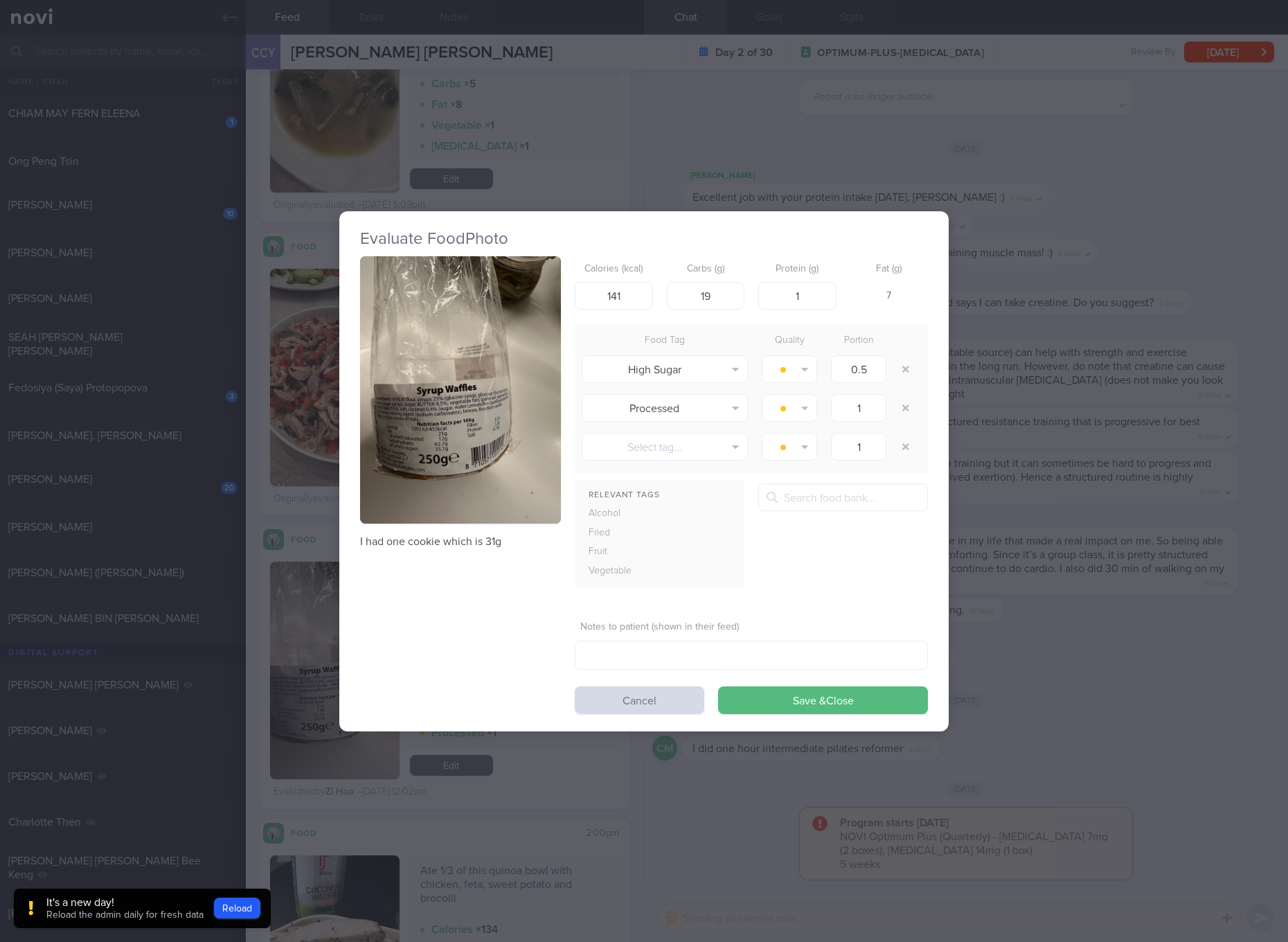
click at [1124, 432] on div "Evaluate Food Photo I had one cookie which is 31g Calories (kcal) 141 Carbs (g)…" at bounding box center [644, 471] width 1288 height 942
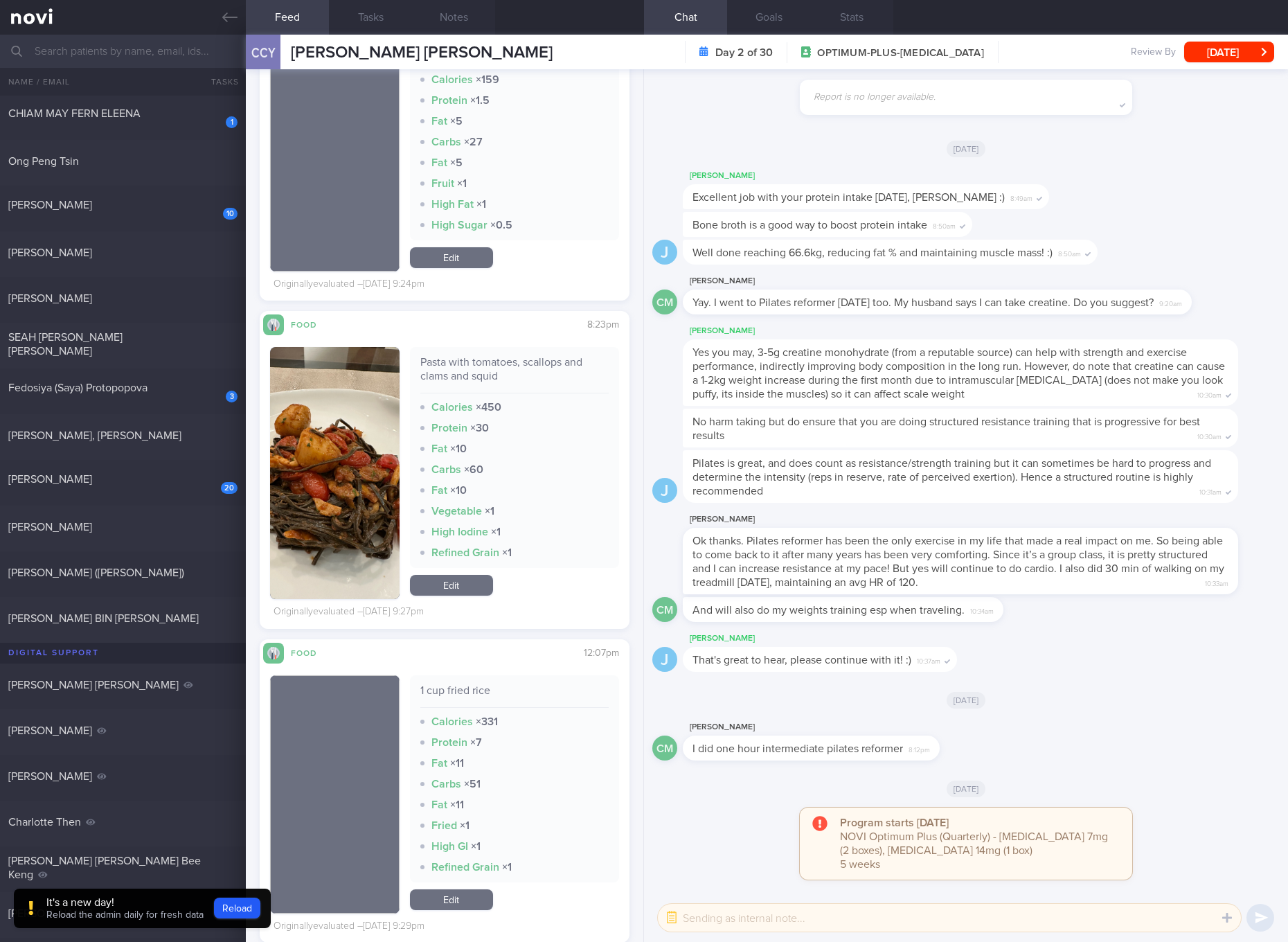
scroll to position [6854, 0]
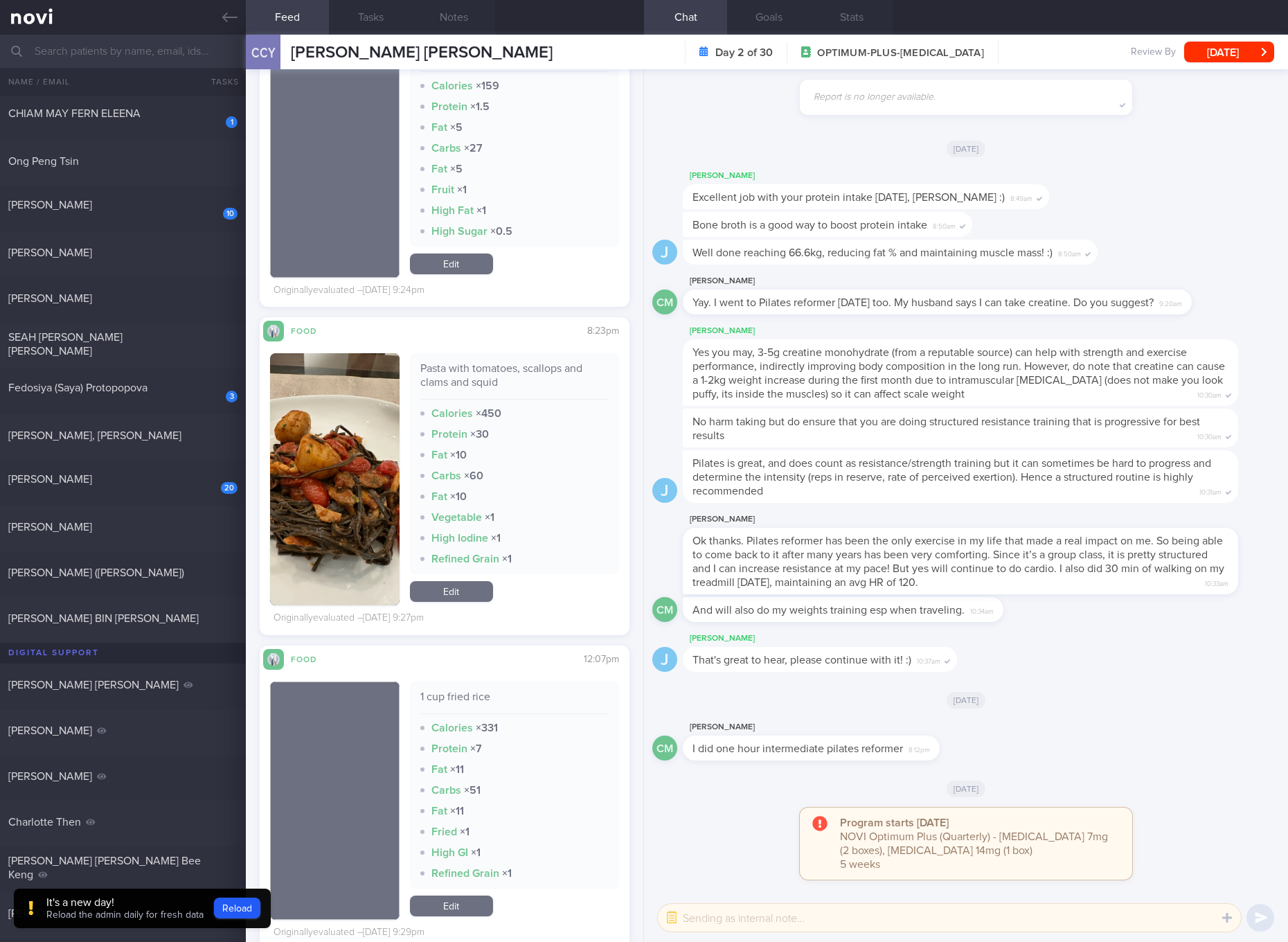
click at [366, 516] on button "button" at bounding box center [334, 479] width 129 height 252
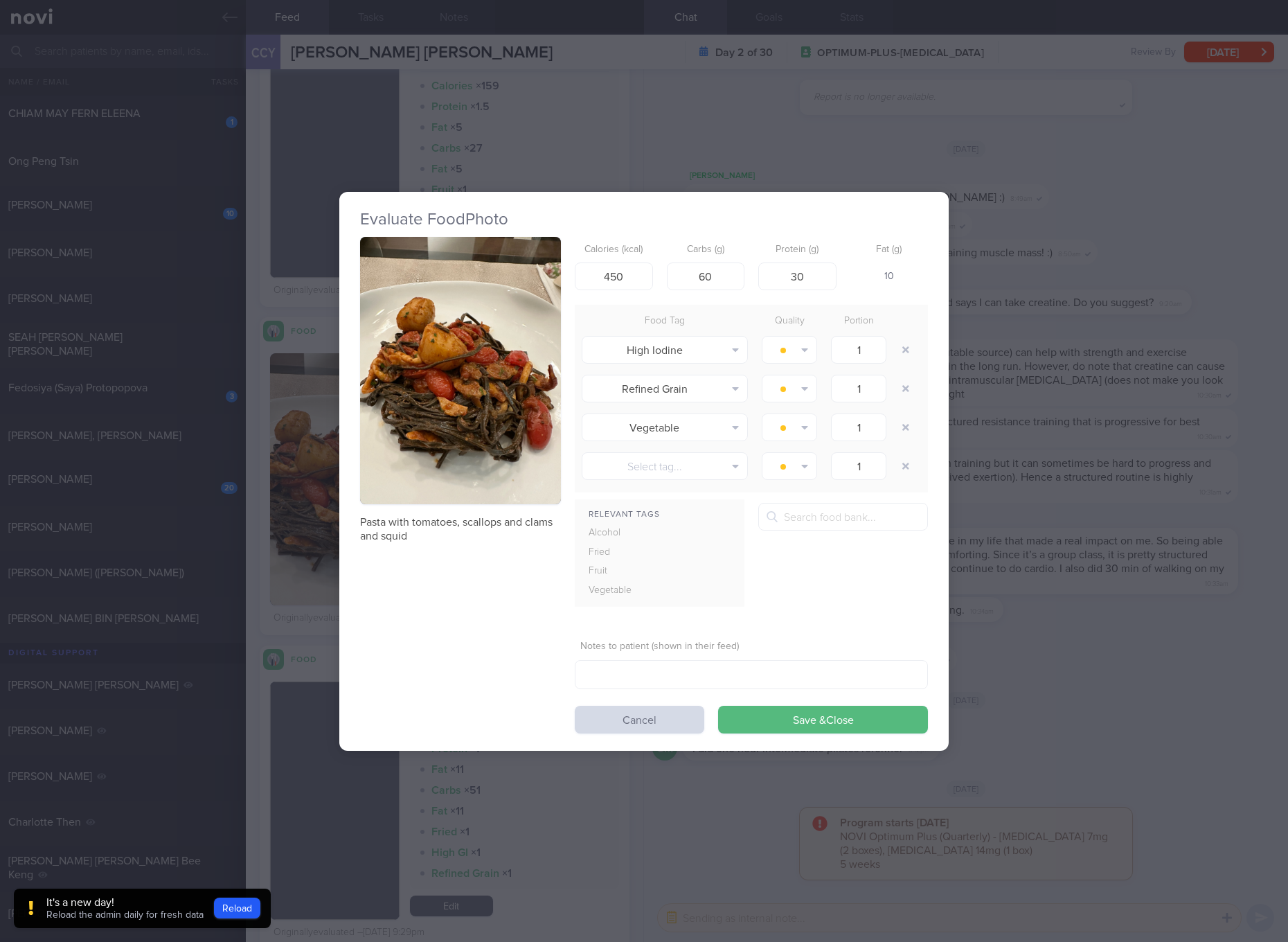
click at [476, 331] on img "button" at bounding box center [461, 371] width 201 height 268
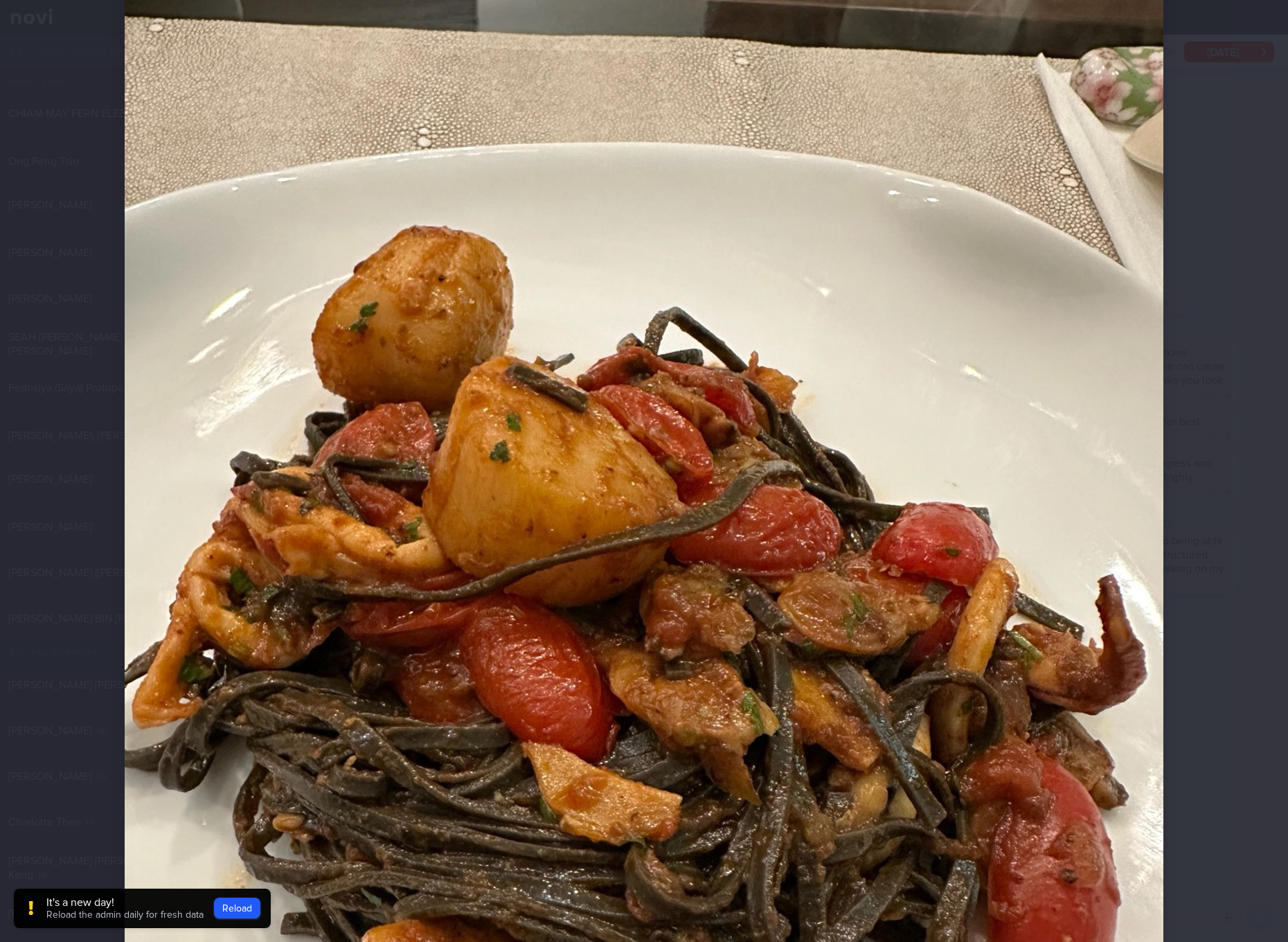
scroll to position [259, 0]
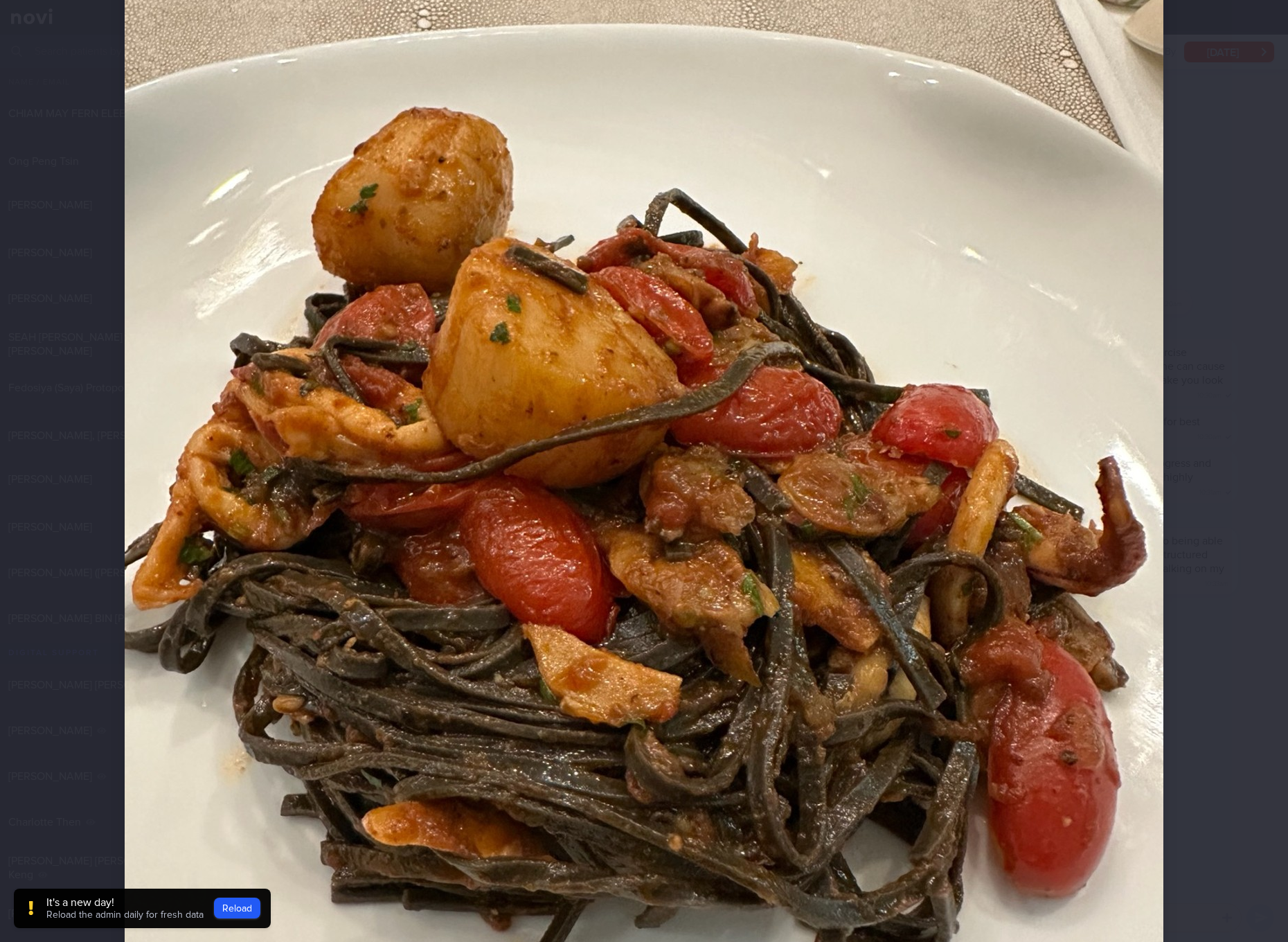
click at [747, 343] on img at bounding box center [644, 488] width 1039 height 1386
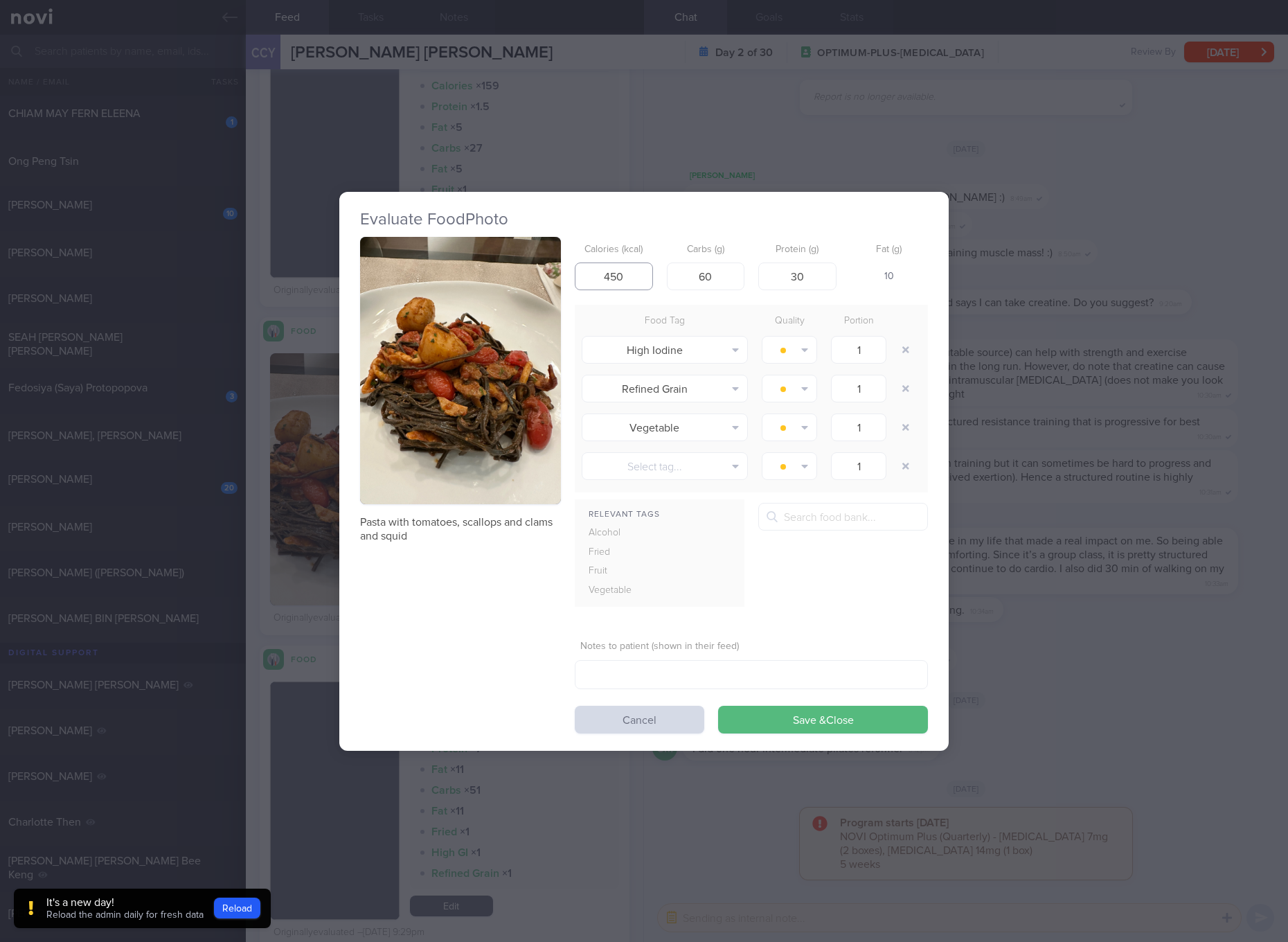
click at [621, 277] on input "450" at bounding box center [614, 276] width 78 height 28
type input "4"
click at [1144, 491] on div "Evaluate Food Photo Pasta with tomatoes, scallops and clams and squid Calories …" at bounding box center [644, 471] width 1288 height 942
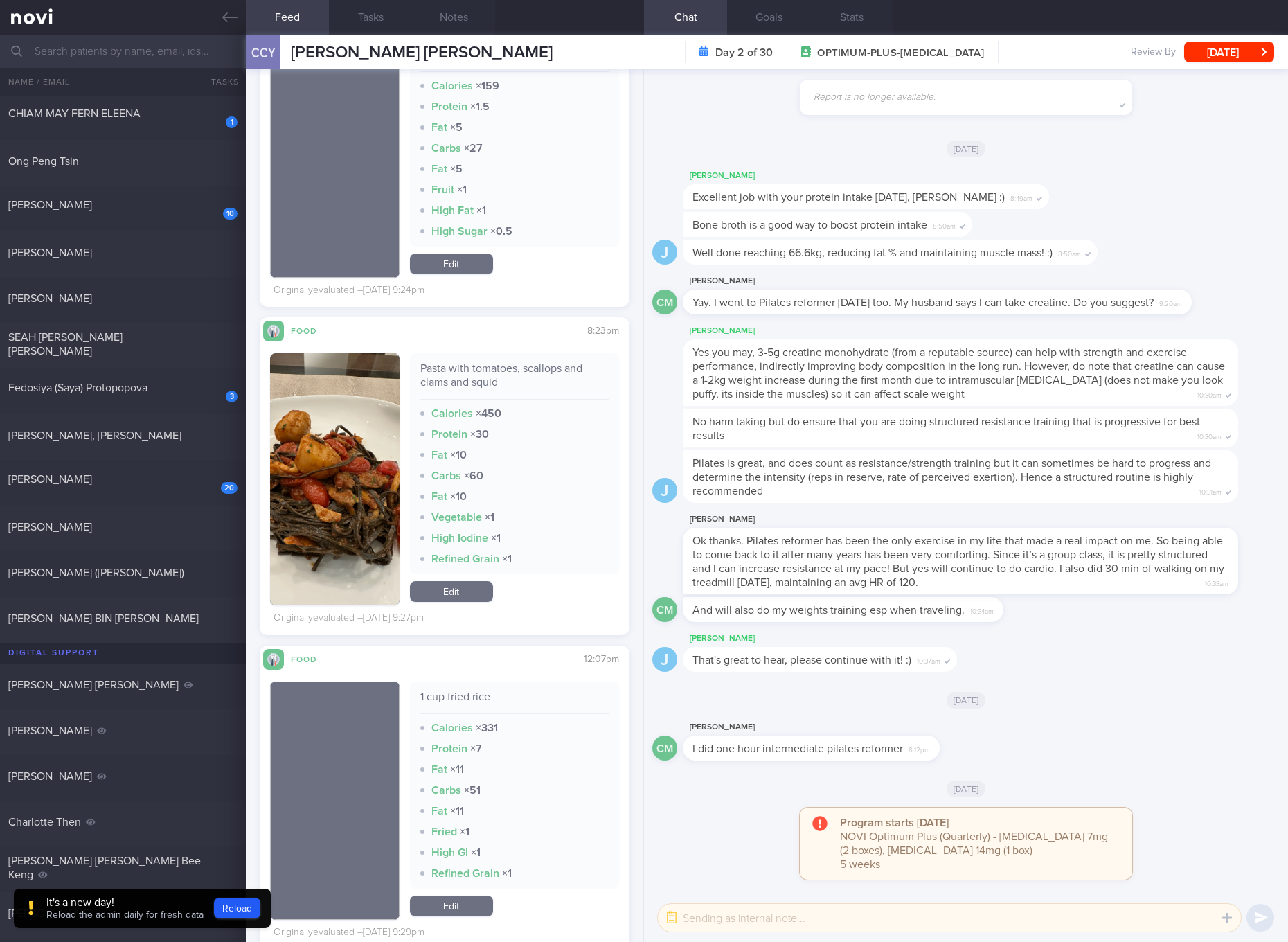
click at [450, 575] on div "Pasta with tomatoes, scallops and clams and squid Calories × 450 Protein × 30 F…" at bounding box center [514, 479] width 209 height 252
click at [454, 581] on link "Edit" at bounding box center [452, 592] width 83 height 21
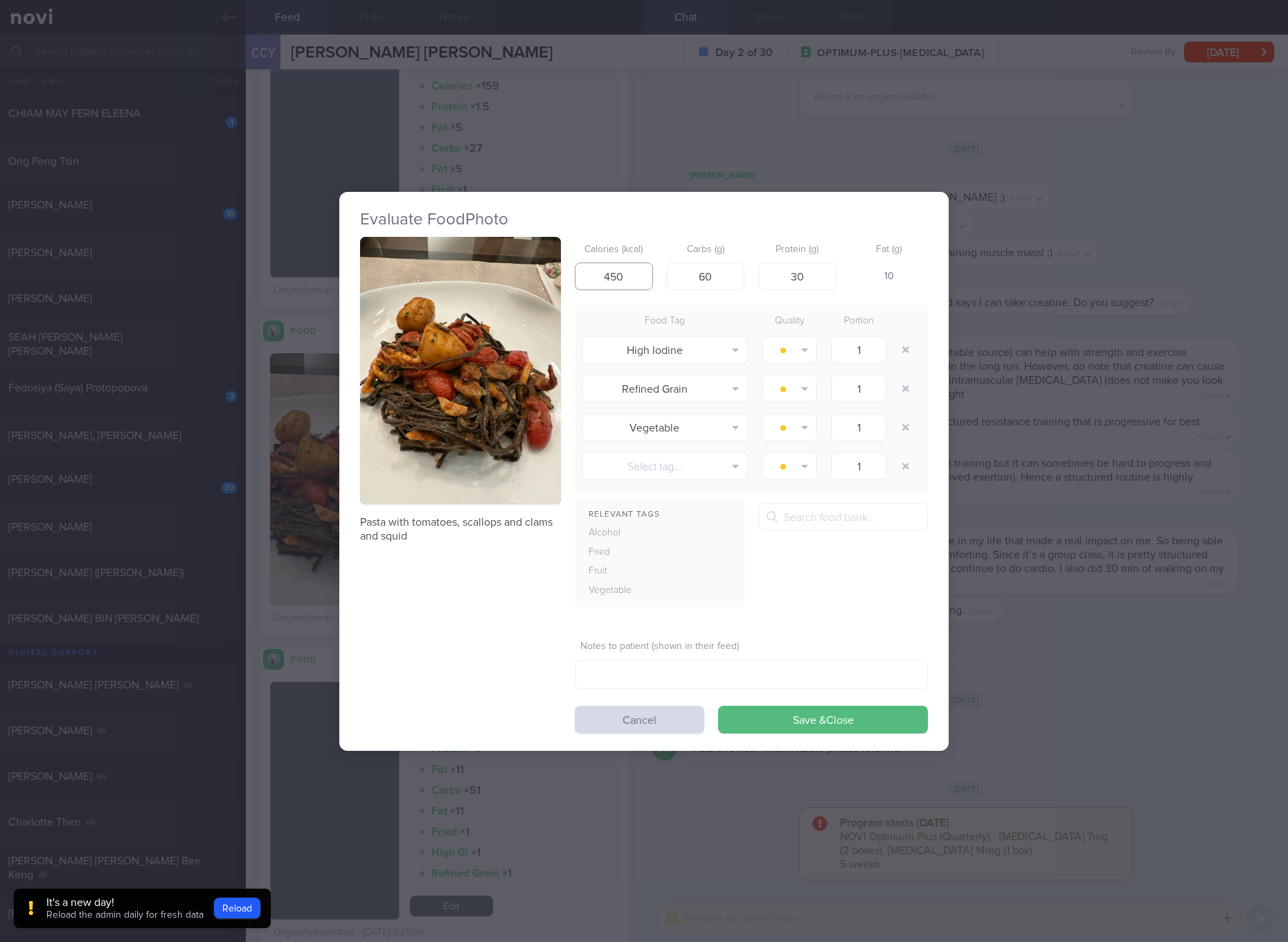
click at [626, 273] on input "450" at bounding box center [614, 276] width 78 height 28
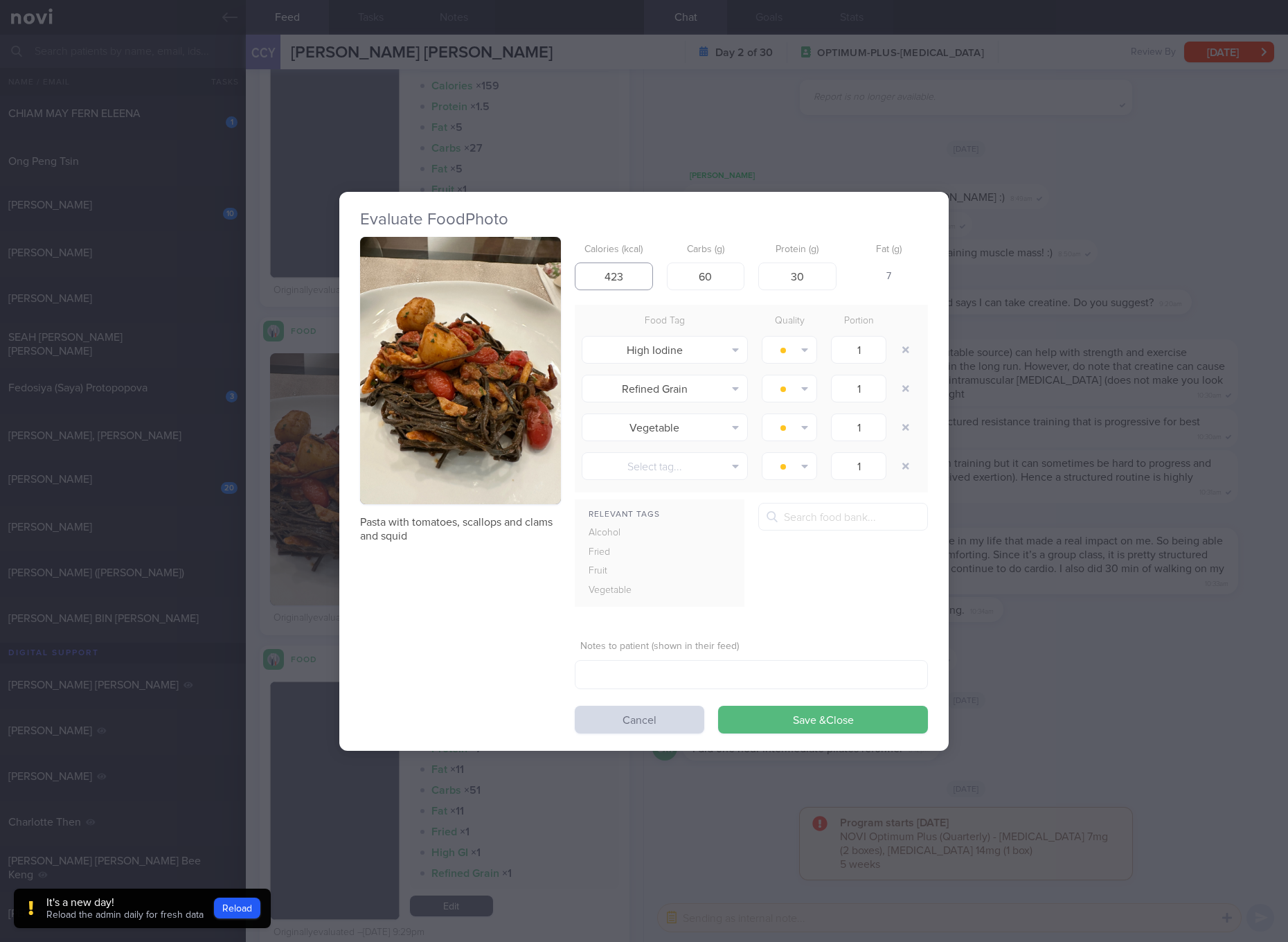
type input "423"
type input "53"
type input "36"
click at [718, 706] on button "Save & Close" at bounding box center [823, 720] width 210 height 28
